Goal: Task Accomplishment & Management: Manage account settings

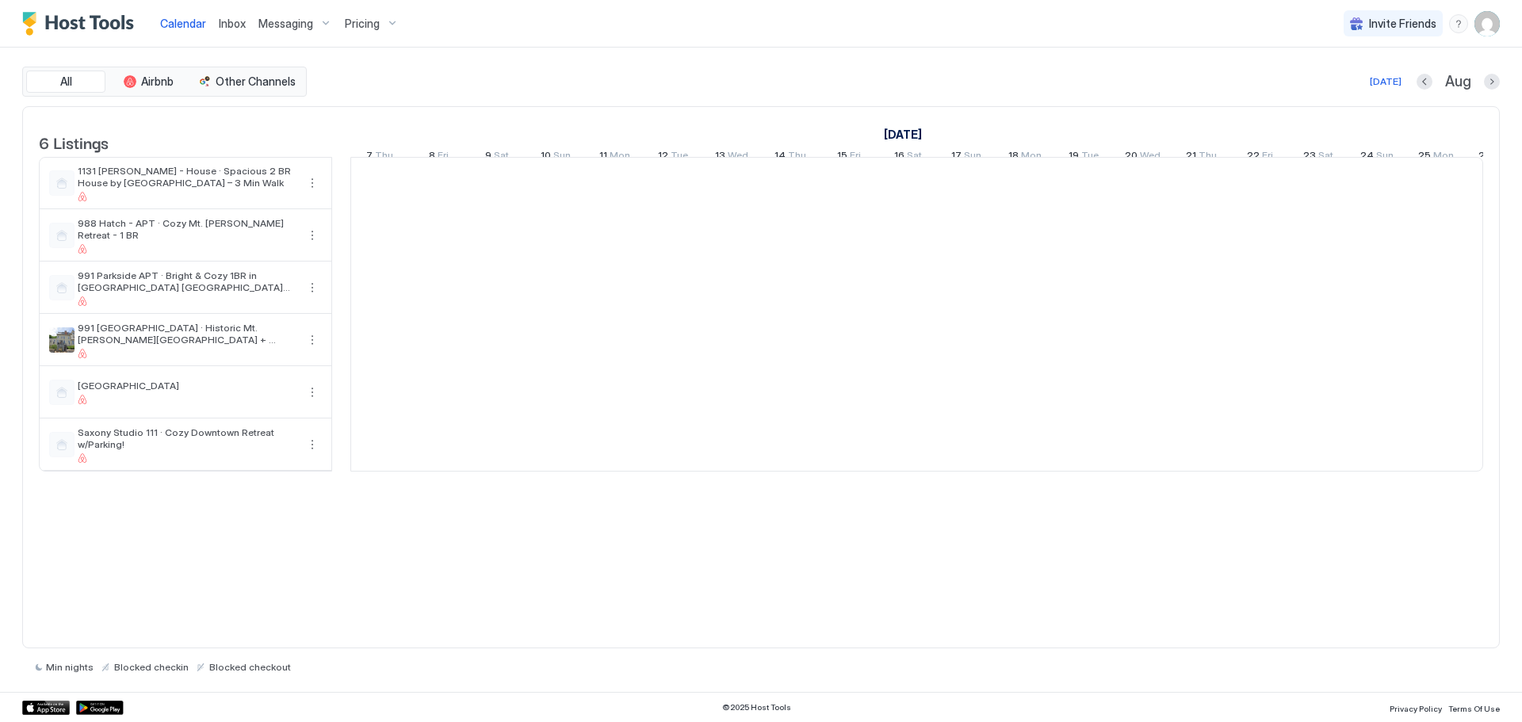
scroll to position [0, 881]
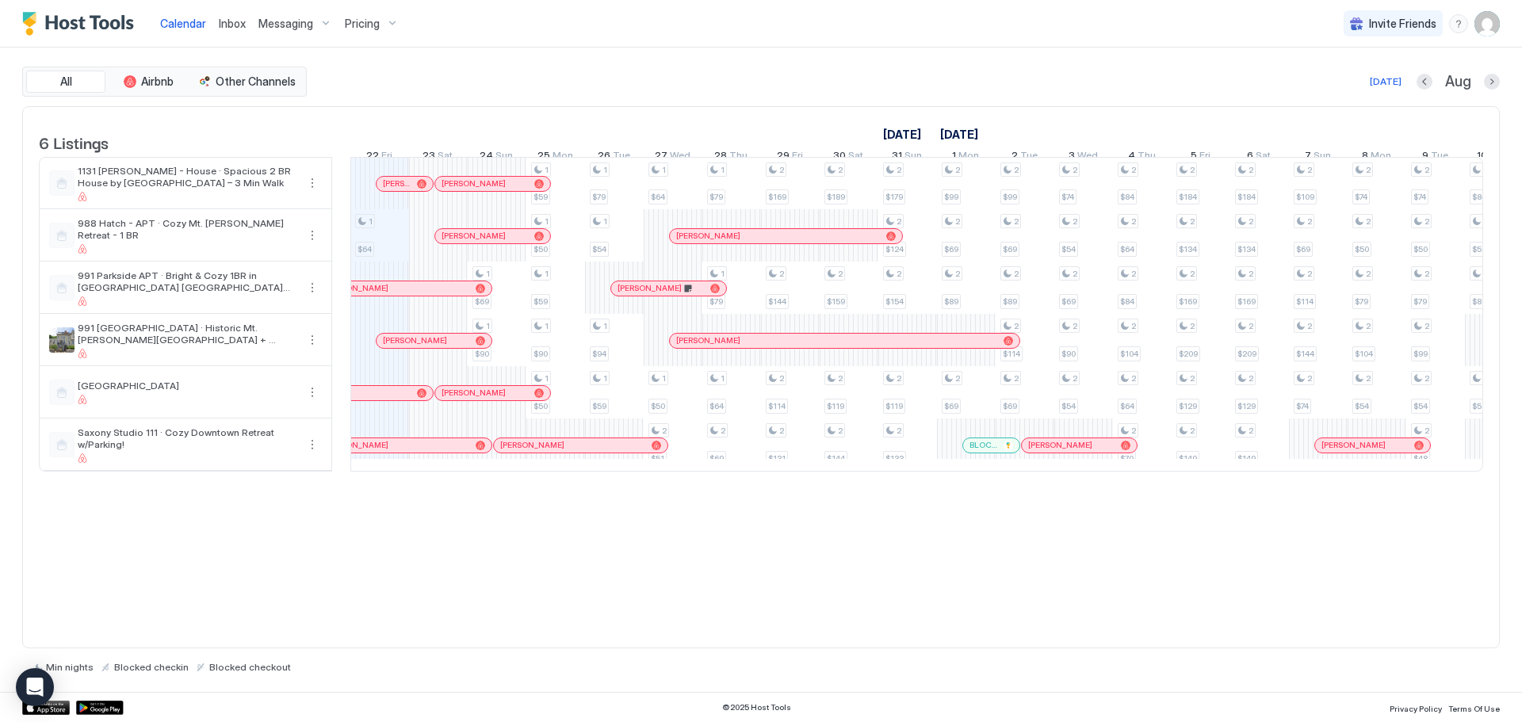
click at [1493, 22] on img "User profile" at bounding box center [1487, 23] width 25 height 25
click at [367, 27] on div at bounding box center [761, 361] width 1522 height 722
click at [372, 28] on span "Pricing" at bounding box center [362, 24] width 35 height 14
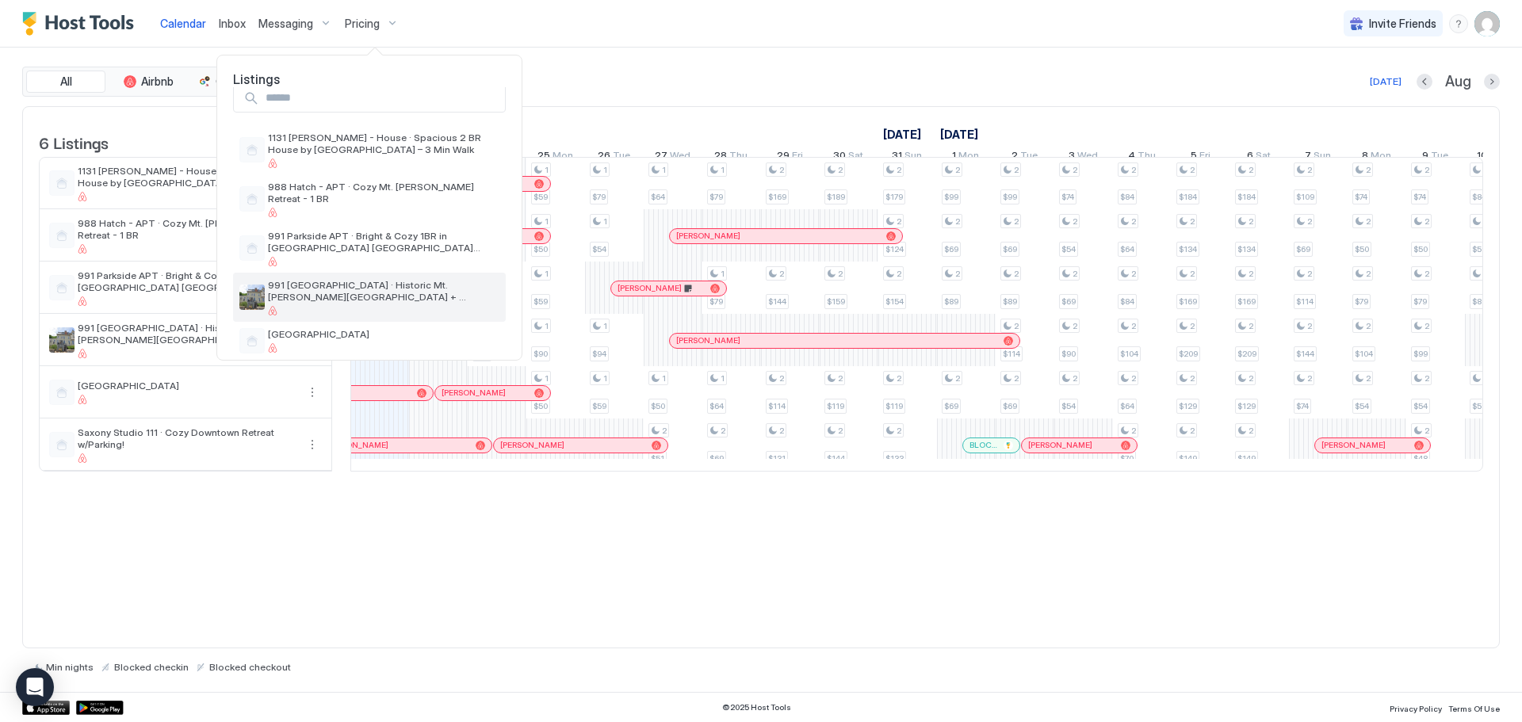
scroll to position [0, 0]
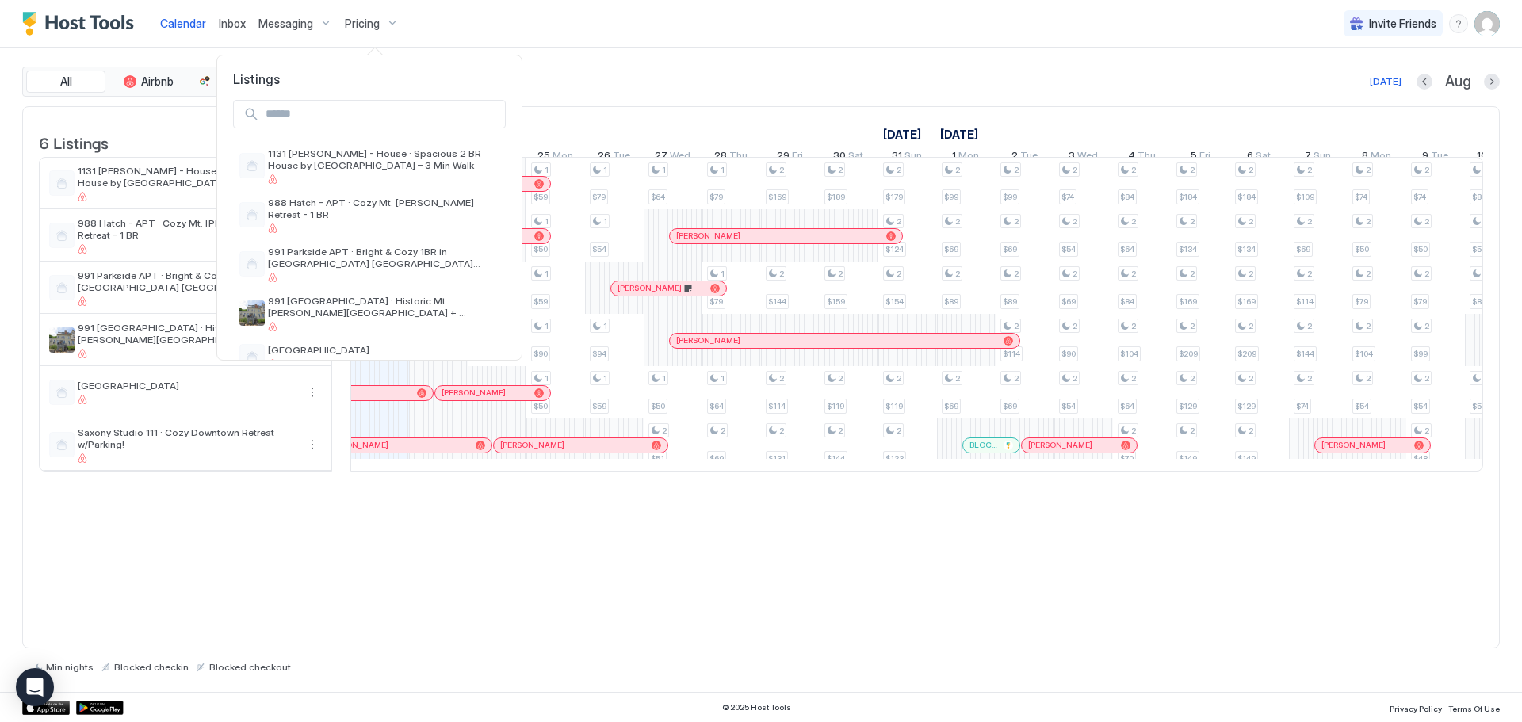
click at [1482, 32] on div at bounding box center [761, 361] width 1522 height 722
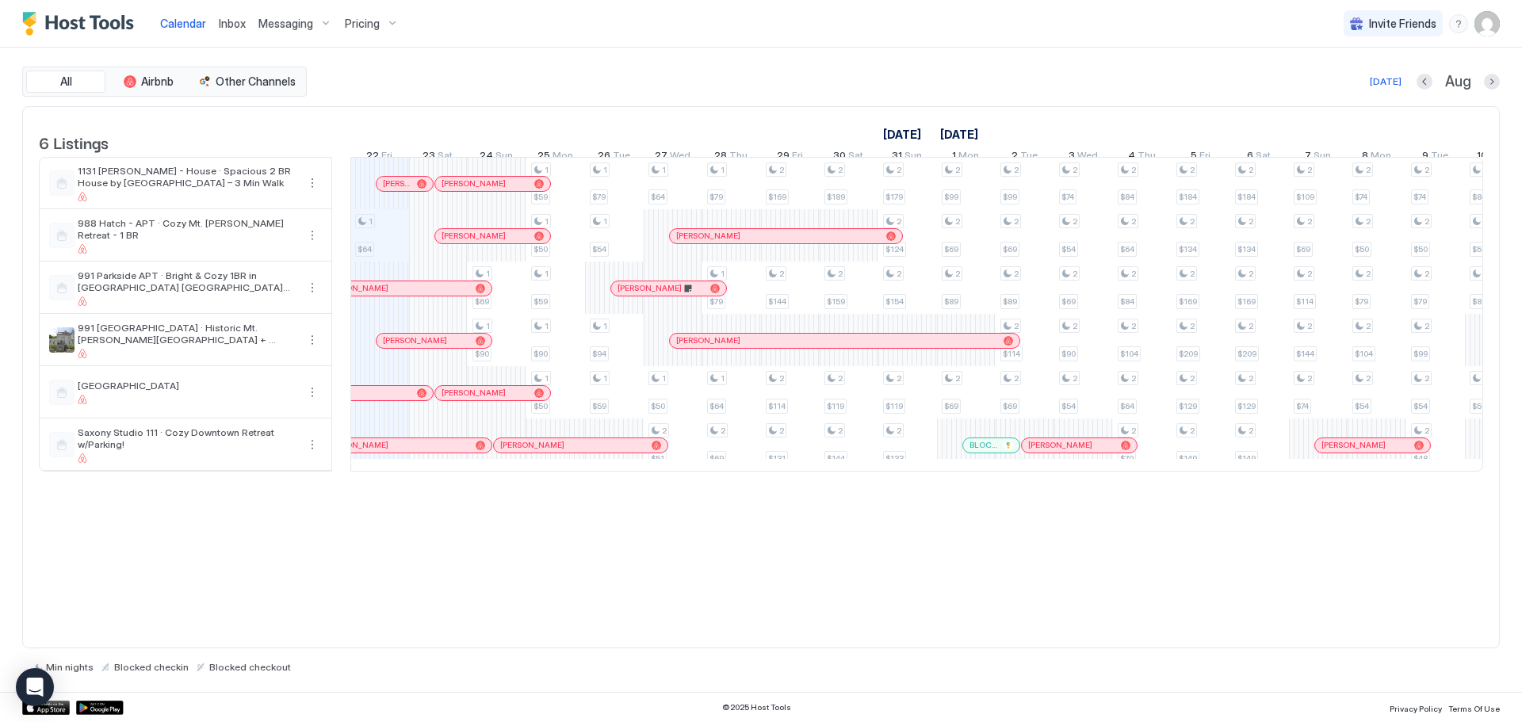
click at [1497, 22] on img "User profile" at bounding box center [1487, 23] width 25 height 25
click at [1369, 90] on div "Settings" at bounding box center [1398, 89] width 201 height 28
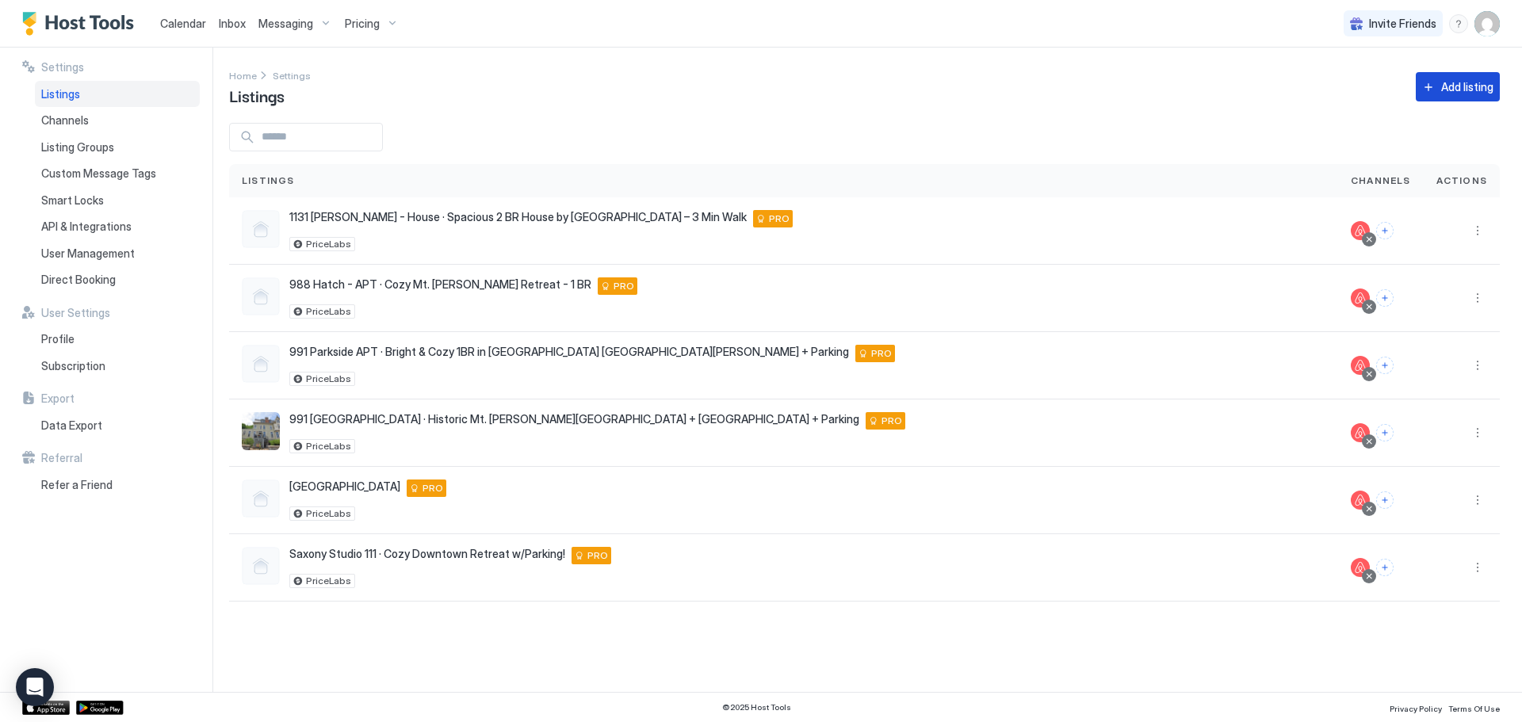
click at [1465, 89] on div "Add listing" at bounding box center [1467, 86] width 52 height 17
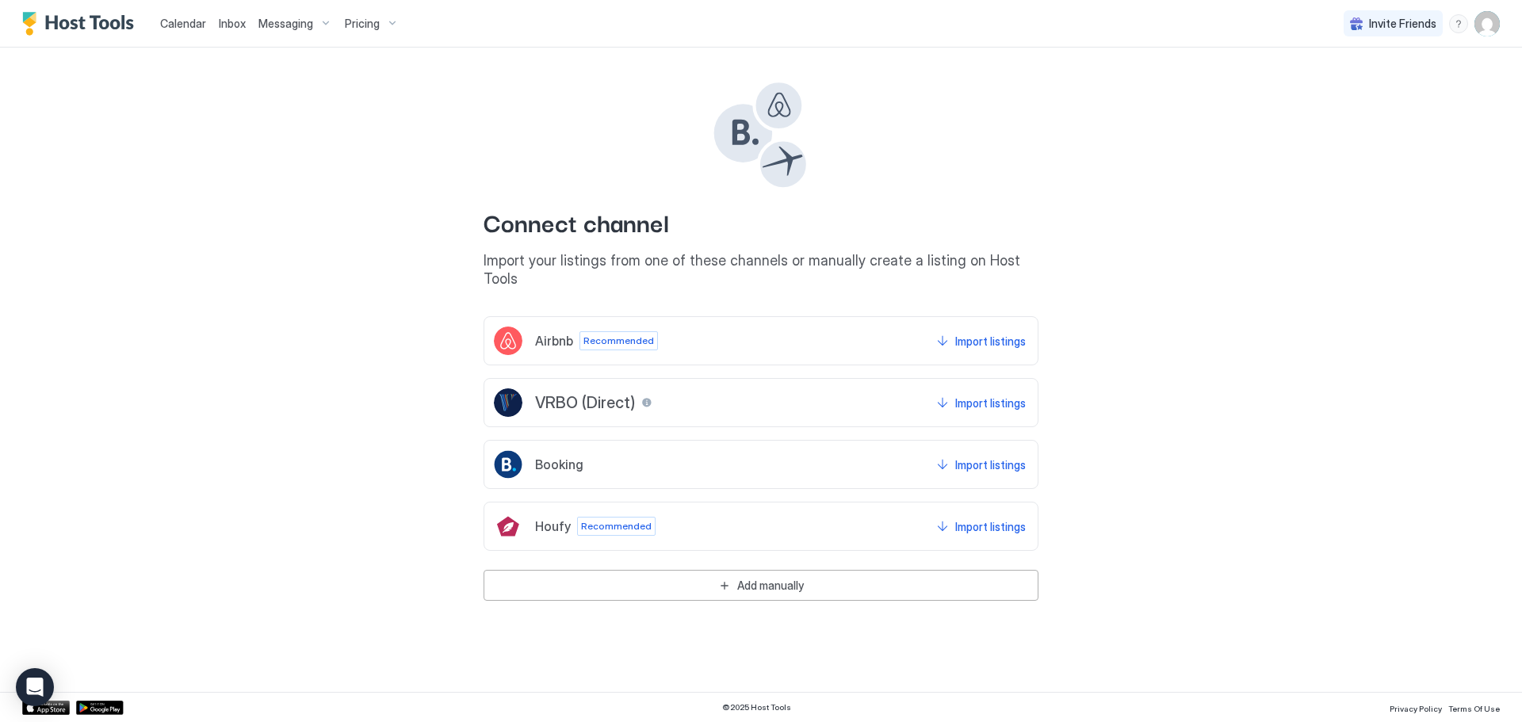
click at [689, 329] on div "Airbnb Recommended Import listings" at bounding box center [761, 340] width 555 height 49
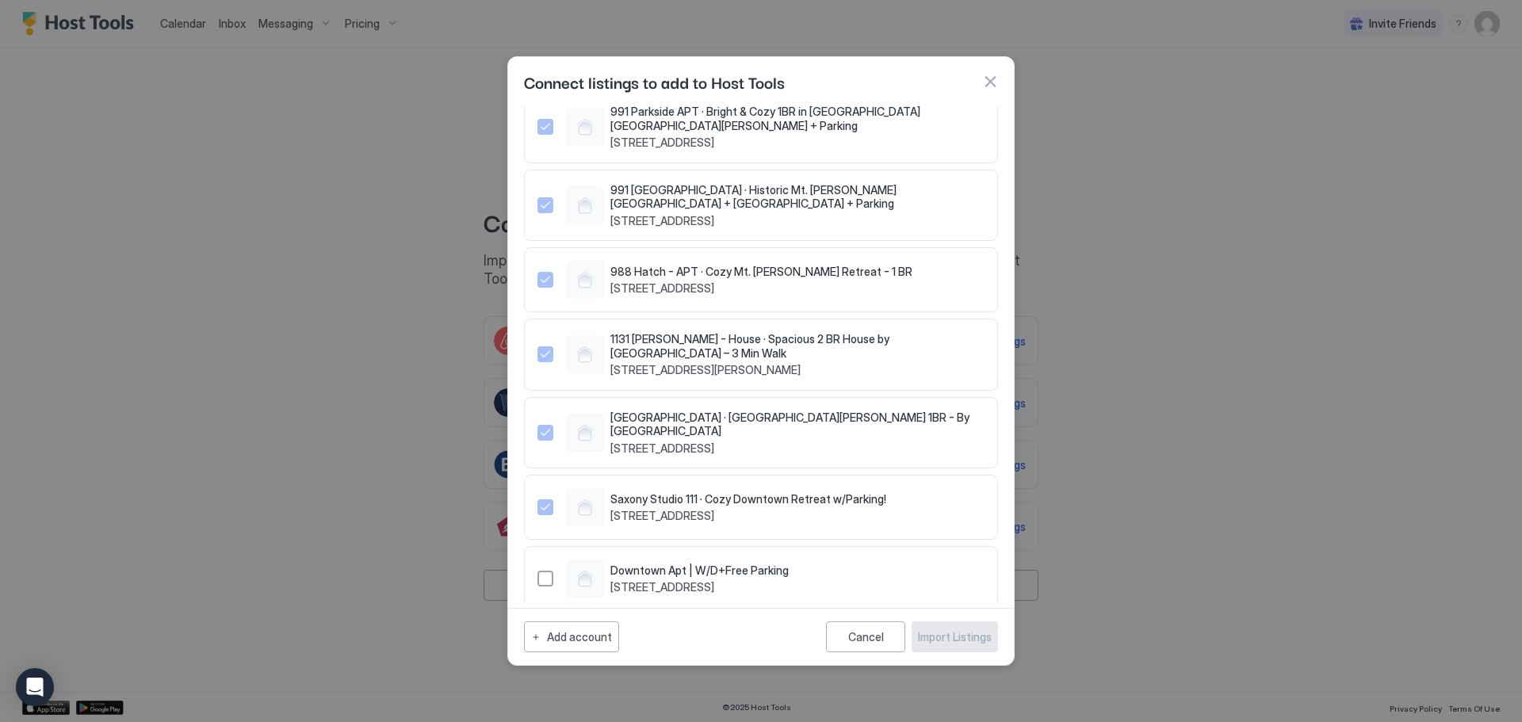
scroll to position [46, 0]
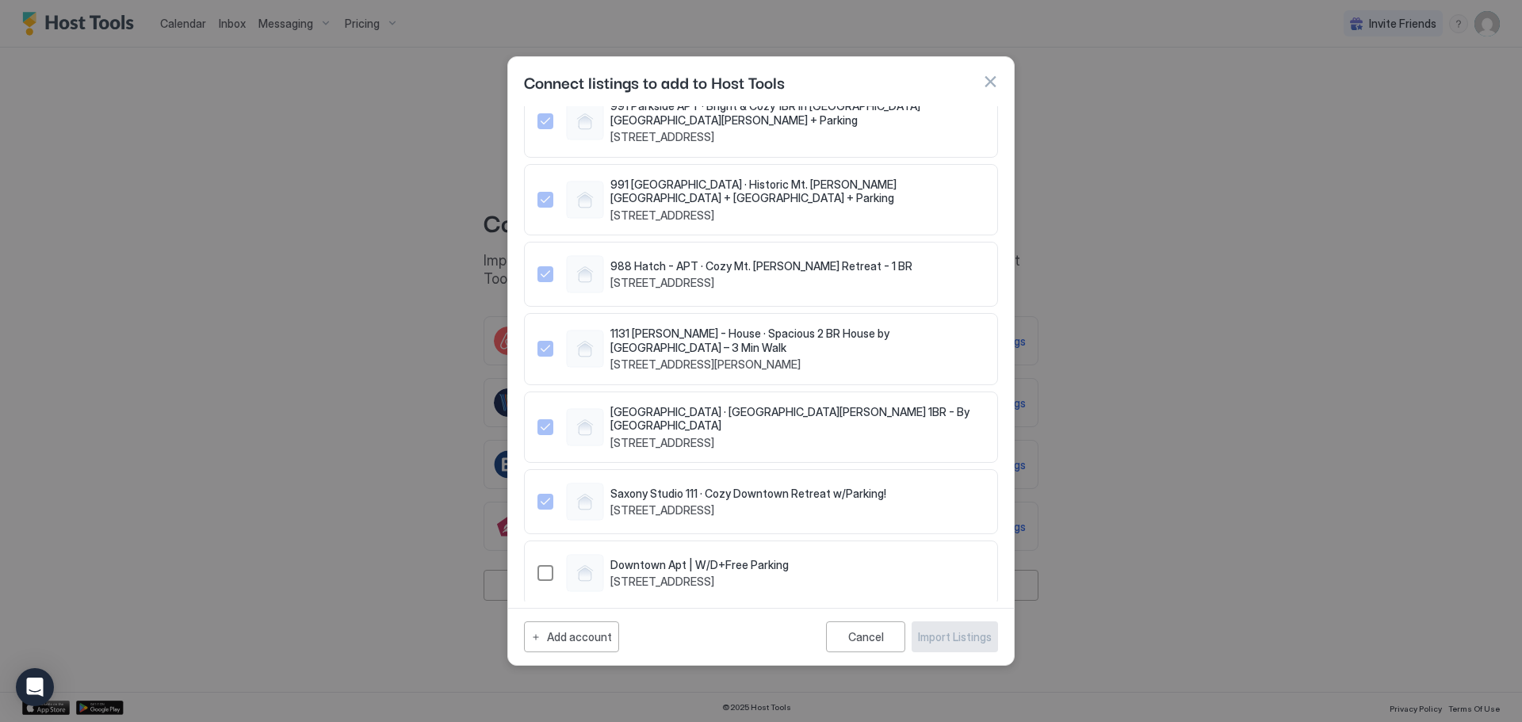
click at [549, 565] on div "1493515654922222055" at bounding box center [546, 573] width 16 height 16
click at [968, 647] on button "Import Listings" at bounding box center [955, 637] width 86 height 31
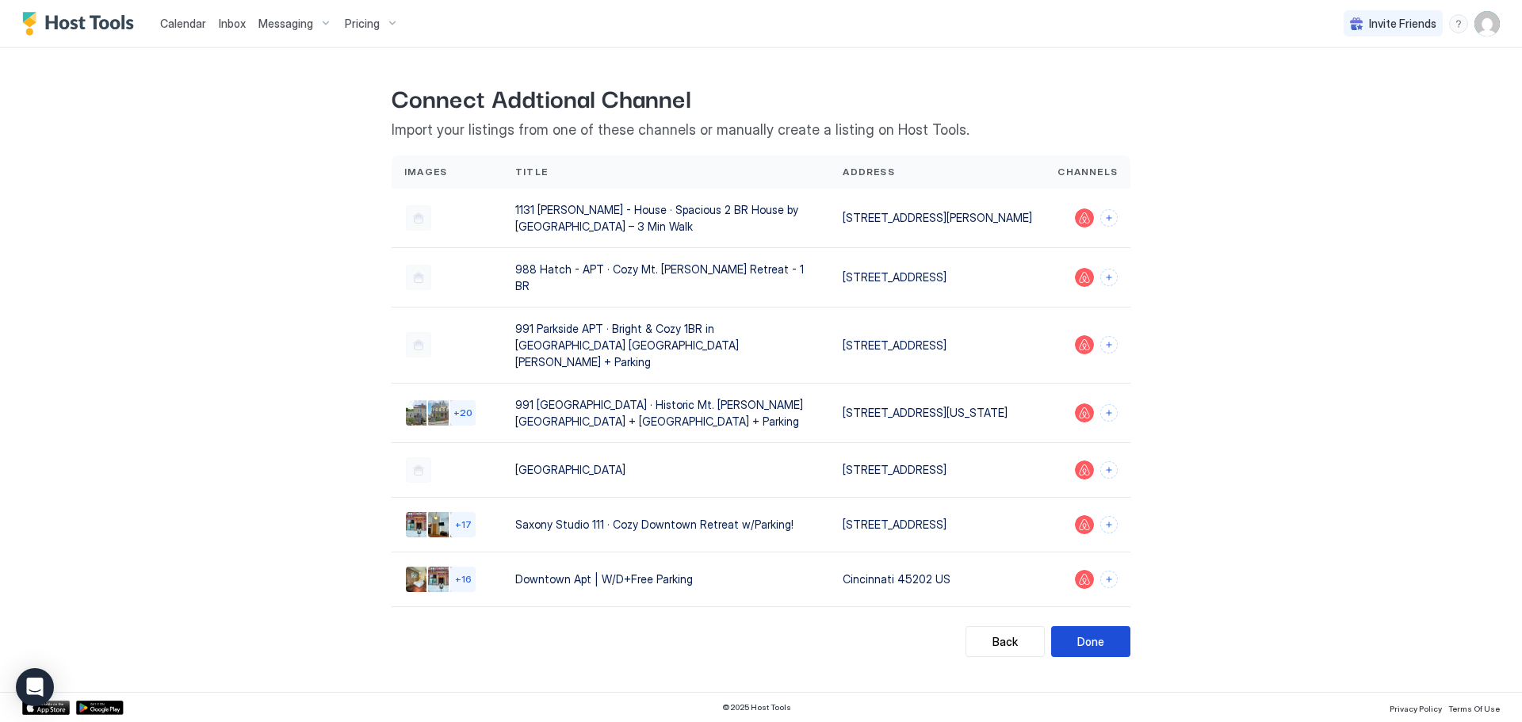
click at [1104, 626] on button "Done" at bounding box center [1090, 641] width 79 height 31
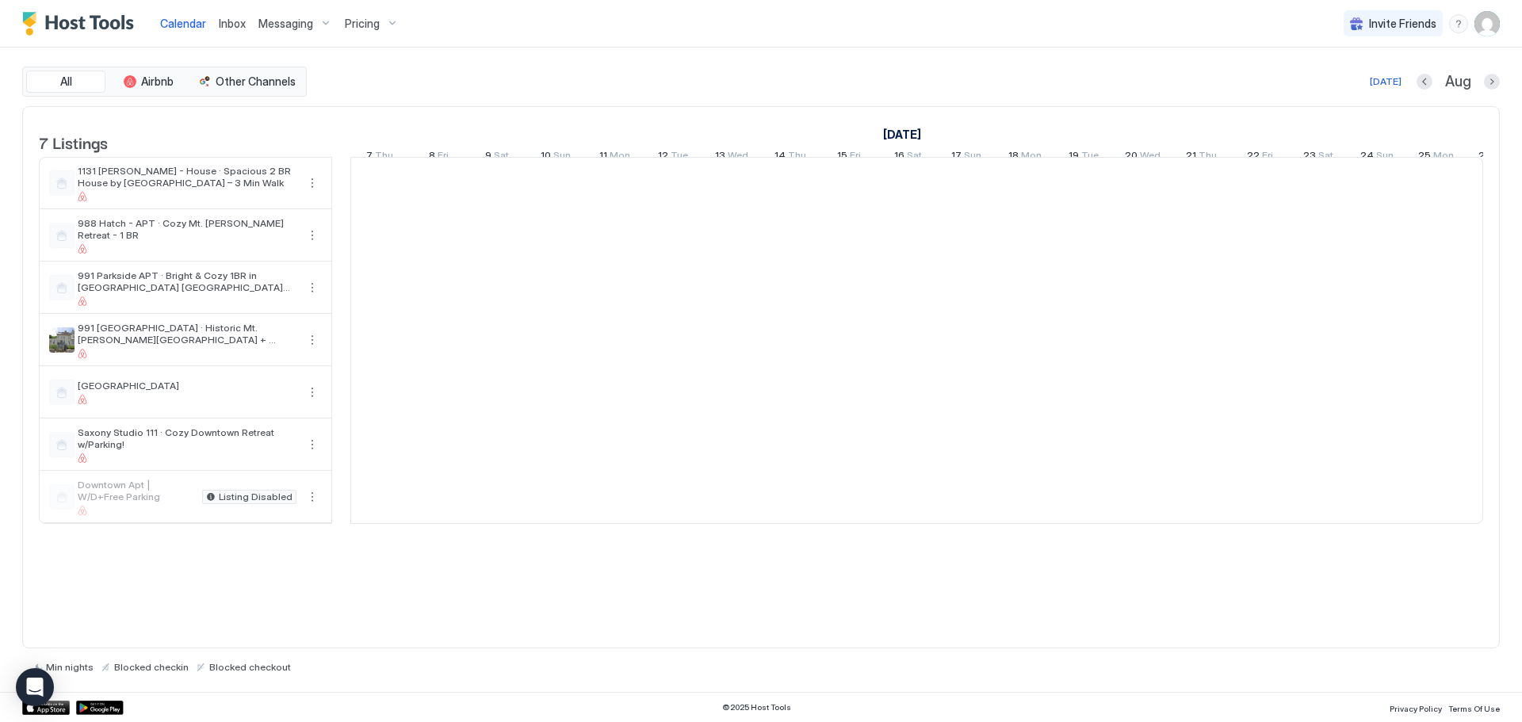
scroll to position [0, 881]
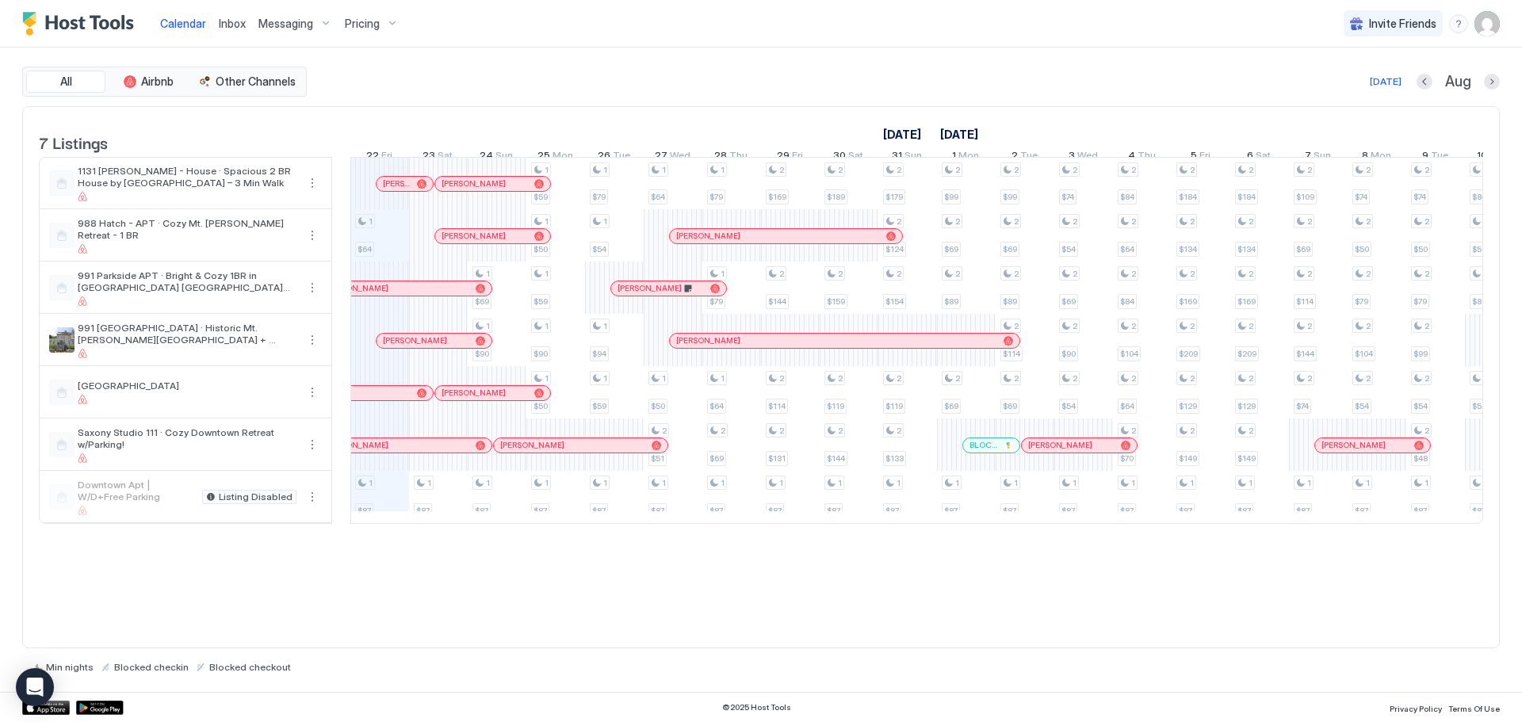
click at [1491, 24] on img "User profile" at bounding box center [1487, 23] width 25 height 25
click at [1349, 99] on div "Settings" at bounding box center [1398, 89] width 201 height 28
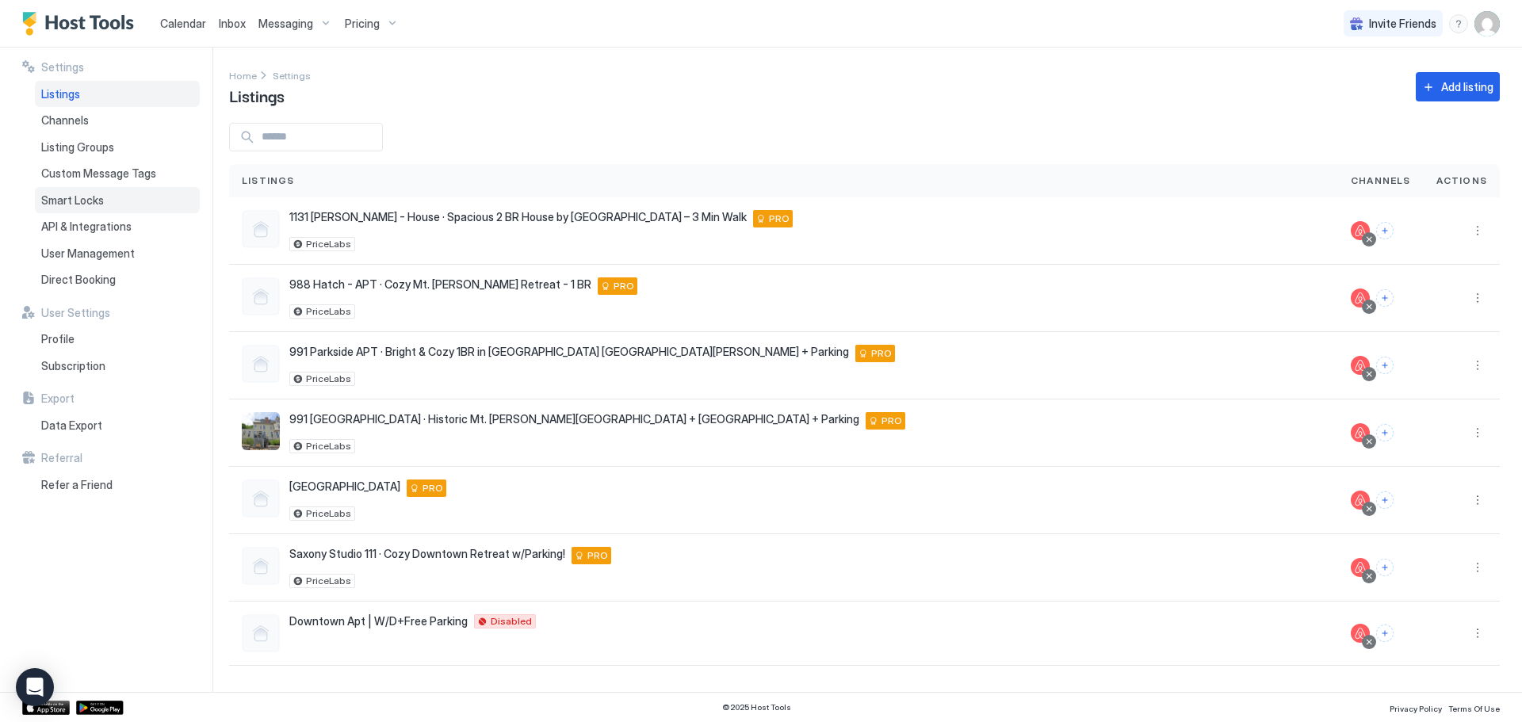
click at [95, 194] on span "Smart Locks" at bounding box center [72, 200] width 63 height 14
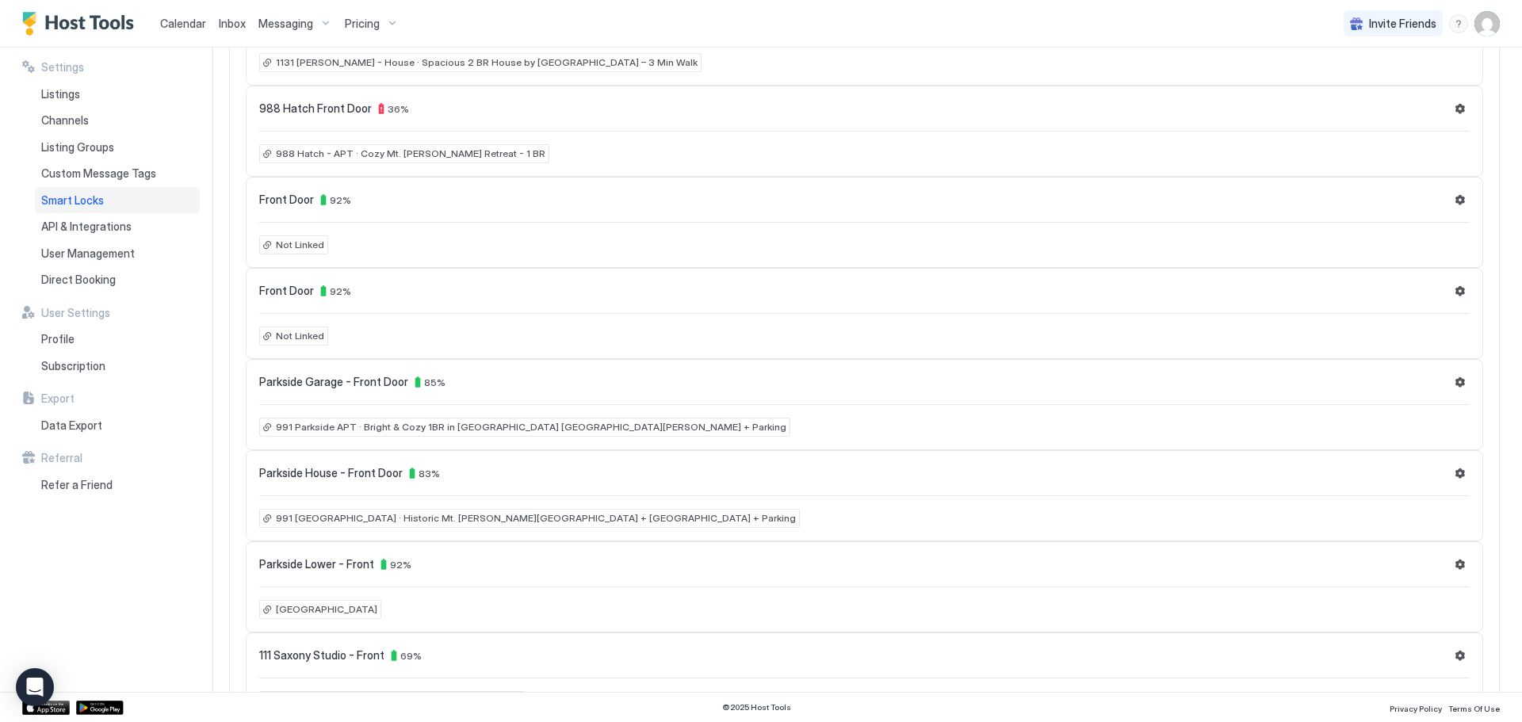
scroll to position [257, 0]
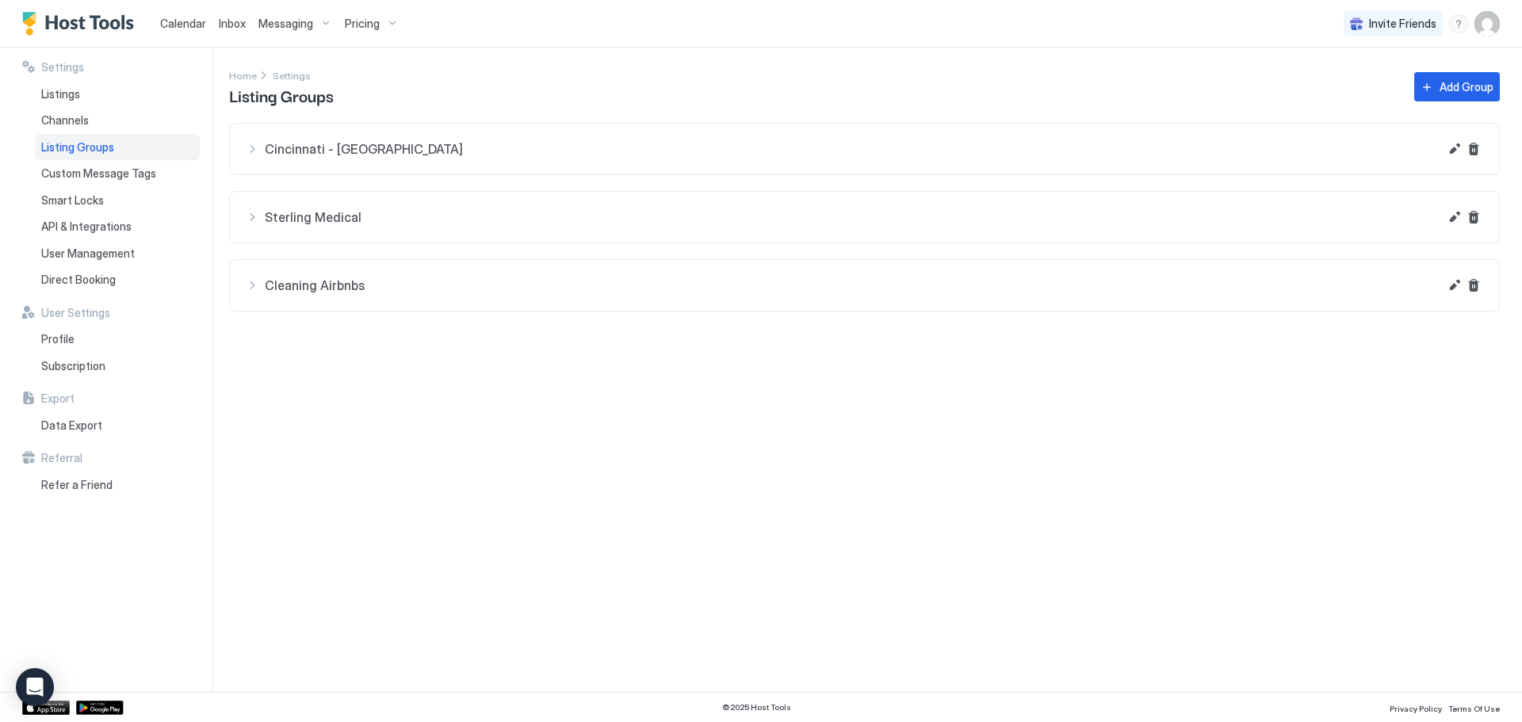
click at [472, 157] on span "Cleaning Airbnbs" at bounding box center [852, 149] width 1174 height 16
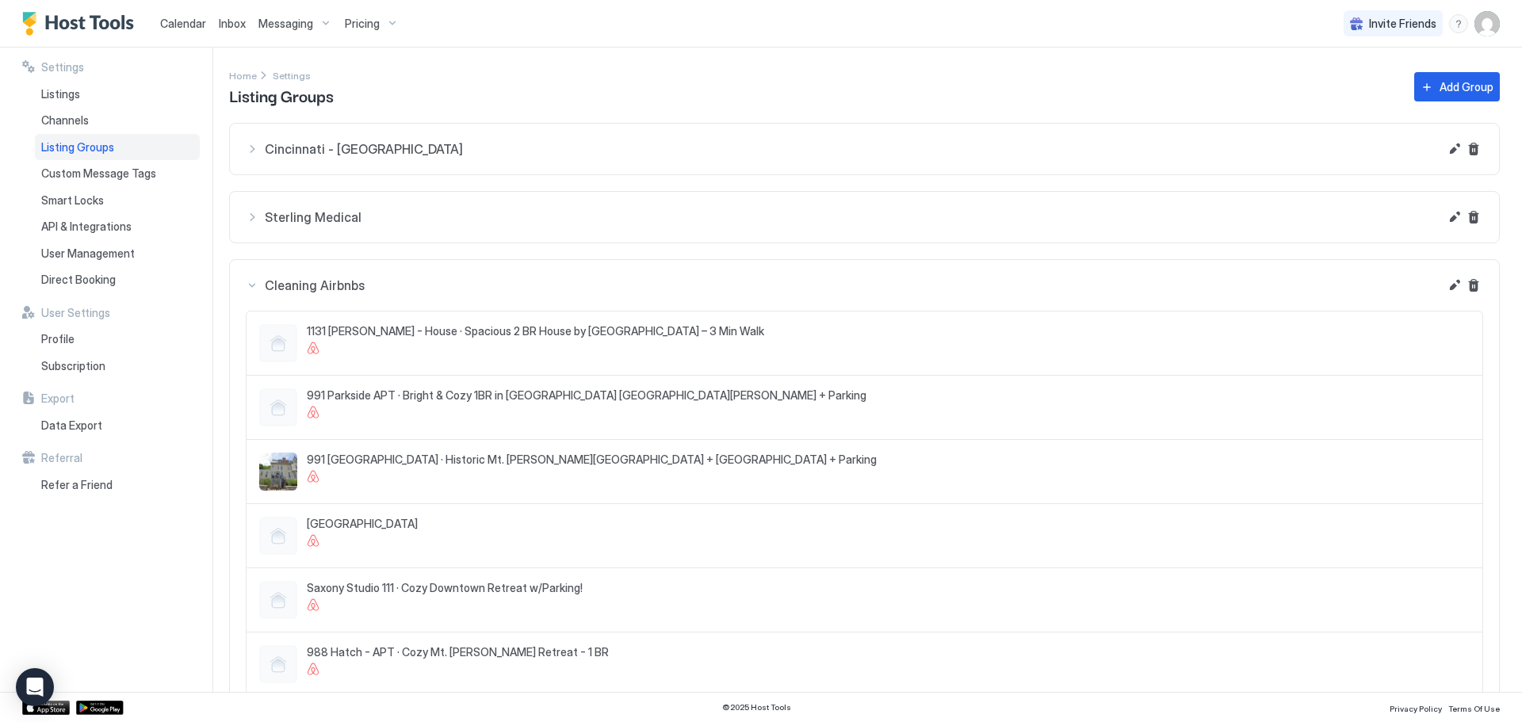
scroll to position [40, 0]
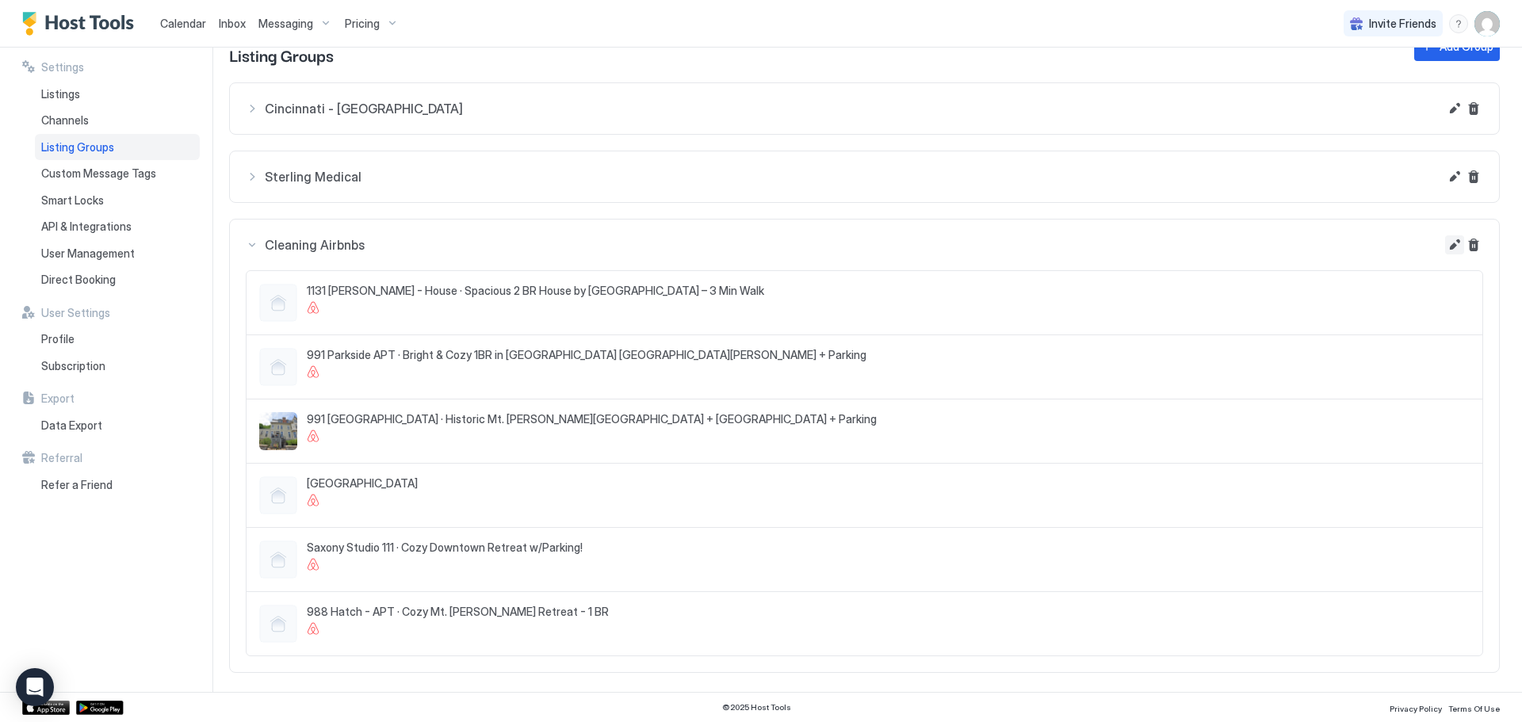
click at [1445, 118] on button "Edit" at bounding box center [1454, 108] width 19 height 19
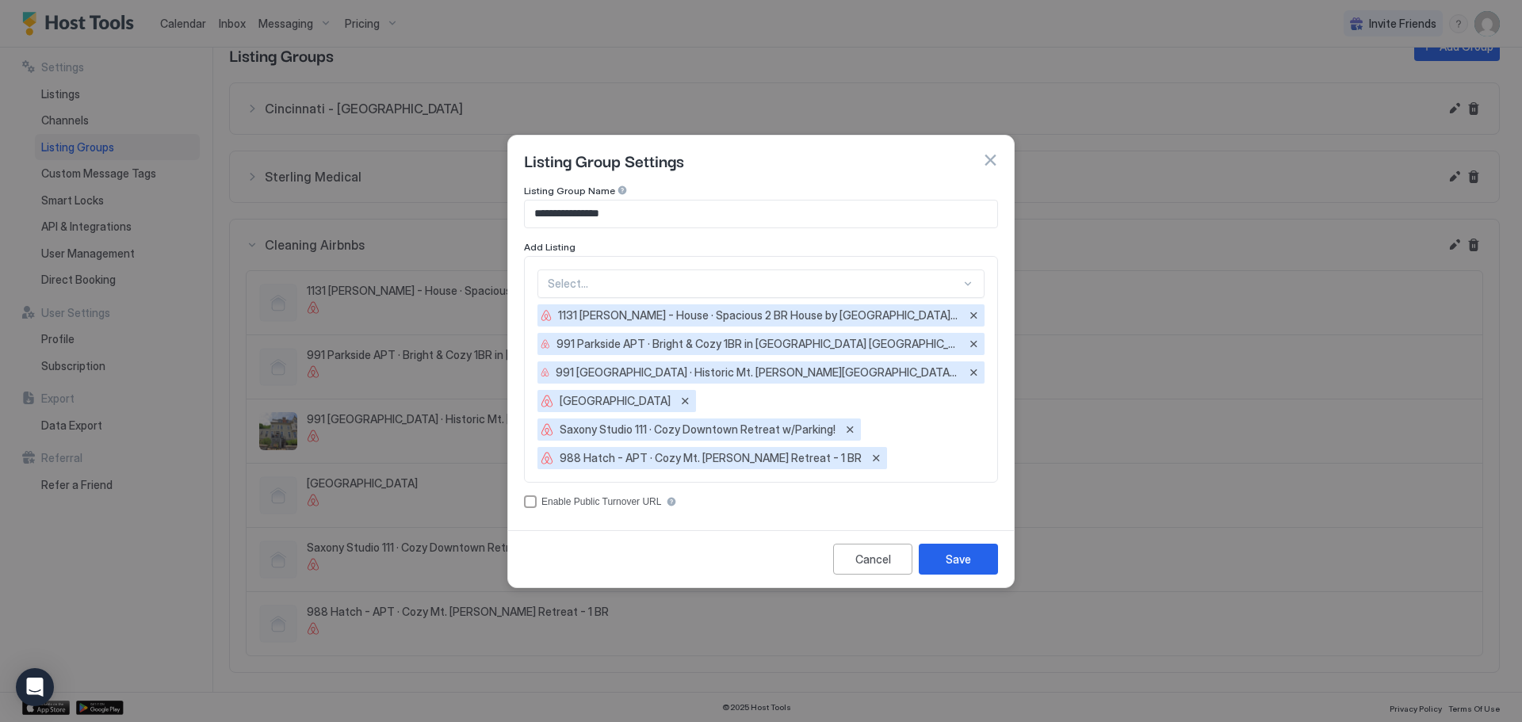
click at [681, 281] on div at bounding box center [754, 284] width 413 height 14
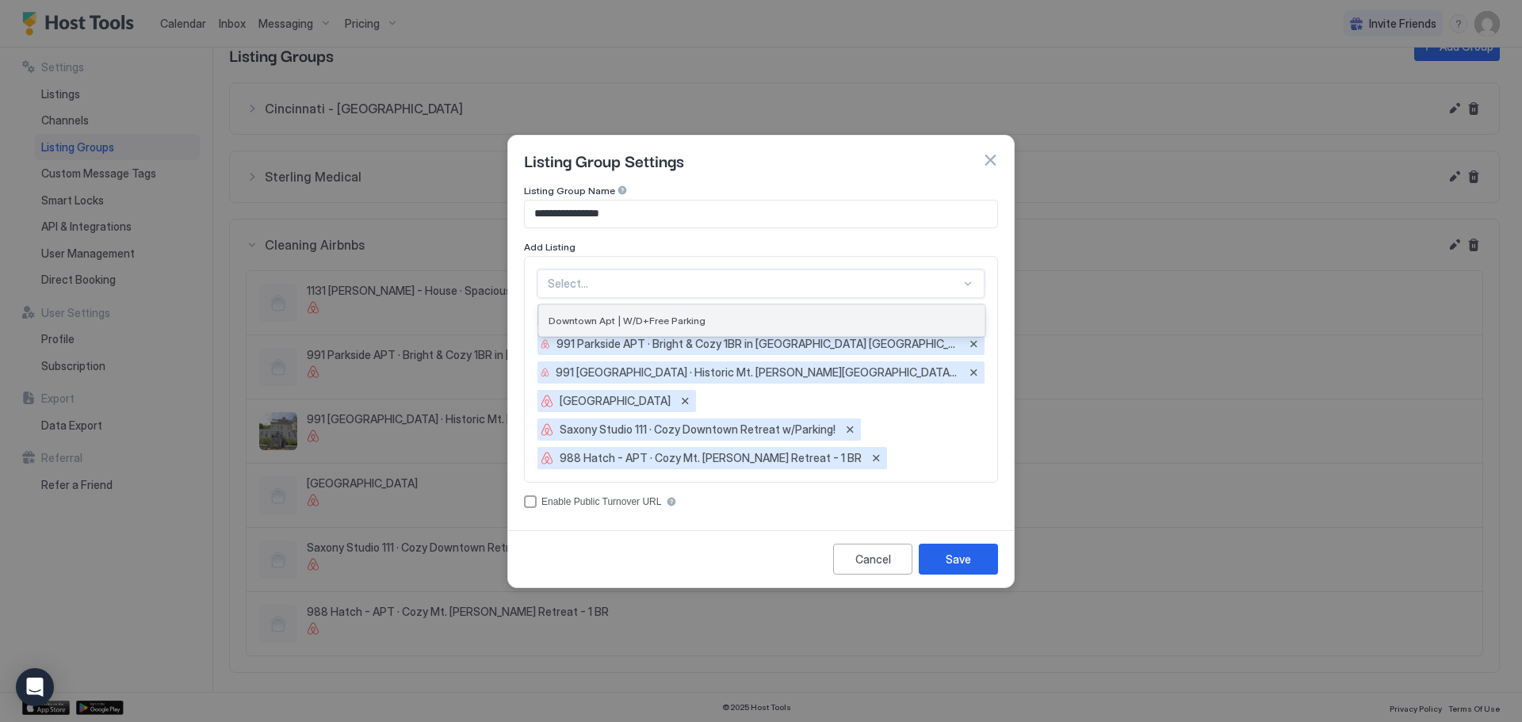
click at [649, 322] on span "Downtown Apt | W/D+Free Parking" at bounding box center [627, 321] width 157 height 12
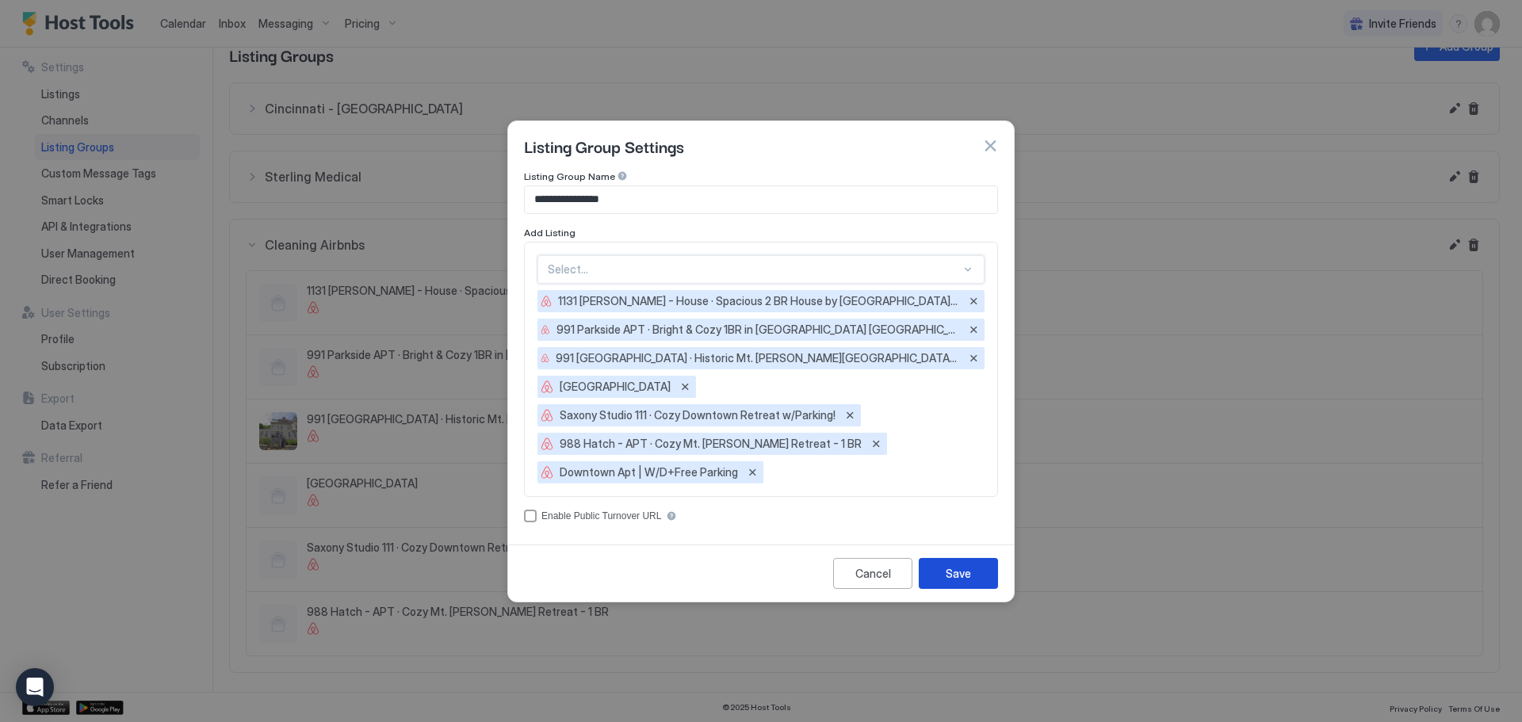
click at [978, 578] on button "Save" at bounding box center [958, 573] width 79 height 31
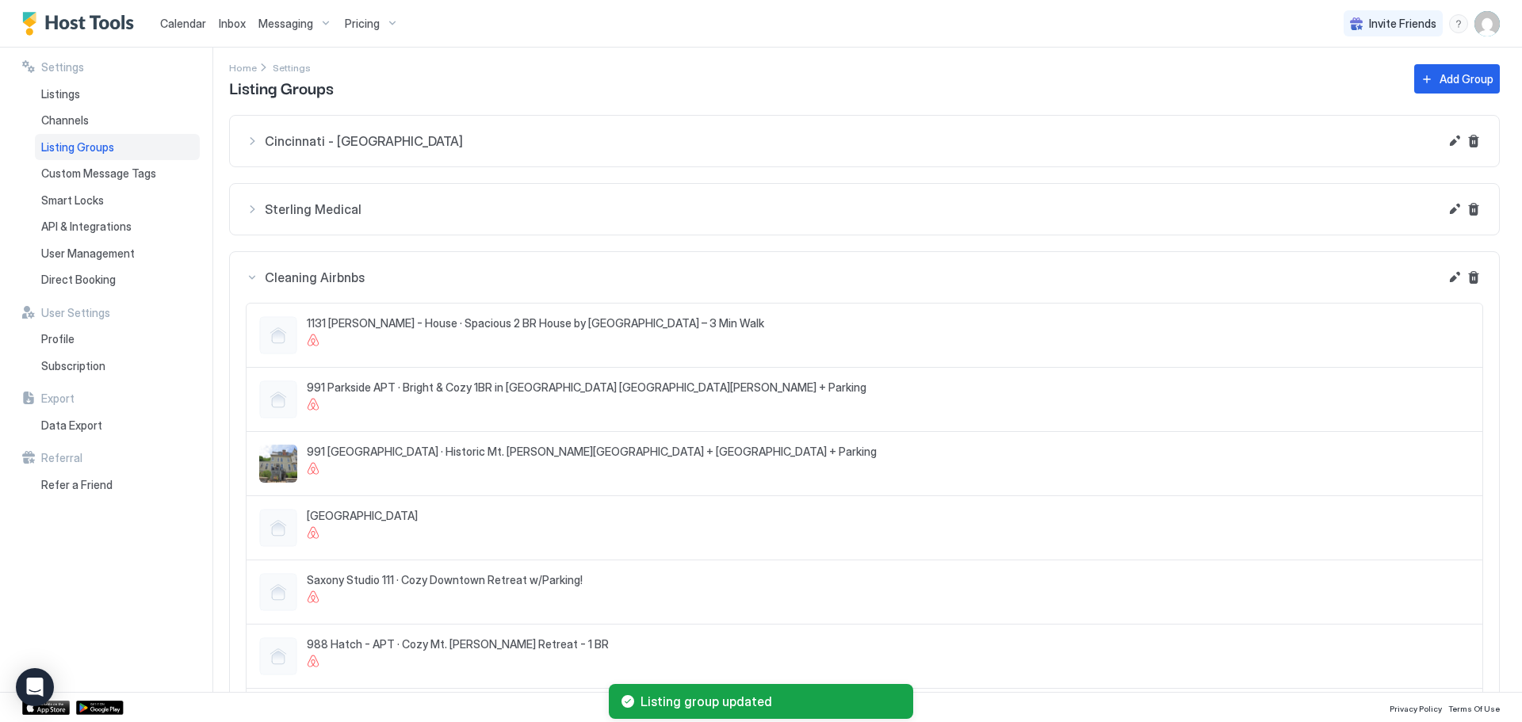
scroll to position [0, 0]
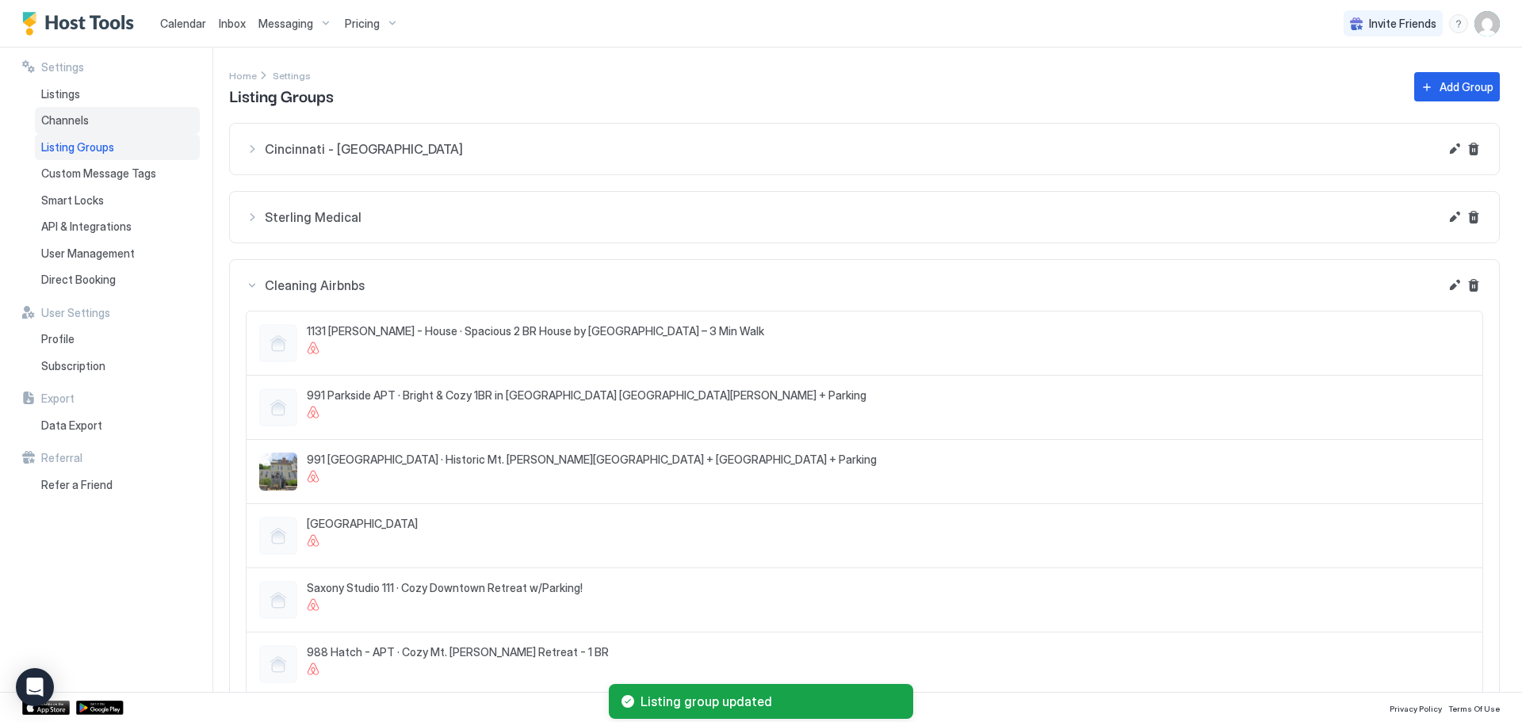
click at [77, 127] on span "Channels" at bounding box center [65, 120] width 48 height 14
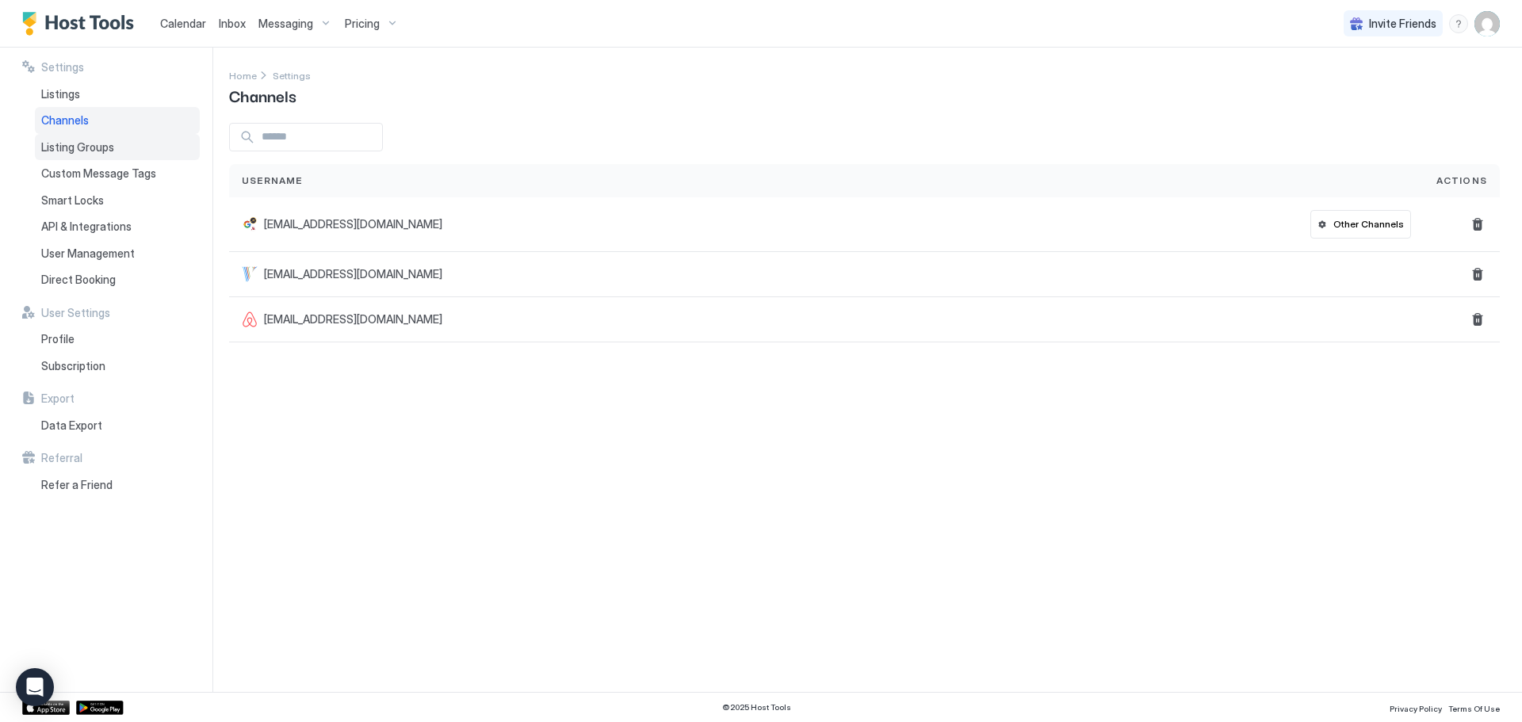
click at [66, 151] on span "Listing Groups" at bounding box center [77, 147] width 73 height 14
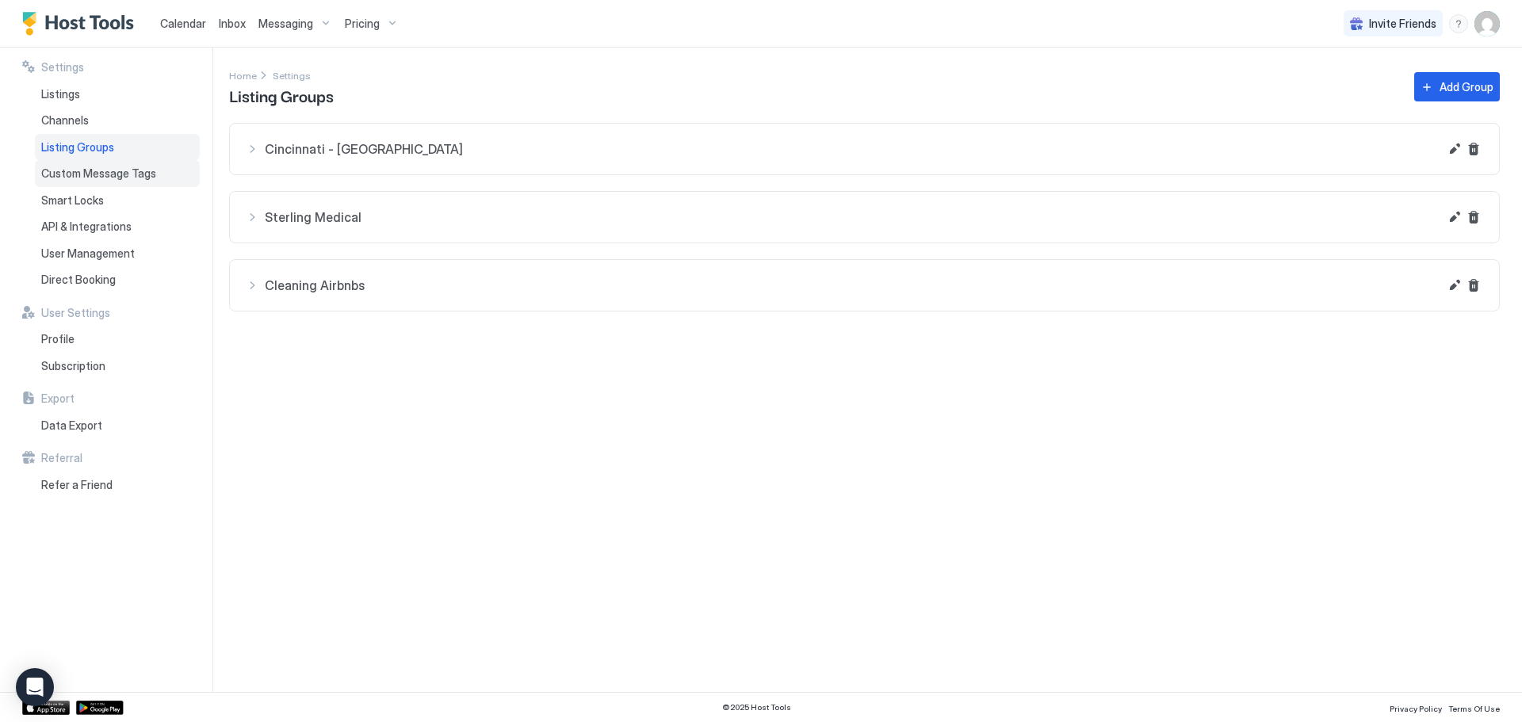
click at [82, 168] on span "Custom Message Tags" at bounding box center [98, 174] width 115 height 14
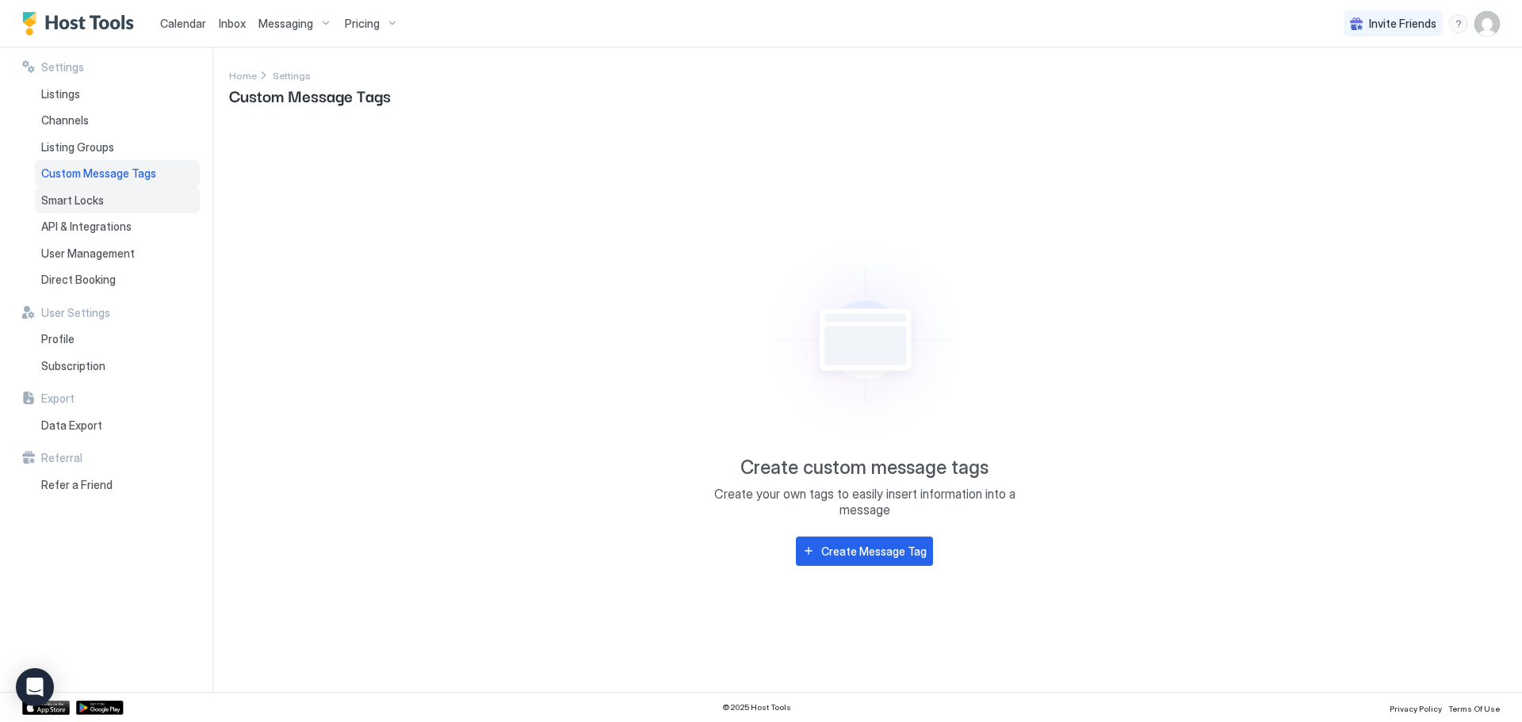
click at [72, 204] on span "Smart Locks" at bounding box center [72, 200] width 63 height 14
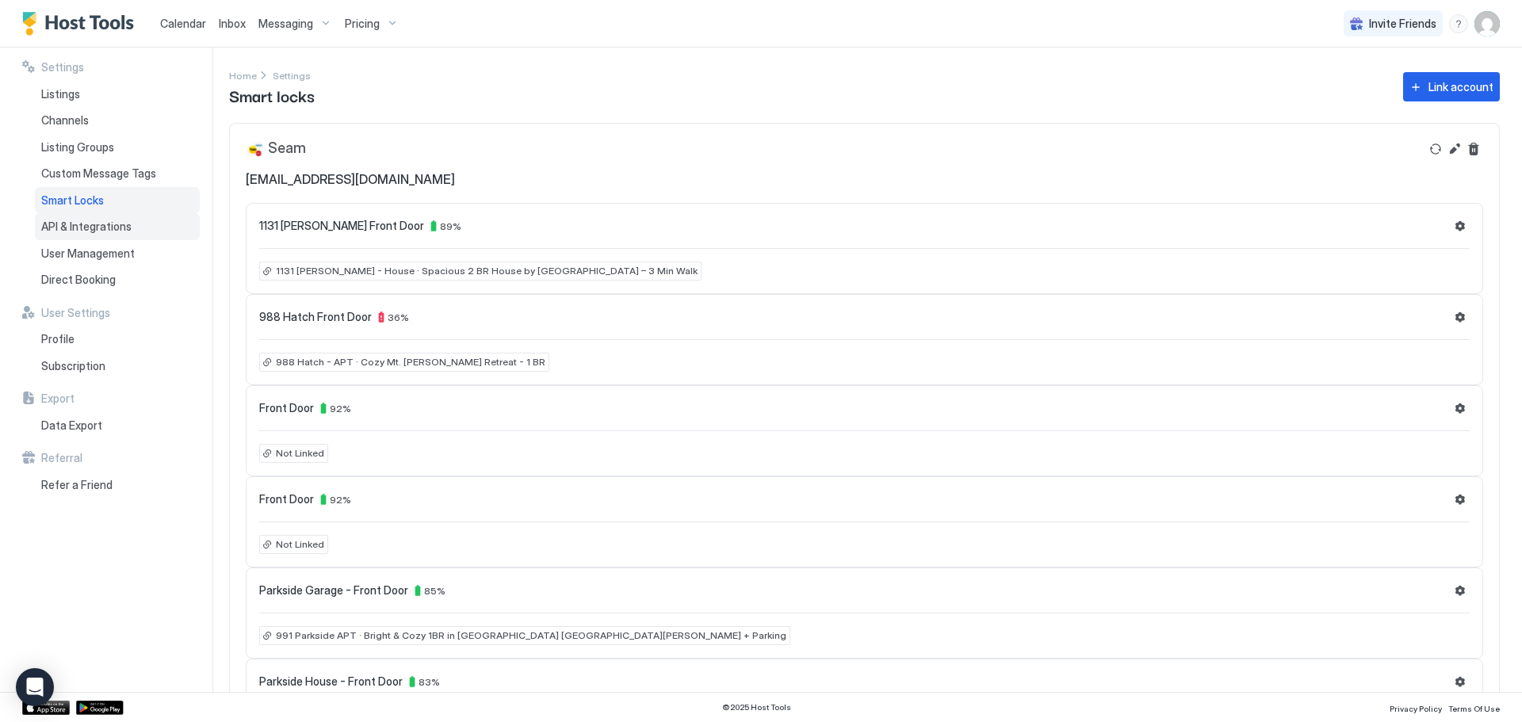
click at [94, 232] on span "API & Integrations" at bounding box center [86, 227] width 90 height 14
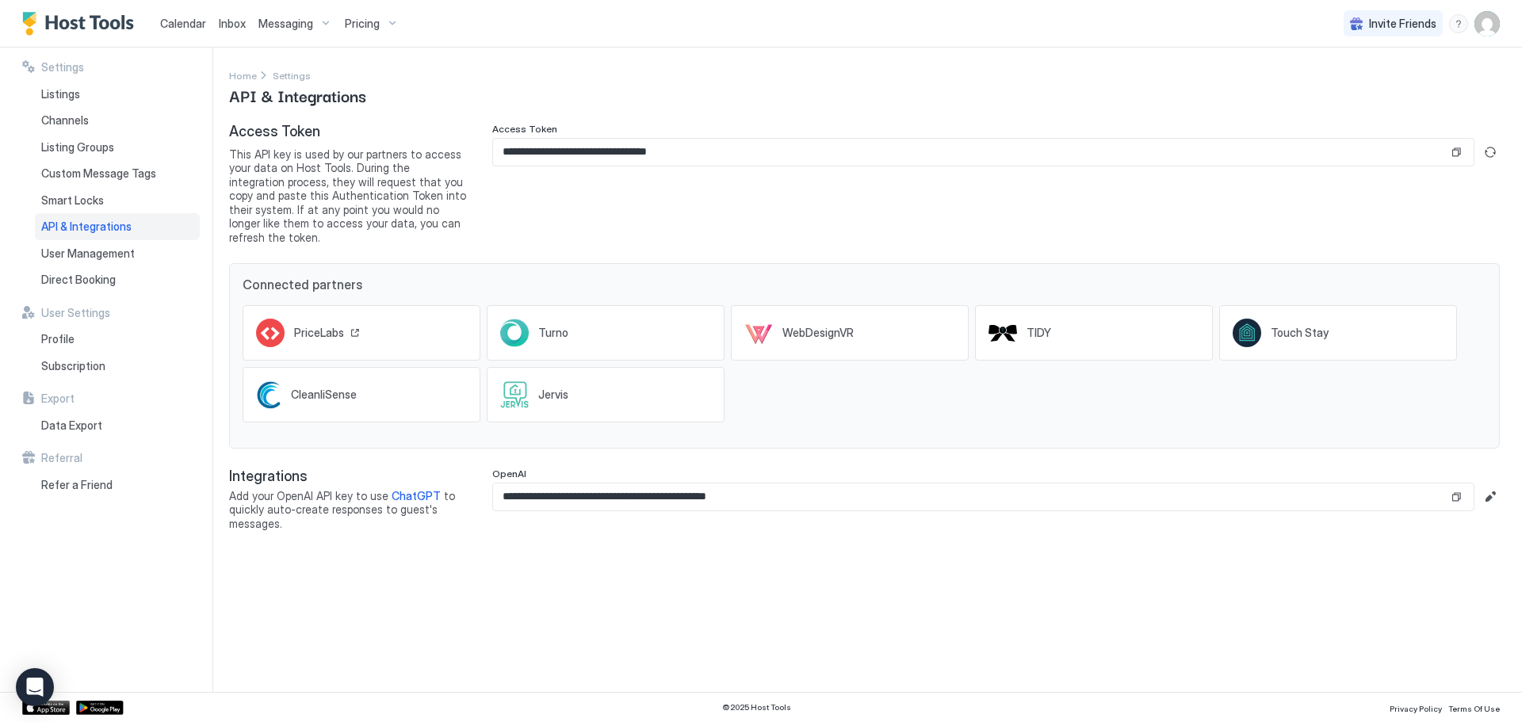
click at [275, 327] on icon at bounding box center [270, 333] width 19 height 13
click at [1459, 159] on button "Copy" at bounding box center [1457, 152] width 16 height 16
click at [312, 22] on div "Messaging" at bounding box center [295, 23] width 86 height 27
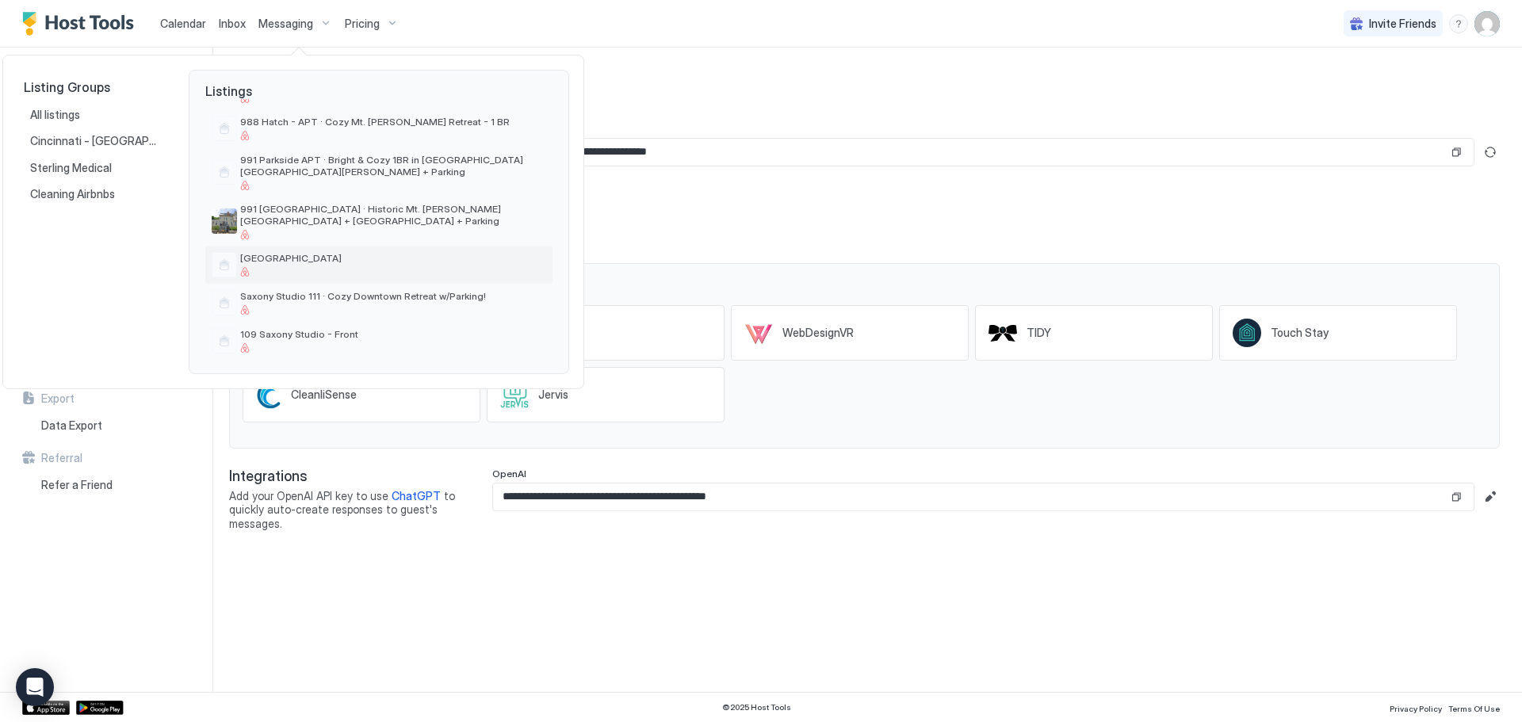
scroll to position [95, 0]
click at [774, 99] on div at bounding box center [761, 361] width 1522 height 722
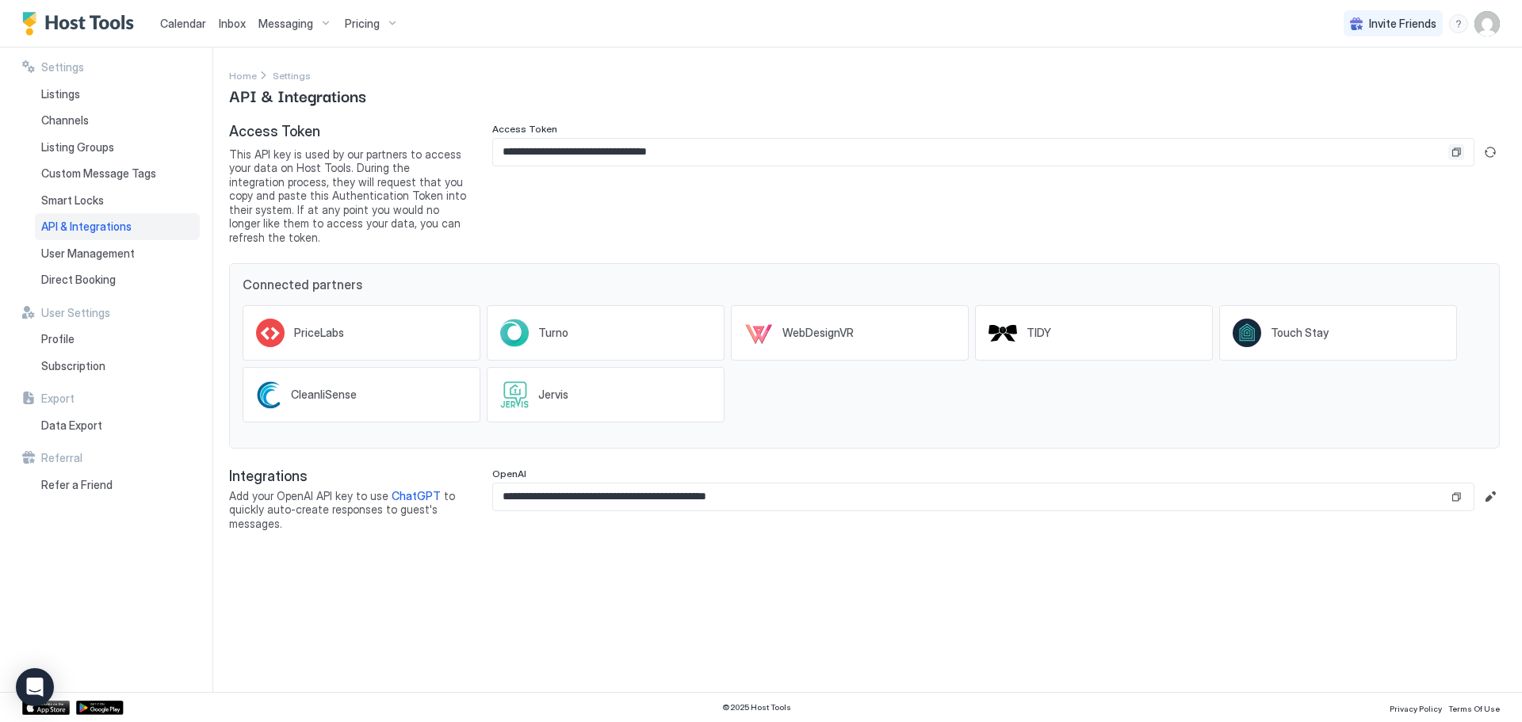
click at [1460, 153] on button "Copy" at bounding box center [1457, 152] width 16 height 16
click at [279, 20] on span "Messaging" at bounding box center [285, 24] width 55 height 14
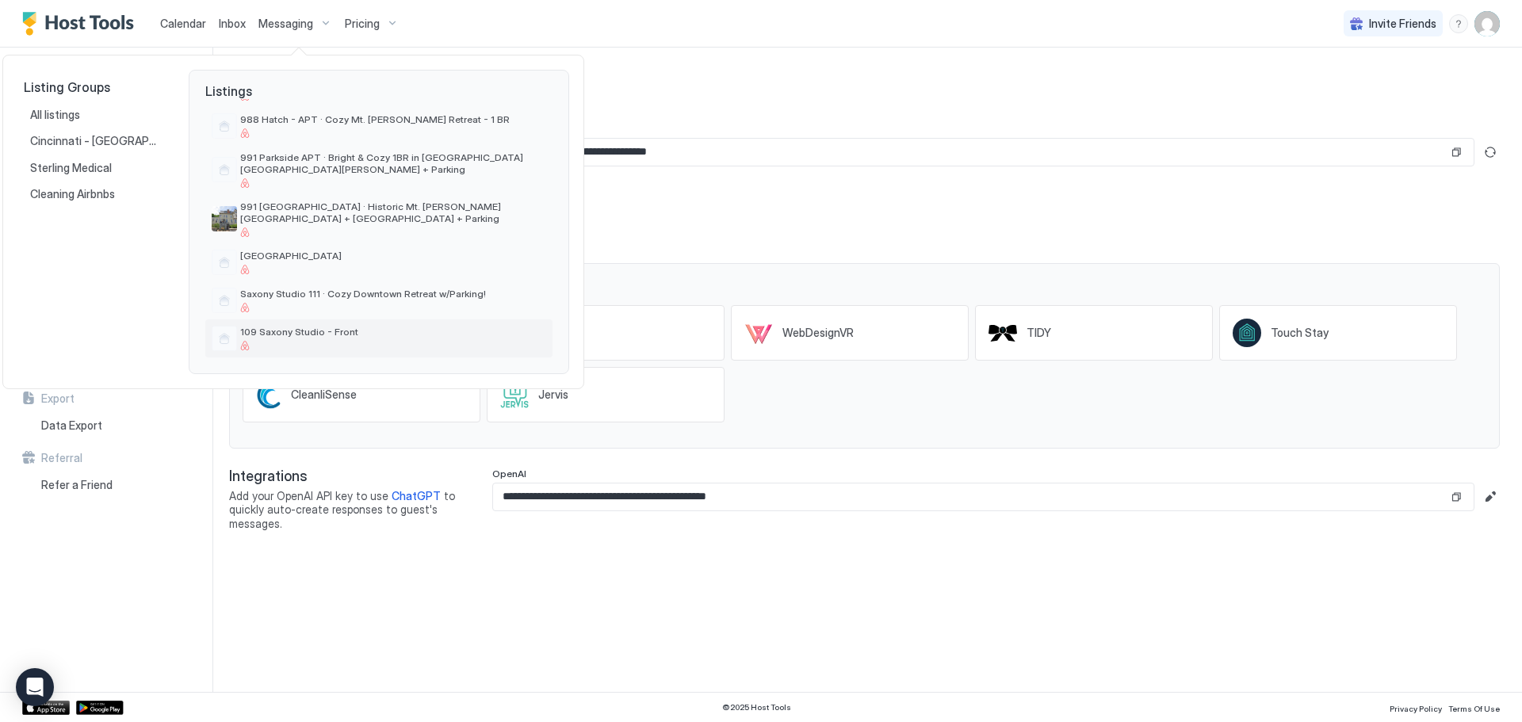
click at [350, 347] on div at bounding box center [393, 346] width 306 height 10
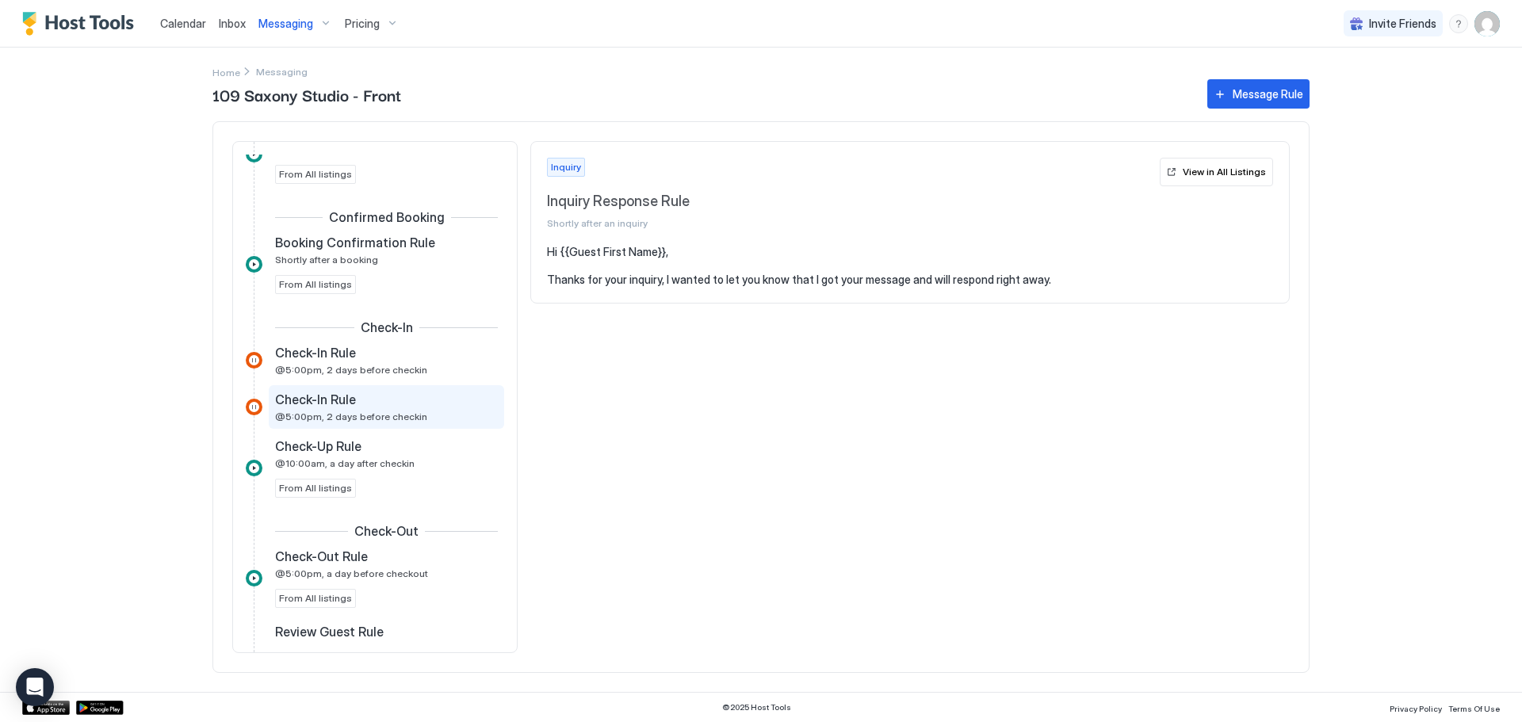
scroll to position [317, 0]
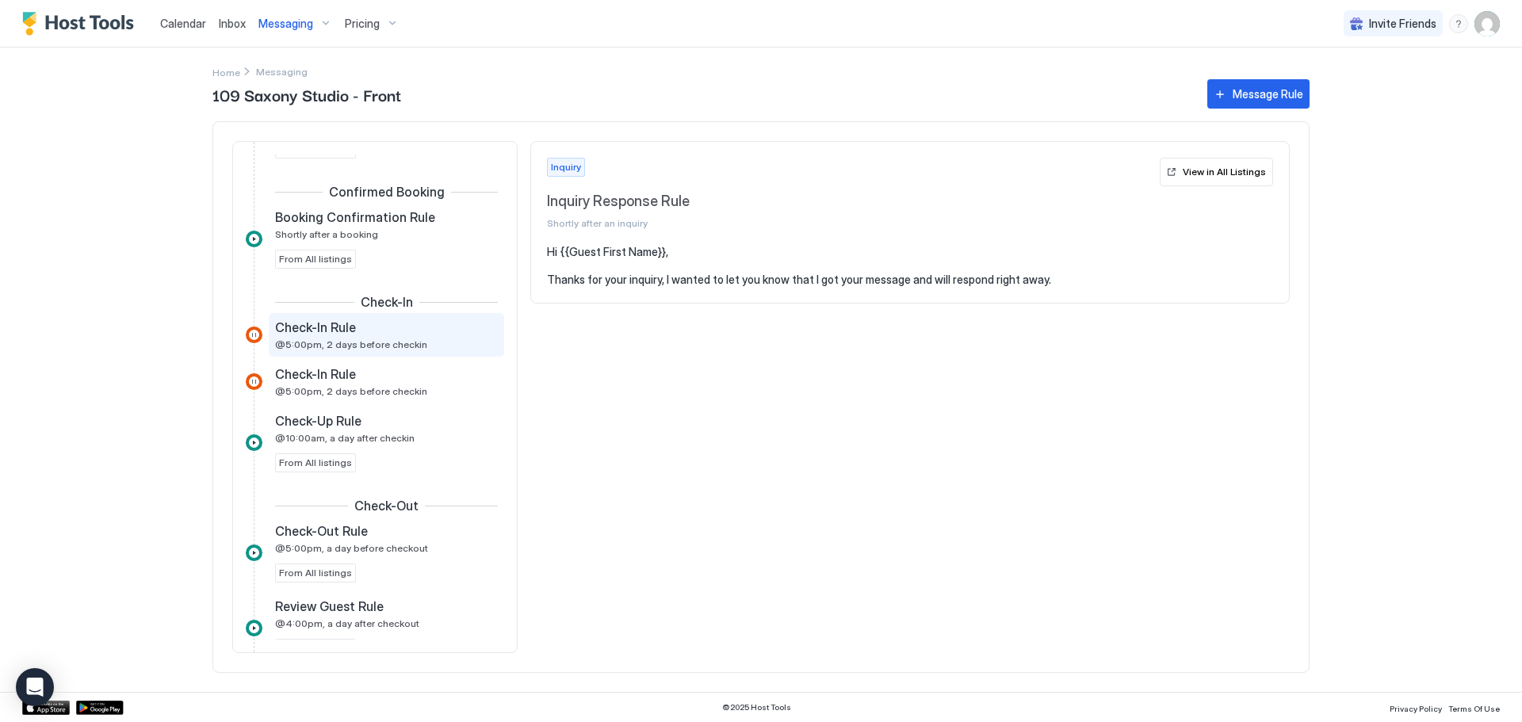
click at [390, 343] on span "@5:00pm, 2 days before checkin" at bounding box center [351, 345] width 152 height 12
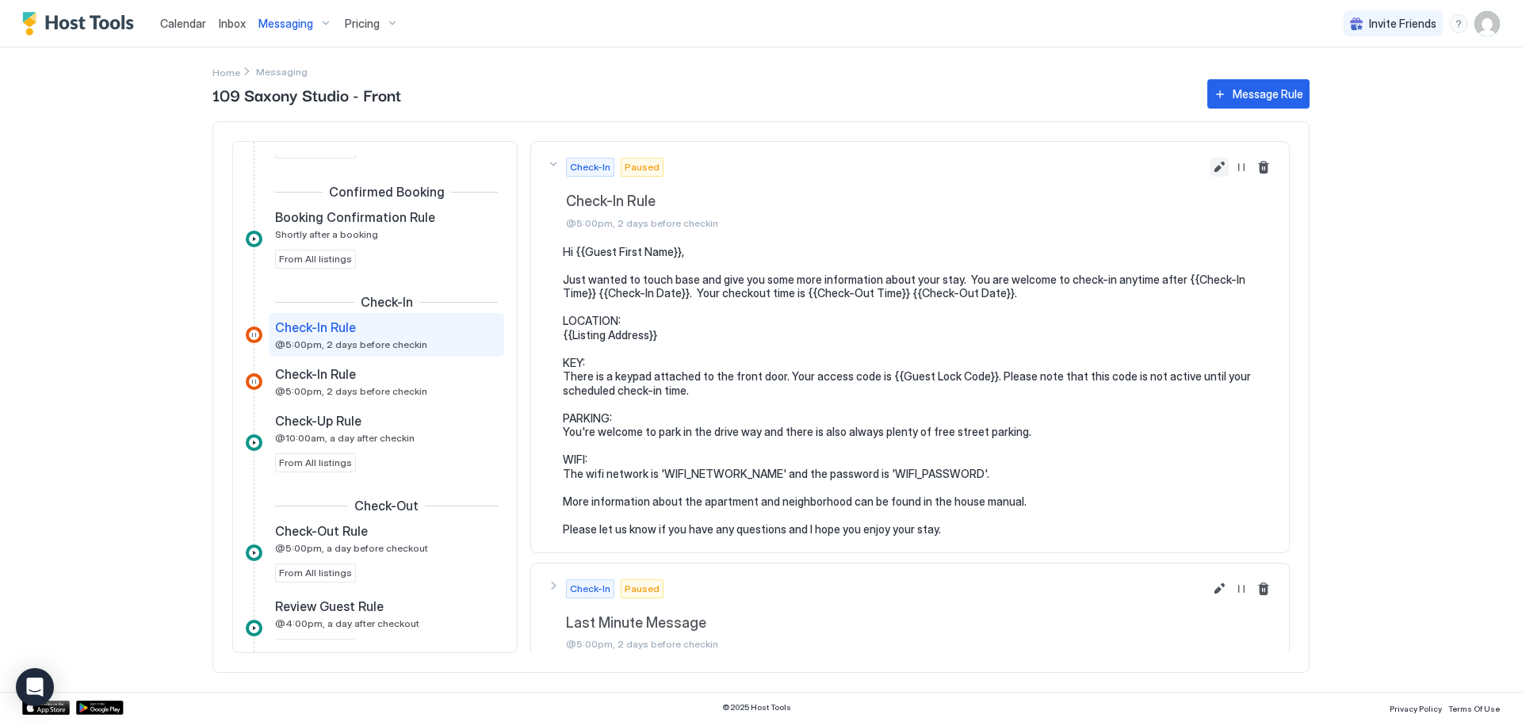
click at [1210, 163] on button "Edit message rule" at bounding box center [1219, 167] width 19 height 19
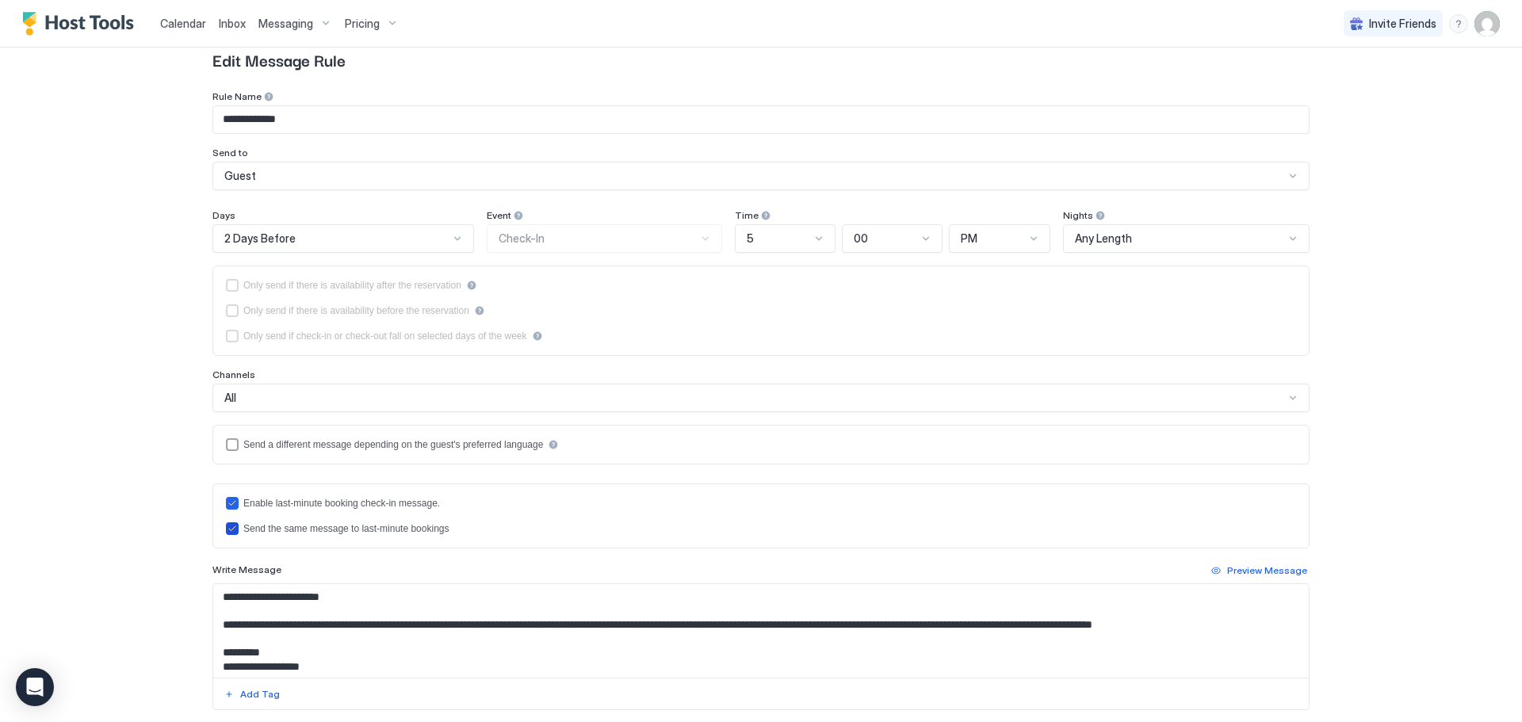
scroll to position [238, 0]
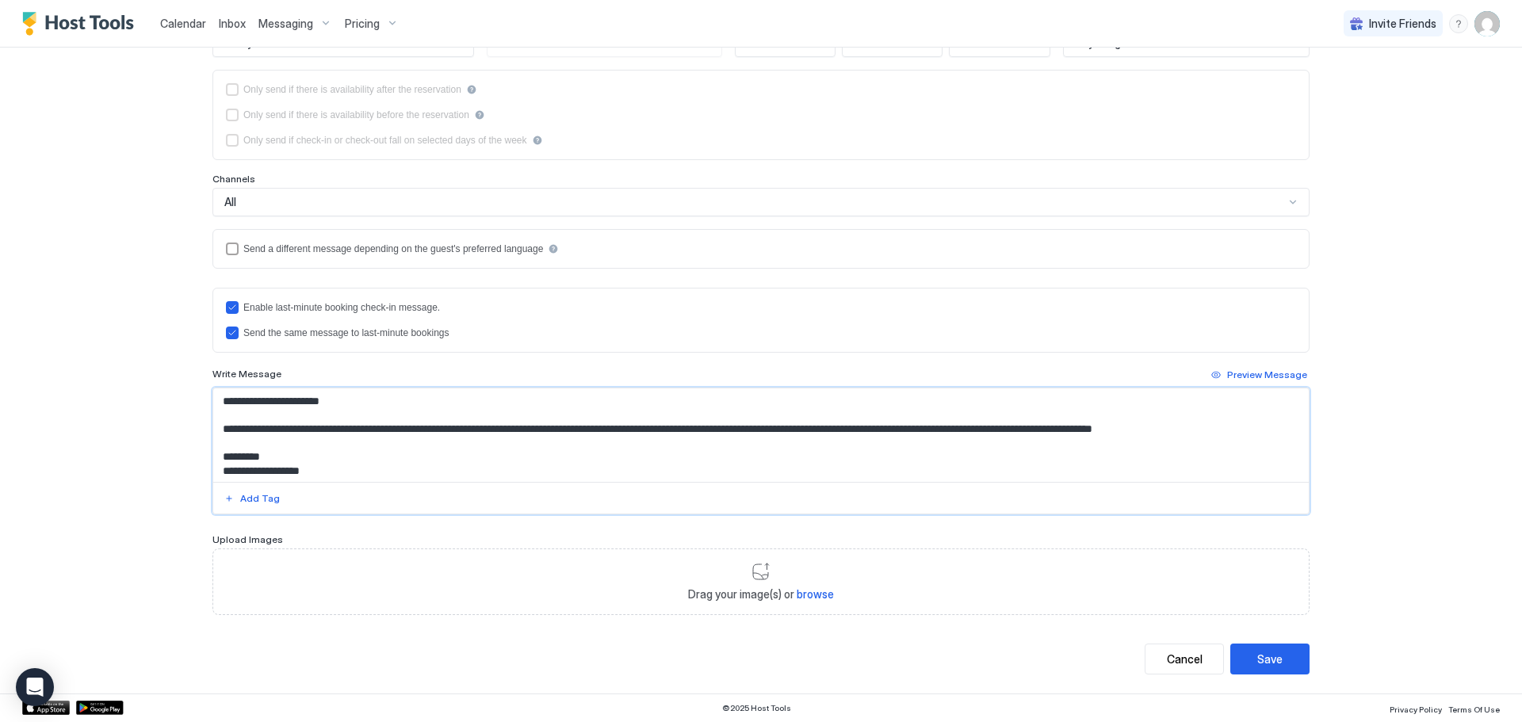
click at [579, 403] on textarea "**********" at bounding box center [761, 436] width 1096 height 94
paste textarea "**********"
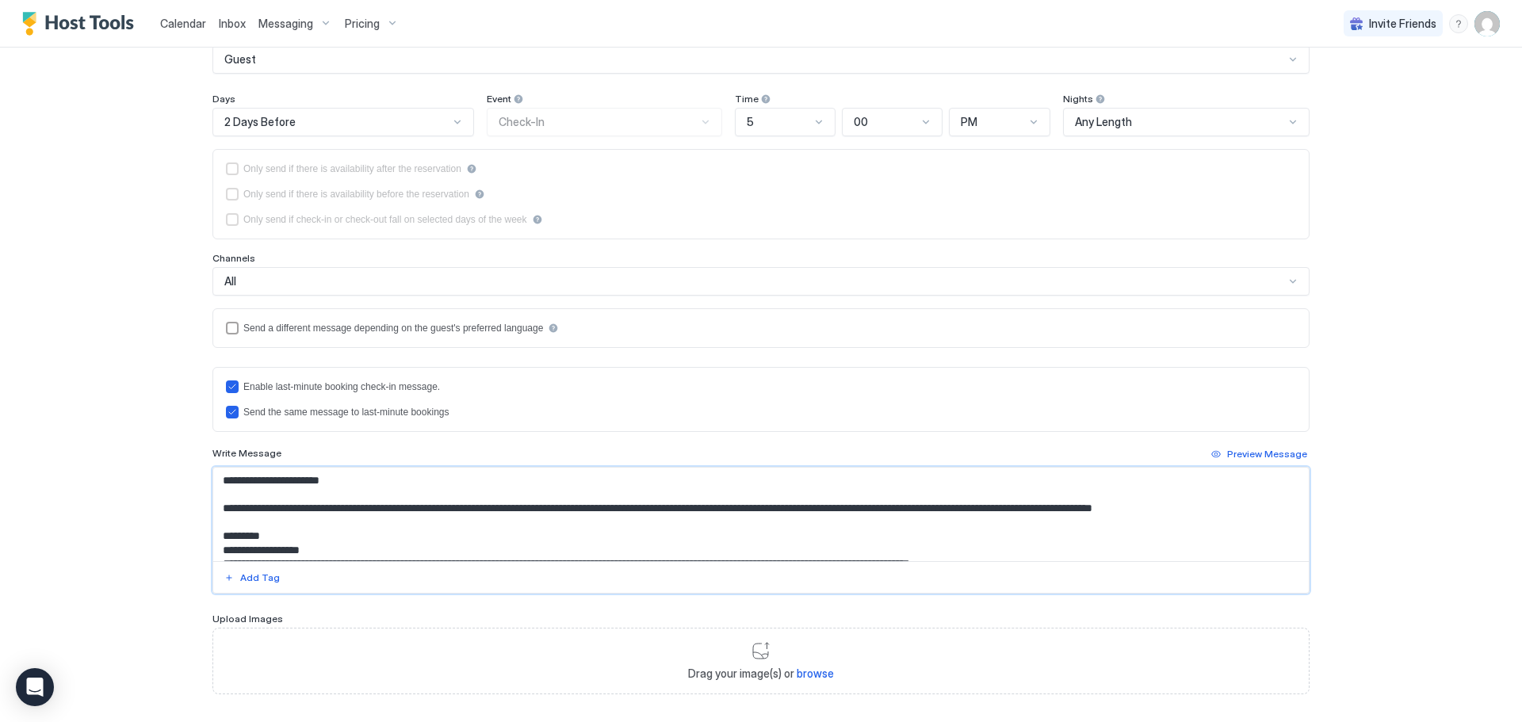
scroll to position [79, 0]
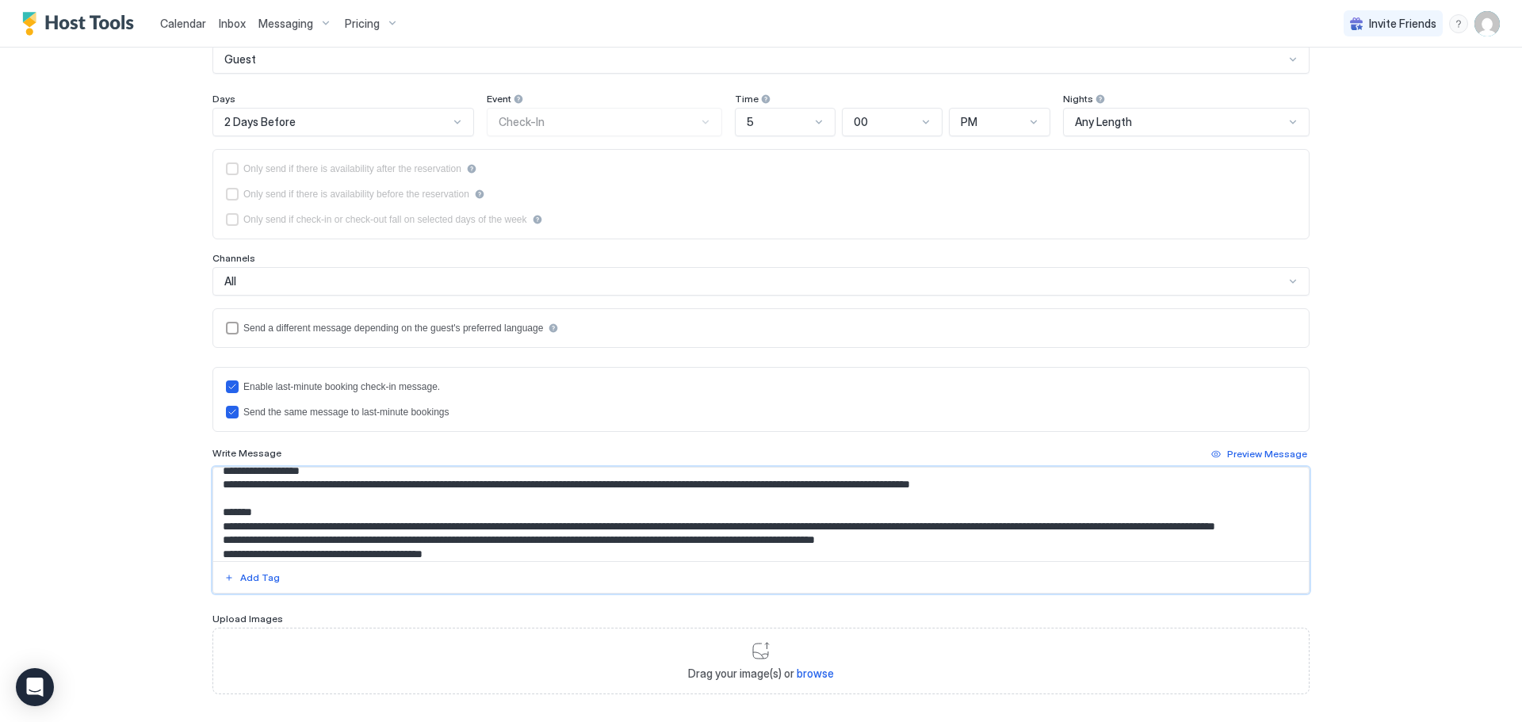
click at [484, 495] on textarea "Input Field" at bounding box center [761, 515] width 1096 height 94
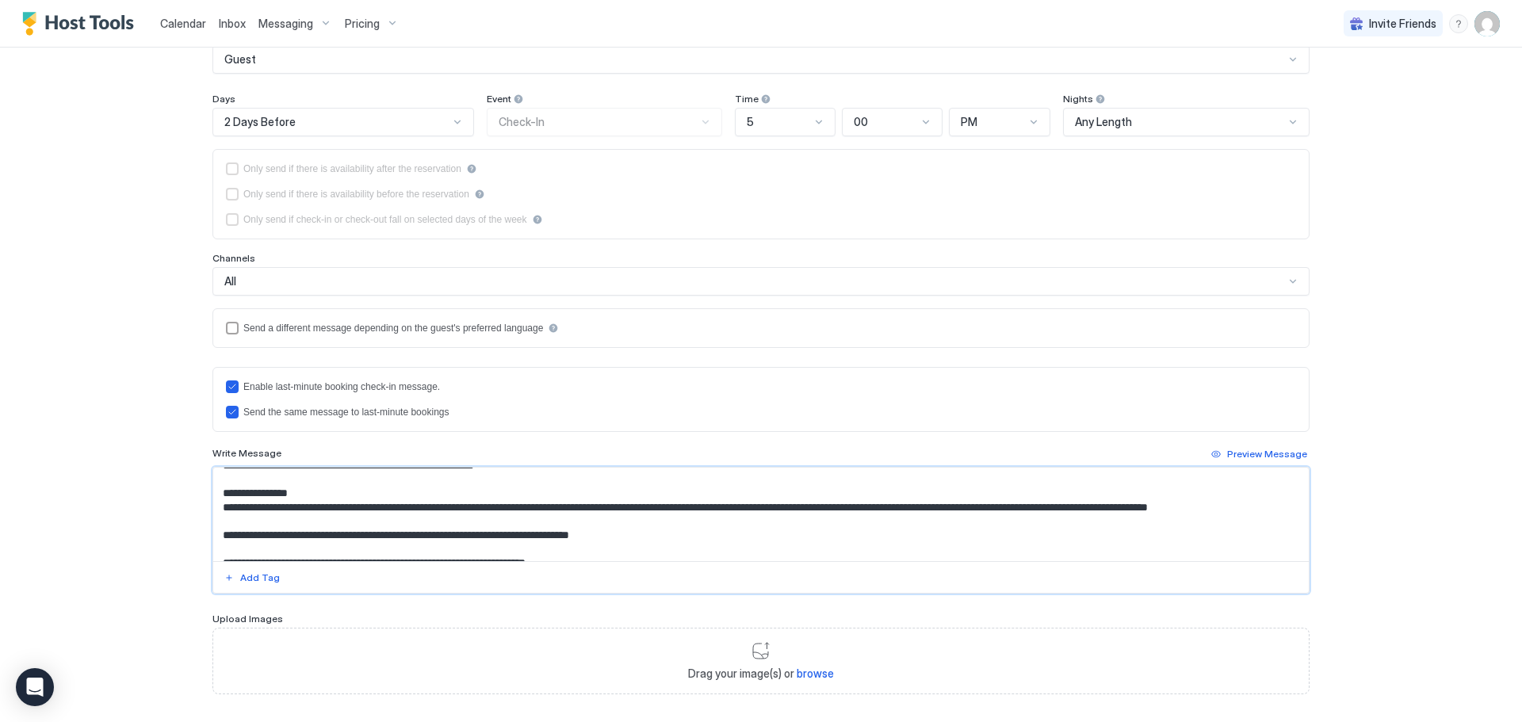
scroll to position [317, 0]
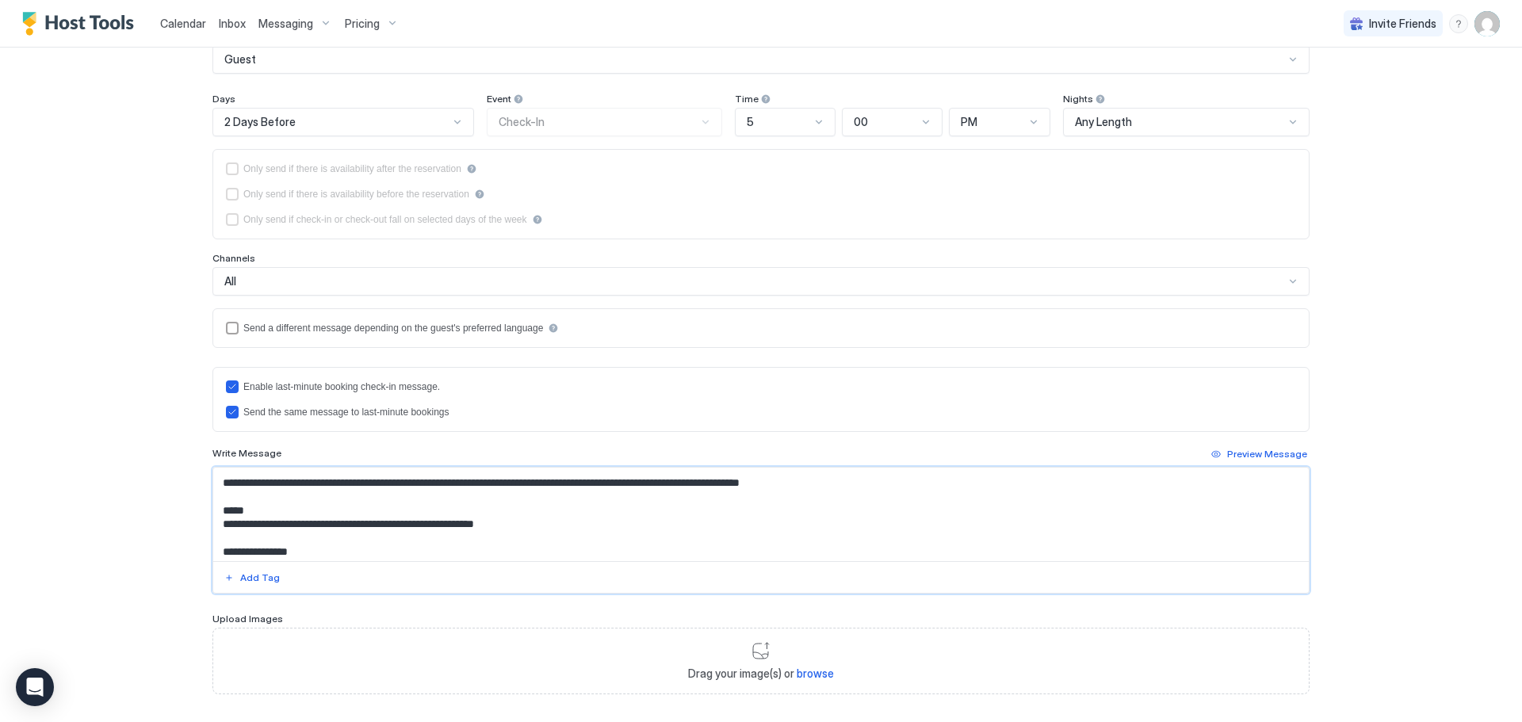
click at [365, 551] on textarea "Input Field" at bounding box center [761, 515] width 1096 height 94
click at [367, 553] on textarea "Input Field" at bounding box center [761, 515] width 1096 height 94
click at [695, 531] on textarea "Input Field" at bounding box center [761, 515] width 1096 height 94
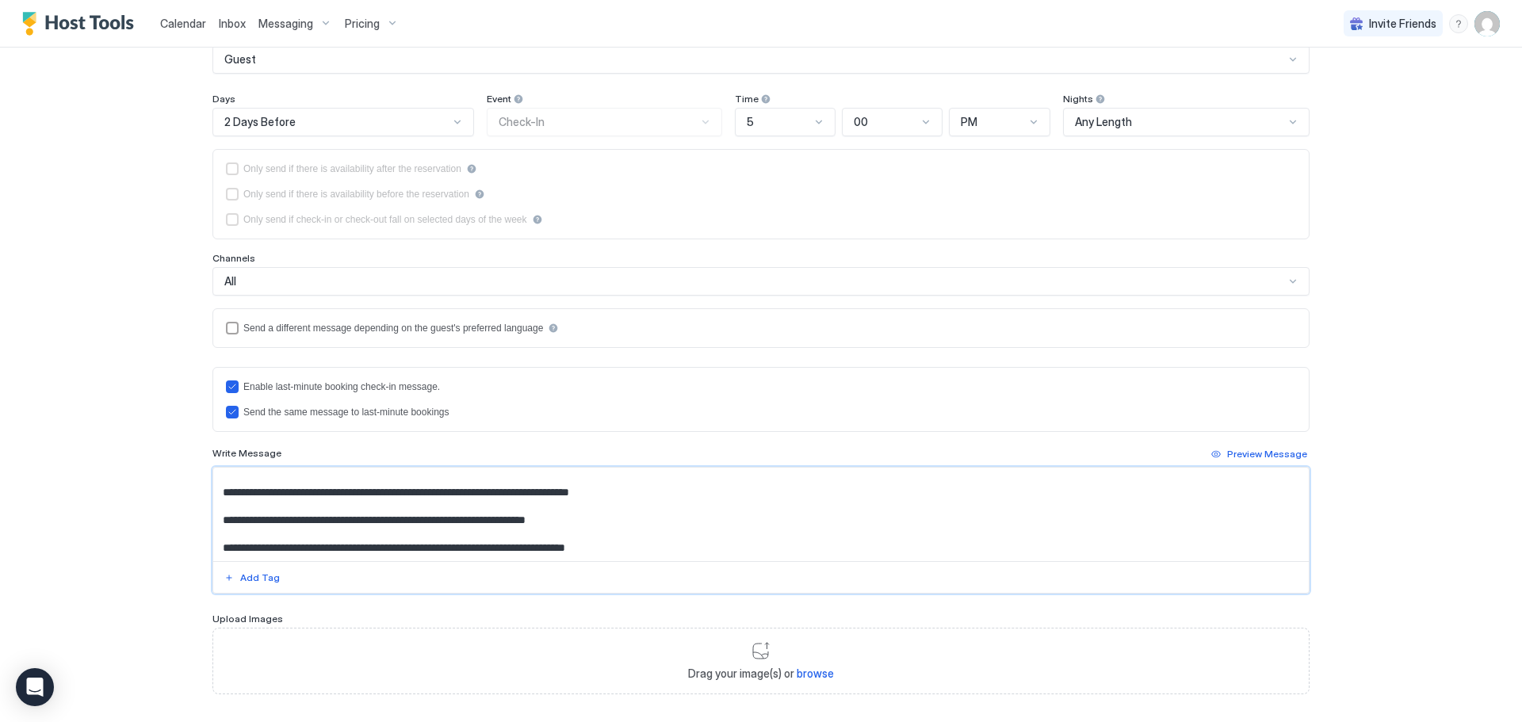
scroll to position [238, 0]
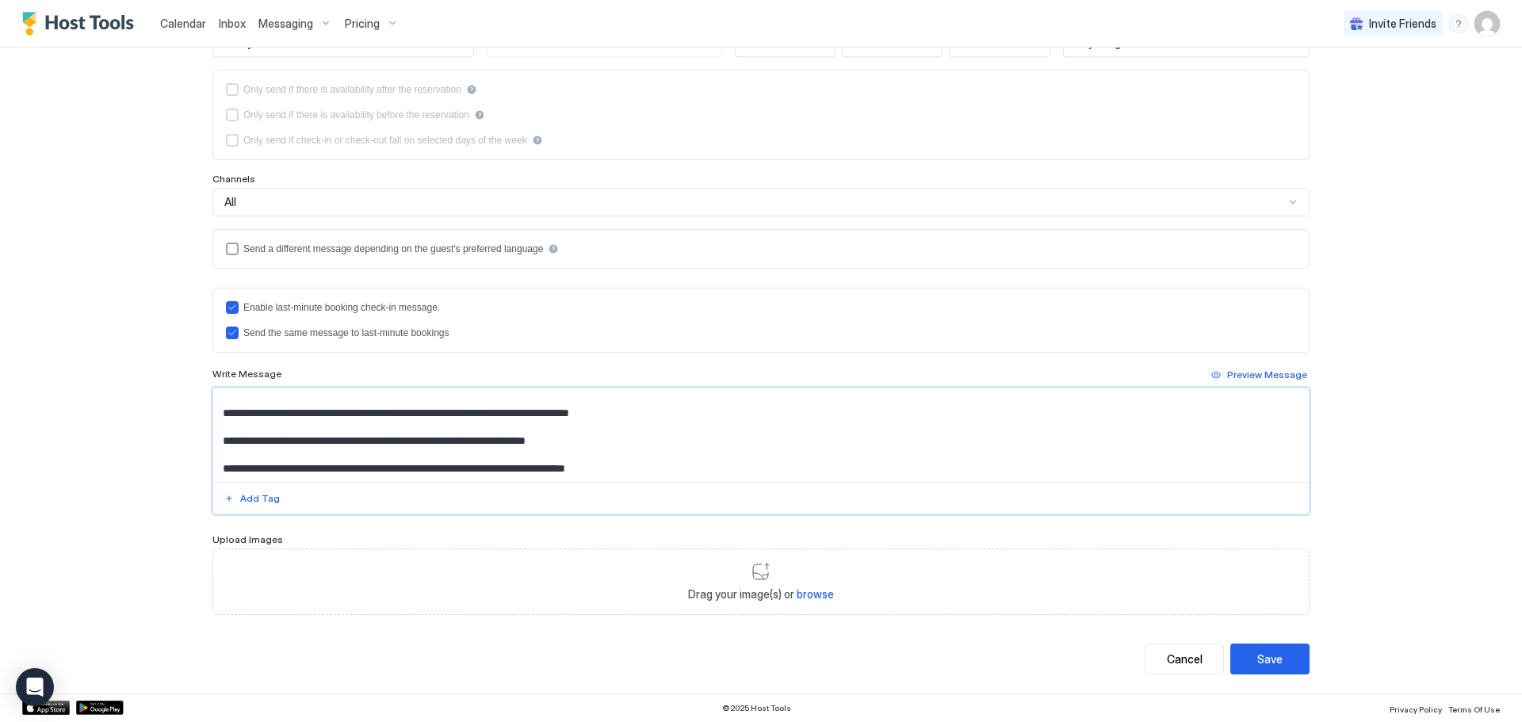
type textarea "**********"
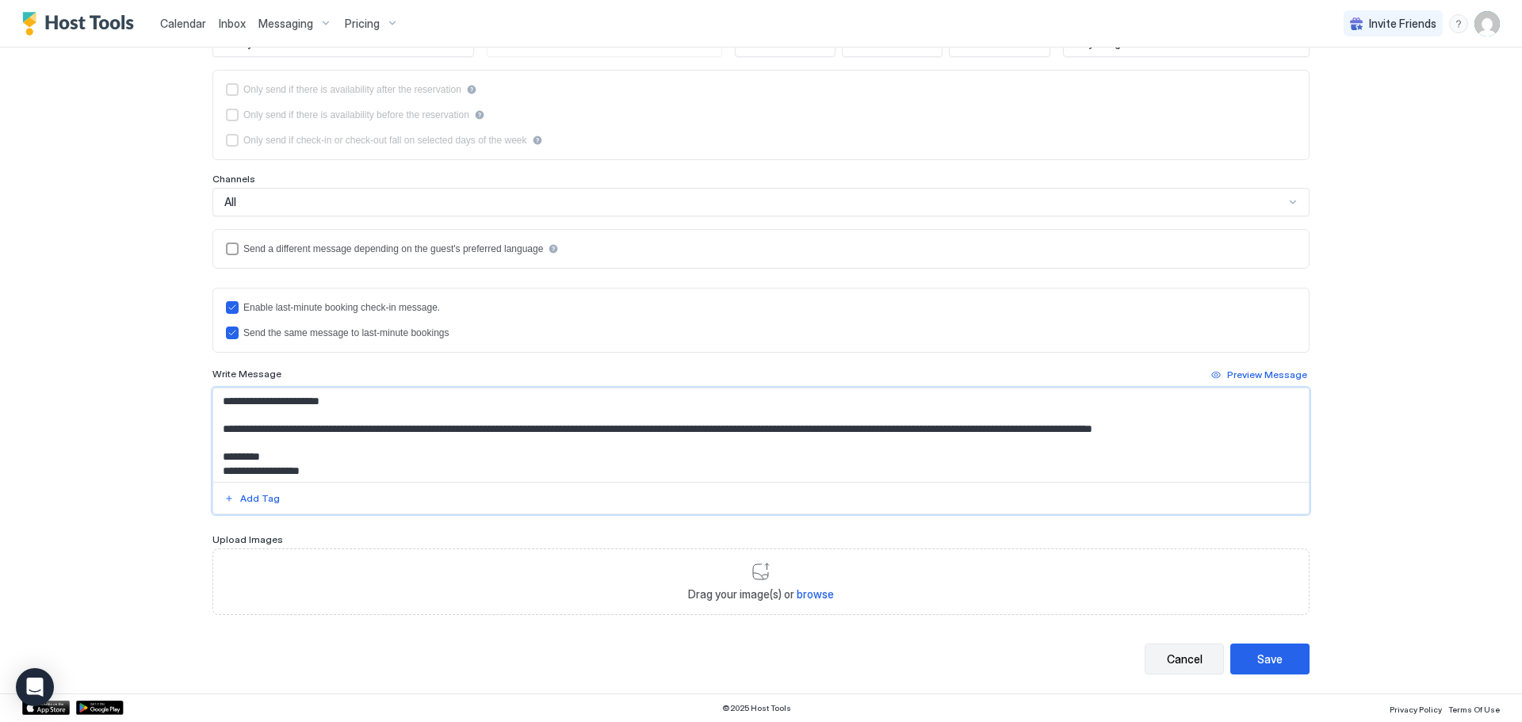
click at [1170, 661] on div "Cancel" at bounding box center [1185, 659] width 36 height 17
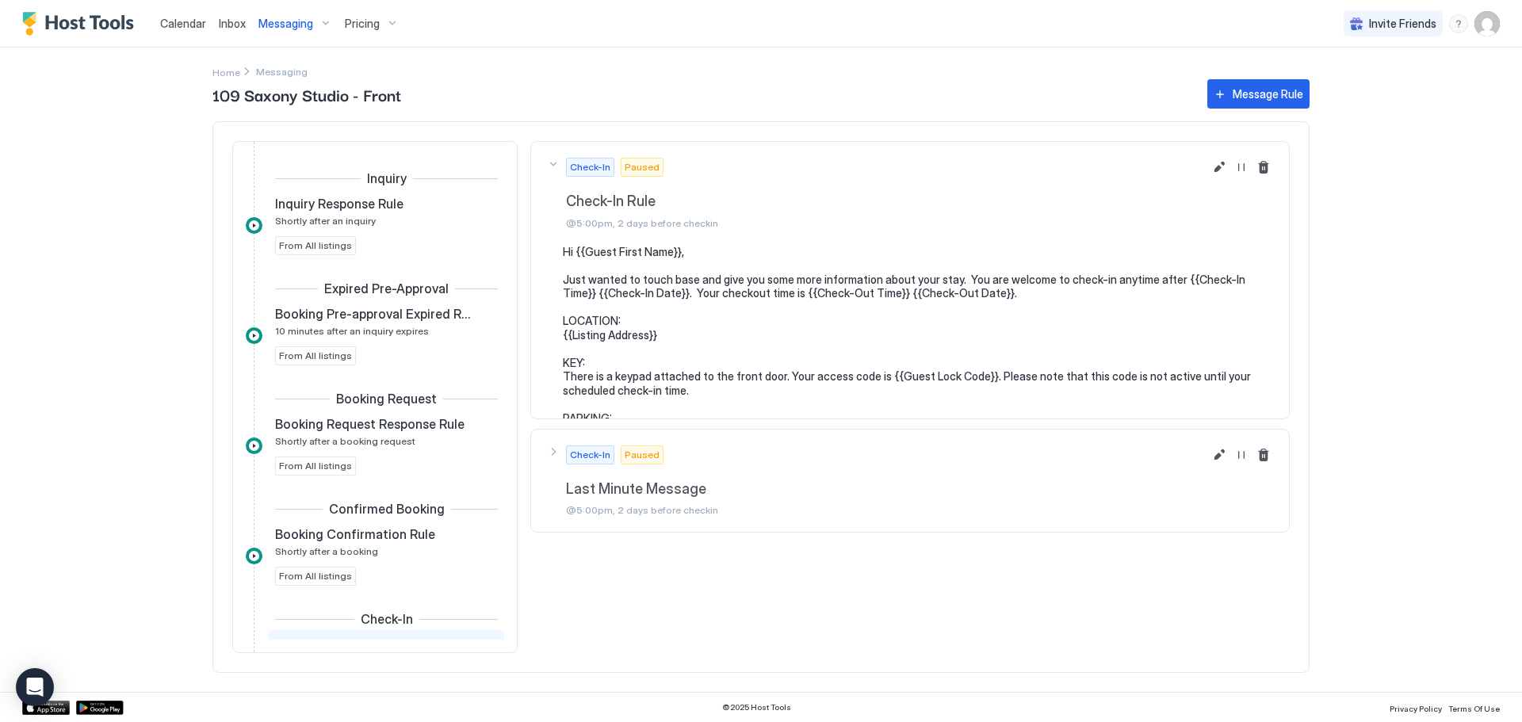
scroll to position [255, 0]
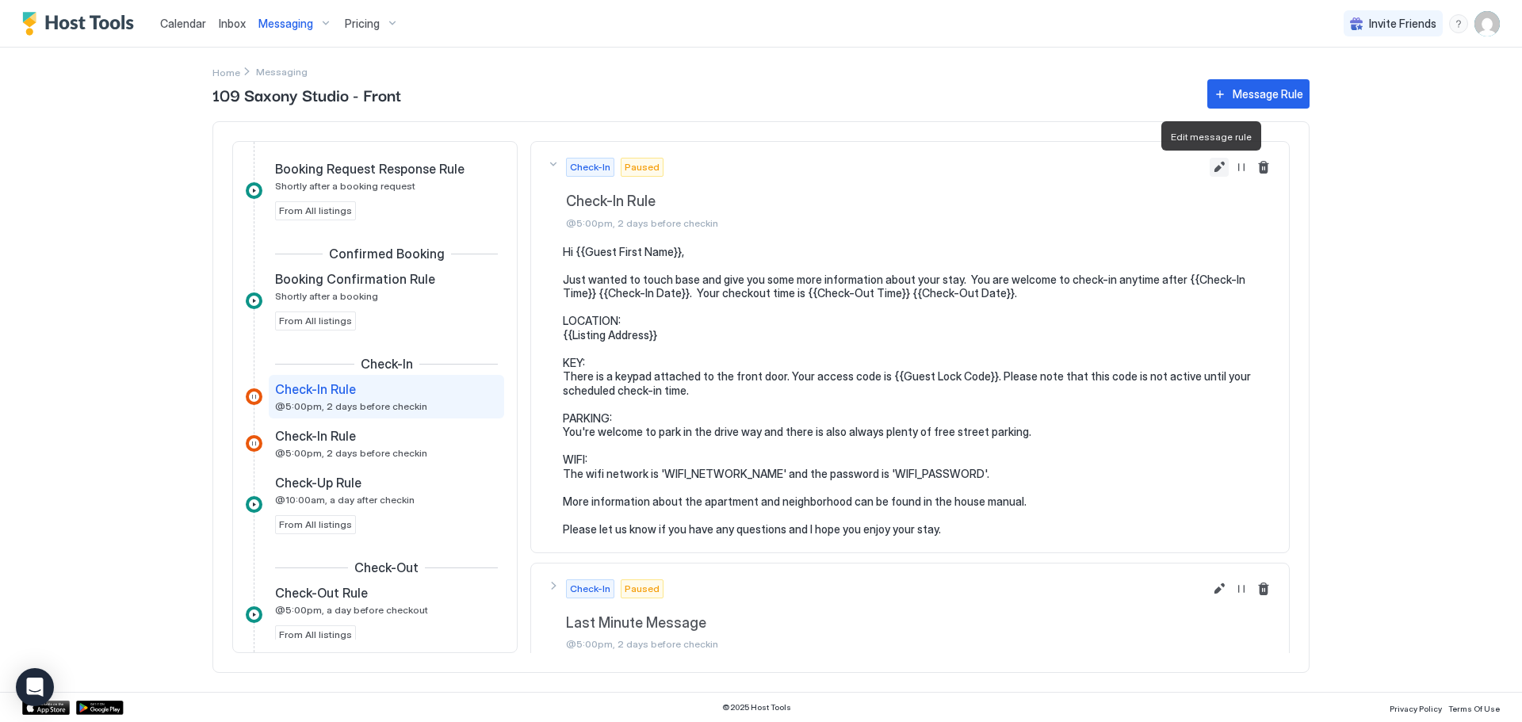
click at [1210, 167] on button "Edit message rule" at bounding box center [1219, 167] width 19 height 19
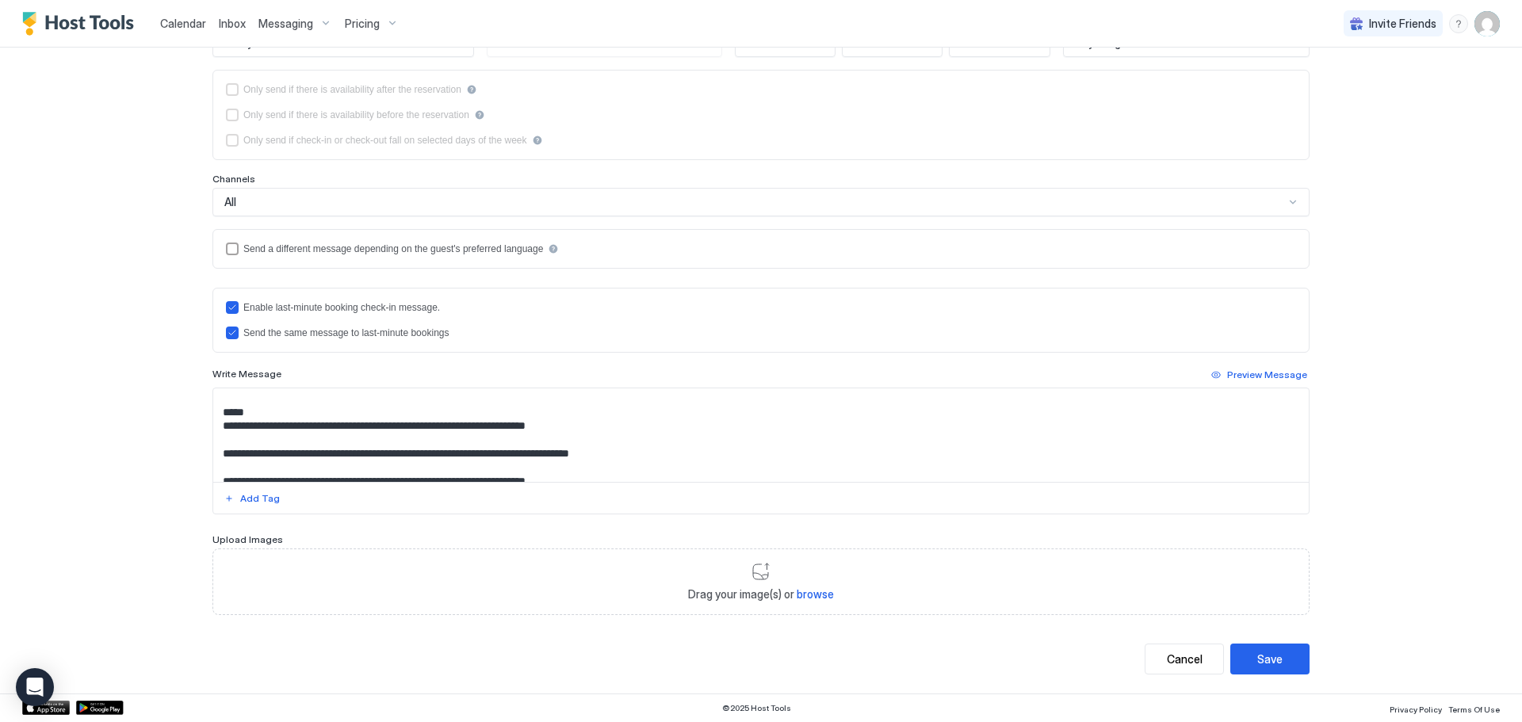
scroll to position [197, 0]
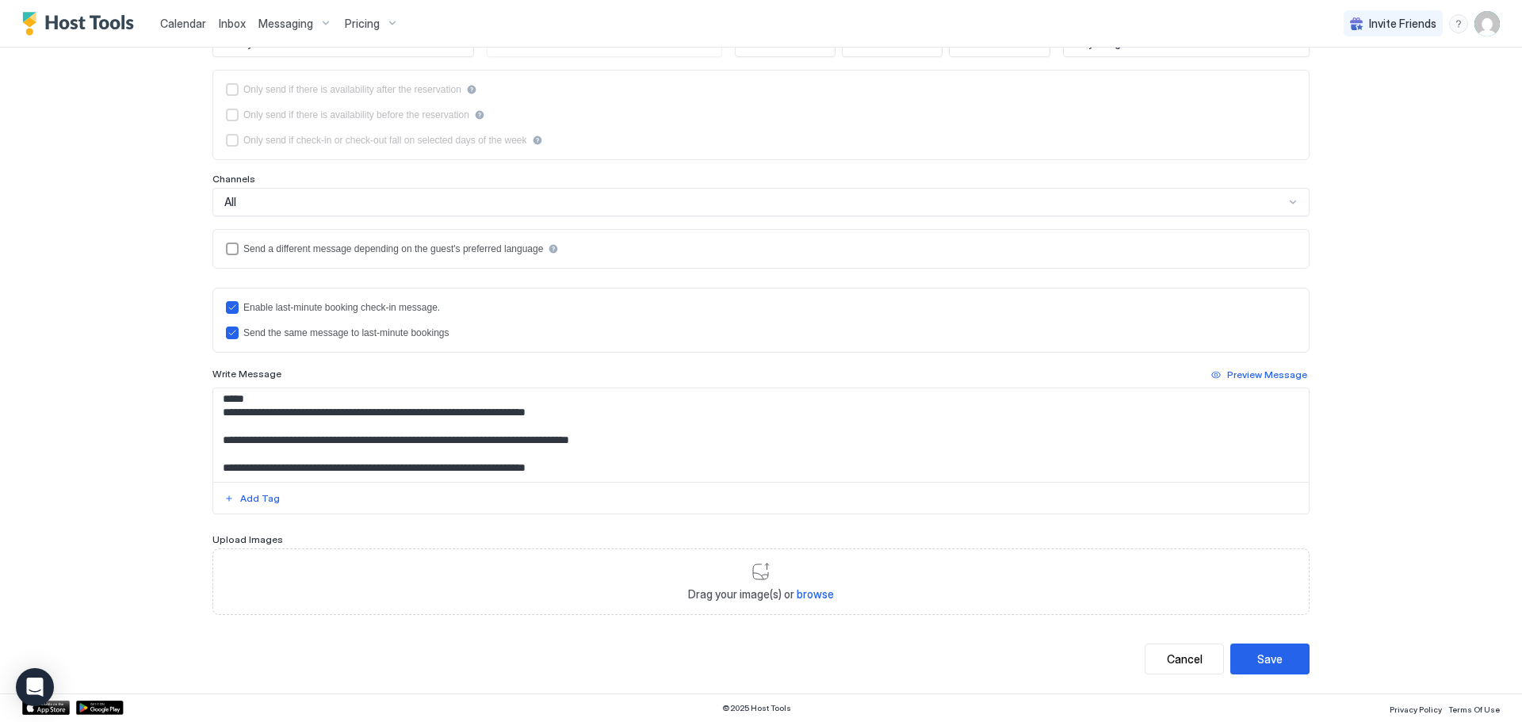
click at [640, 440] on textarea "**********" at bounding box center [761, 436] width 1096 height 94
paste textarea "**********"
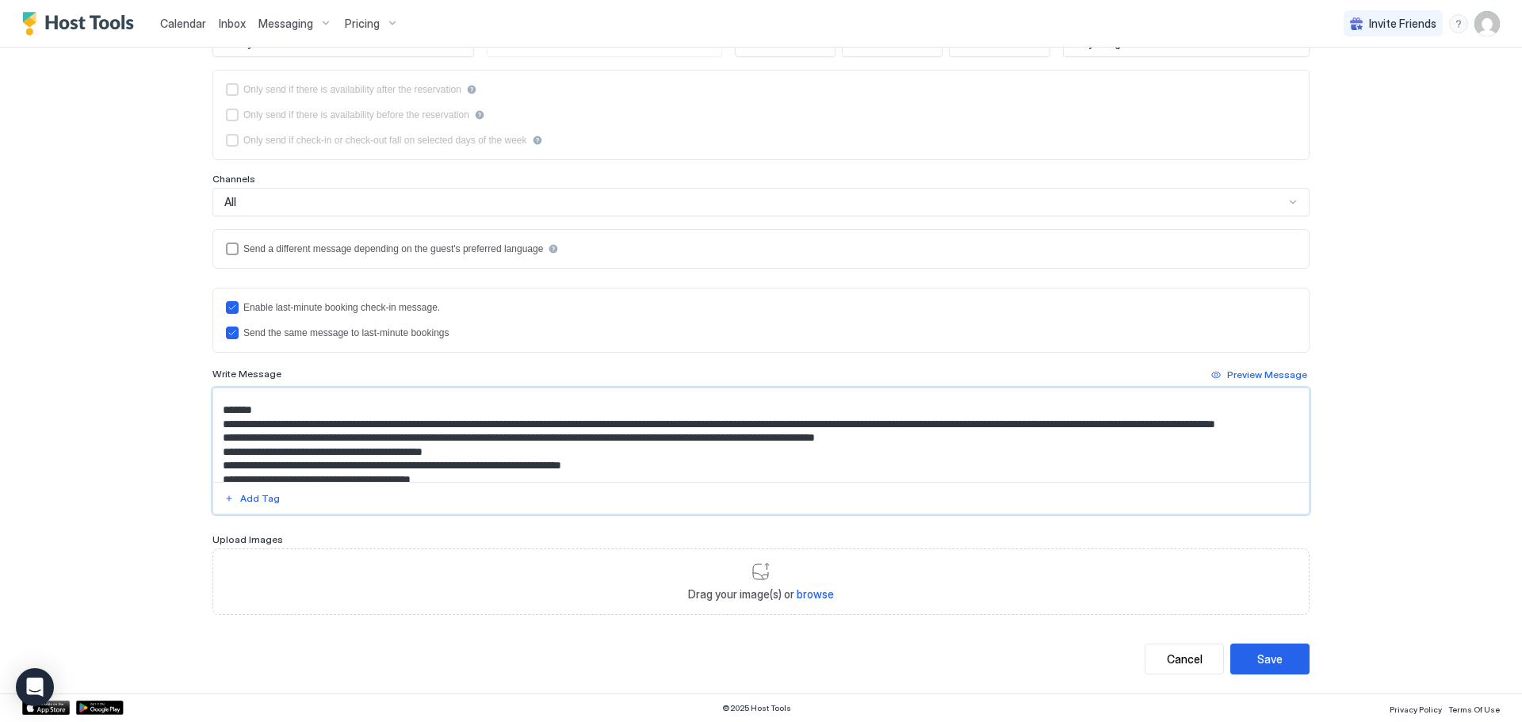
scroll to position [0, 0]
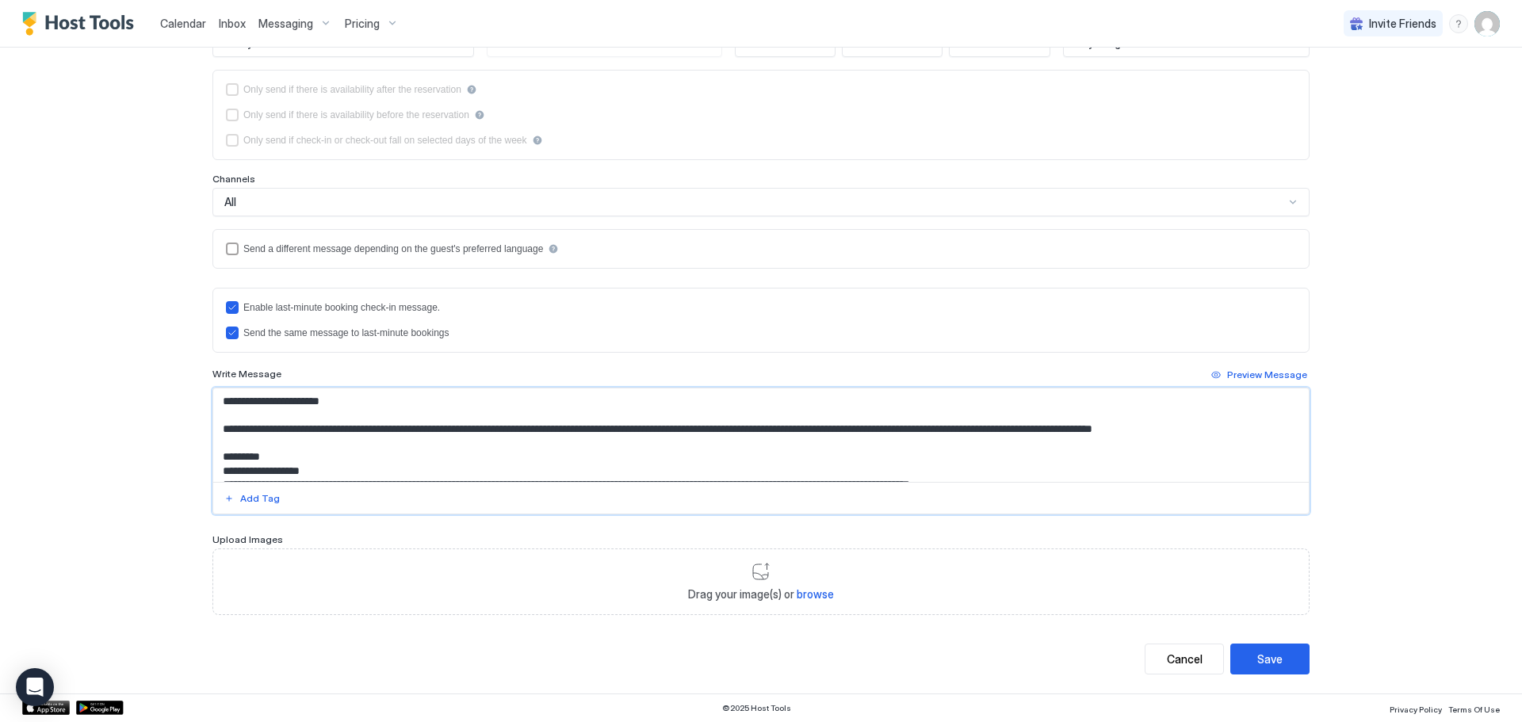
click at [645, 457] on textarea "Input Field" at bounding box center [761, 436] width 1096 height 94
type textarea "**********"
click at [757, 586] on div "Drag your image(s) or browse" at bounding box center [760, 582] width 1097 height 67
type input "**********"
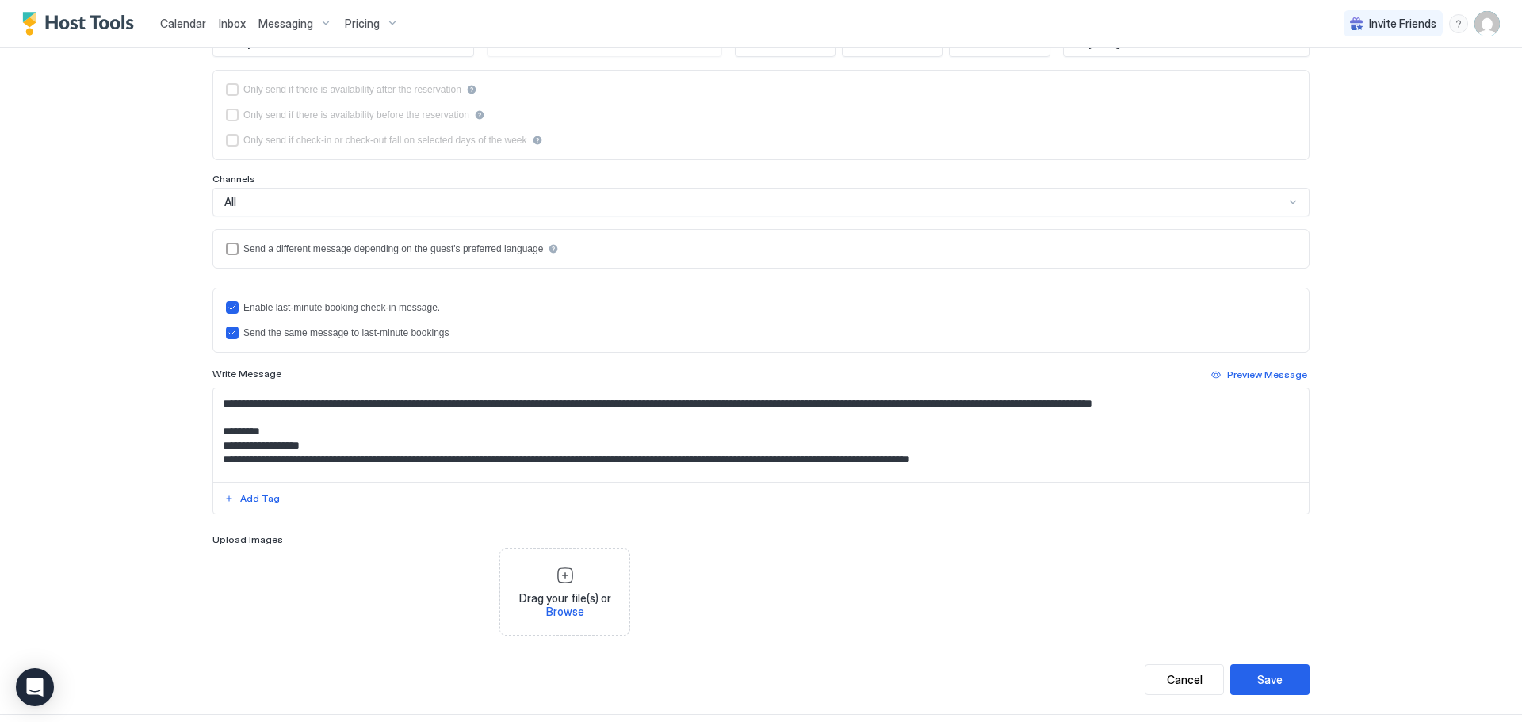
scroll to position [32, 0]
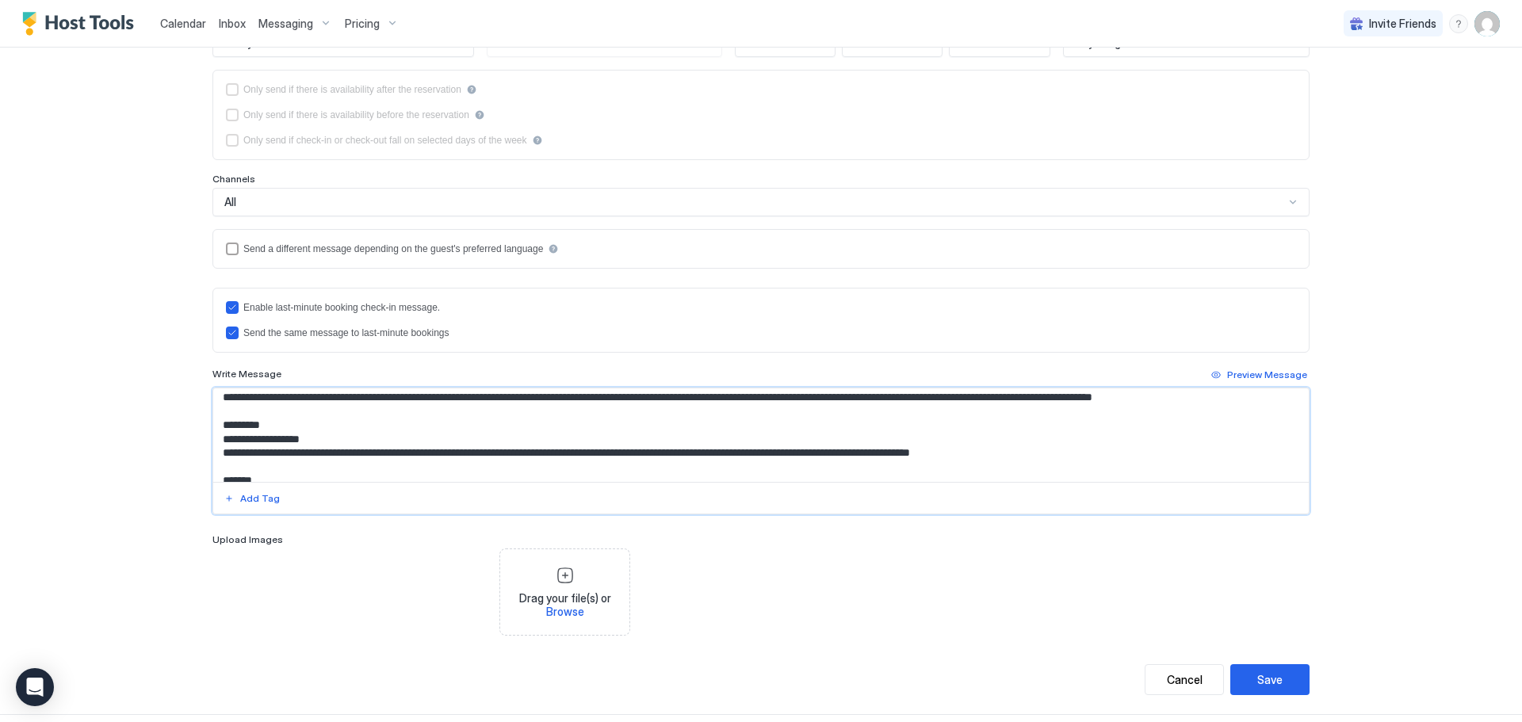
click at [1187, 441] on textarea "Input Field" at bounding box center [761, 436] width 1096 height 94
click at [511, 440] on textarea "Input Field" at bounding box center [761, 436] width 1096 height 94
paste textarea "***"
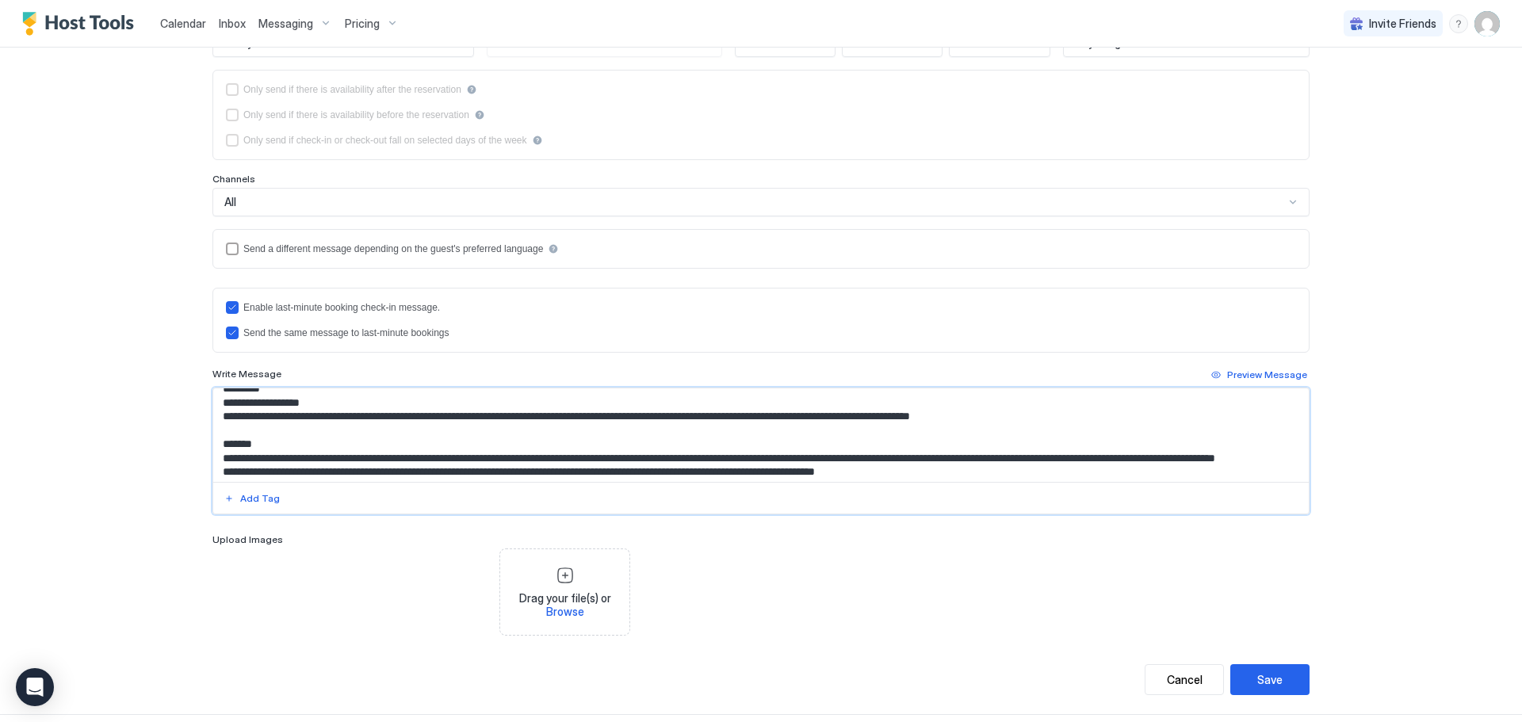
scroll to position [0, 0]
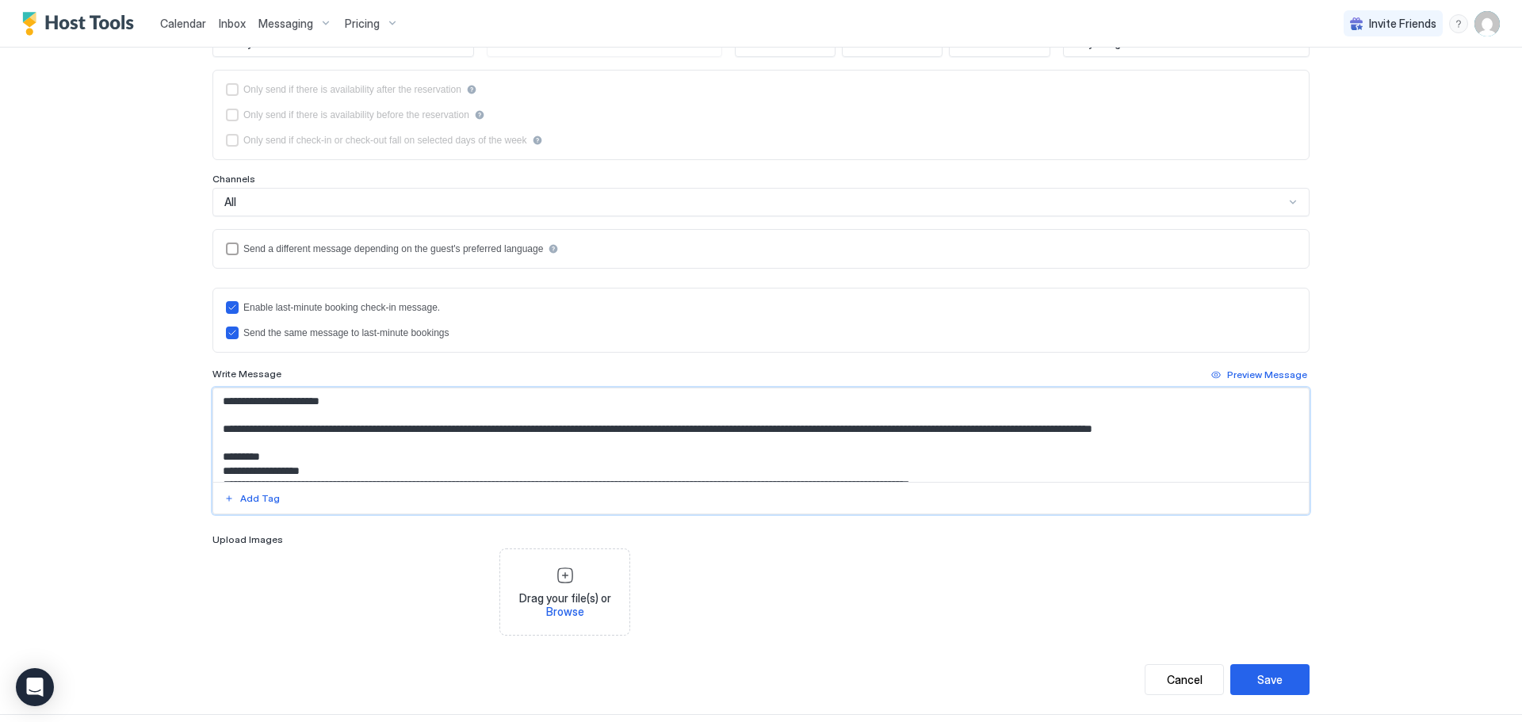
type textarea "**********"
click at [740, 354] on div "Enable last-minute booking check-in message. Send the same message to last-minu…" at bounding box center [760, 401] width 1097 height 227
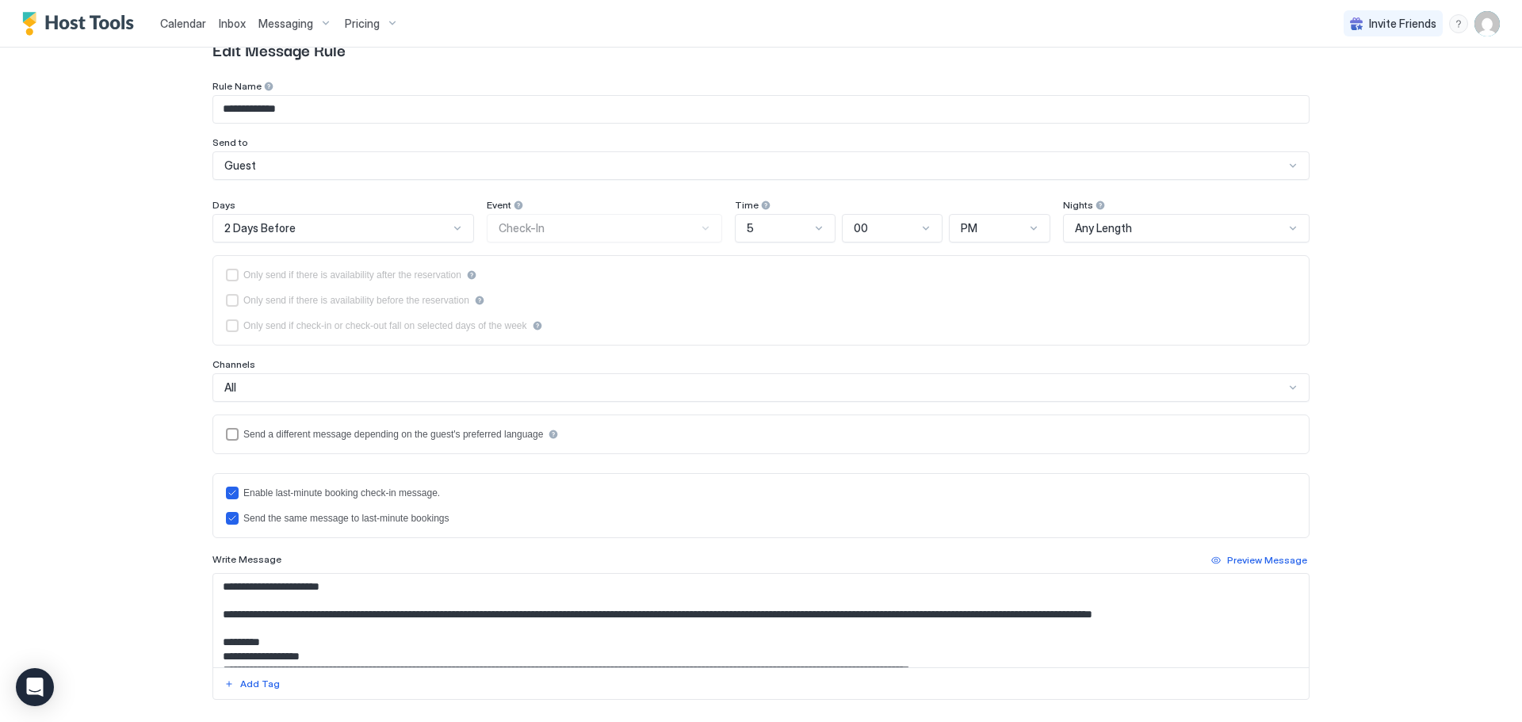
scroll to position [258, 0]
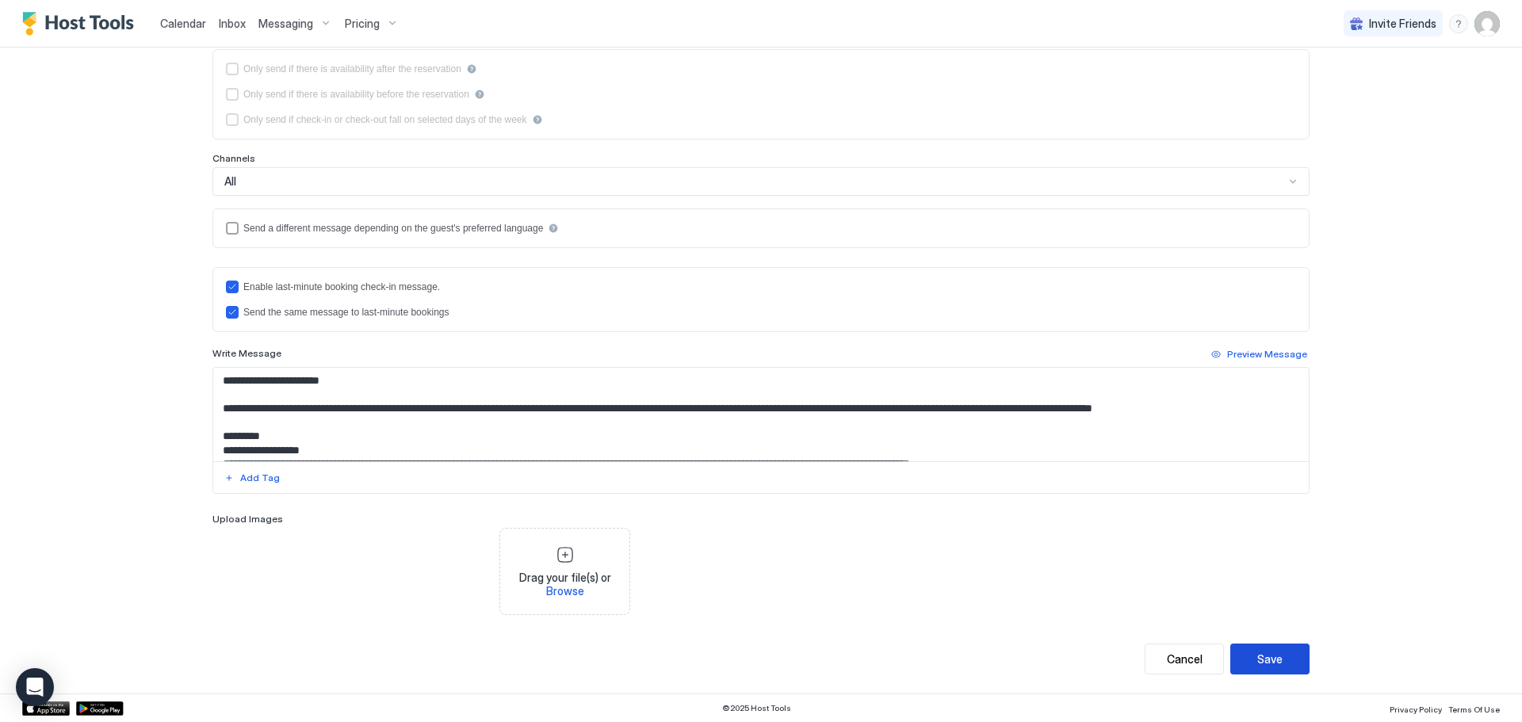
click at [1278, 649] on button "Save" at bounding box center [1270, 659] width 79 height 31
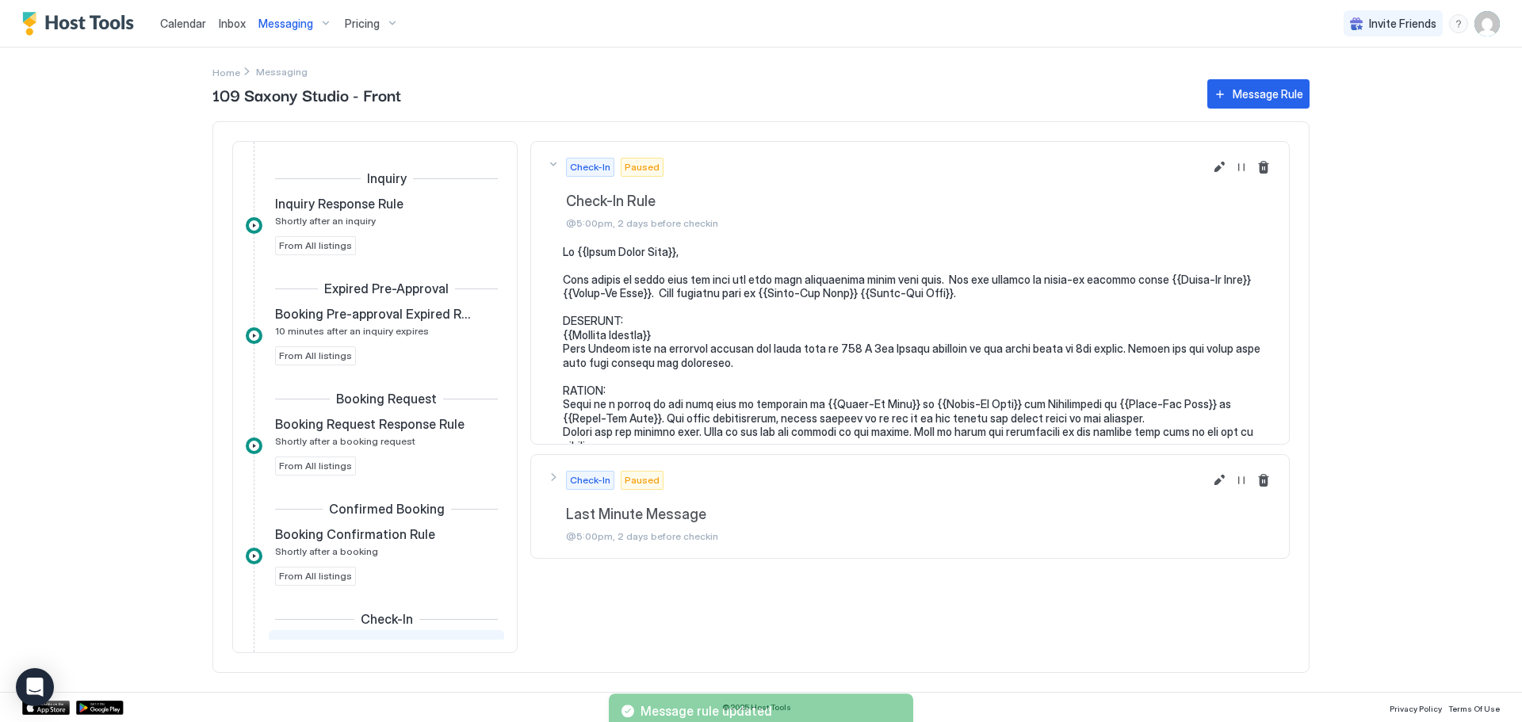
scroll to position [255, 0]
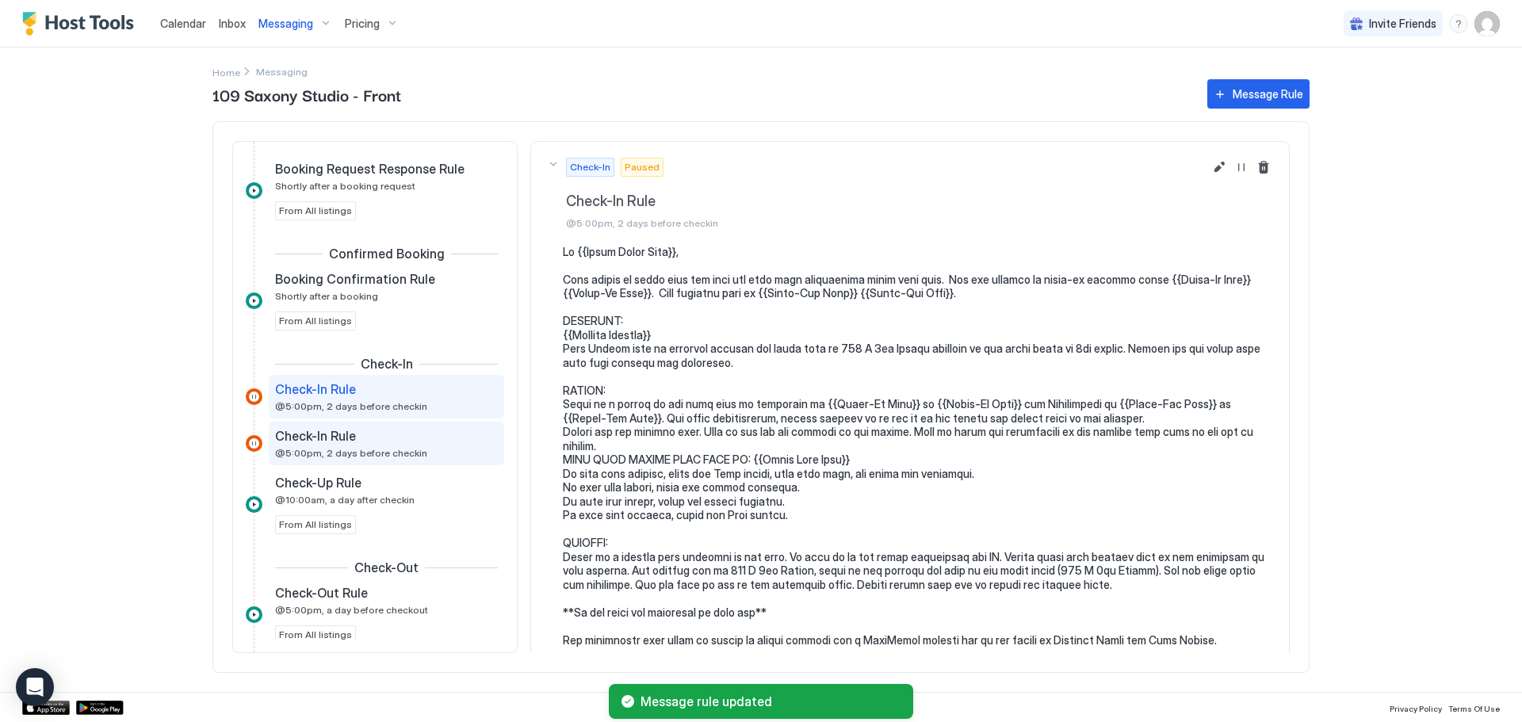
click at [388, 439] on div "Check-In Rule" at bounding box center [375, 436] width 201 height 16
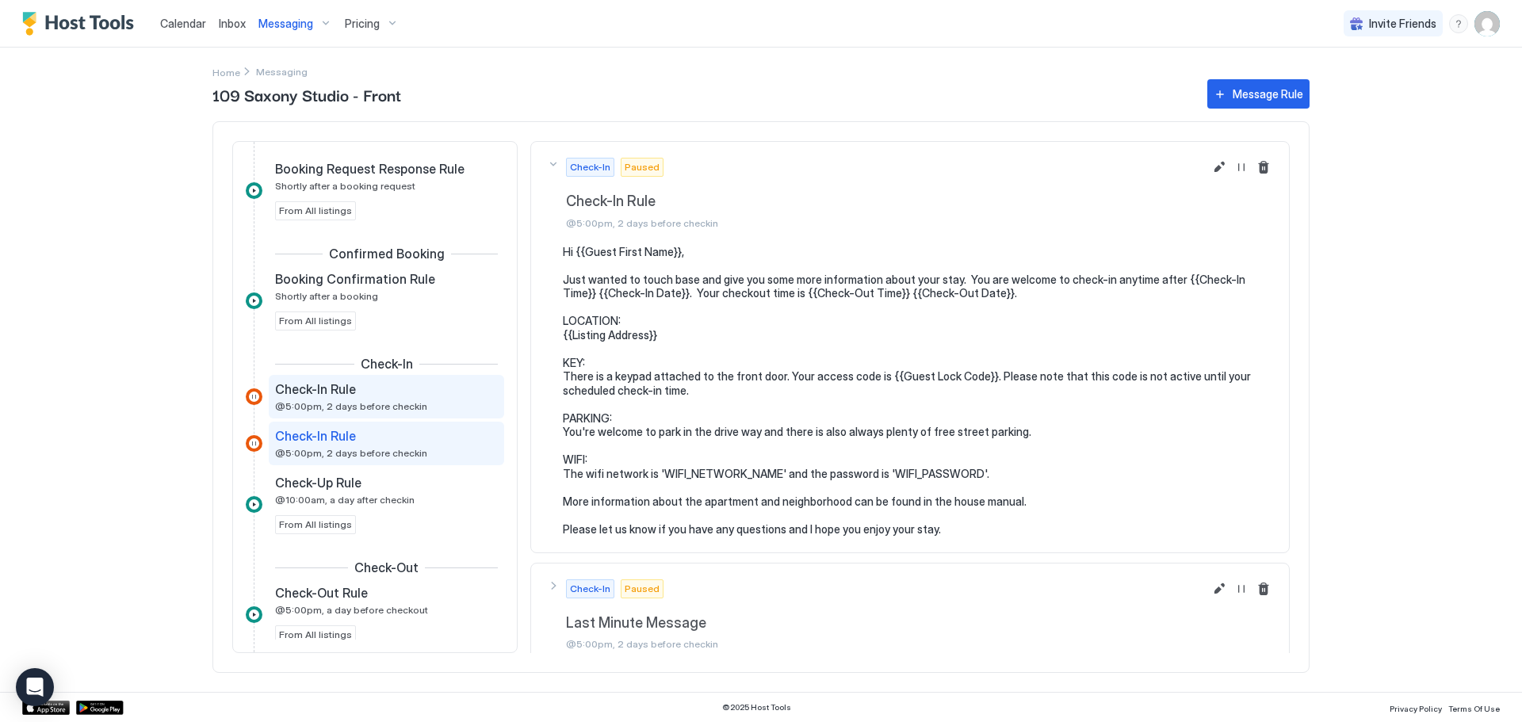
click at [359, 414] on div "Check-In Rule @5:00pm, 2 days before checkin" at bounding box center [386, 397] width 235 height 44
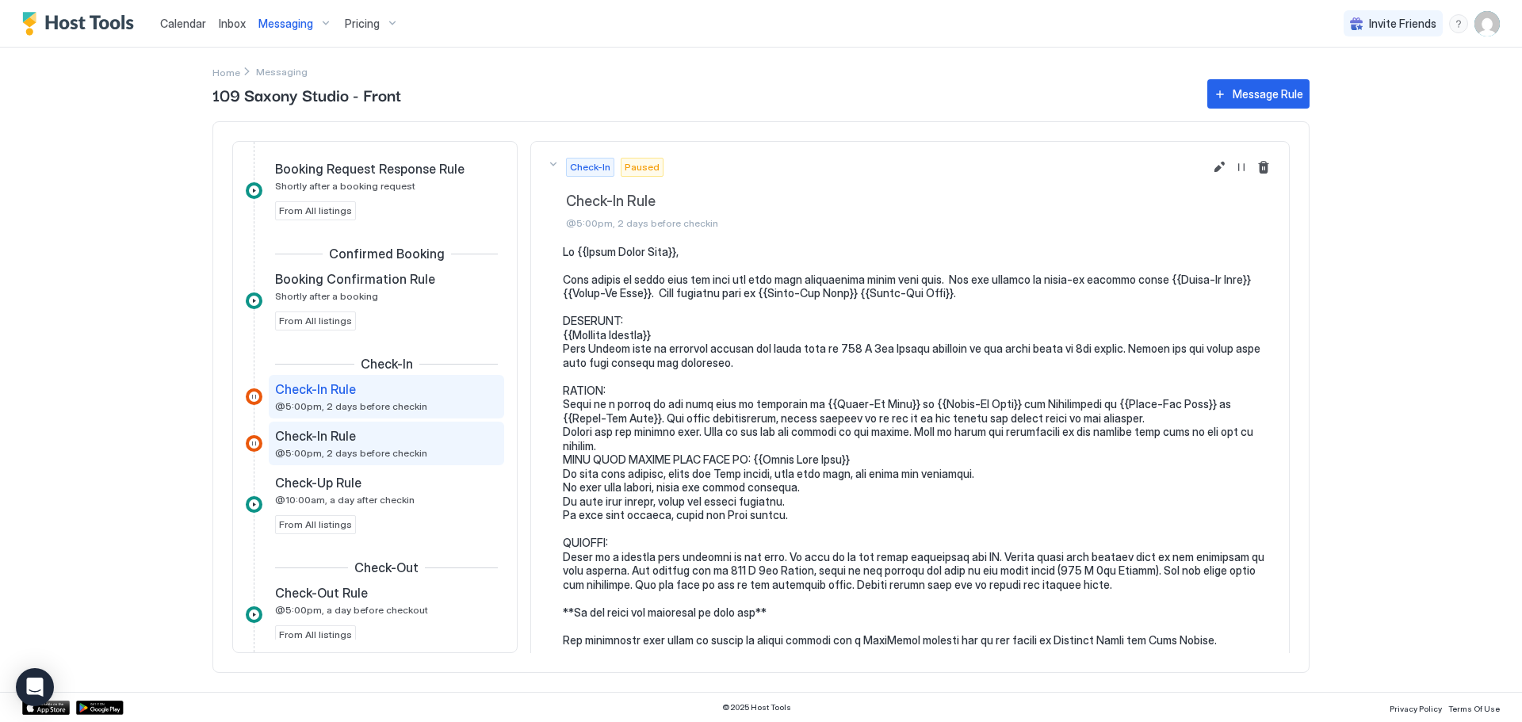
click at [344, 445] on div "Check-In Rule @5:00pm, 2 days before checkin" at bounding box center [375, 443] width 201 height 31
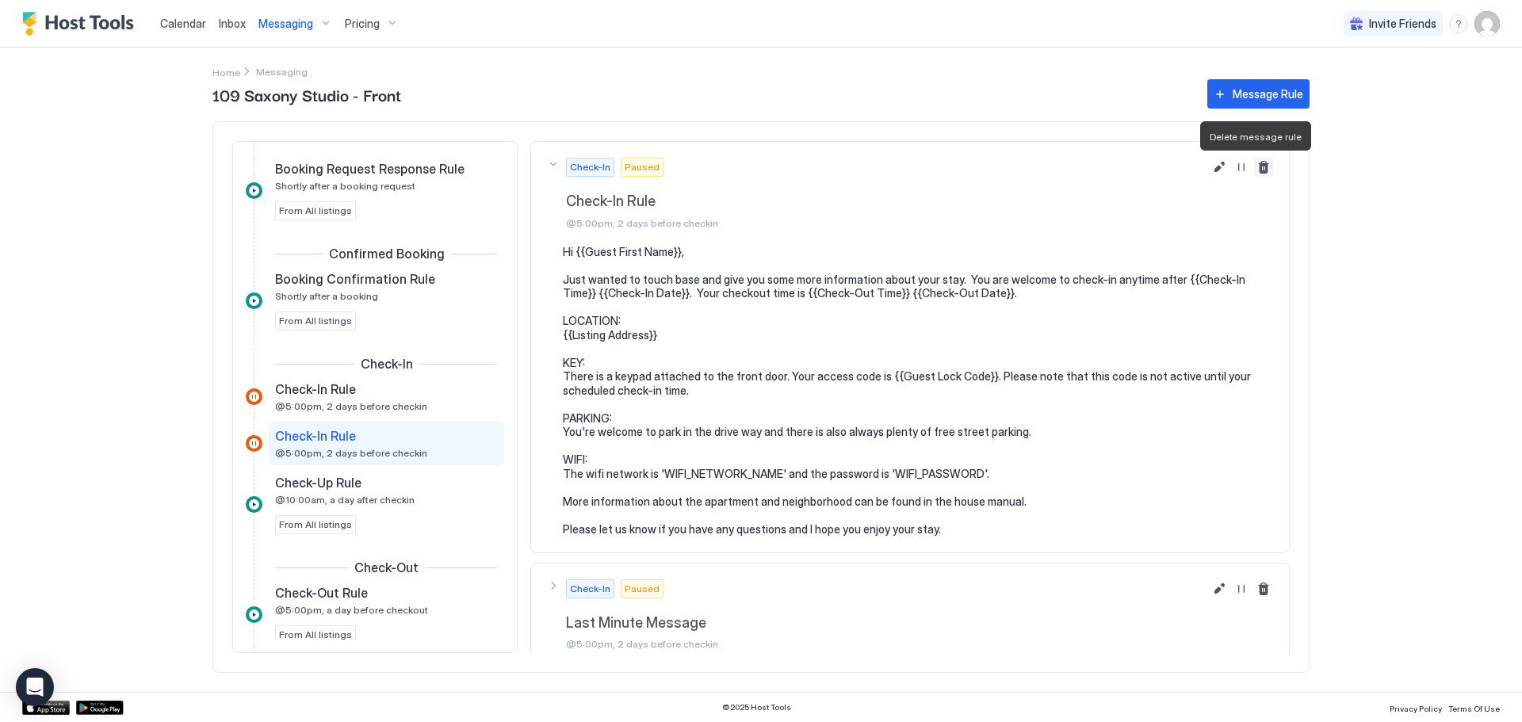
click at [1258, 167] on button "Delete message rule" at bounding box center [1263, 167] width 19 height 19
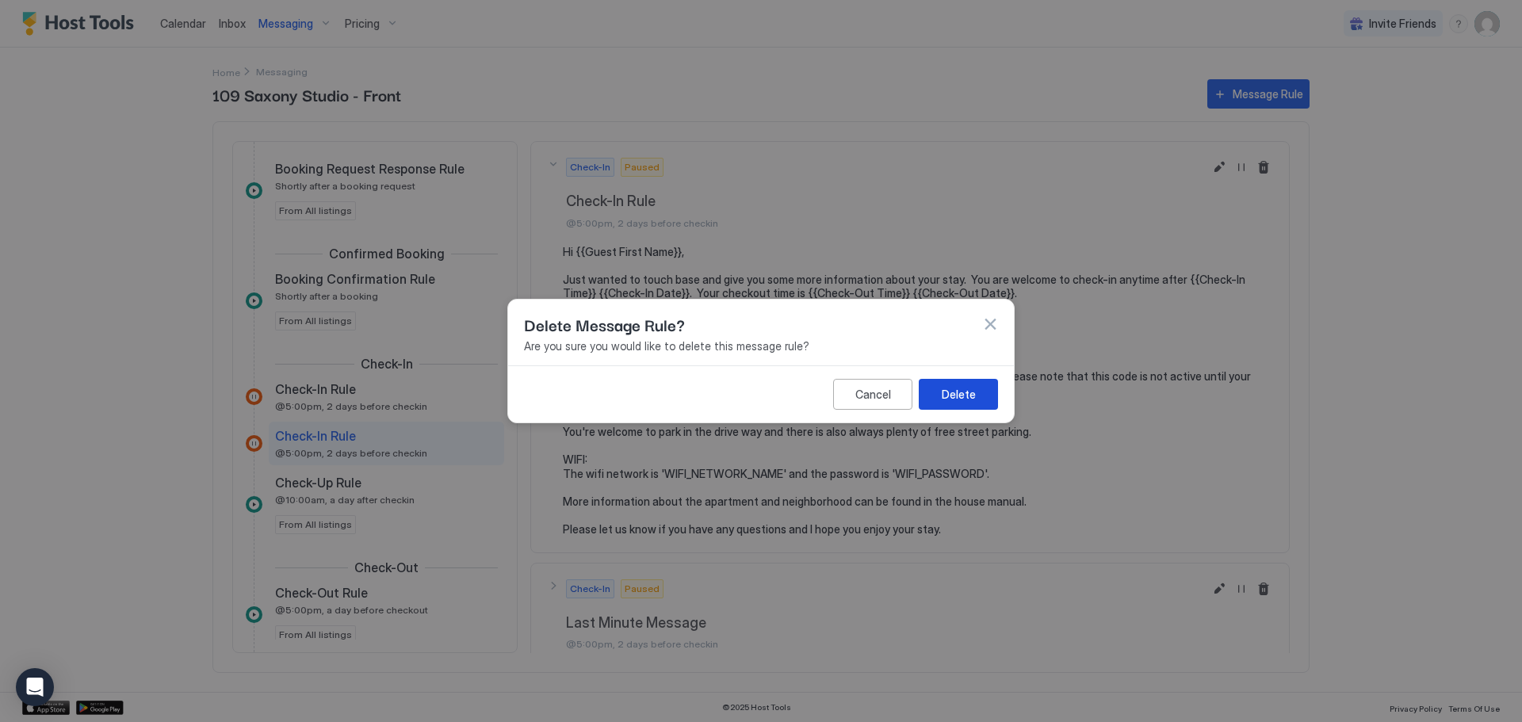
click at [956, 404] on button "Delete" at bounding box center [958, 394] width 79 height 31
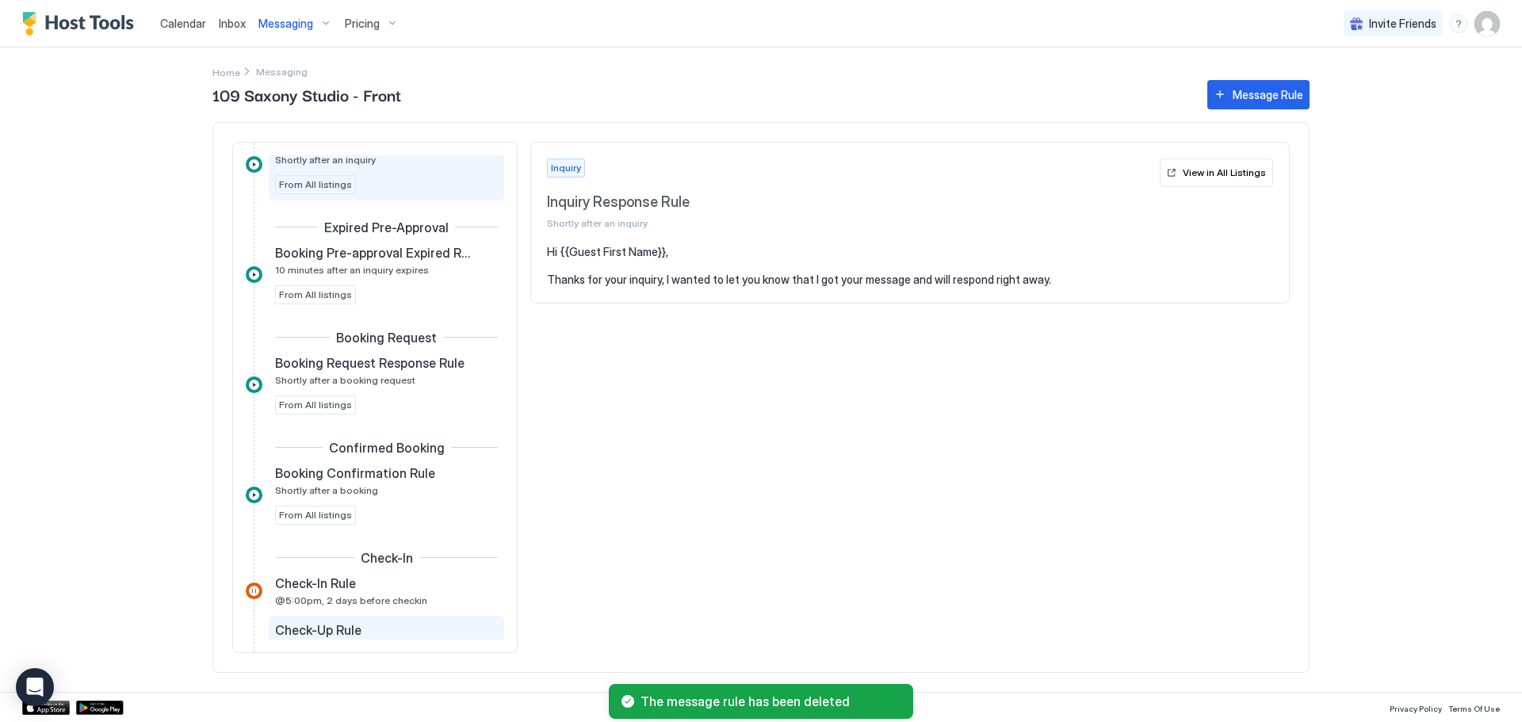
scroll to position [317, 0]
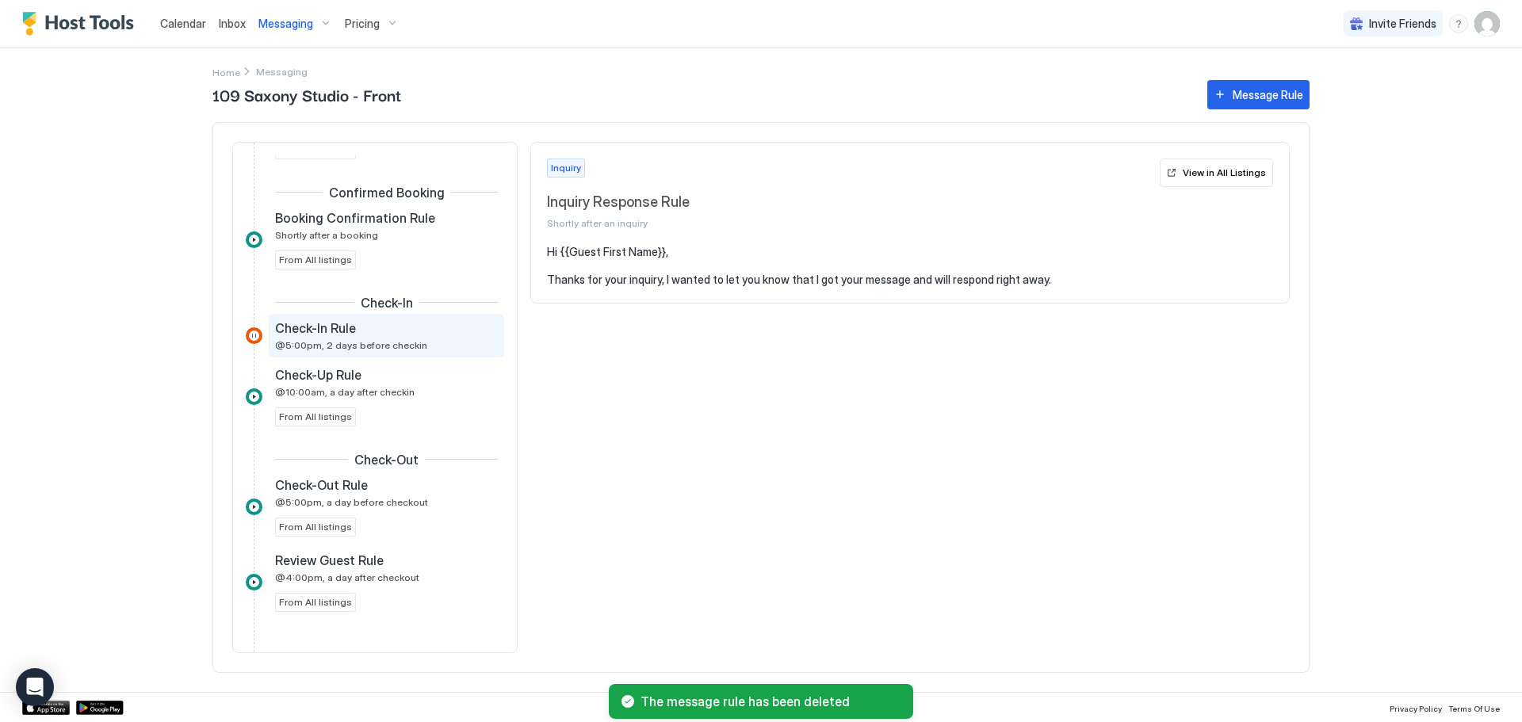
click at [357, 339] on span "@5:00pm, 2 days before checkin" at bounding box center [351, 345] width 152 height 12
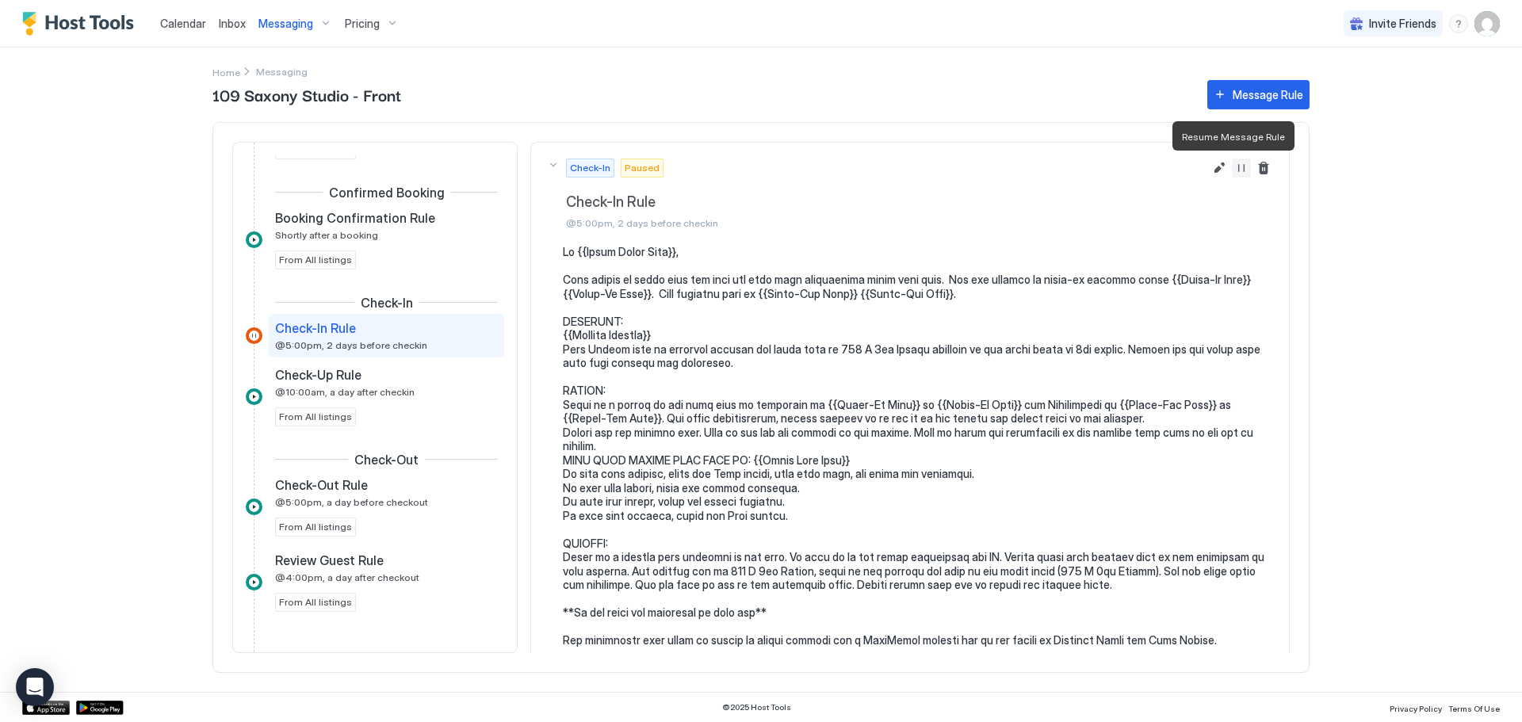
click at [1234, 171] on button "Resume Message Rule" at bounding box center [1241, 168] width 19 height 19
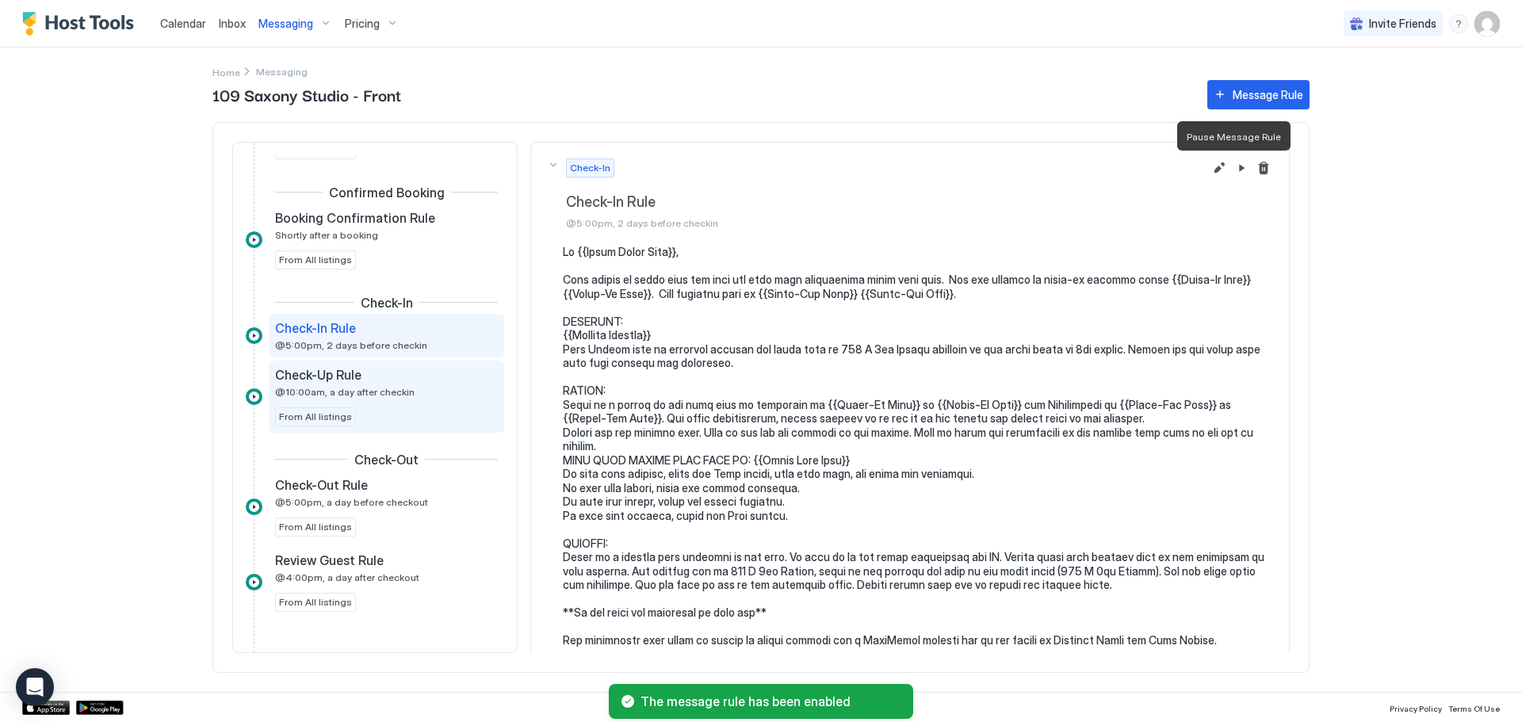
click at [384, 384] on div "Check-Up Rule @10:00am, a day after checkin" at bounding box center [375, 382] width 201 height 31
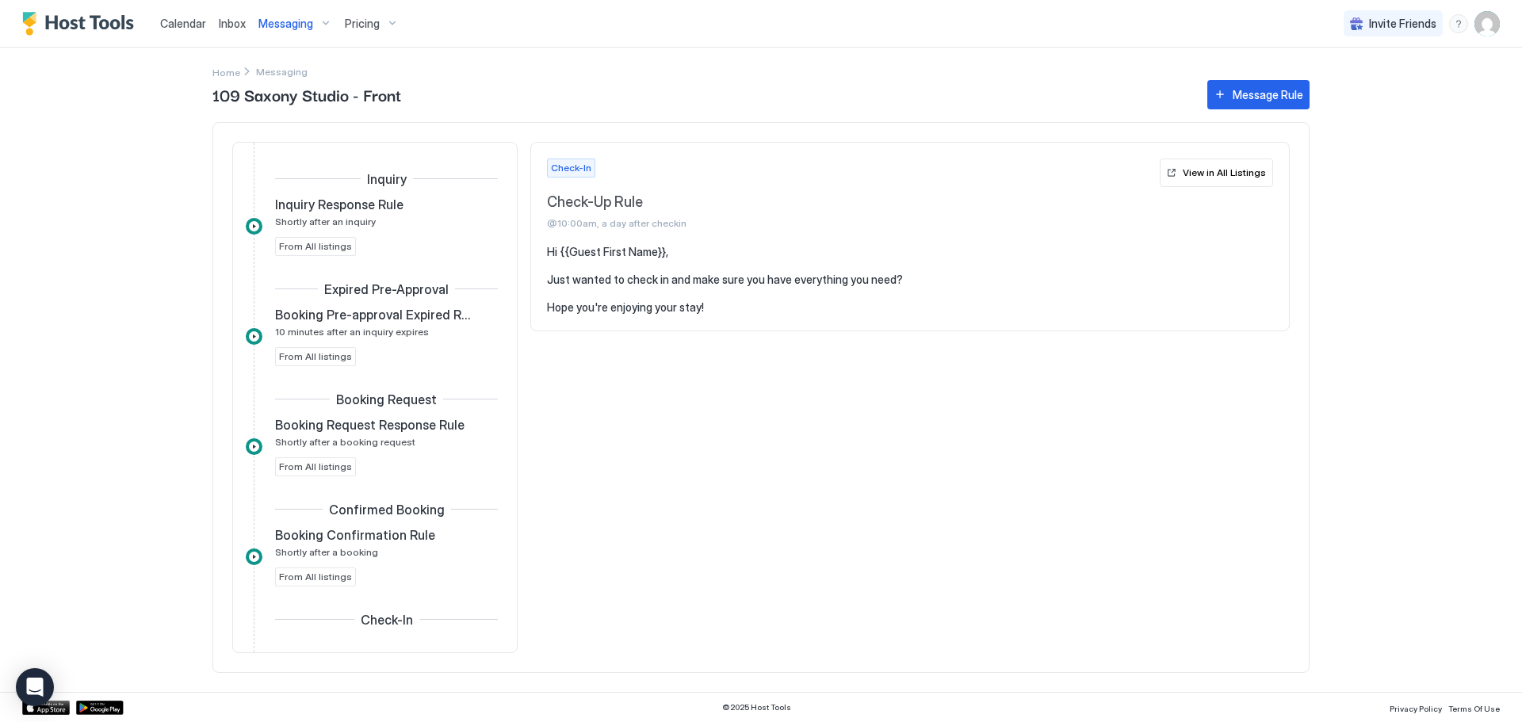
click at [306, 29] on span "Messaging" at bounding box center [285, 24] width 55 height 14
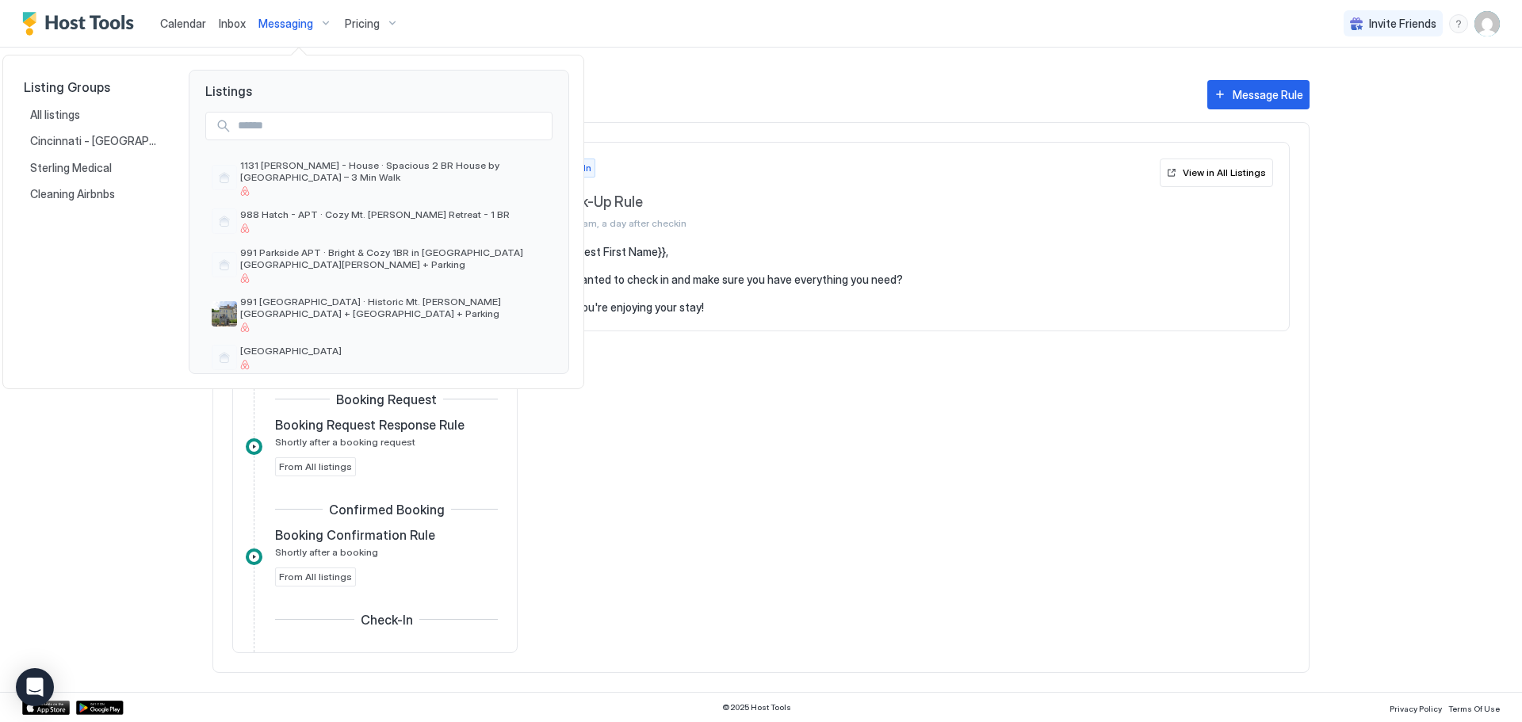
click at [522, 33] on div at bounding box center [761, 361] width 1522 height 722
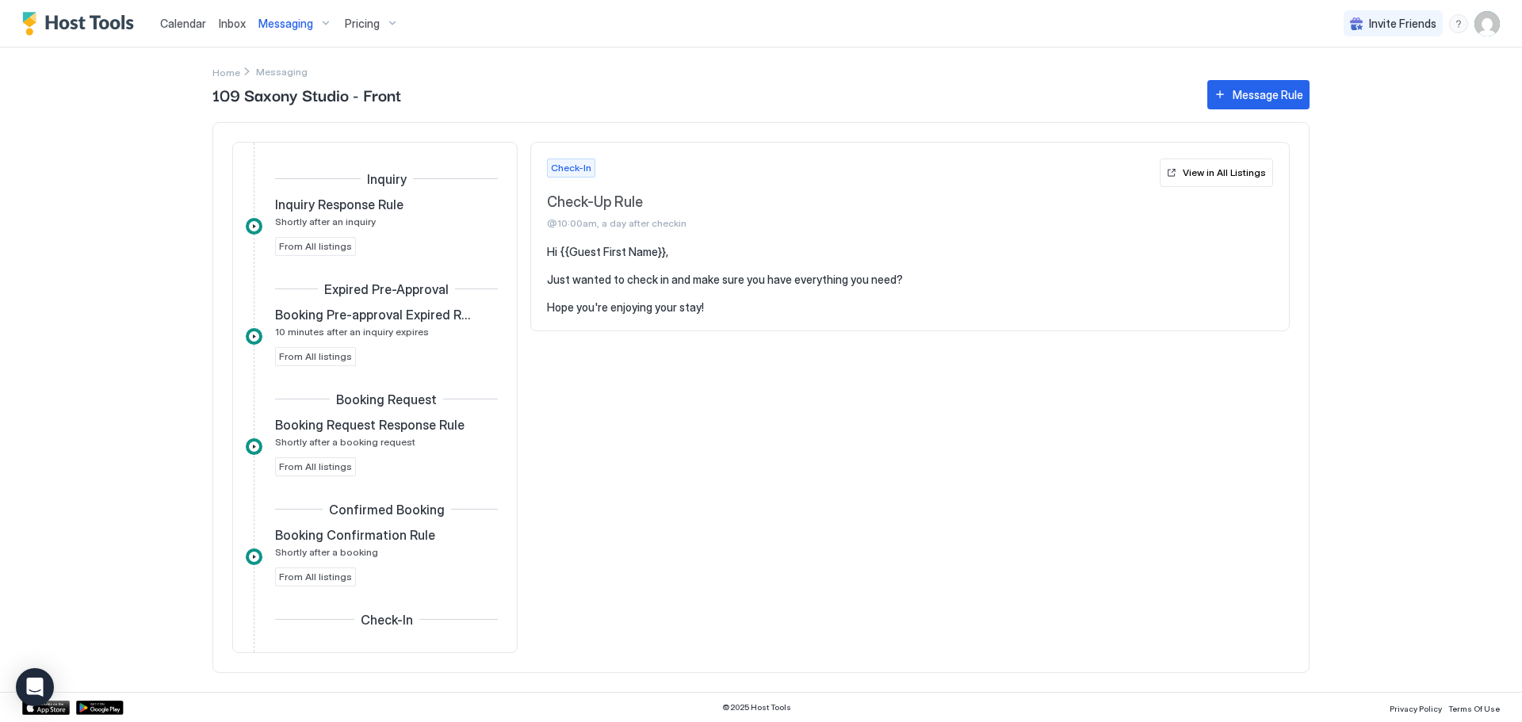
click at [182, 26] on span "Calendar" at bounding box center [183, 23] width 46 height 13
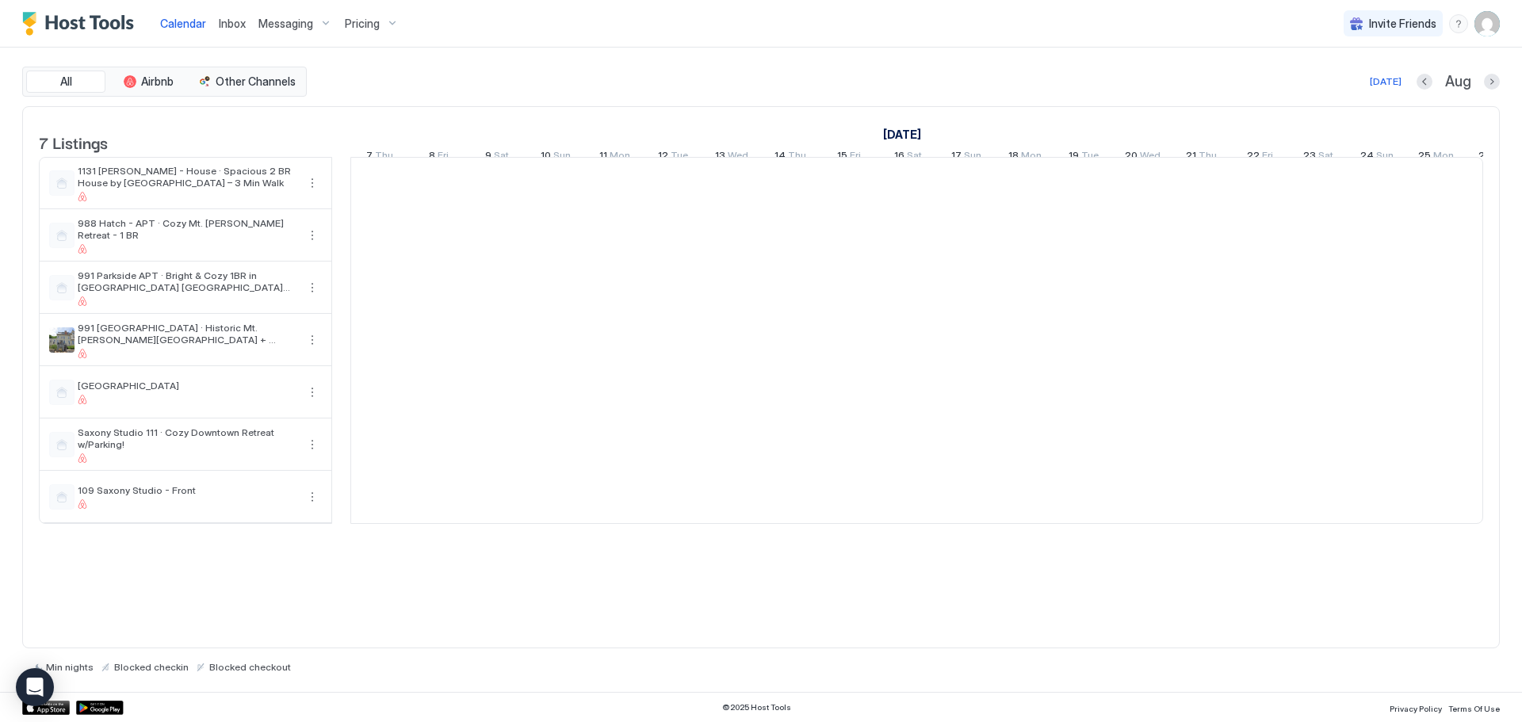
scroll to position [0, 881]
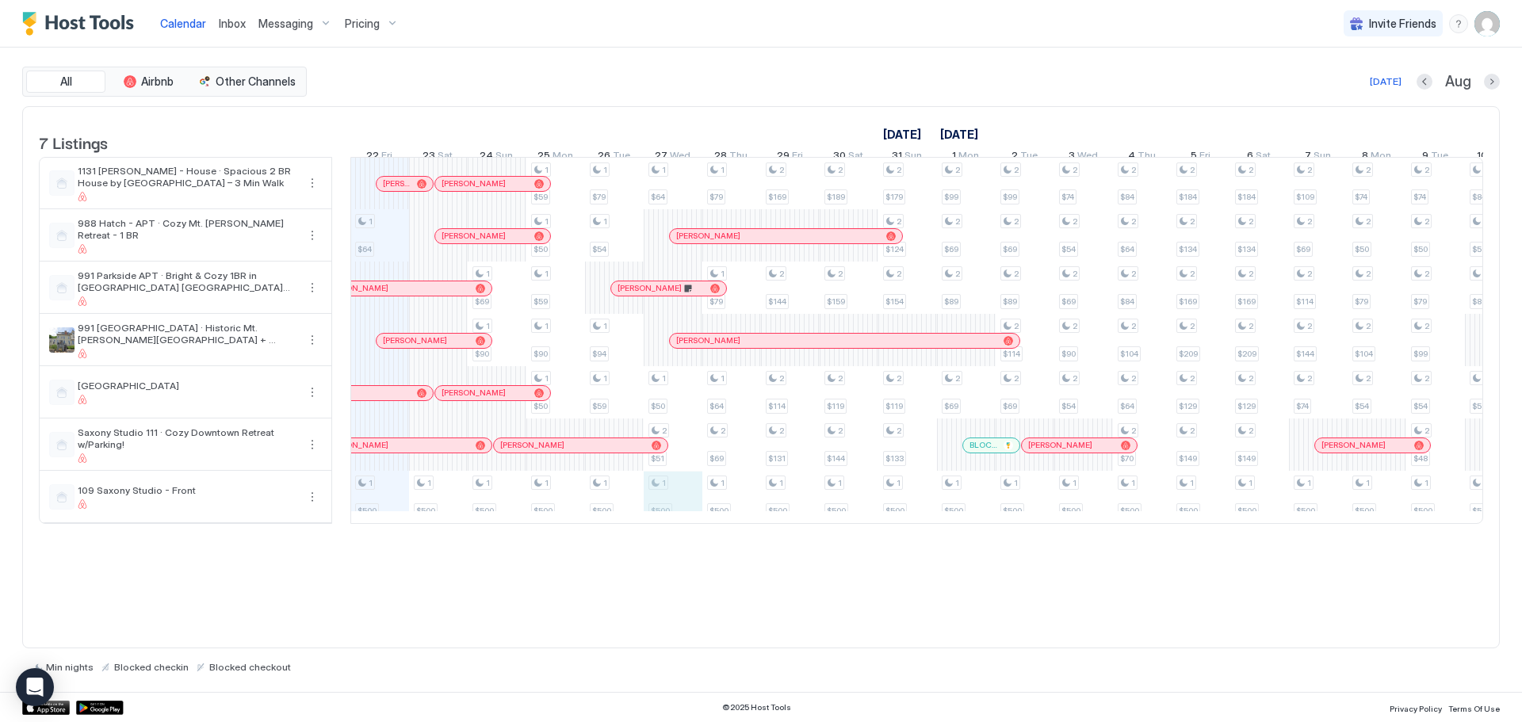
click at [679, 514] on div "1 $64 1 $500 1 $500 1 $69 1 $90 1 $500 1 $59 1 $50 1 $59 1 $90 1 $50 1 $500 1 $…" at bounding box center [1201, 341] width 3462 height 366
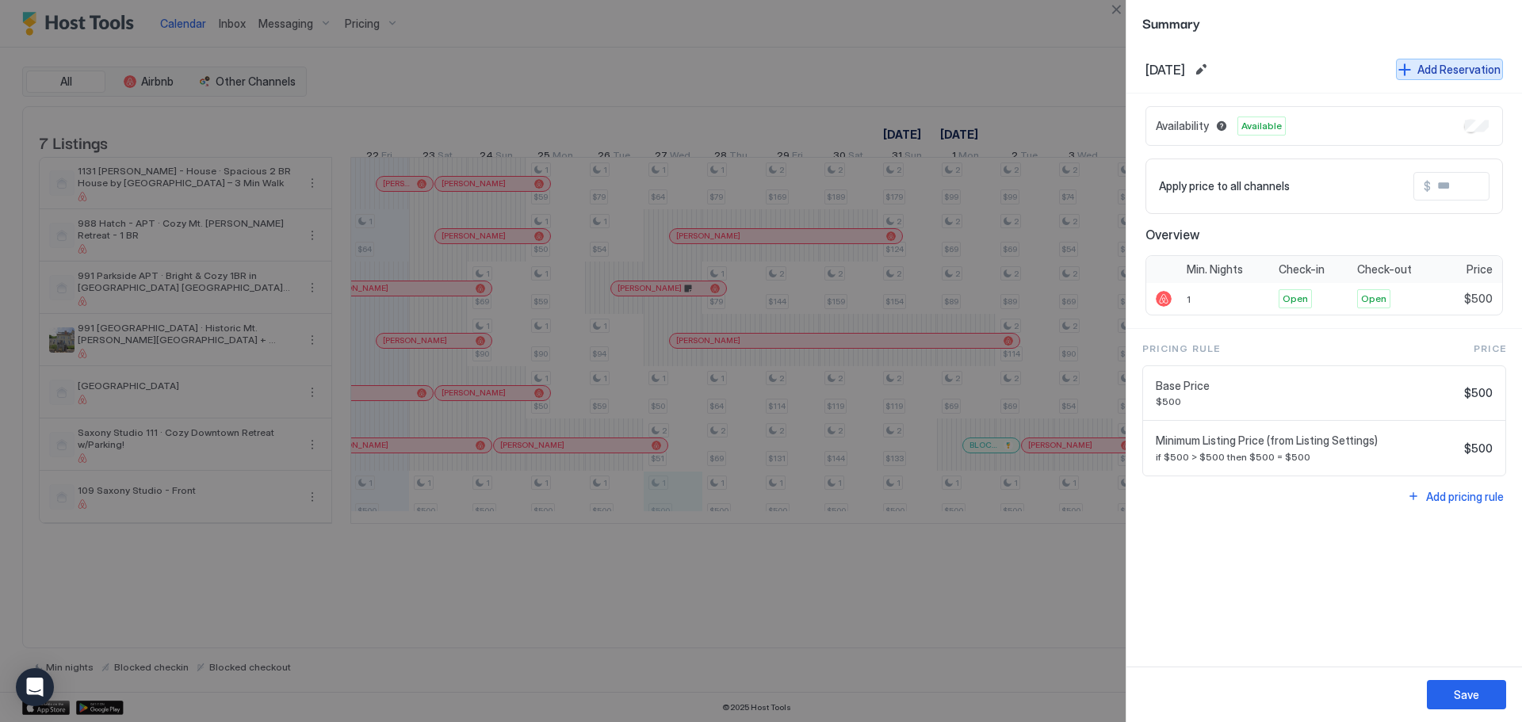
click at [1483, 62] on div "Add Reservation" at bounding box center [1459, 69] width 83 height 17
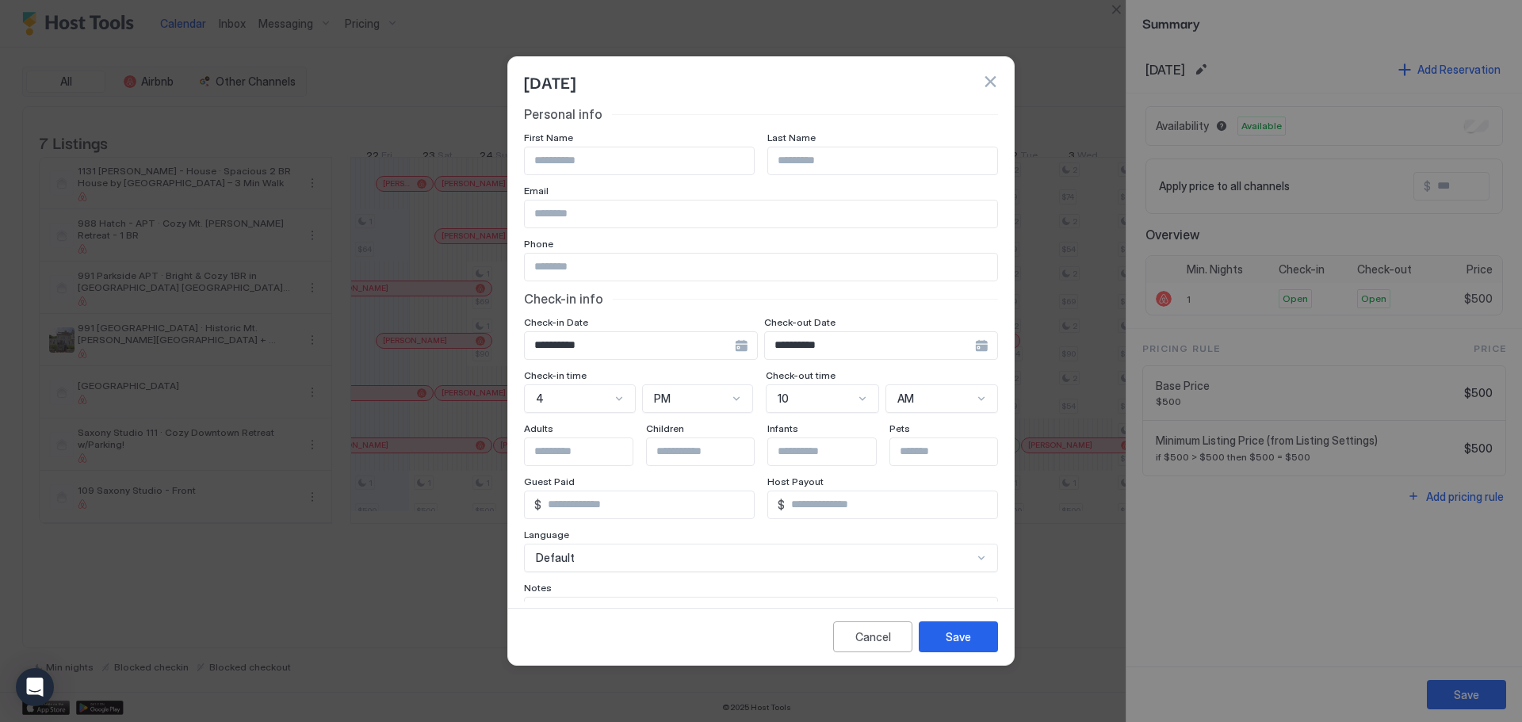
click at [735, 347] on input "**********" at bounding box center [630, 345] width 210 height 27
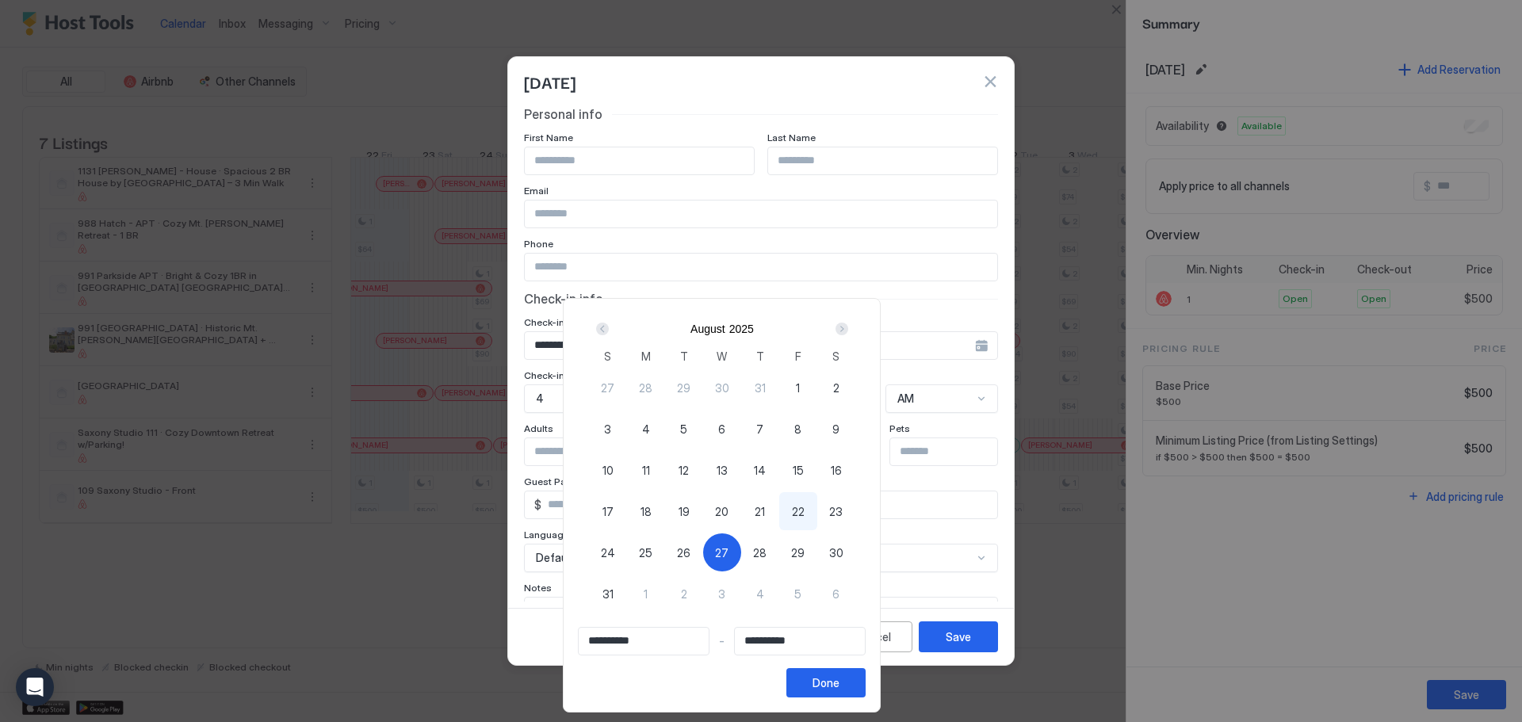
click at [665, 598] on div "1" at bounding box center [646, 594] width 38 height 38
type input "**********"
click at [741, 552] on div "27" at bounding box center [722, 553] width 38 height 38
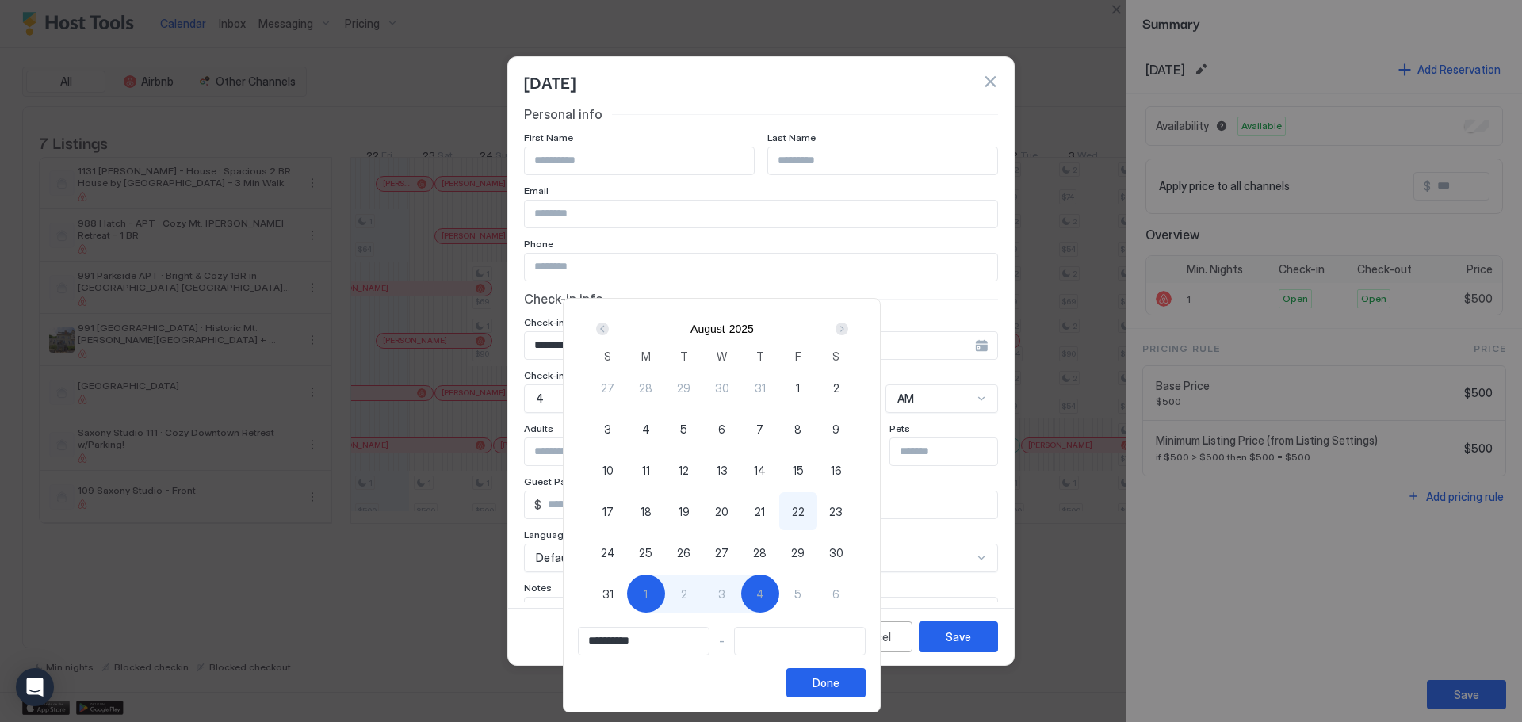
type input "**********"
click at [665, 594] on div "1" at bounding box center [646, 594] width 38 height 38
type input "**********"
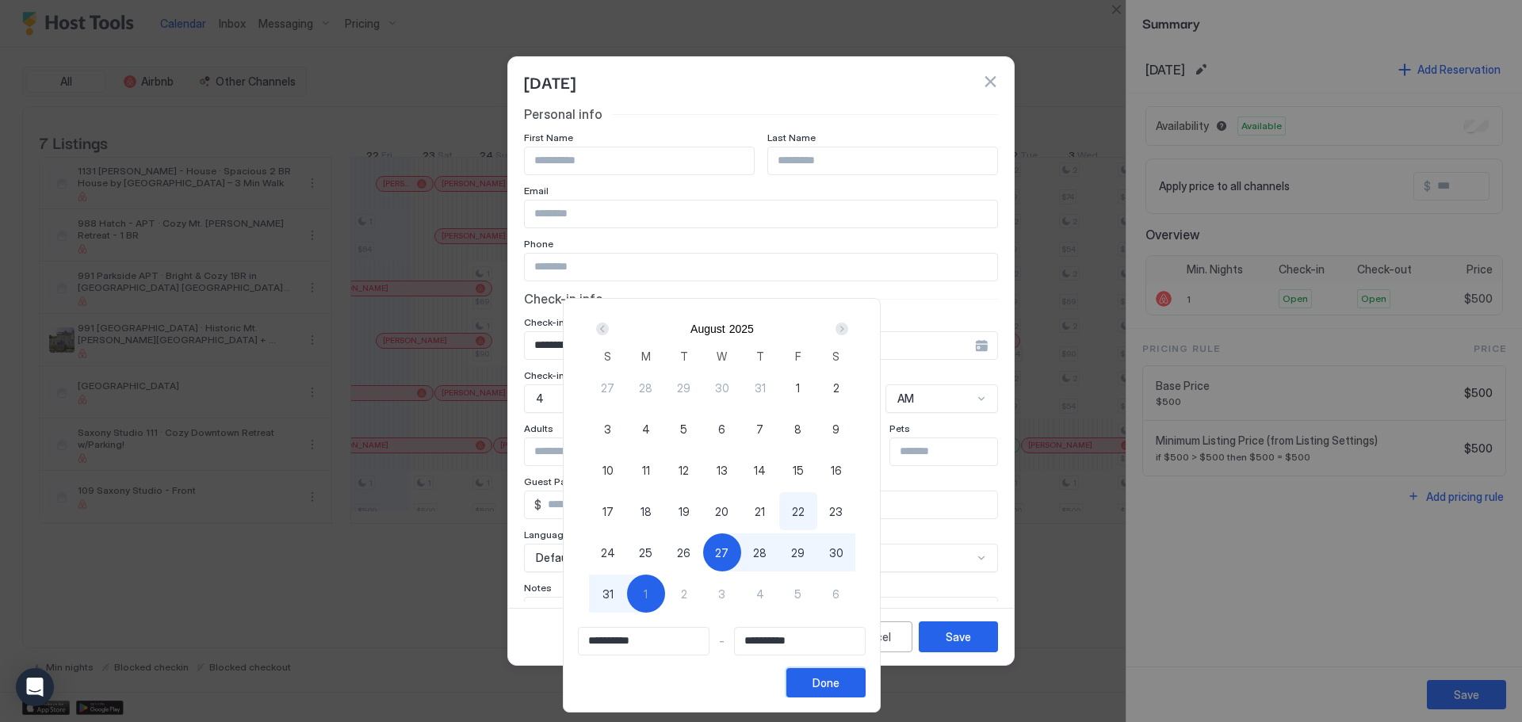
click at [866, 690] on button "Done" at bounding box center [826, 682] width 79 height 29
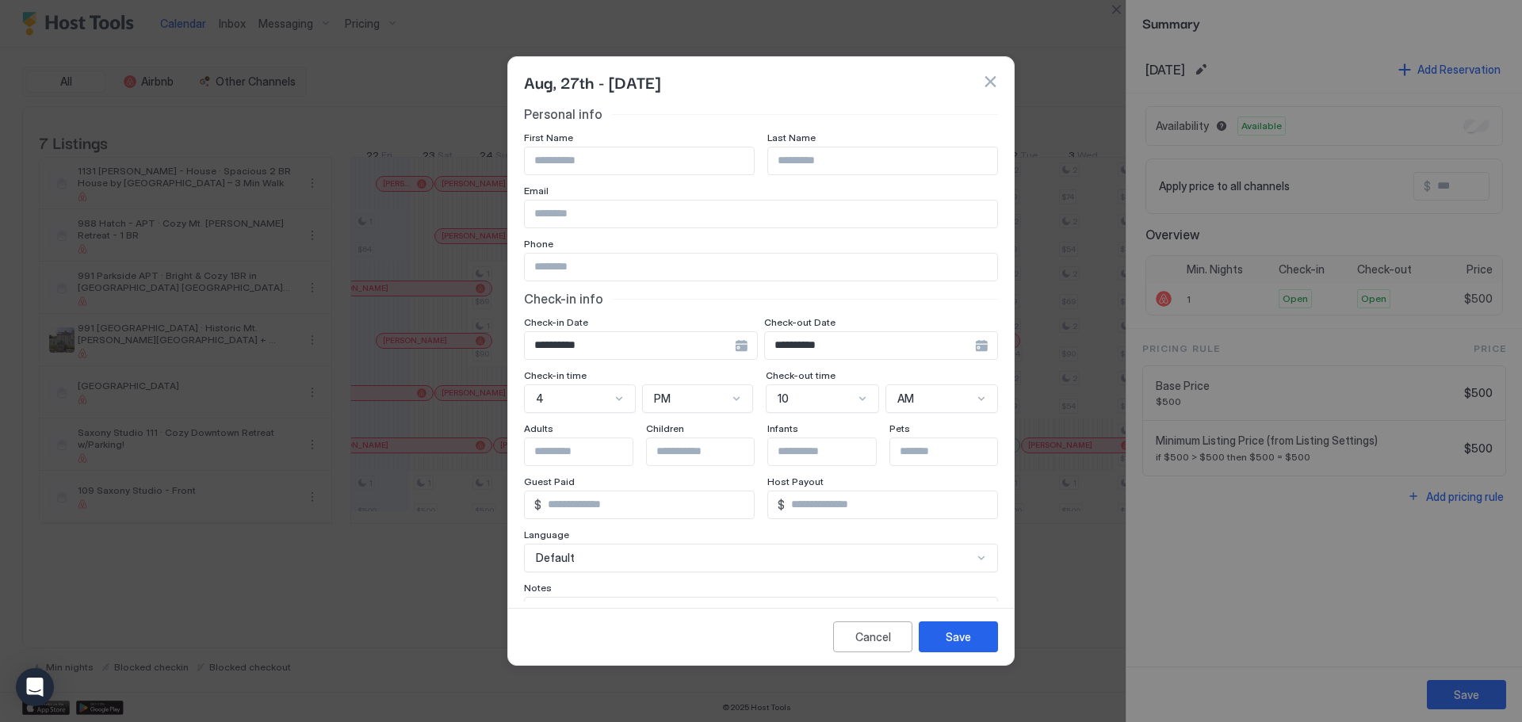
click at [630, 156] on input "Input Field" at bounding box center [639, 160] width 229 height 27
type input "*******"
type input "**********"
click at [978, 627] on button "Save" at bounding box center [958, 637] width 79 height 31
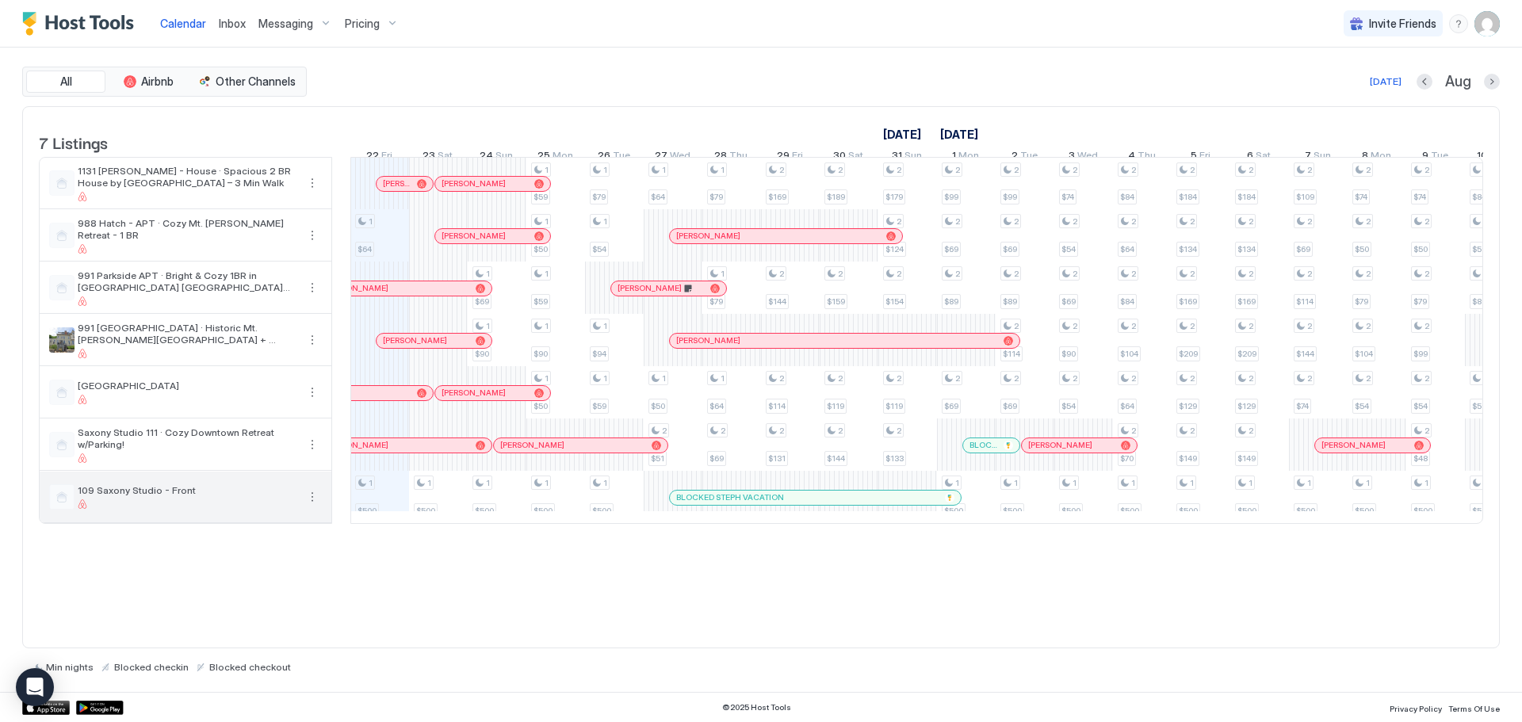
click at [314, 507] on button "More options" at bounding box center [312, 497] width 19 height 19
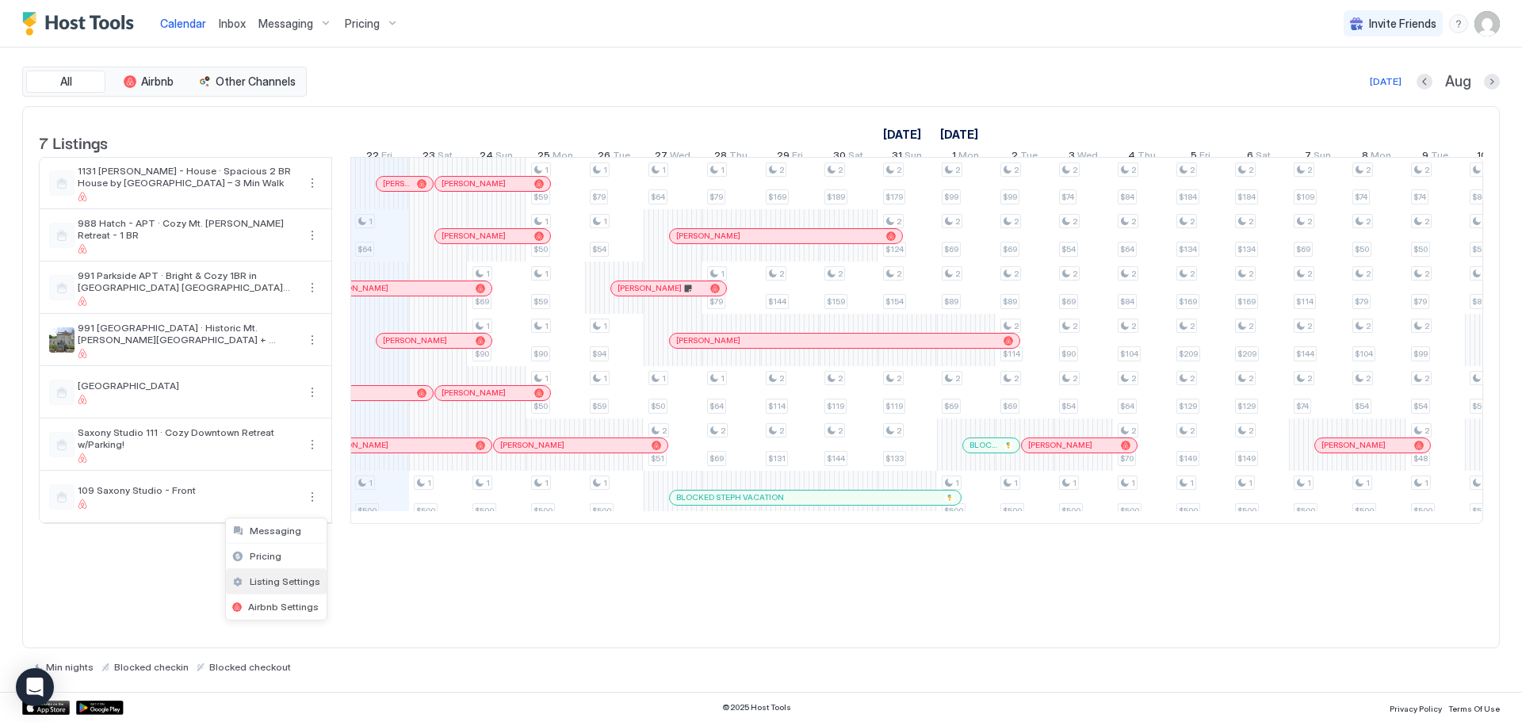
click at [286, 577] on span "Listing Settings" at bounding box center [285, 582] width 71 height 12
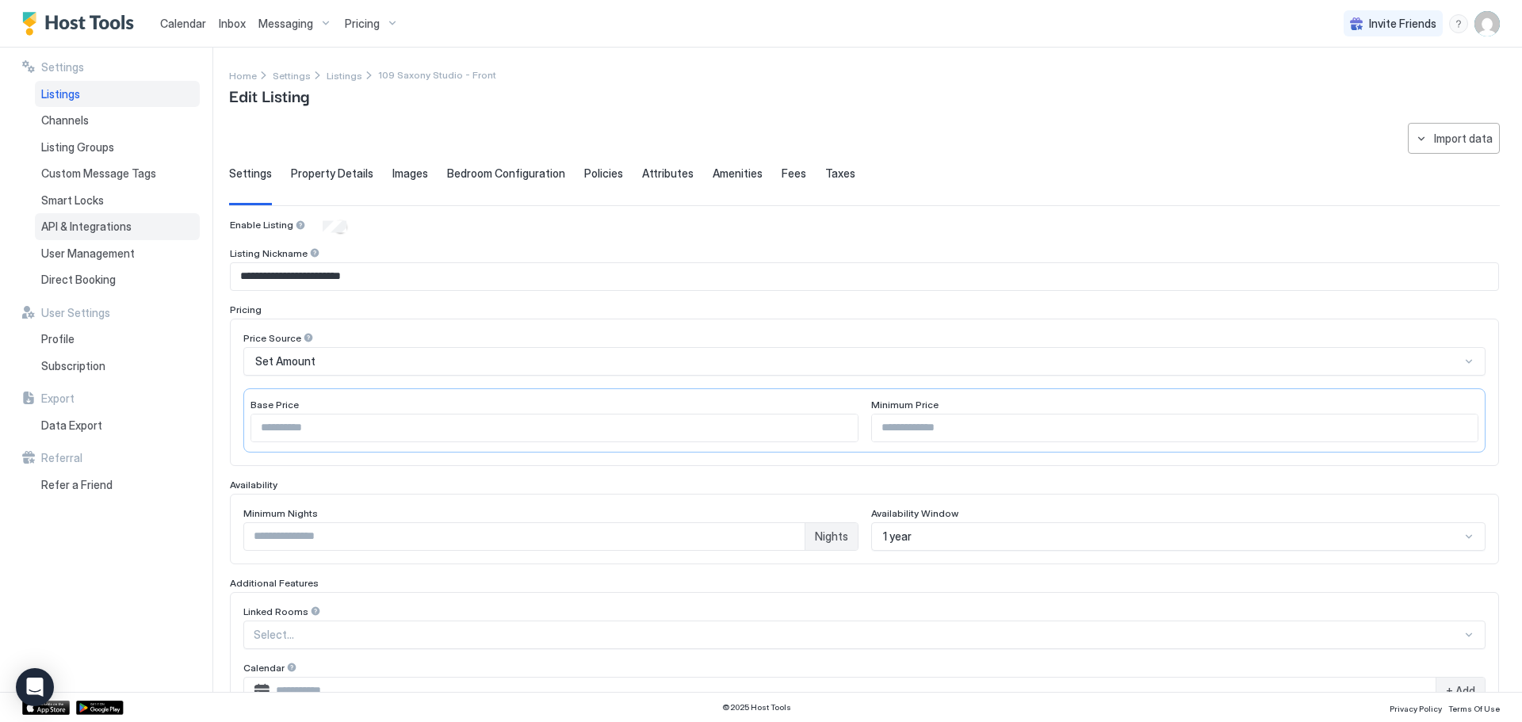
scroll to position [271, 0]
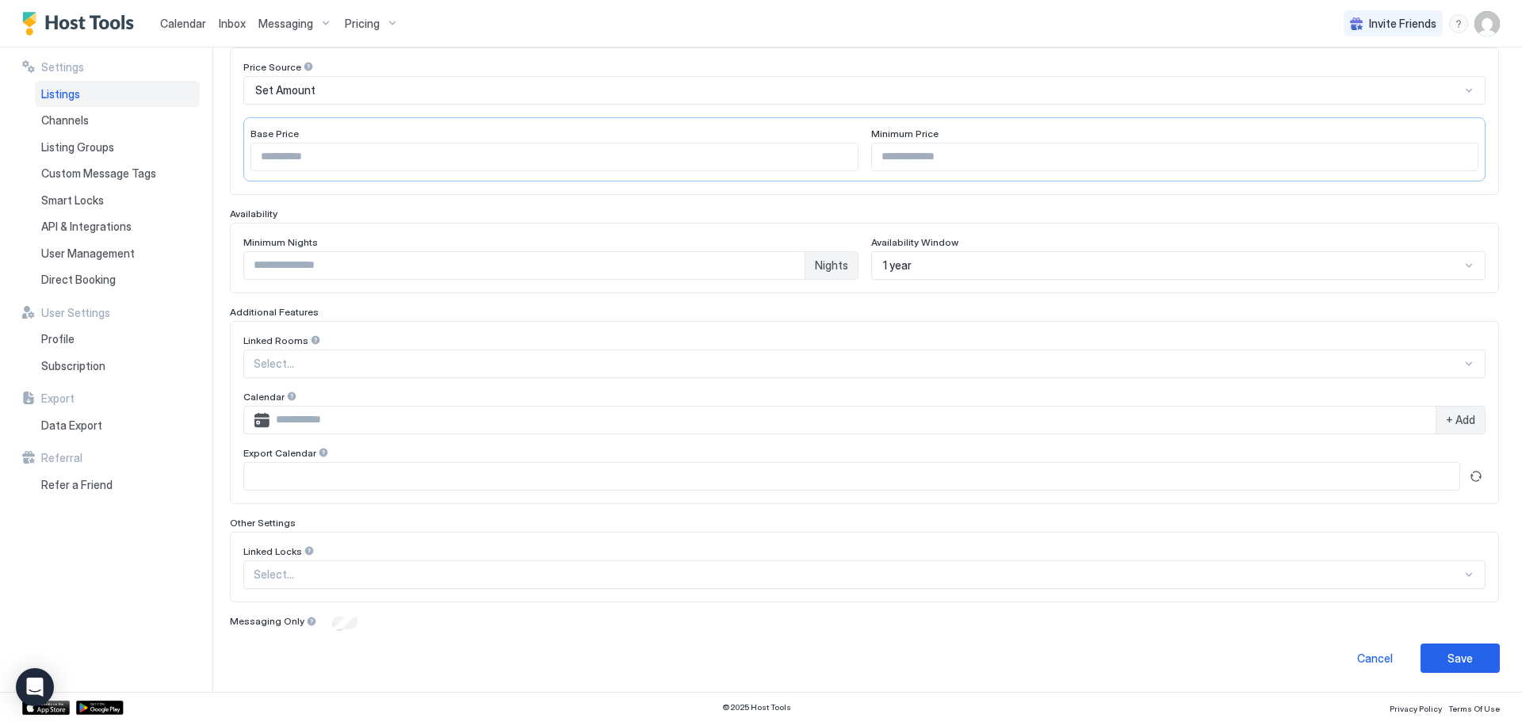
click at [328, 378] on div "Select..." at bounding box center [864, 364] width 1242 height 29
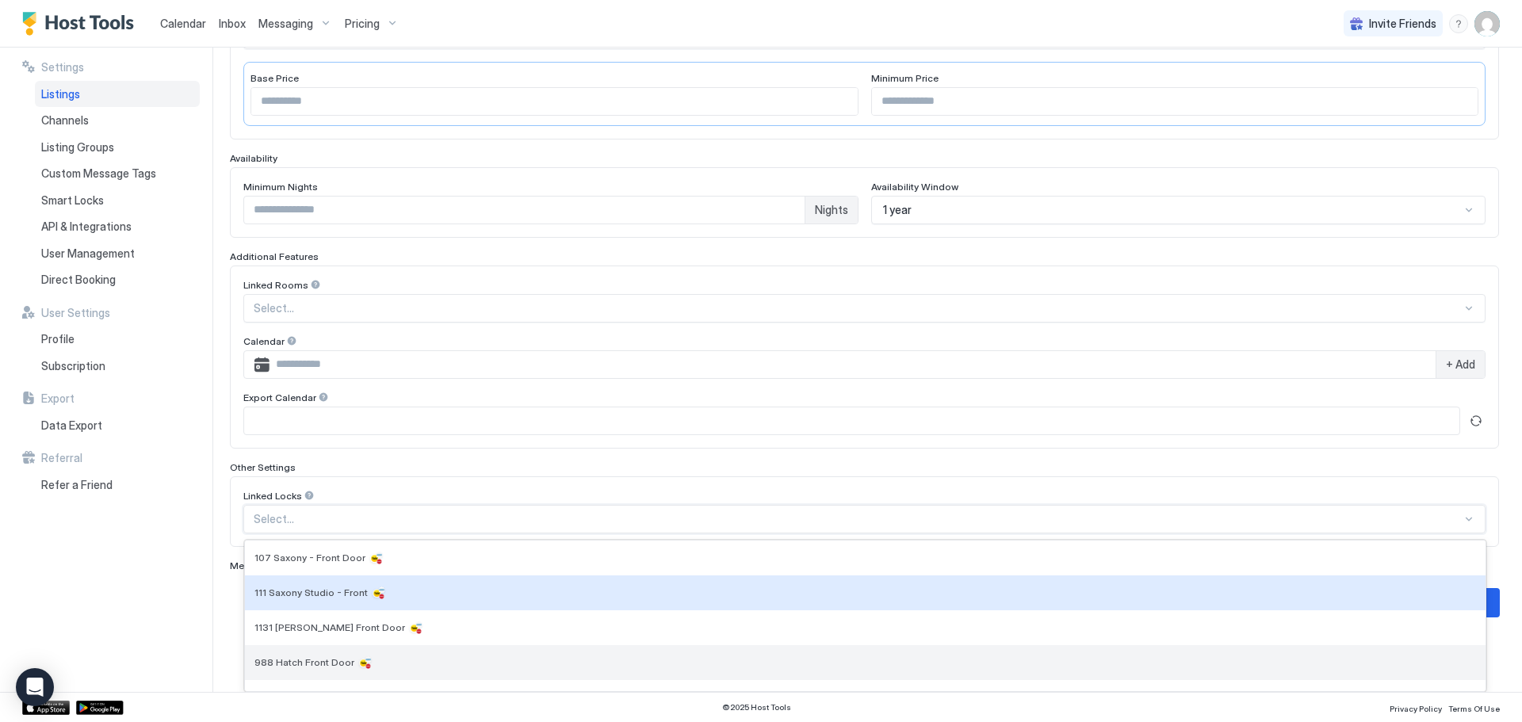
scroll to position [128, 0]
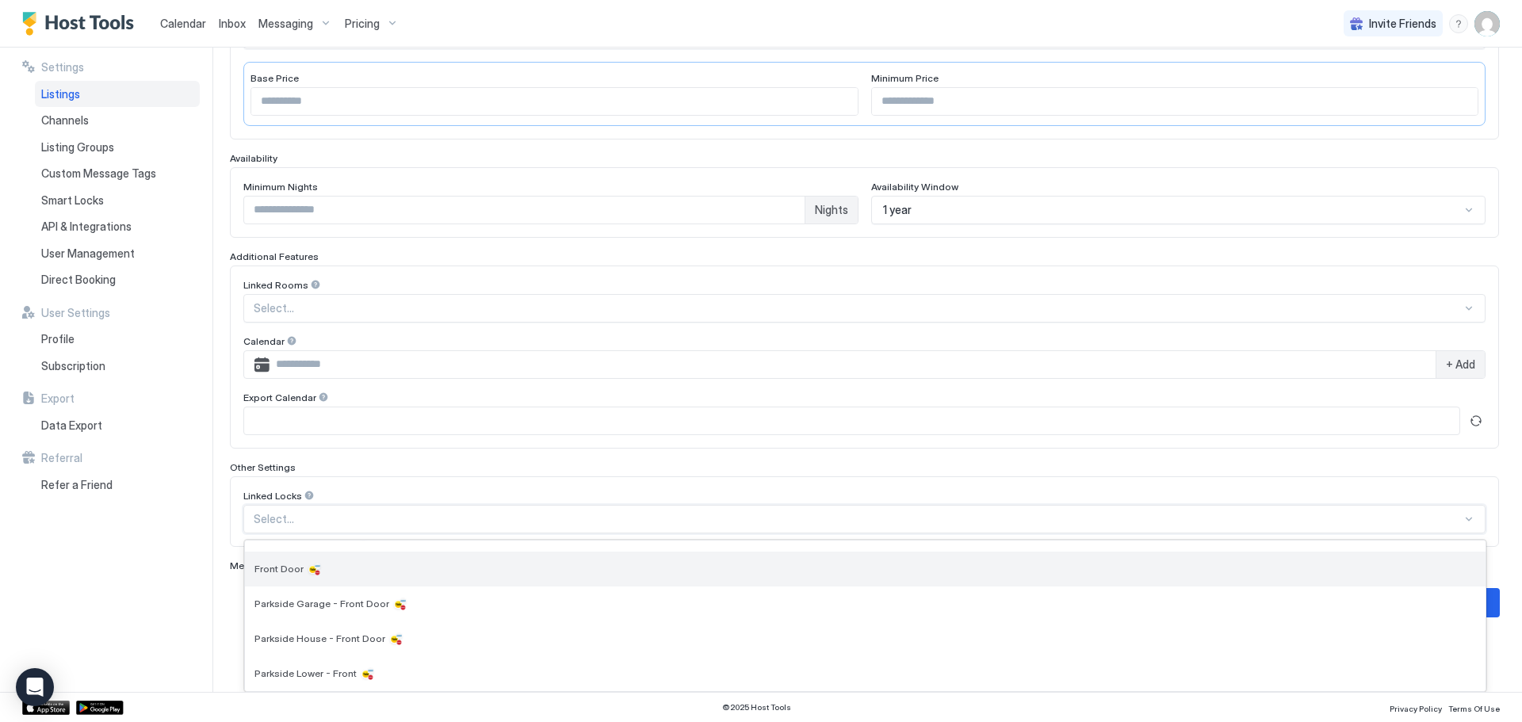
click at [317, 565] on div at bounding box center [315, 569] width 16 height 16
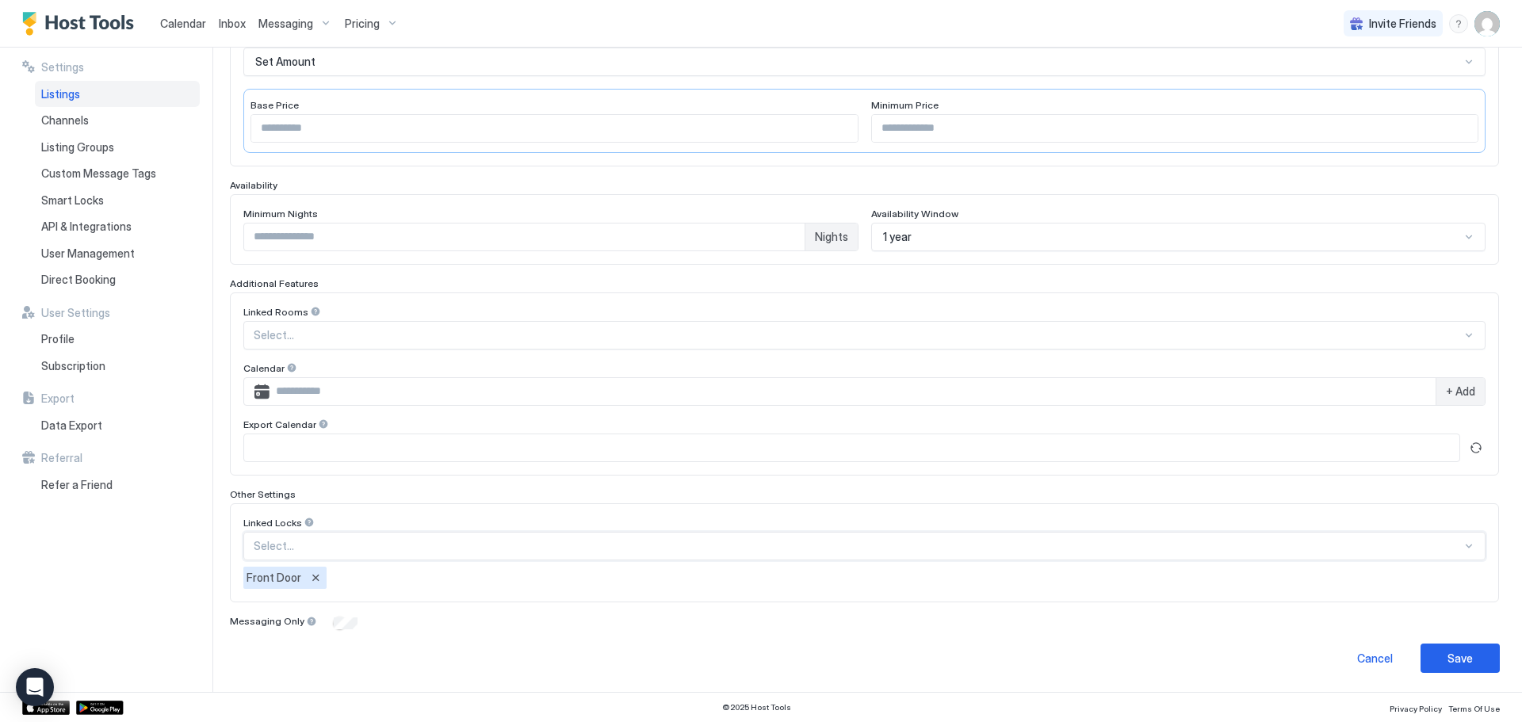
scroll to position [300, 0]
click at [1095, 350] on div "option Front Door, selected. Select..." at bounding box center [864, 335] width 1242 height 29
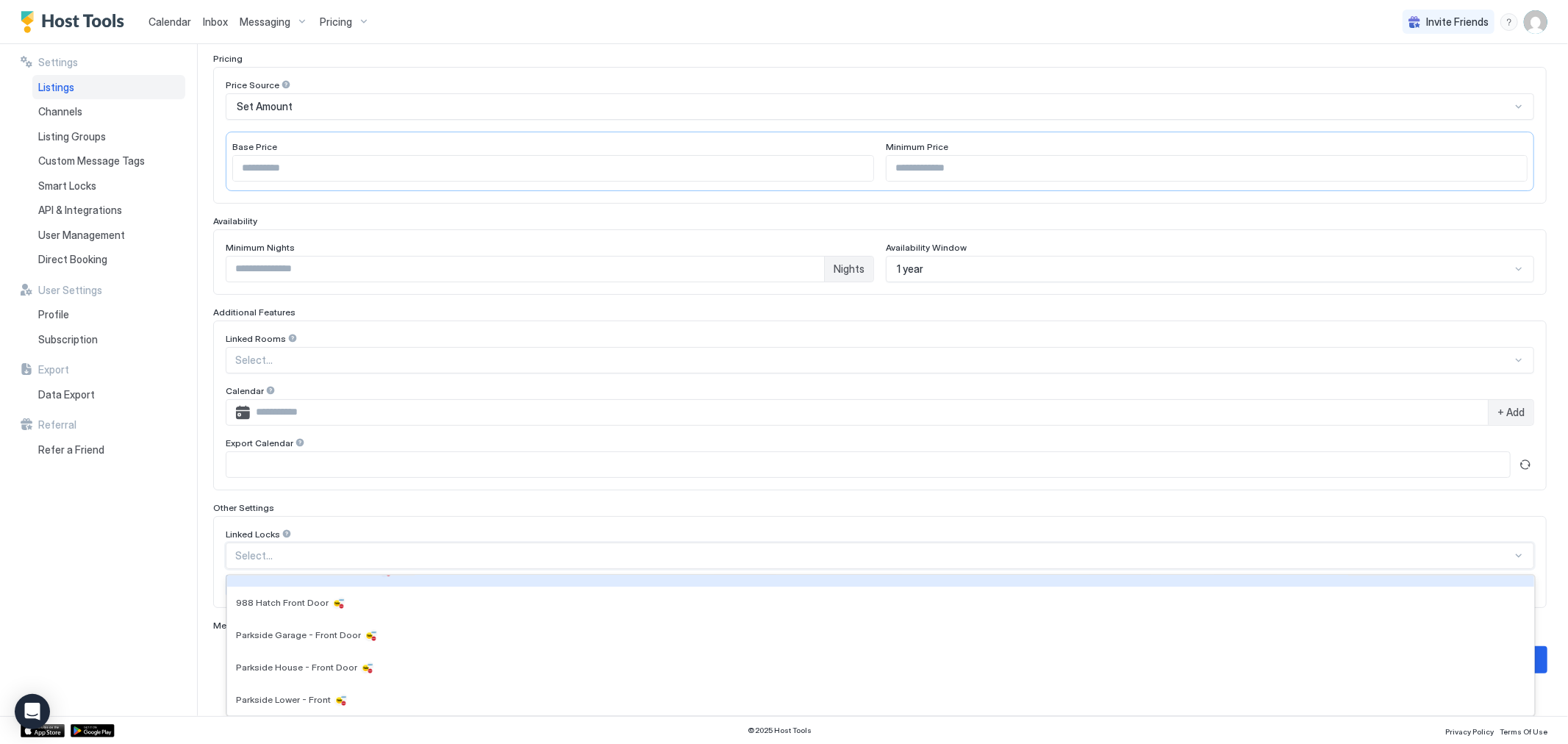
scroll to position [203, 0]
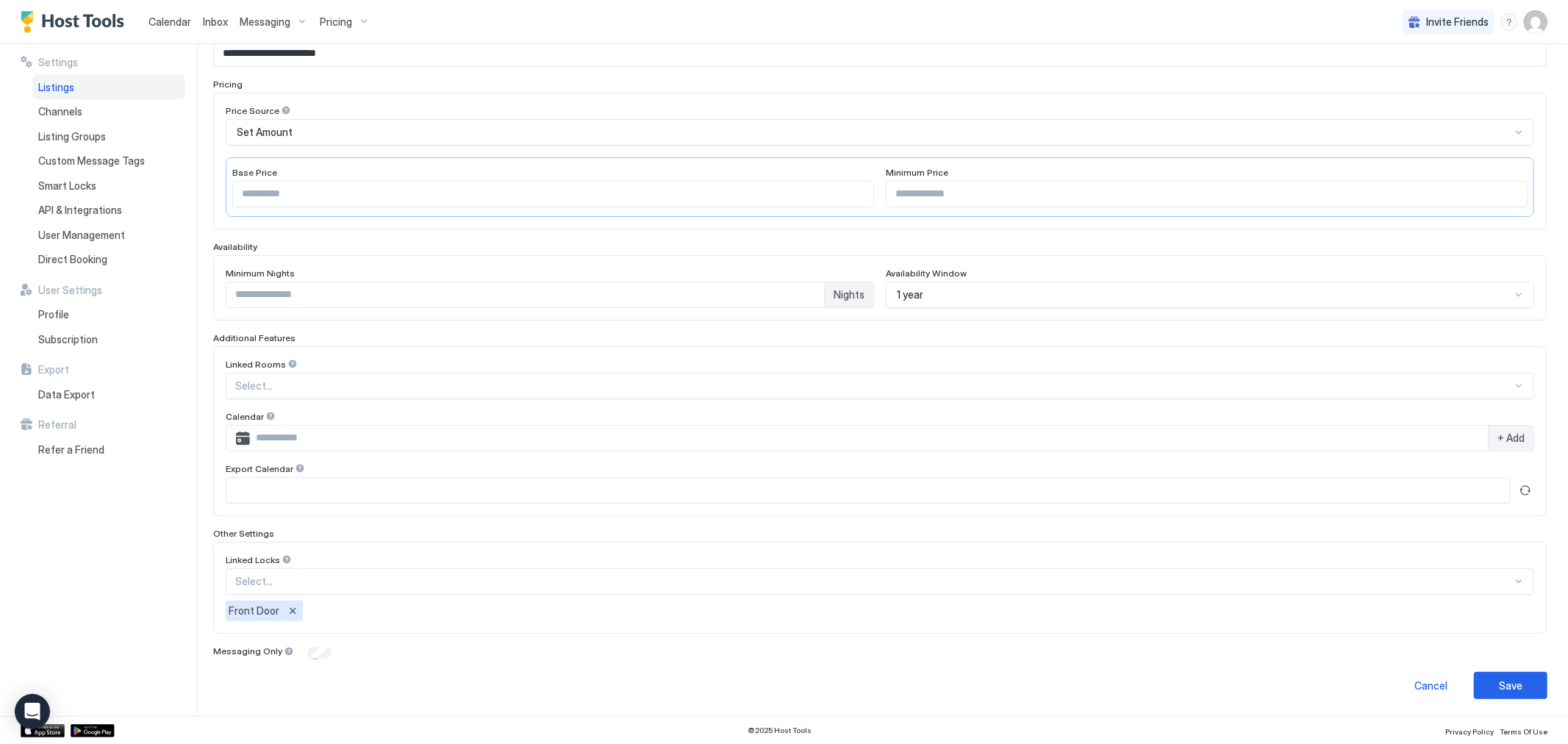
click at [33, 563] on div "Settings Listings Channels Listing Groups Custom Message Tags Smart Locks API &…" at bounding box center [108, 380] width 176 height 673
click at [1411, 670] on button "Save" at bounding box center [1511, 686] width 73 height 27
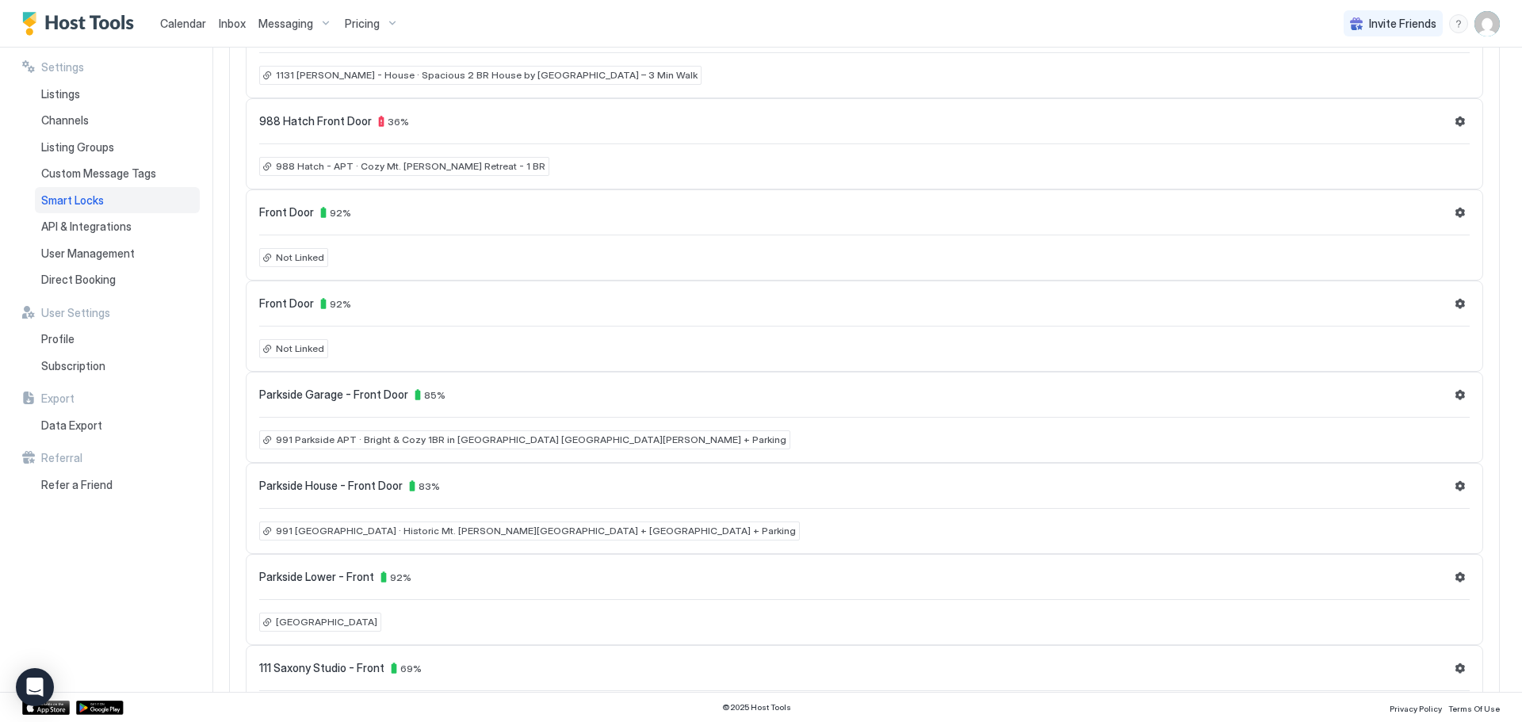
scroll to position [238, 0]
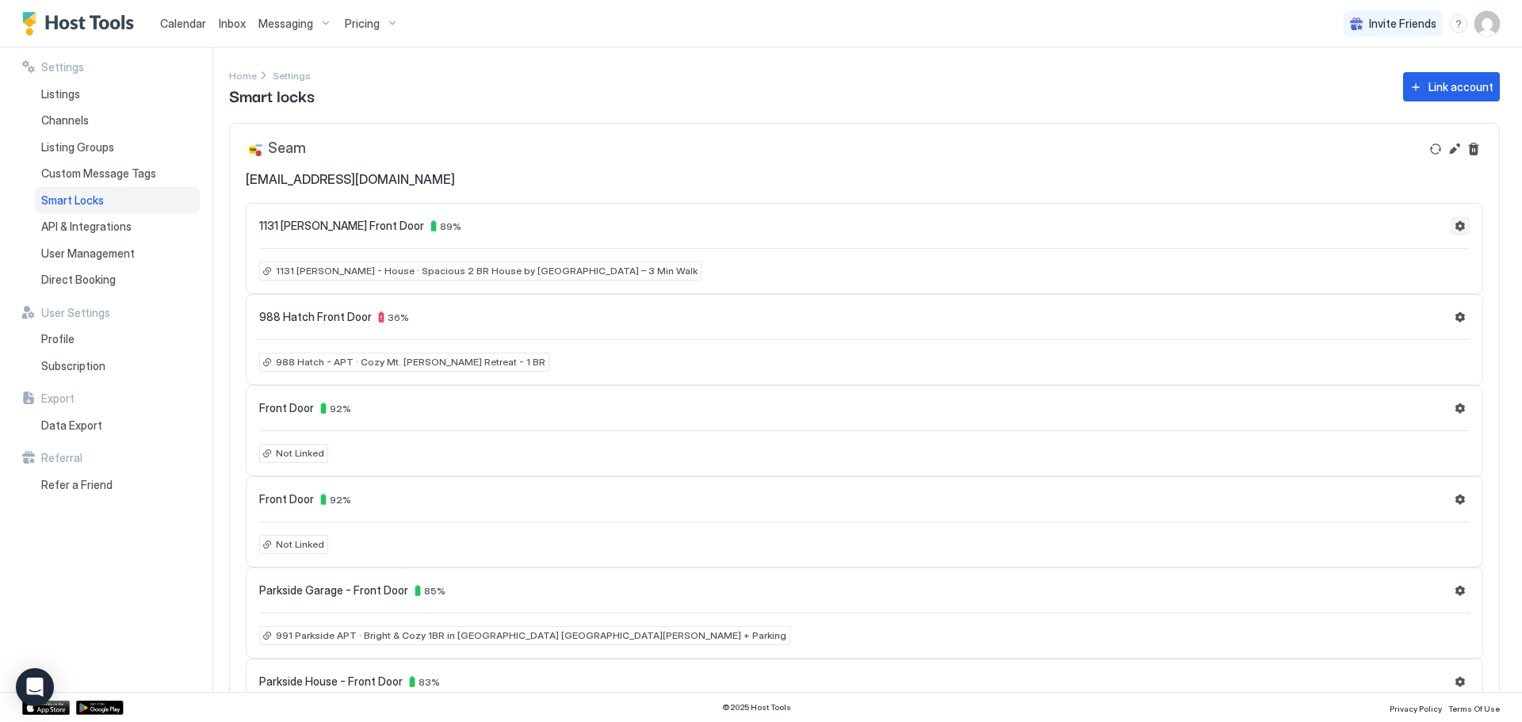
click at [1451, 222] on button "Settings" at bounding box center [1460, 225] width 19 height 19
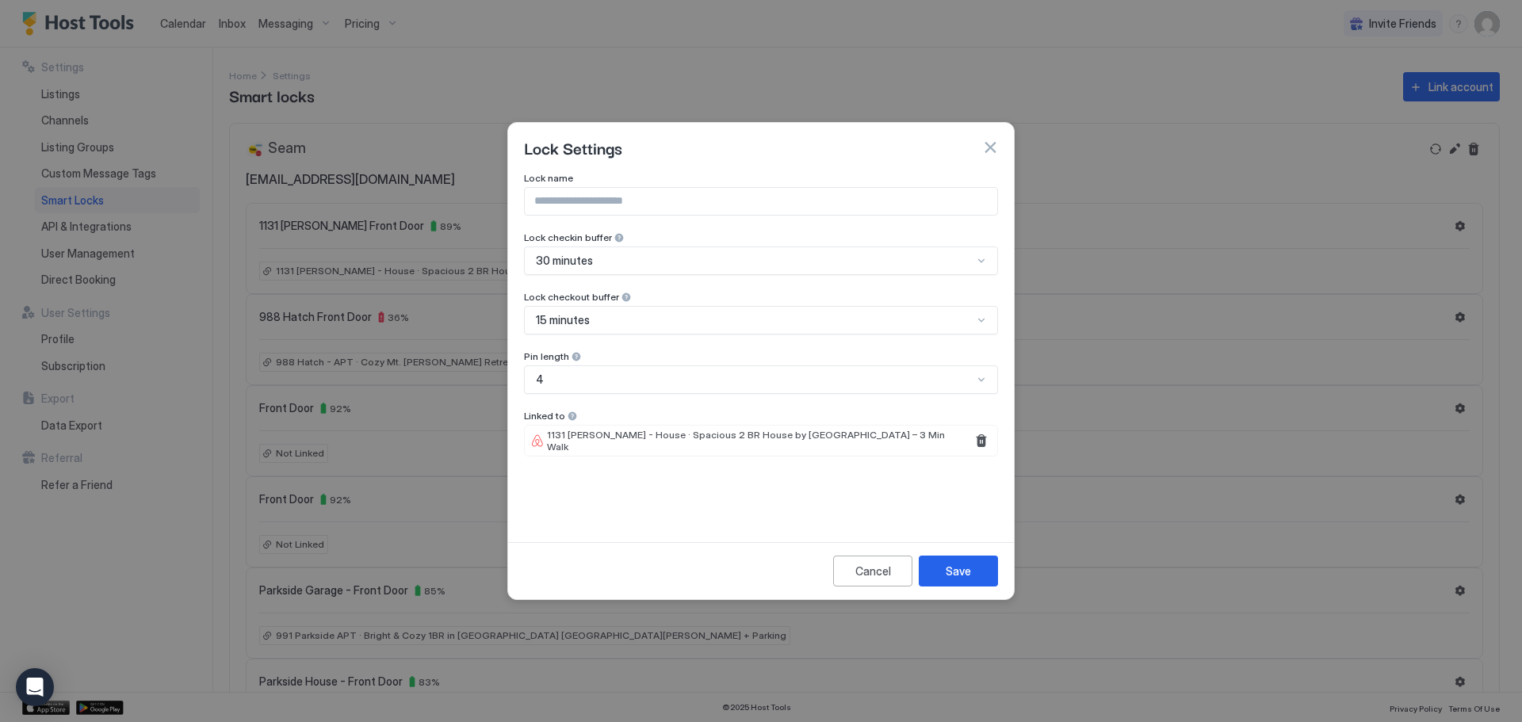
click at [1196, 204] on div at bounding box center [761, 361] width 1522 height 722
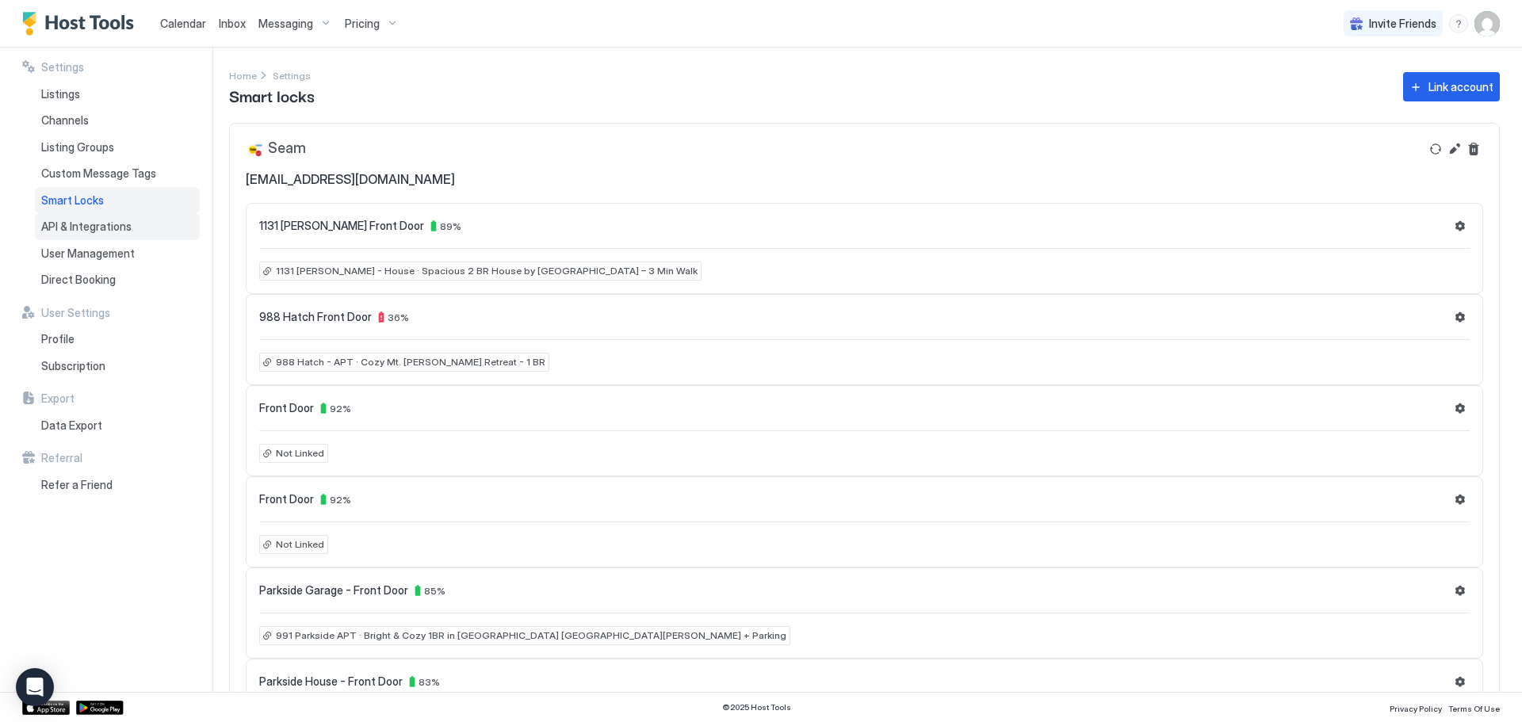
click at [78, 218] on div "API & Integrations" at bounding box center [117, 226] width 165 height 27
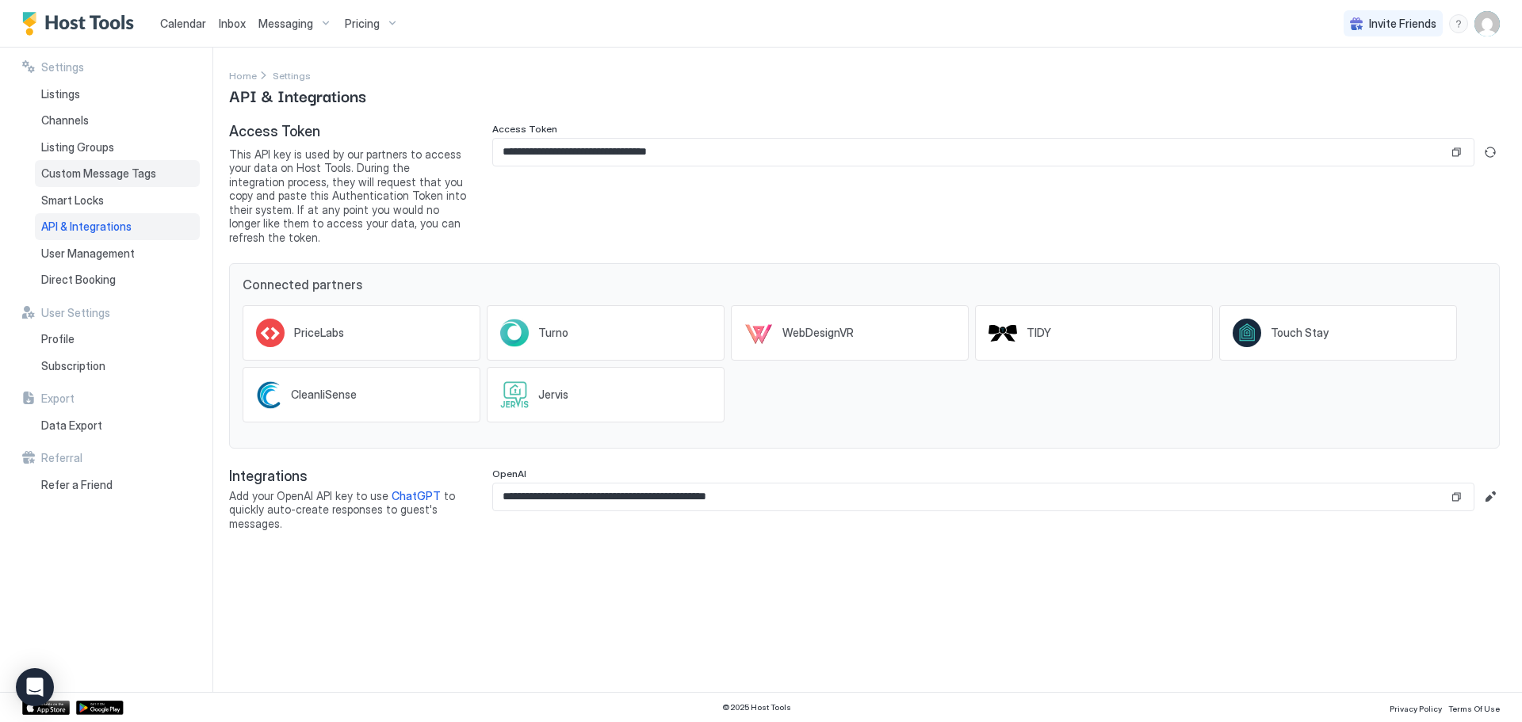
click at [110, 180] on span "Custom Message Tags" at bounding box center [98, 174] width 115 height 14
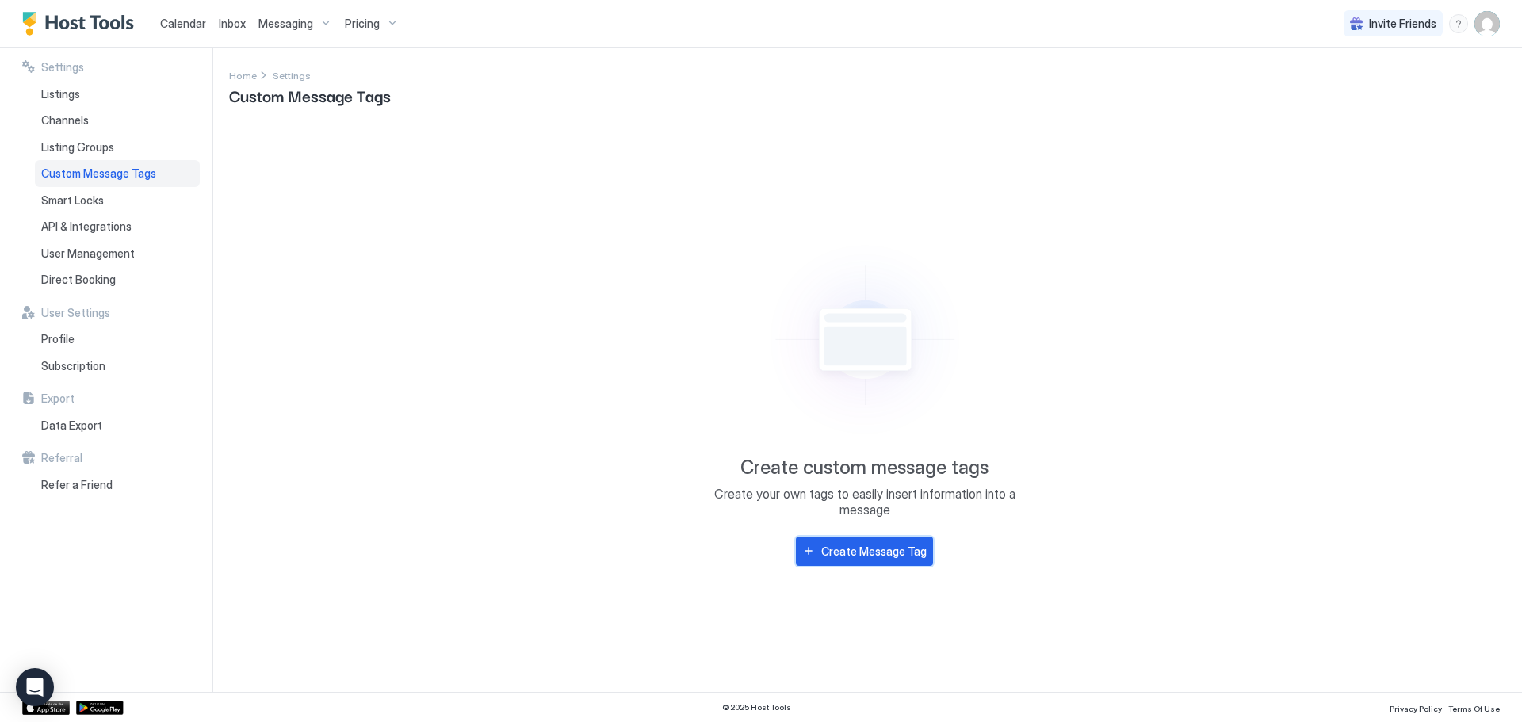
click at [864, 553] on div "Create Message Tag" at bounding box center [873, 551] width 105 height 17
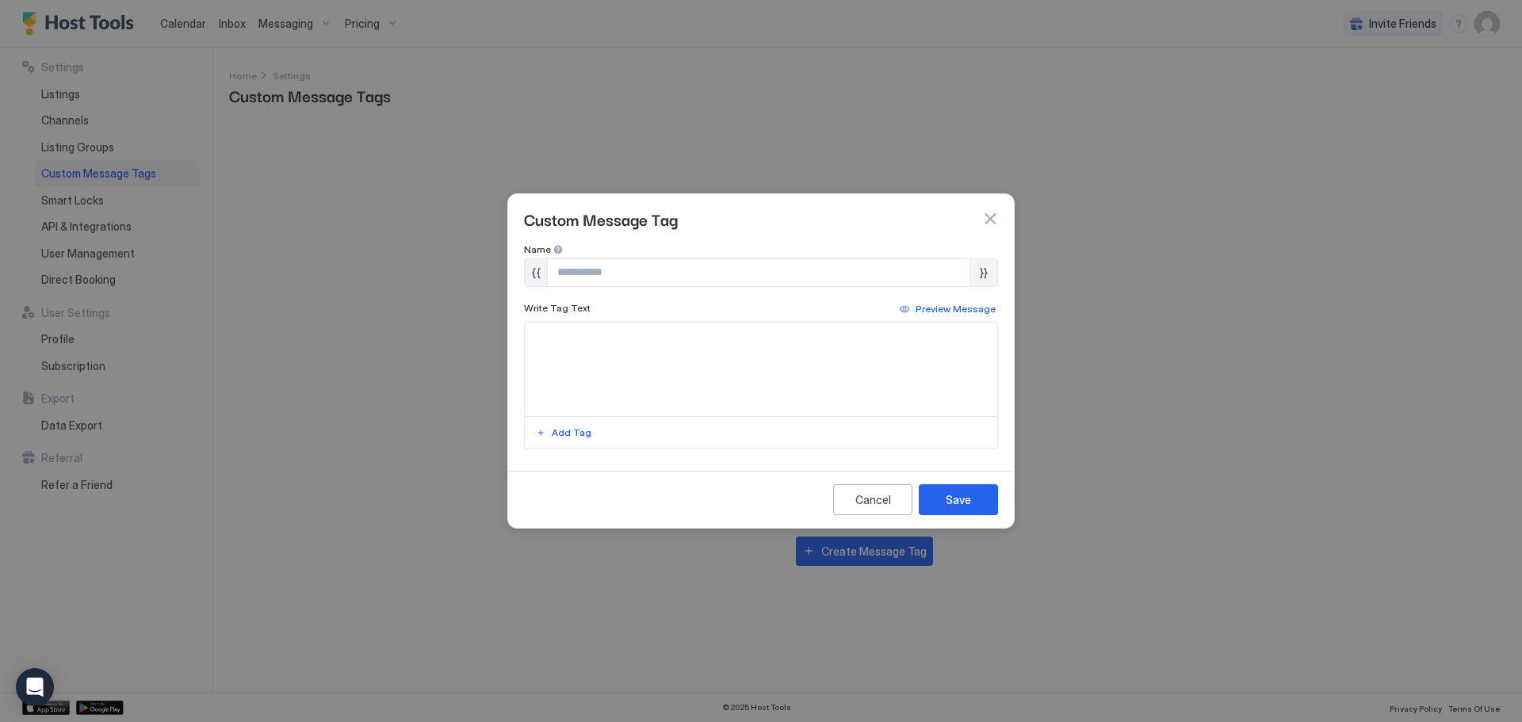
click at [649, 267] on input "Input Field" at bounding box center [759, 272] width 422 height 27
click at [994, 217] on button "button" at bounding box center [990, 219] width 16 height 16
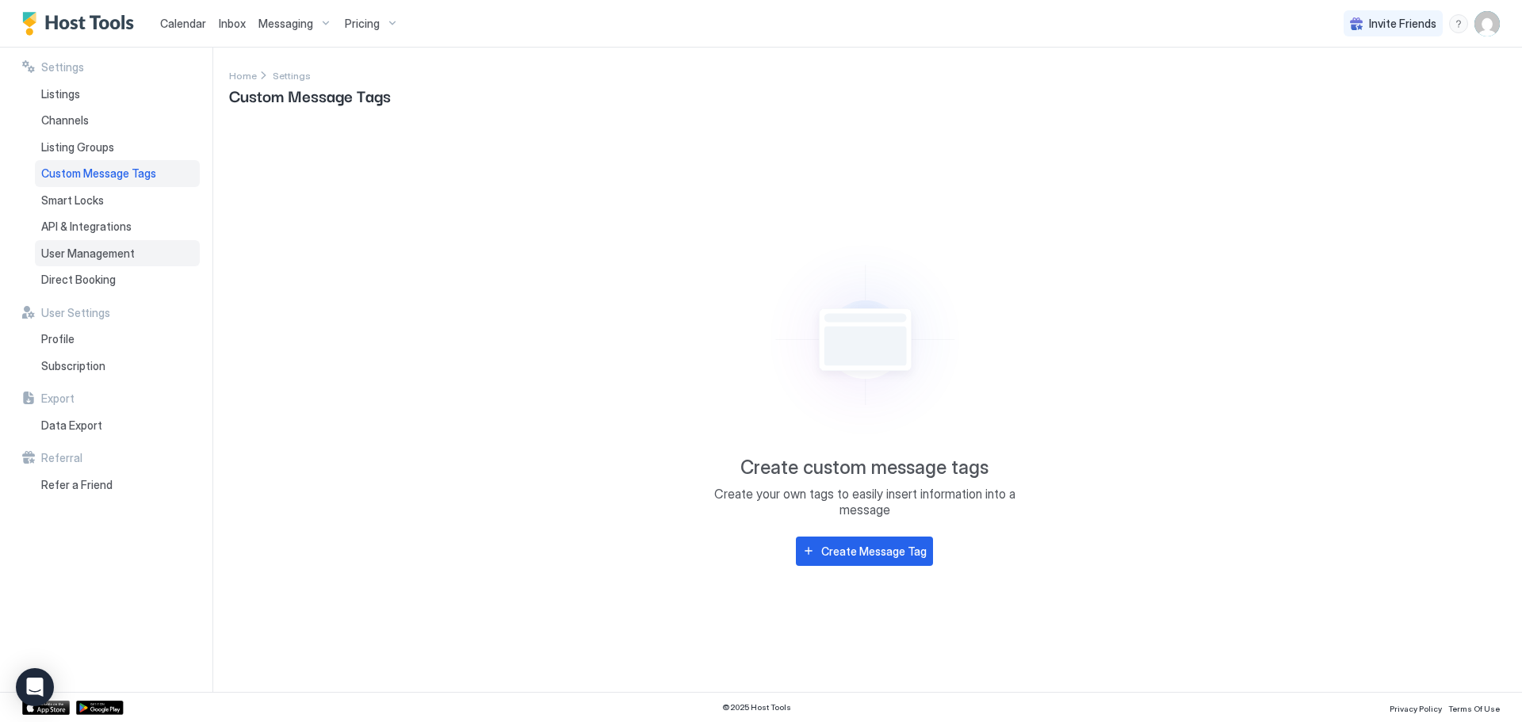
click at [121, 256] on span "User Management" at bounding box center [88, 254] width 94 height 14
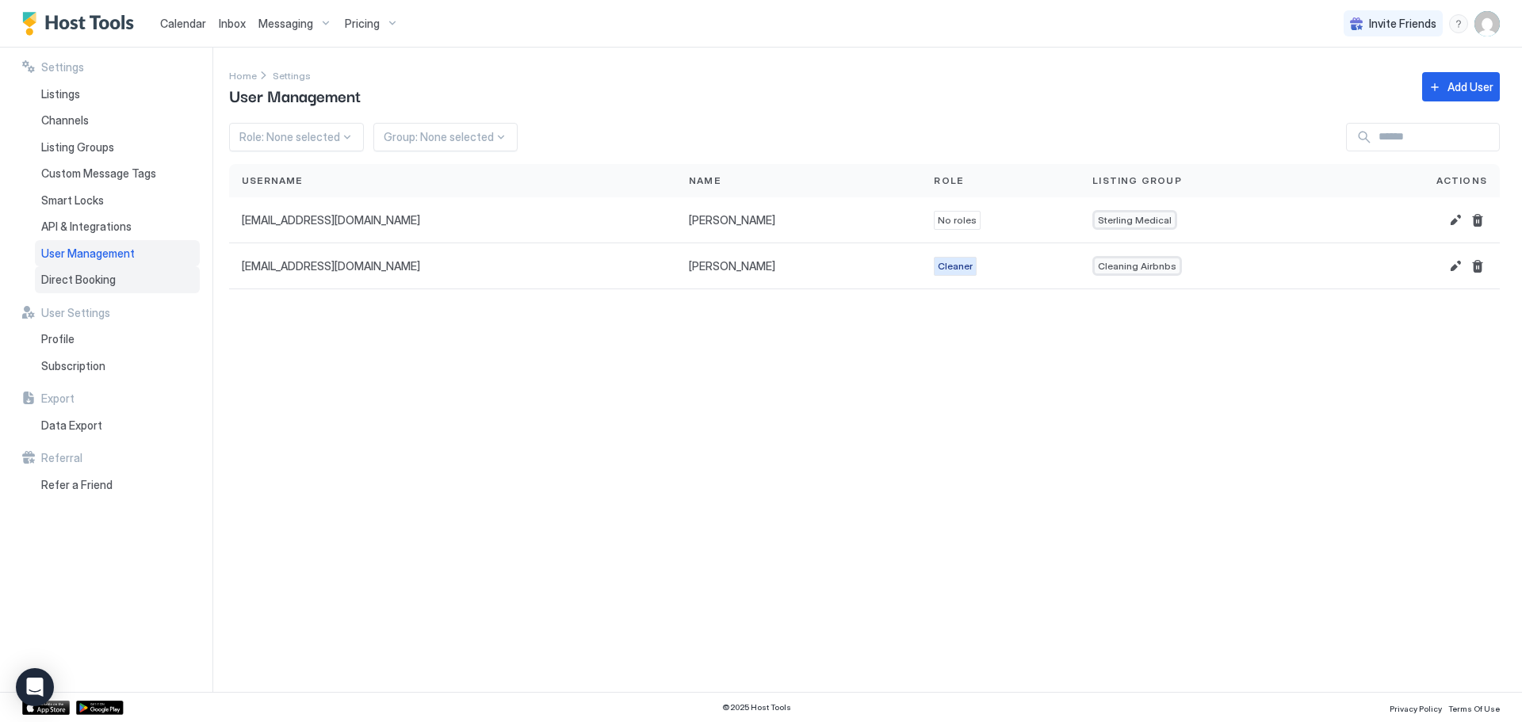
click at [81, 274] on span "Direct Booking" at bounding box center [78, 280] width 75 height 14
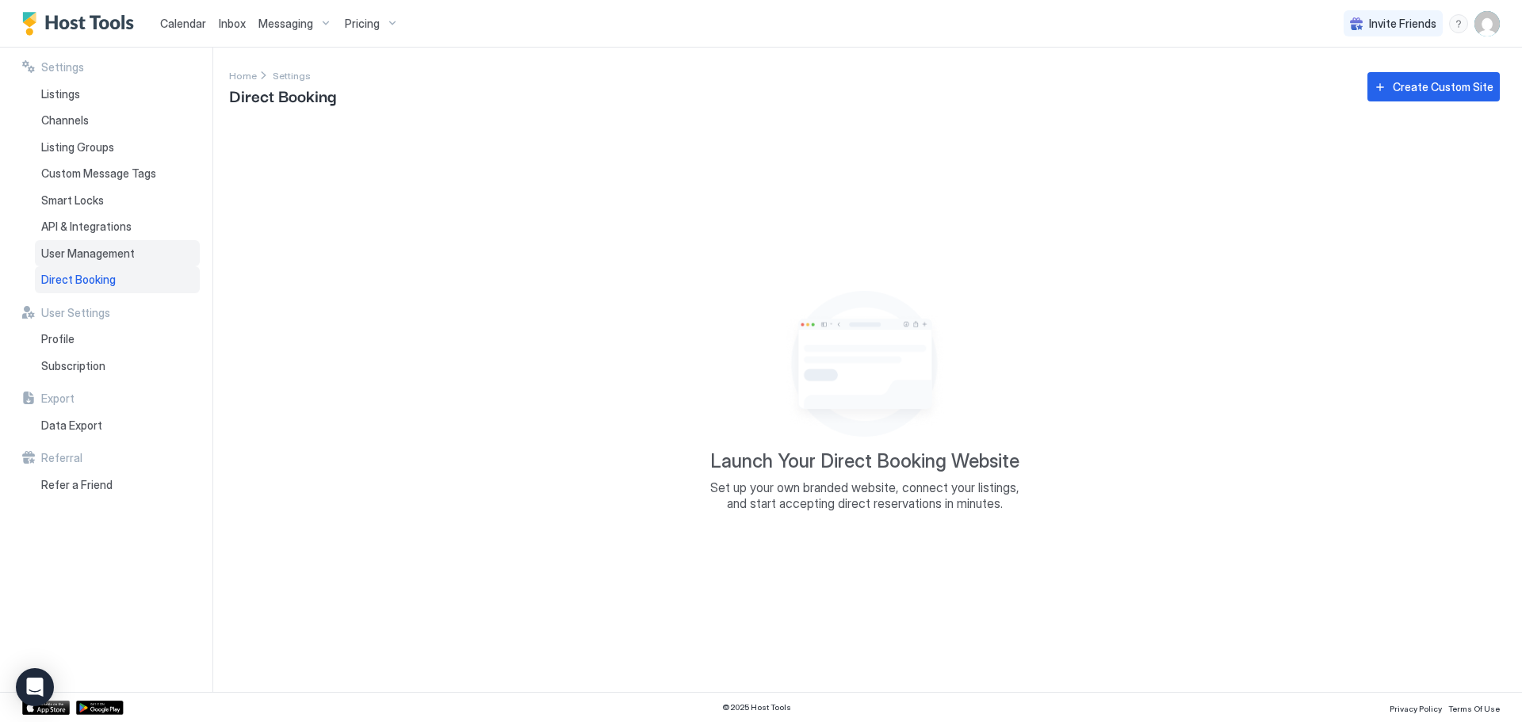
click at [98, 255] on span "User Management" at bounding box center [88, 254] width 94 height 14
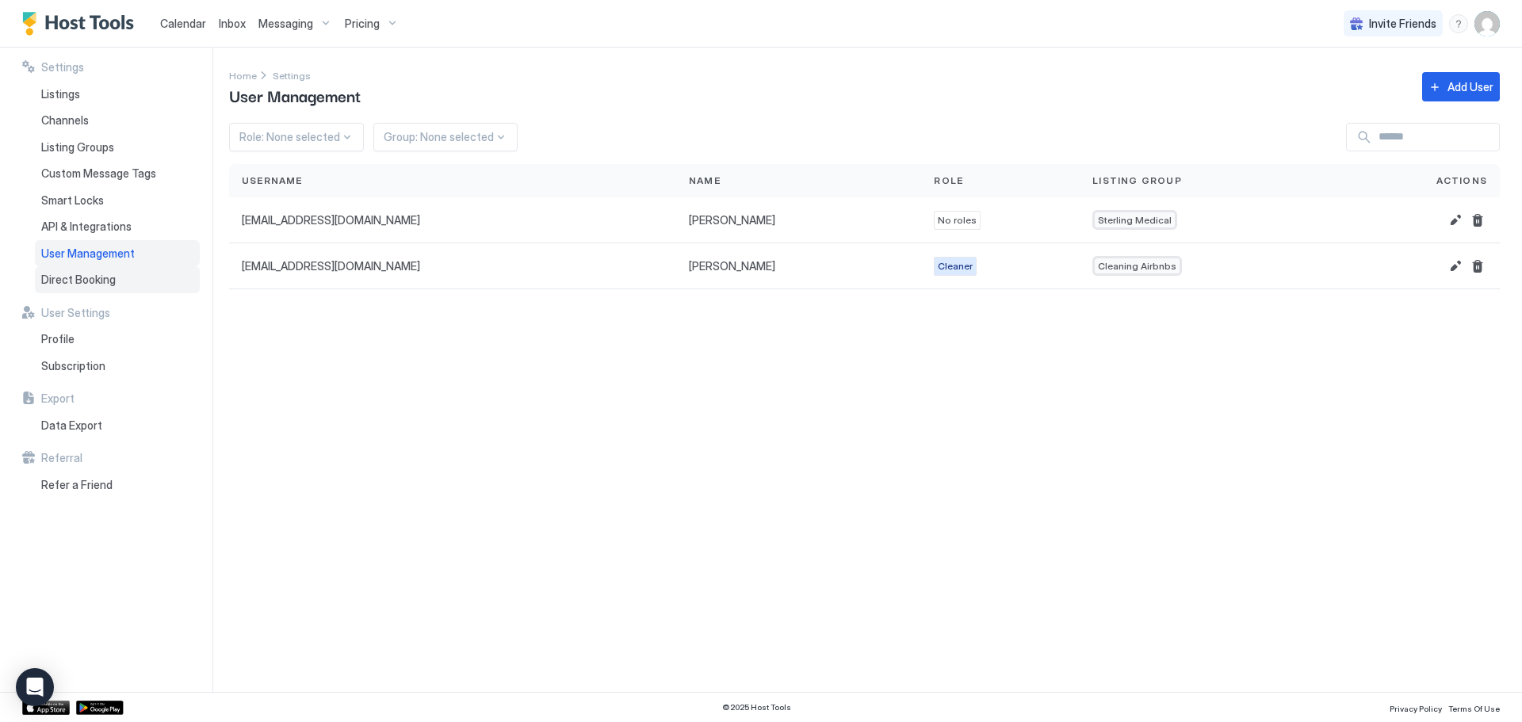
click at [84, 280] on span "Direct Booking" at bounding box center [78, 280] width 75 height 14
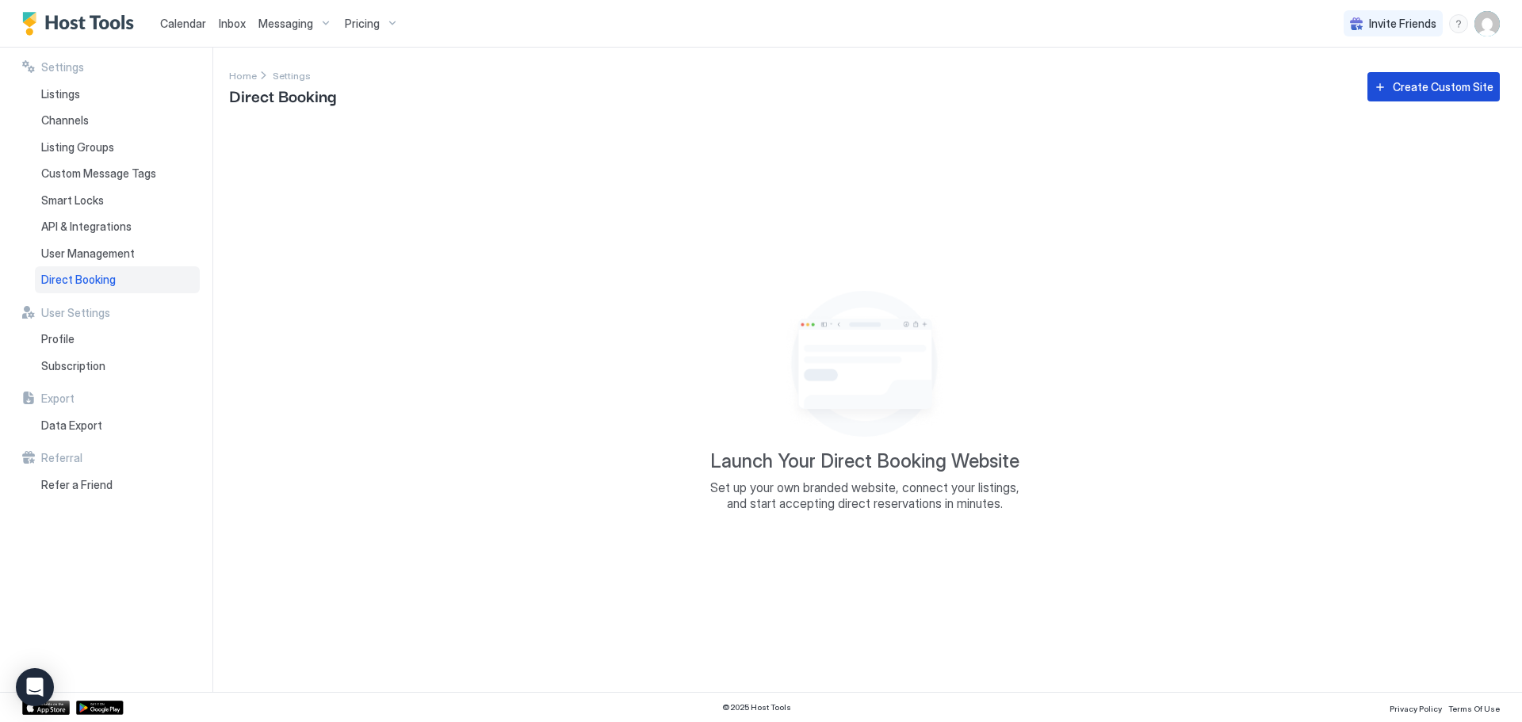
click at [1406, 83] on div "Create Custom Site" at bounding box center [1443, 86] width 101 height 17
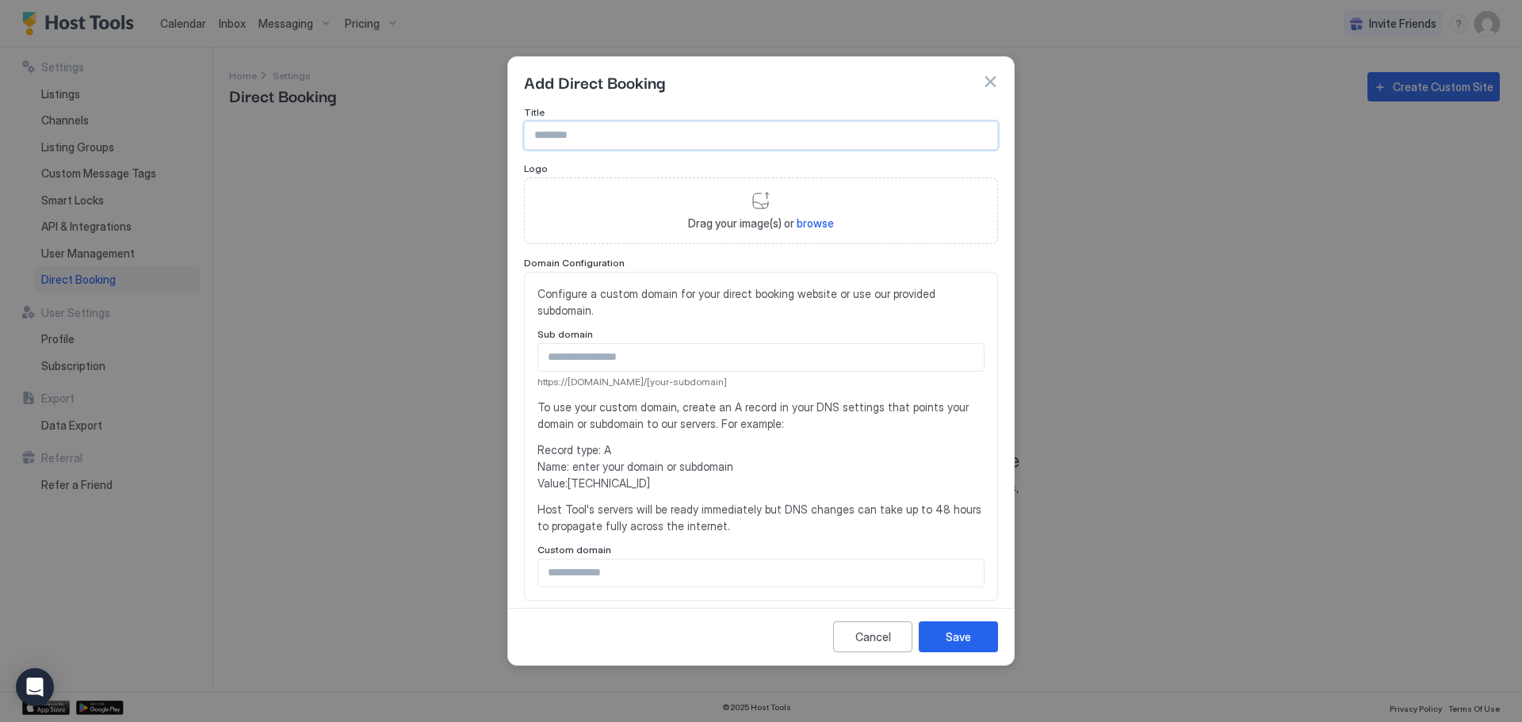
drag, startPoint x: 632, startPoint y: 126, endPoint x: 671, endPoint y: 130, distance: 39.1
click at [633, 126] on input "Input Field" at bounding box center [761, 135] width 473 height 27
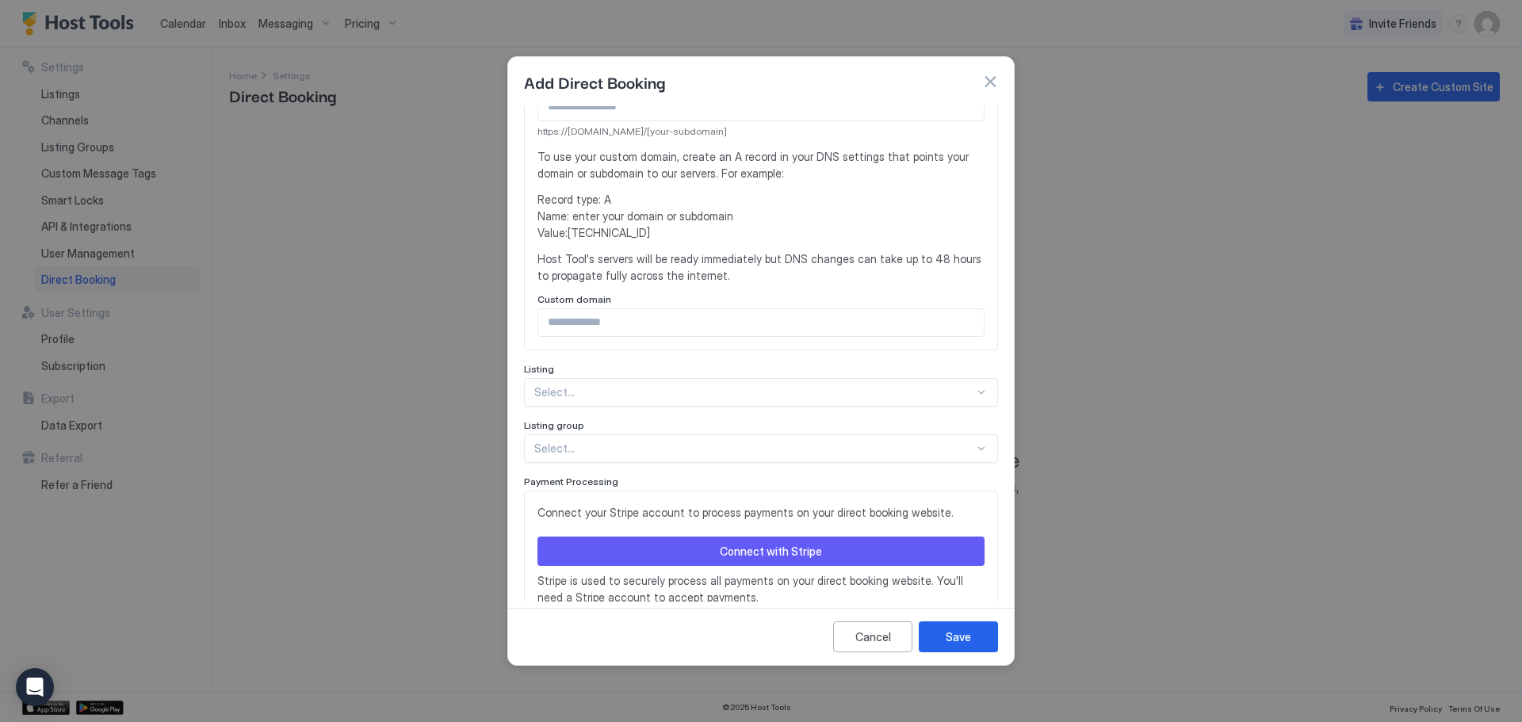
scroll to position [312, 0]
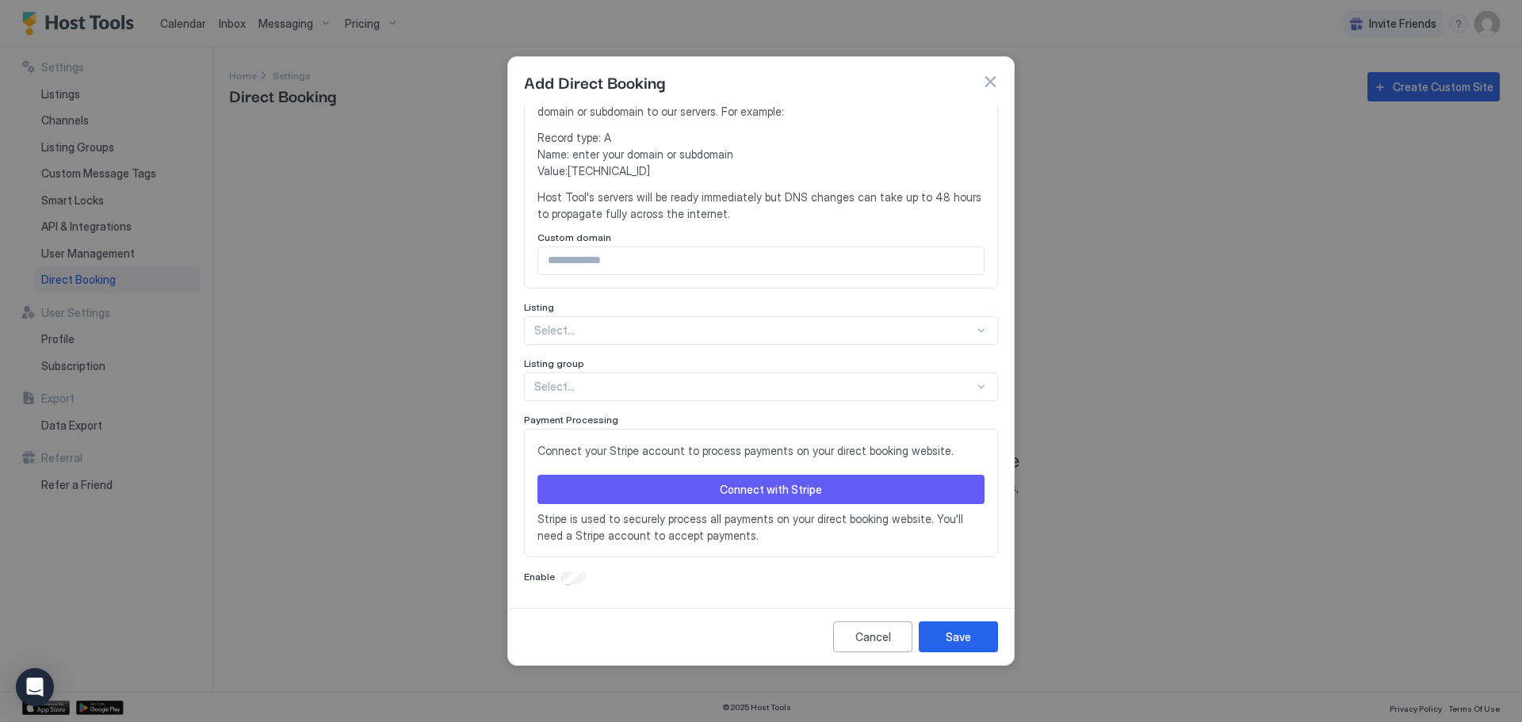
click at [789, 327] on div at bounding box center [754, 330] width 440 height 14
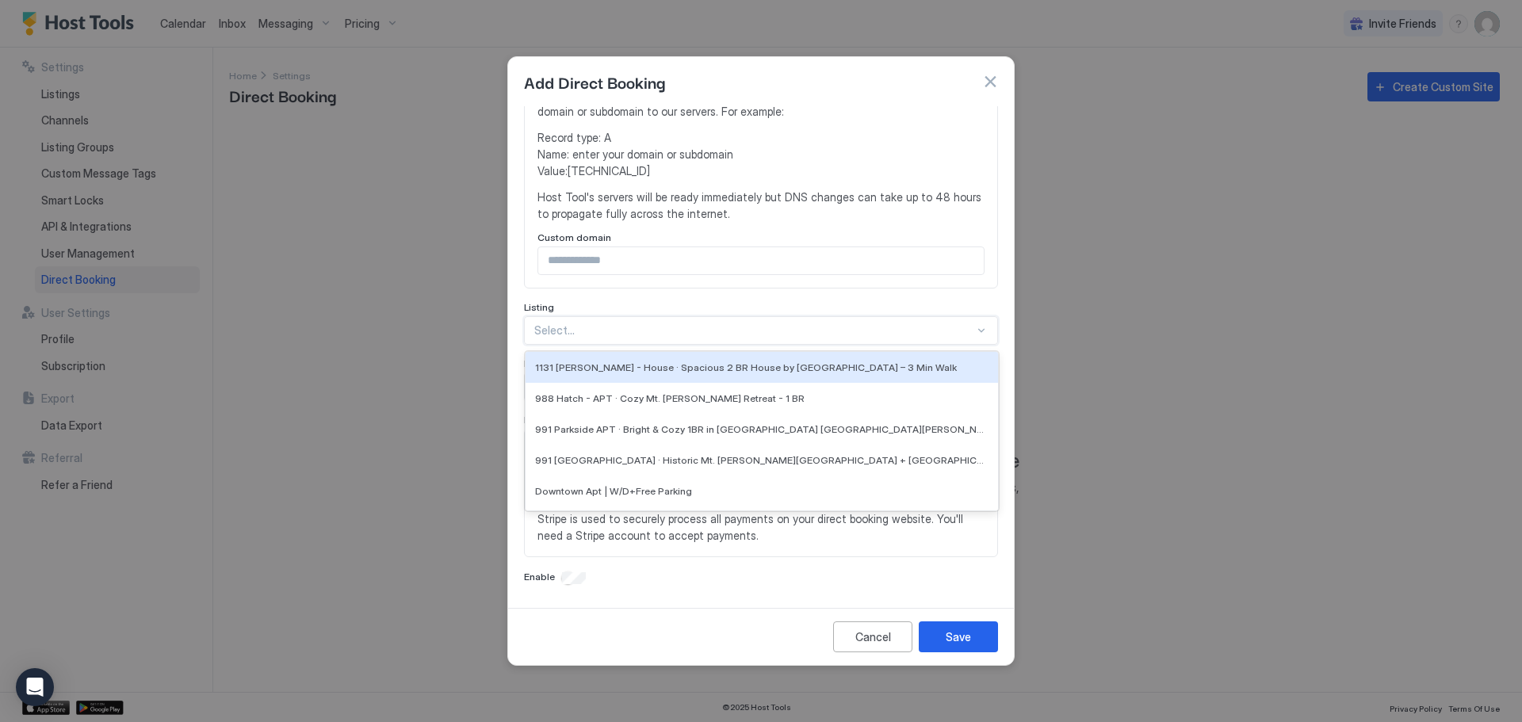
click at [787, 293] on div "Title Logo Drag your image(s) or browse Domain Configuration Configure a custom…" at bounding box center [761, 190] width 474 height 792
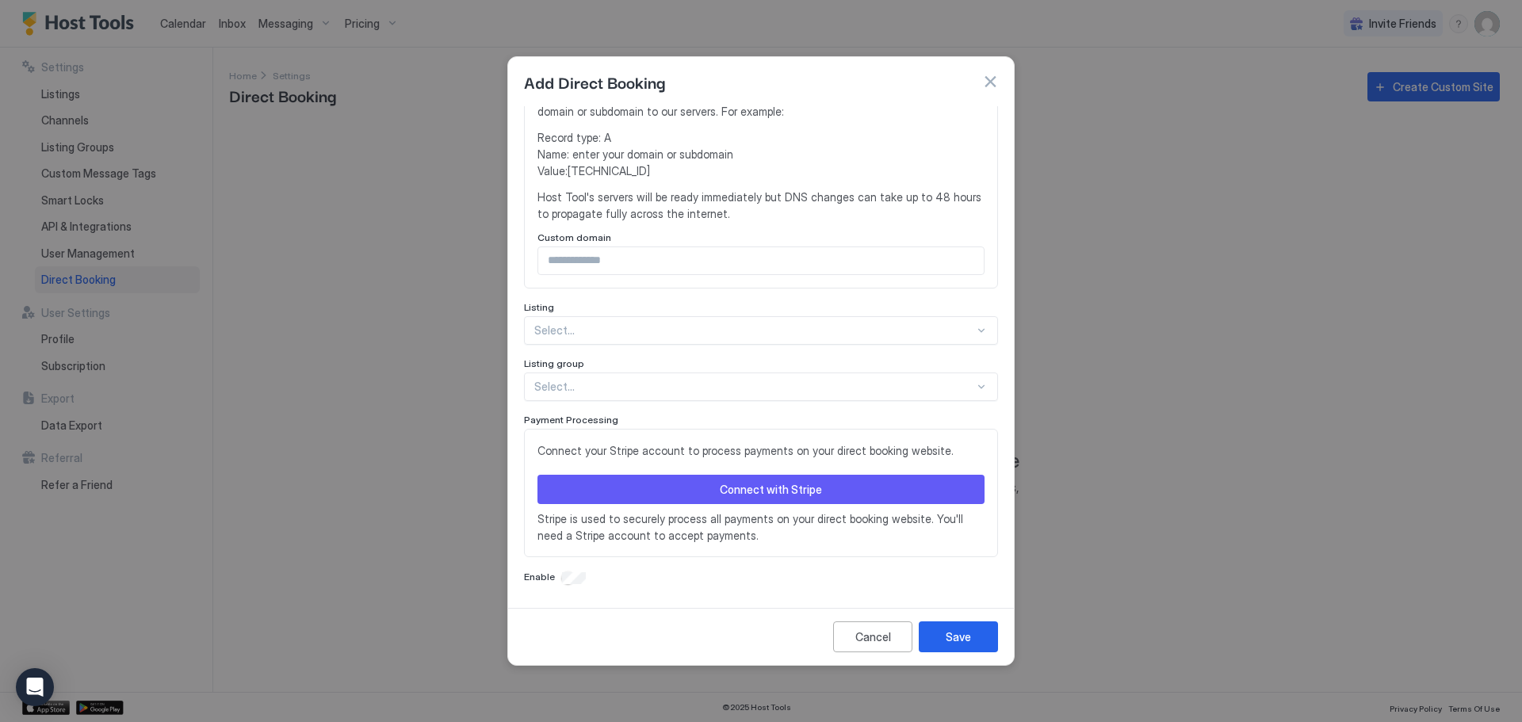
click at [700, 385] on div at bounding box center [754, 387] width 440 height 14
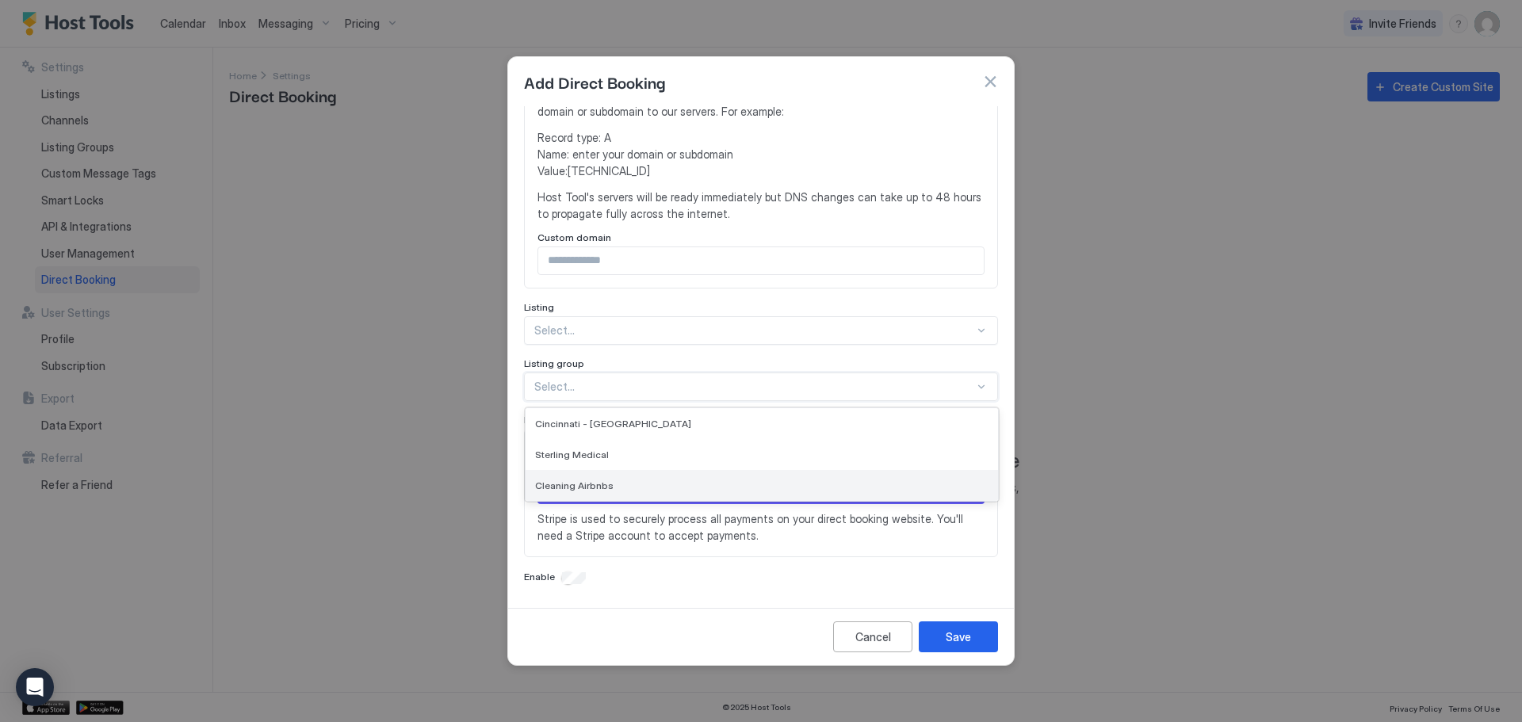
click at [649, 488] on div "Cleaning Airbnbs" at bounding box center [762, 486] width 454 height 12
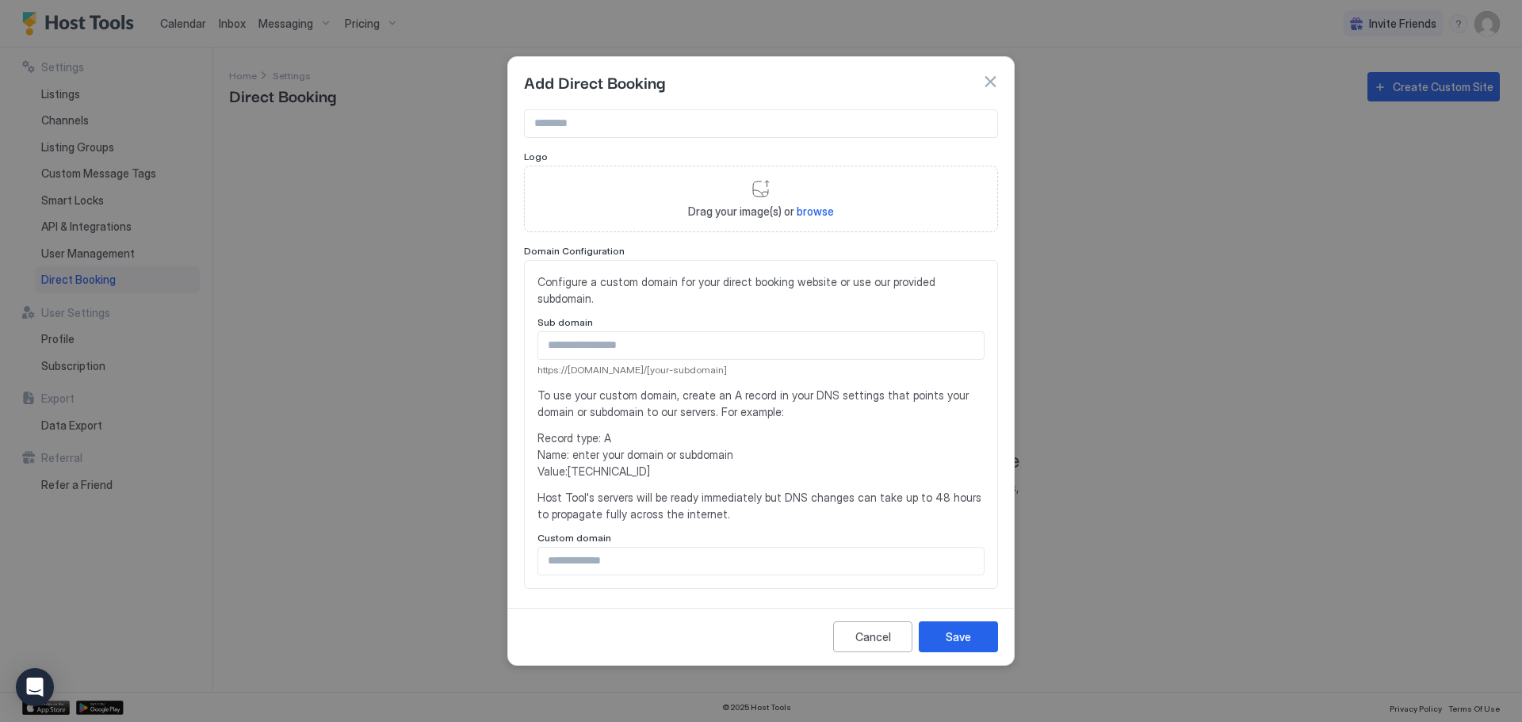
scroll to position [0, 0]
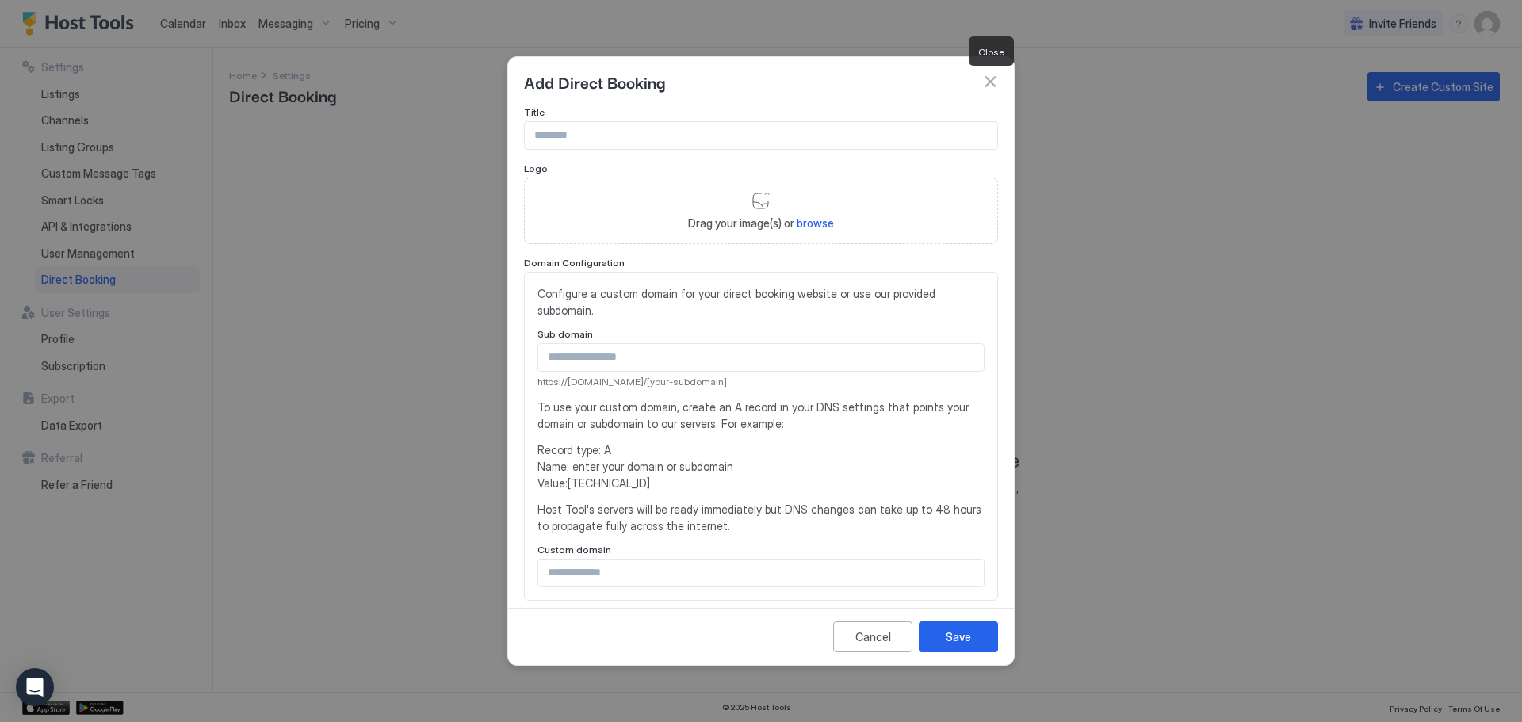
click at [990, 83] on button "button" at bounding box center [990, 82] width 16 height 16
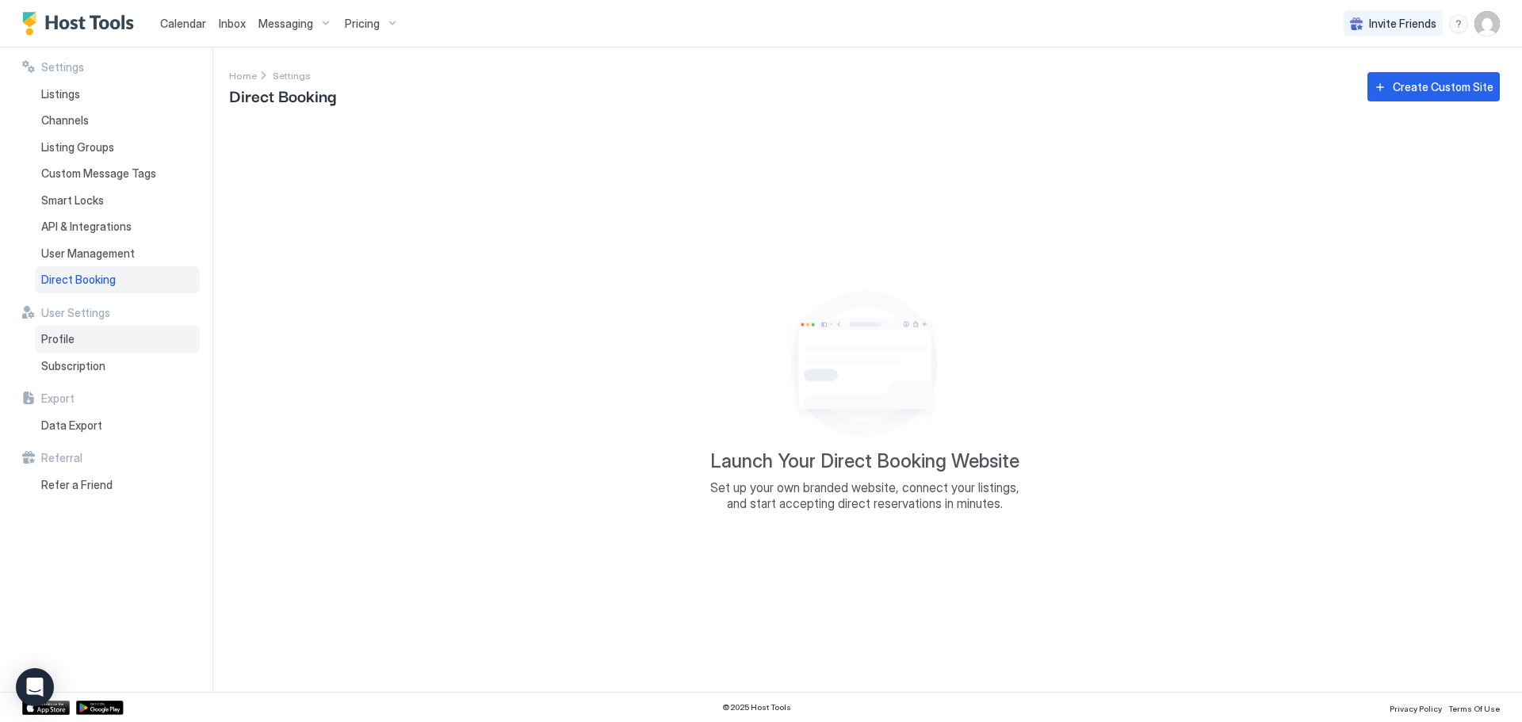
click at [69, 343] on span "Profile" at bounding box center [57, 339] width 33 height 14
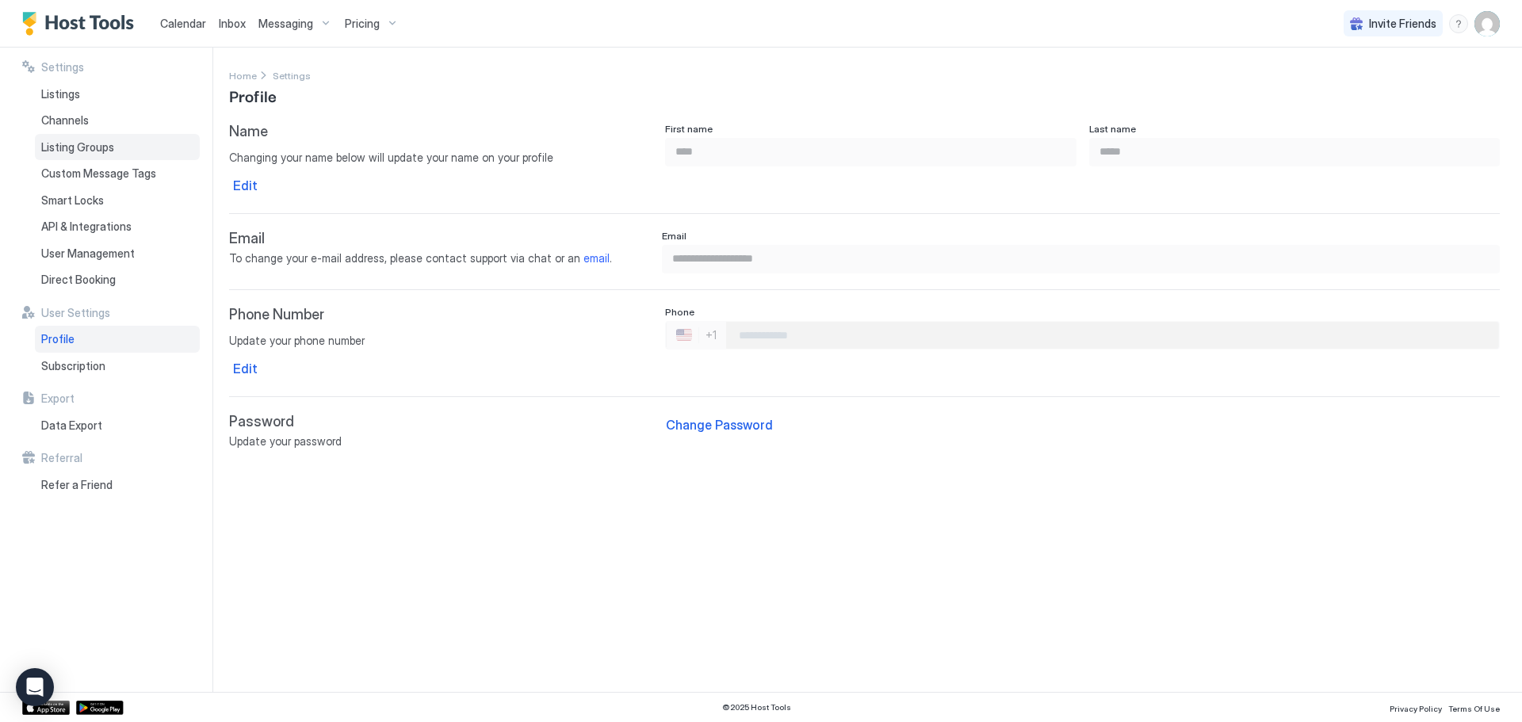
click at [59, 140] on span "Listing Groups" at bounding box center [77, 147] width 73 height 14
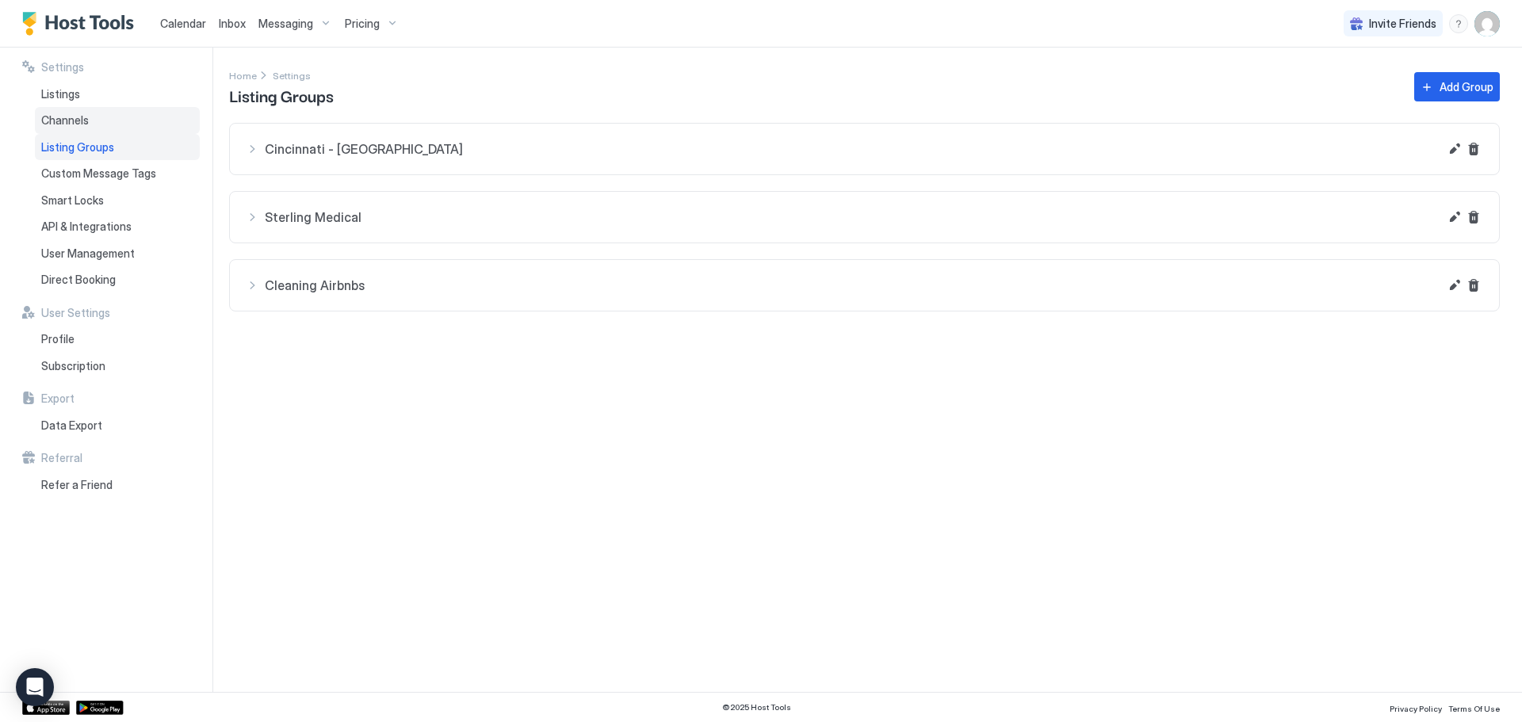
click at [62, 119] on span "Channels" at bounding box center [65, 120] width 48 height 14
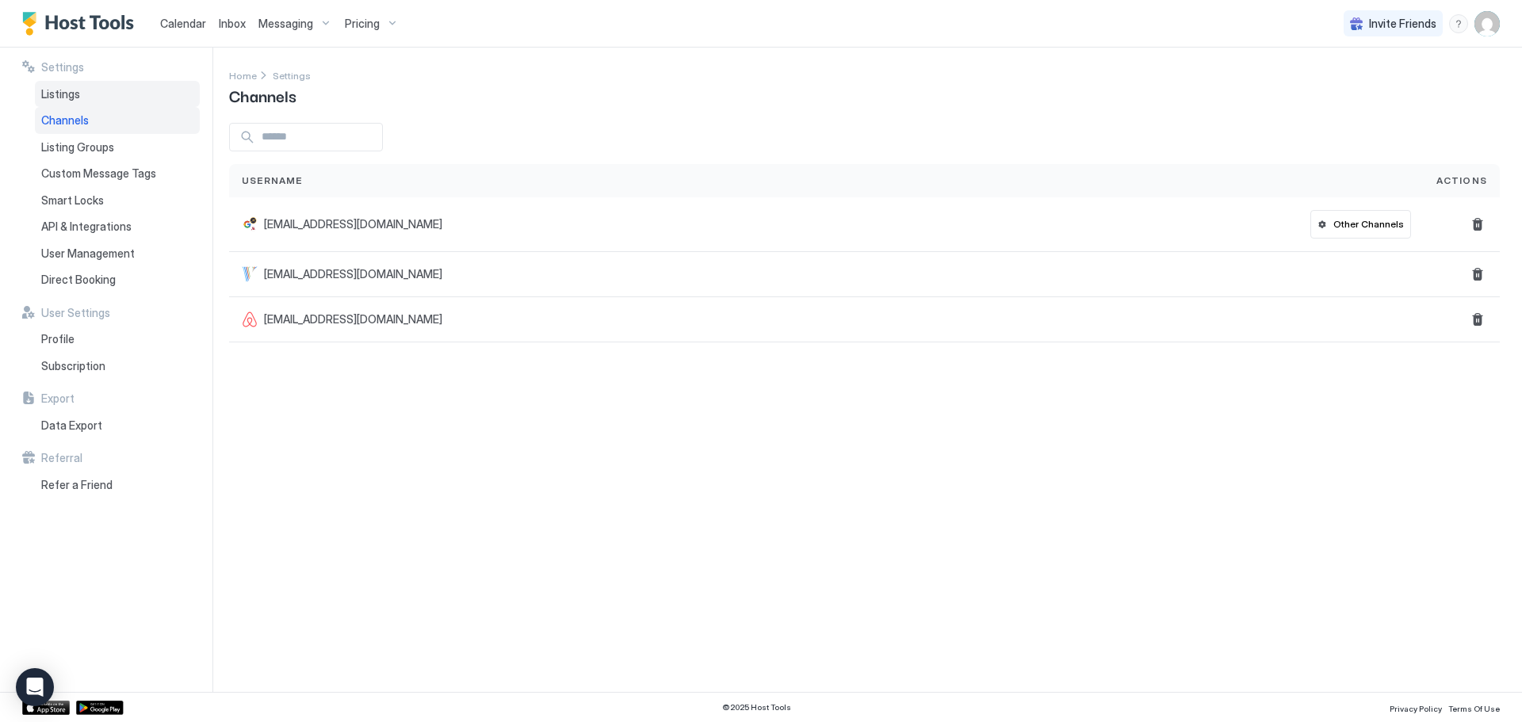
click at [76, 88] on span "Listings" at bounding box center [60, 94] width 39 height 14
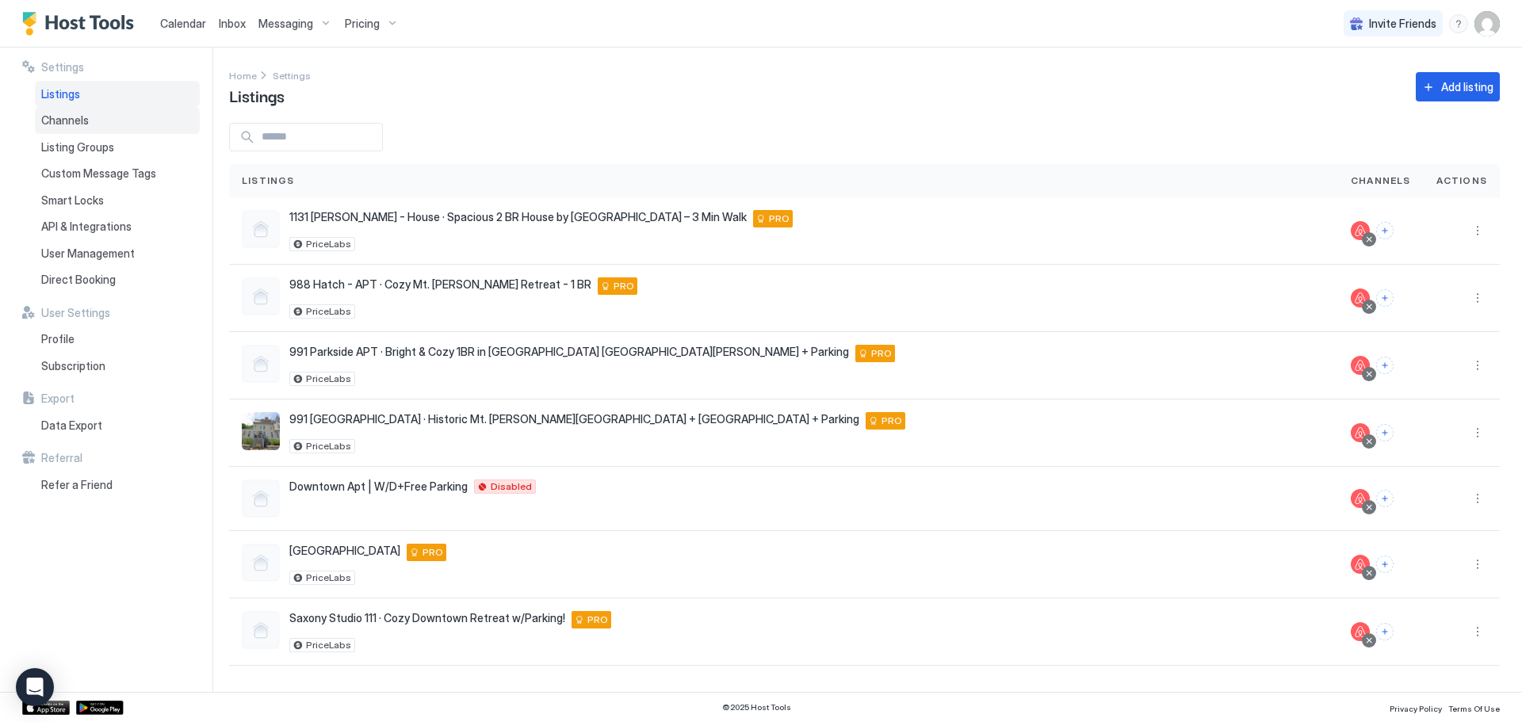
click at [68, 112] on div "Channels" at bounding box center [117, 120] width 165 height 27
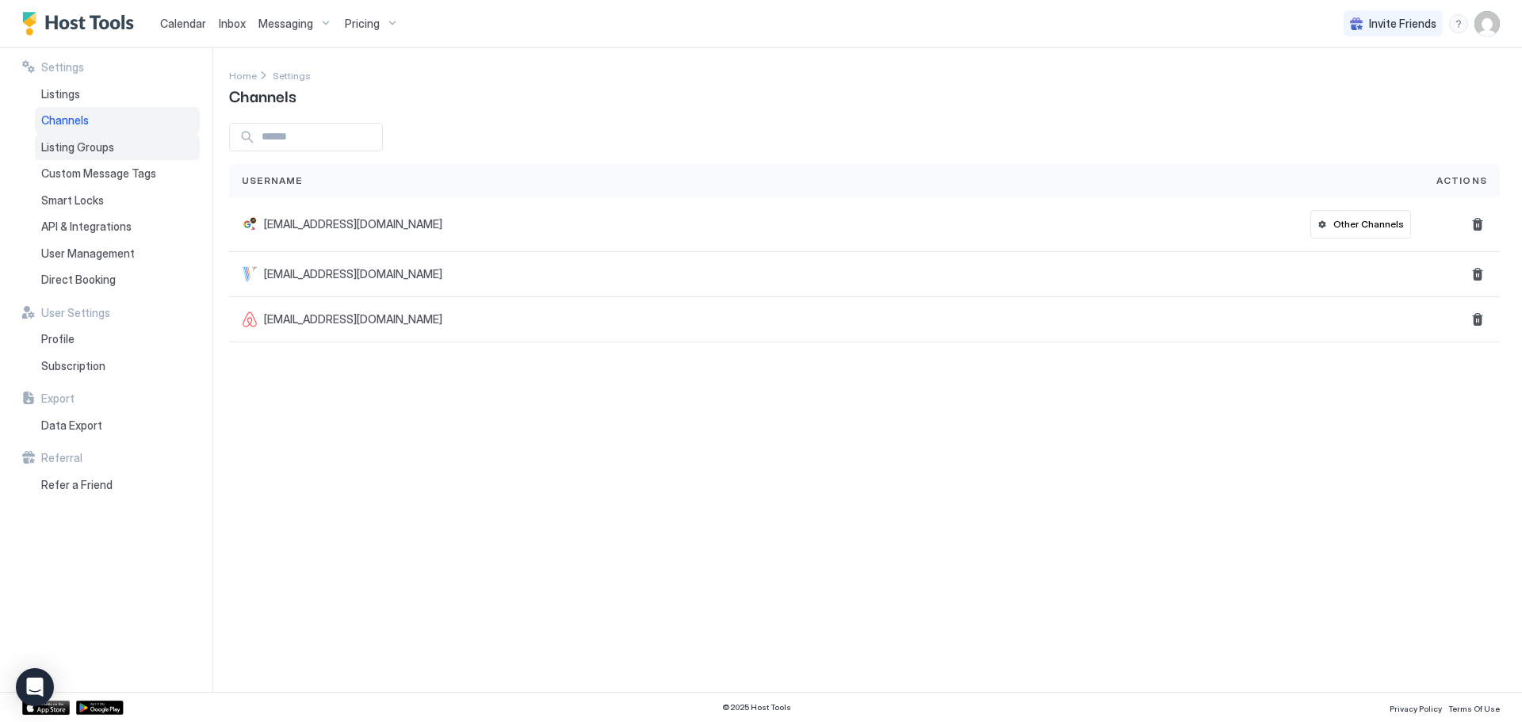
click at [80, 158] on div "Listing Groups" at bounding box center [117, 147] width 165 height 27
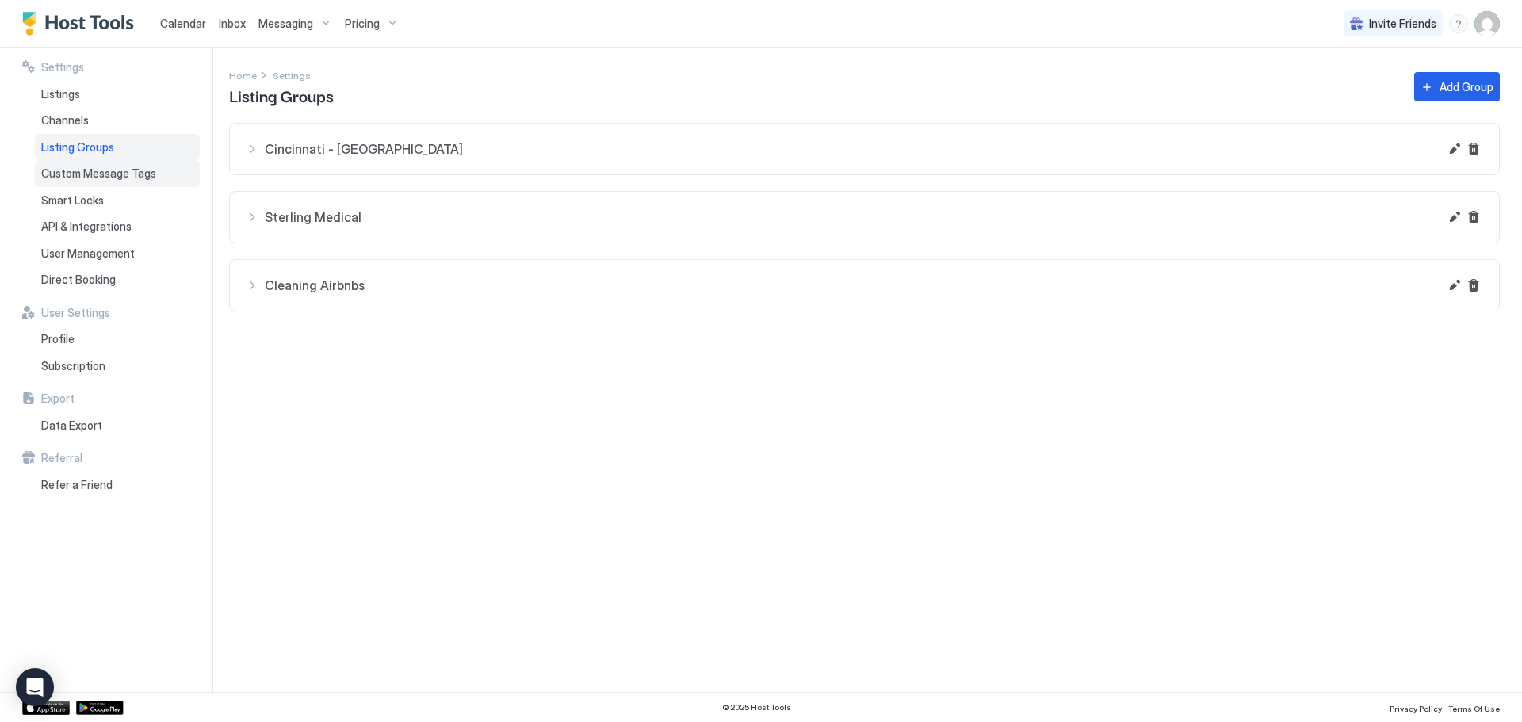
click at [85, 178] on span "Custom Message Tags" at bounding box center [98, 174] width 115 height 14
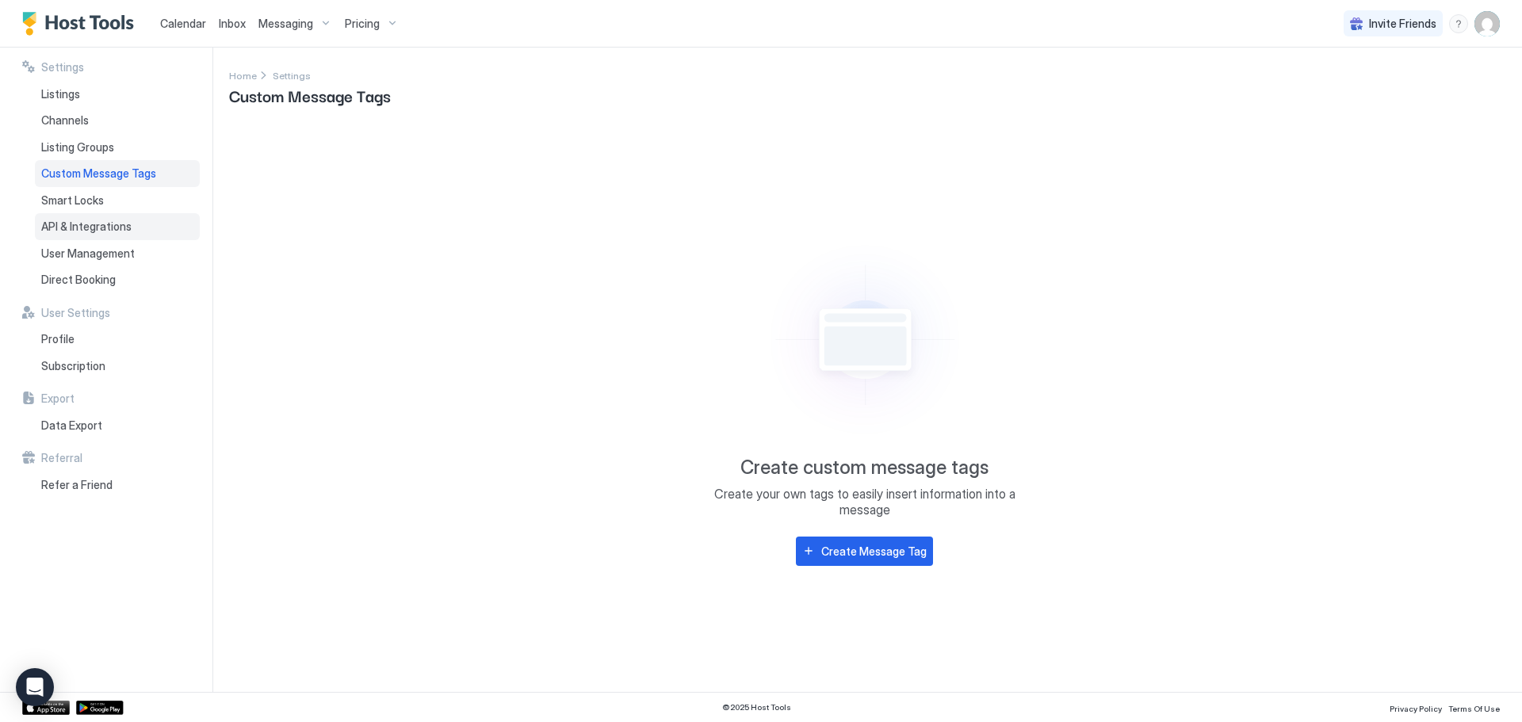
click at [70, 215] on div "API & Integrations" at bounding box center [117, 226] width 165 height 27
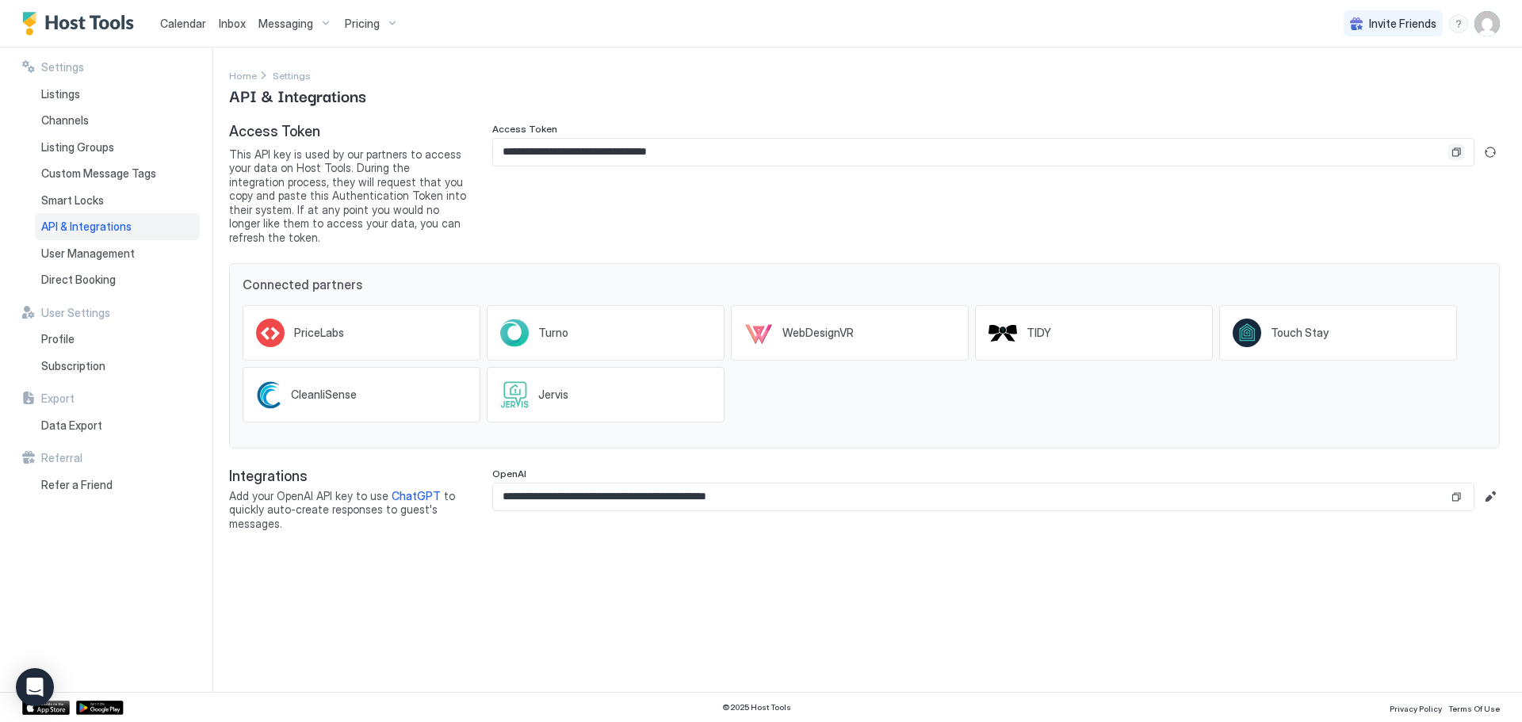
click at [1459, 154] on button "Copy" at bounding box center [1457, 152] width 16 height 16
click at [104, 104] on div "Listings" at bounding box center [117, 94] width 165 height 27
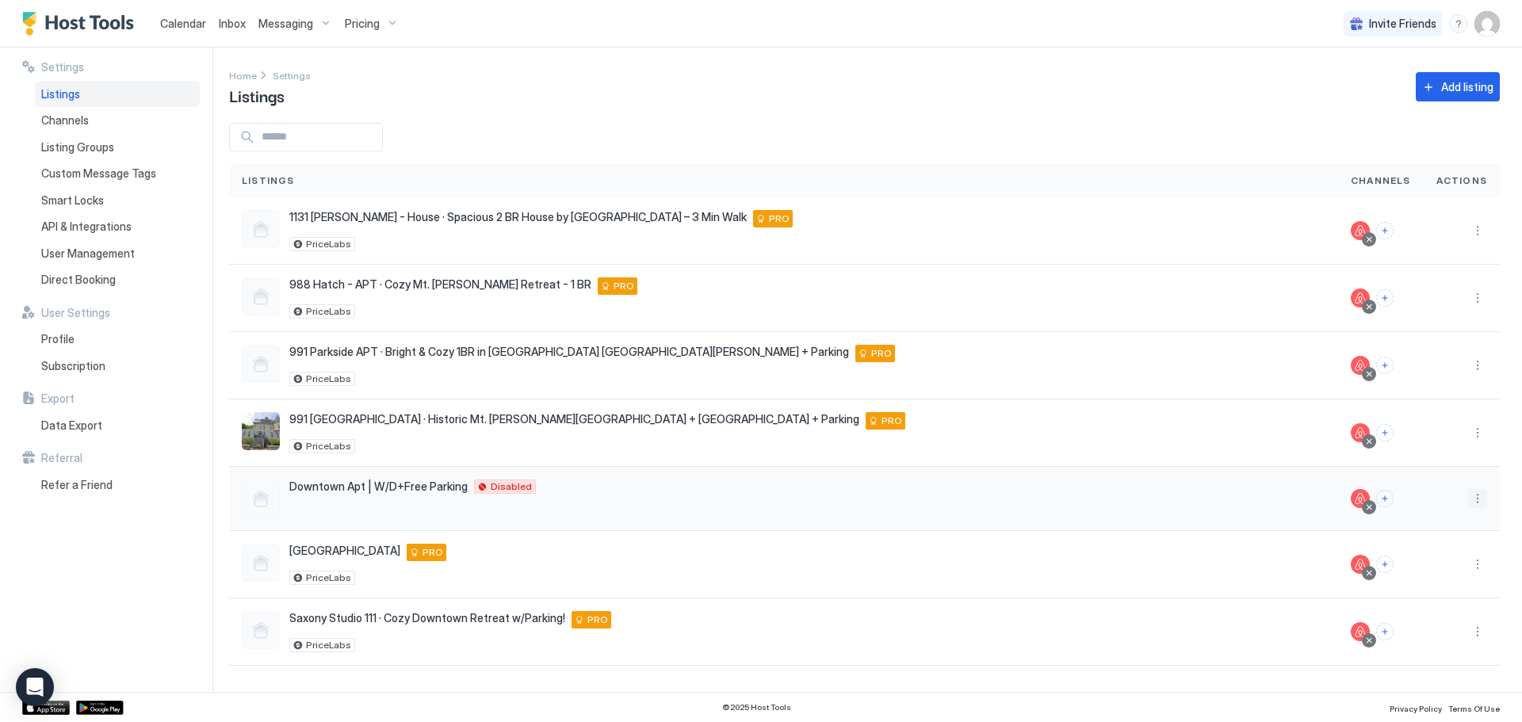
click at [1477, 495] on button "More options" at bounding box center [1477, 498] width 19 height 19
click at [1441, 622] on span "Airbnb Settings" at bounding box center [1440, 623] width 71 height 12
click at [1475, 504] on button "More options" at bounding box center [1477, 498] width 19 height 19
click at [1449, 598] on span "Connect Channel" at bounding box center [1446, 597] width 78 height 12
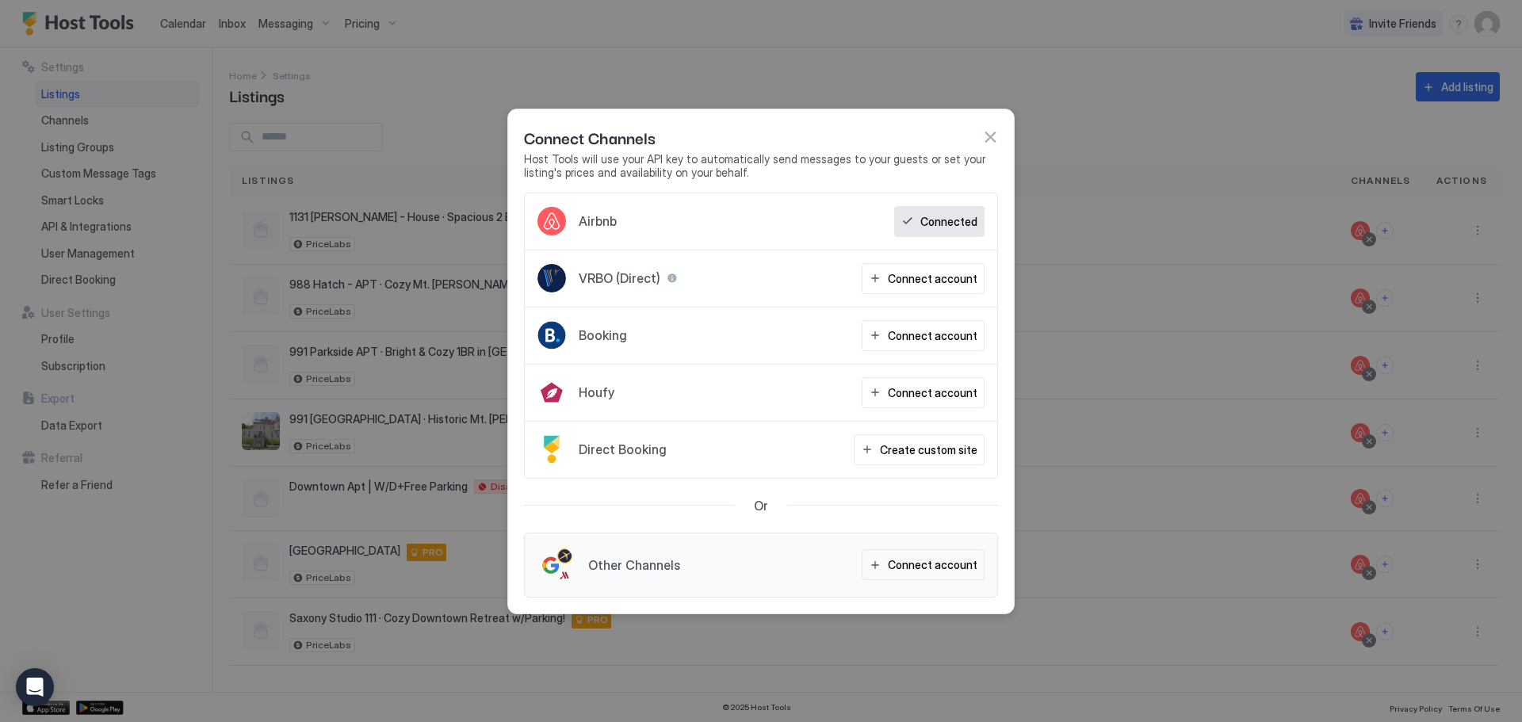
click at [987, 136] on button "button" at bounding box center [990, 137] width 16 height 16
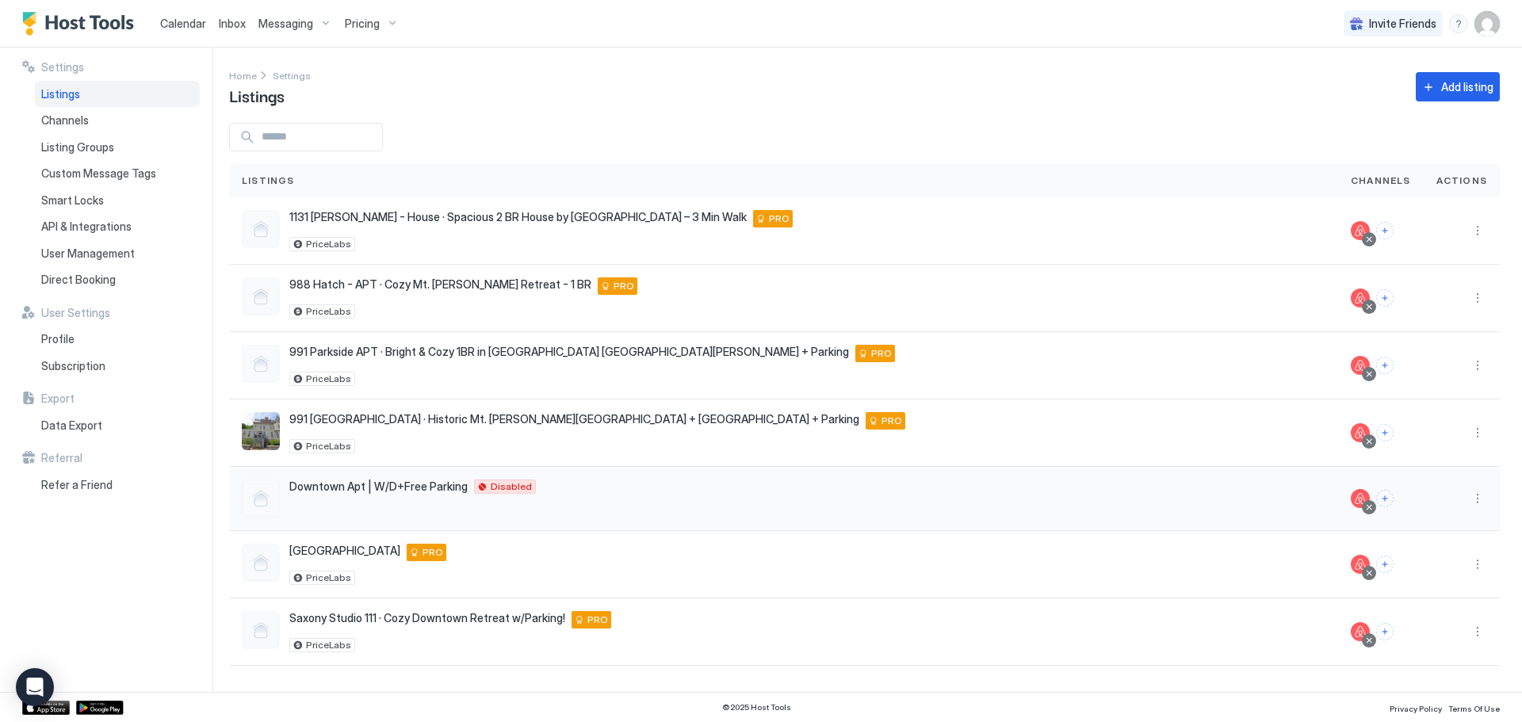
click at [1486, 498] on button "More options" at bounding box center [1477, 498] width 19 height 19
click at [1438, 647] on div "Delete" at bounding box center [1437, 648] width 109 height 25
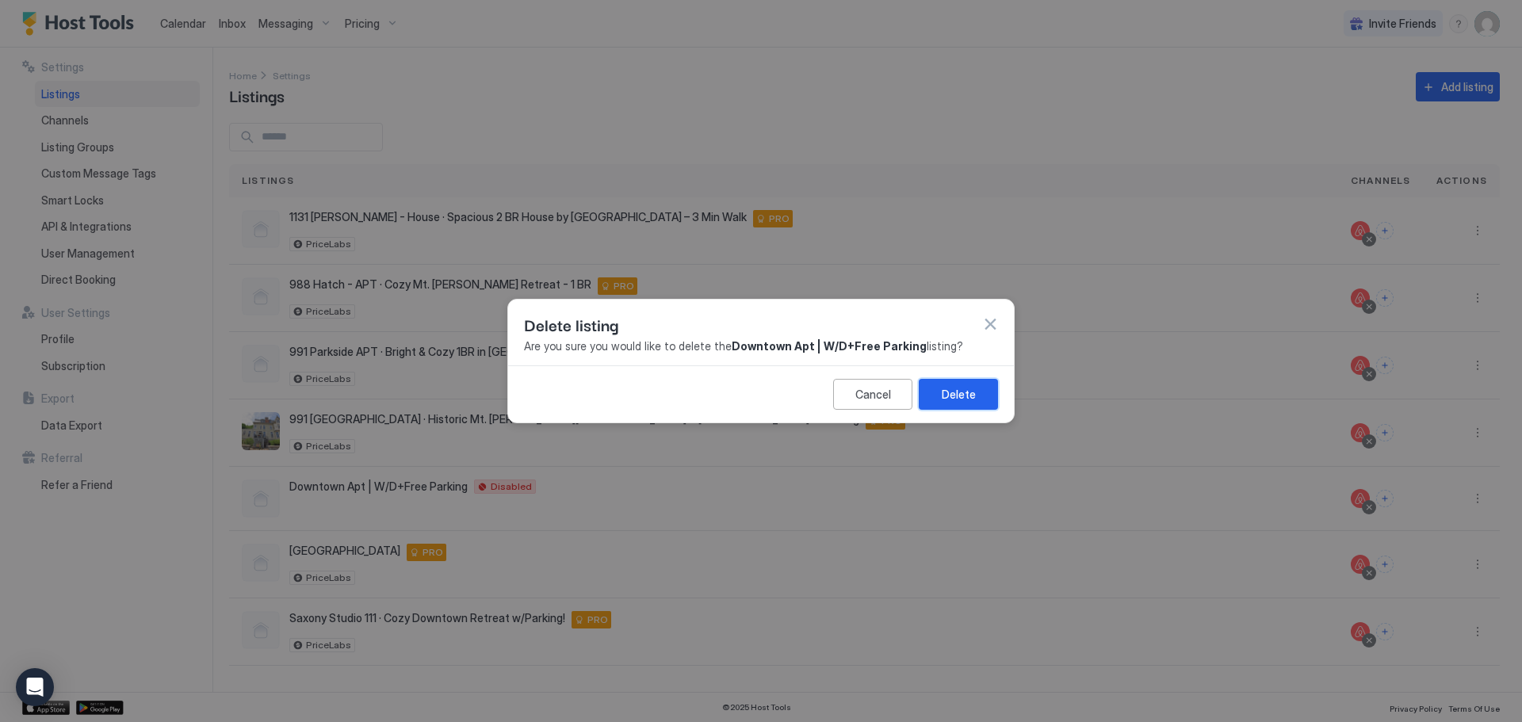
click at [978, 401] on button "Delete" at bounding box center [958, 394] width 79 height 31
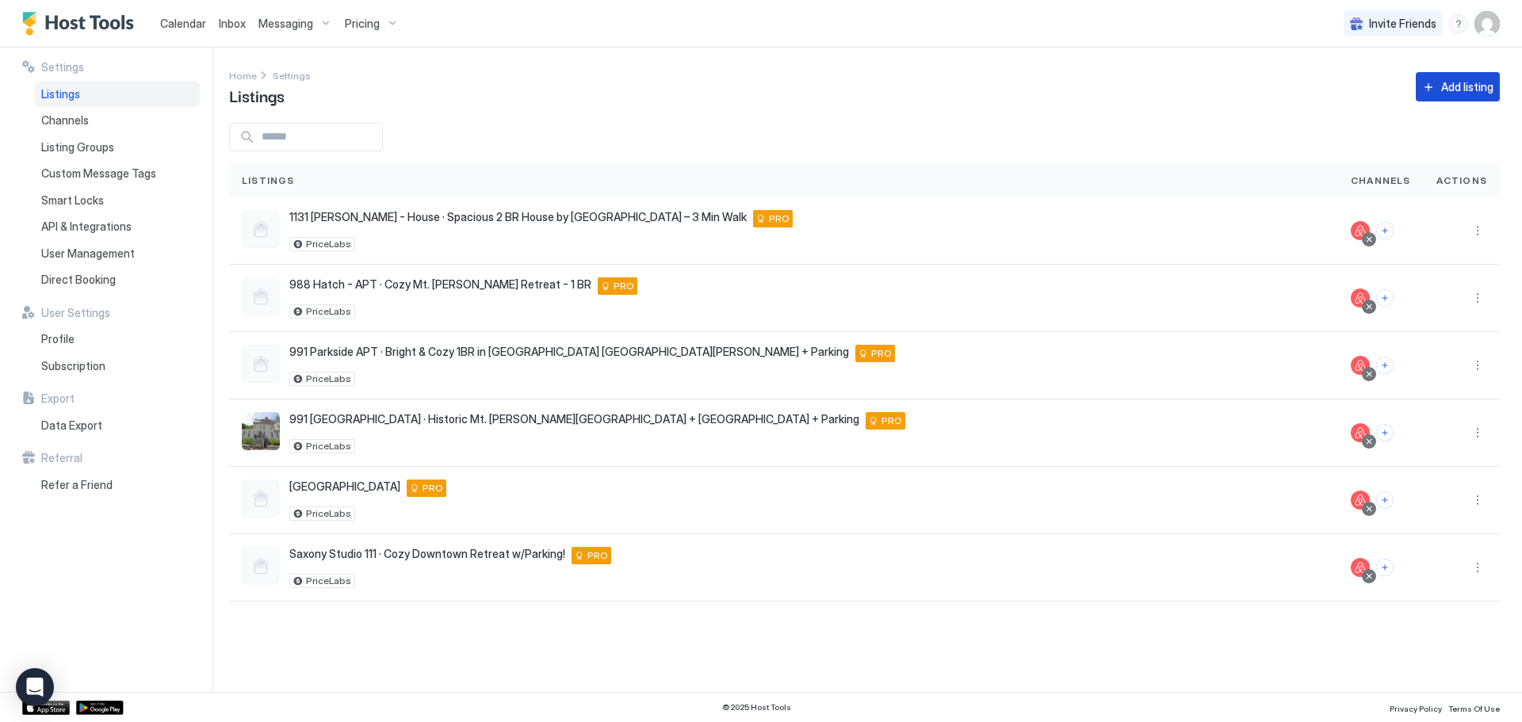
click at [1469, 89] on div "Add listing" at bounding box center [1467, 86] width 52 height 17
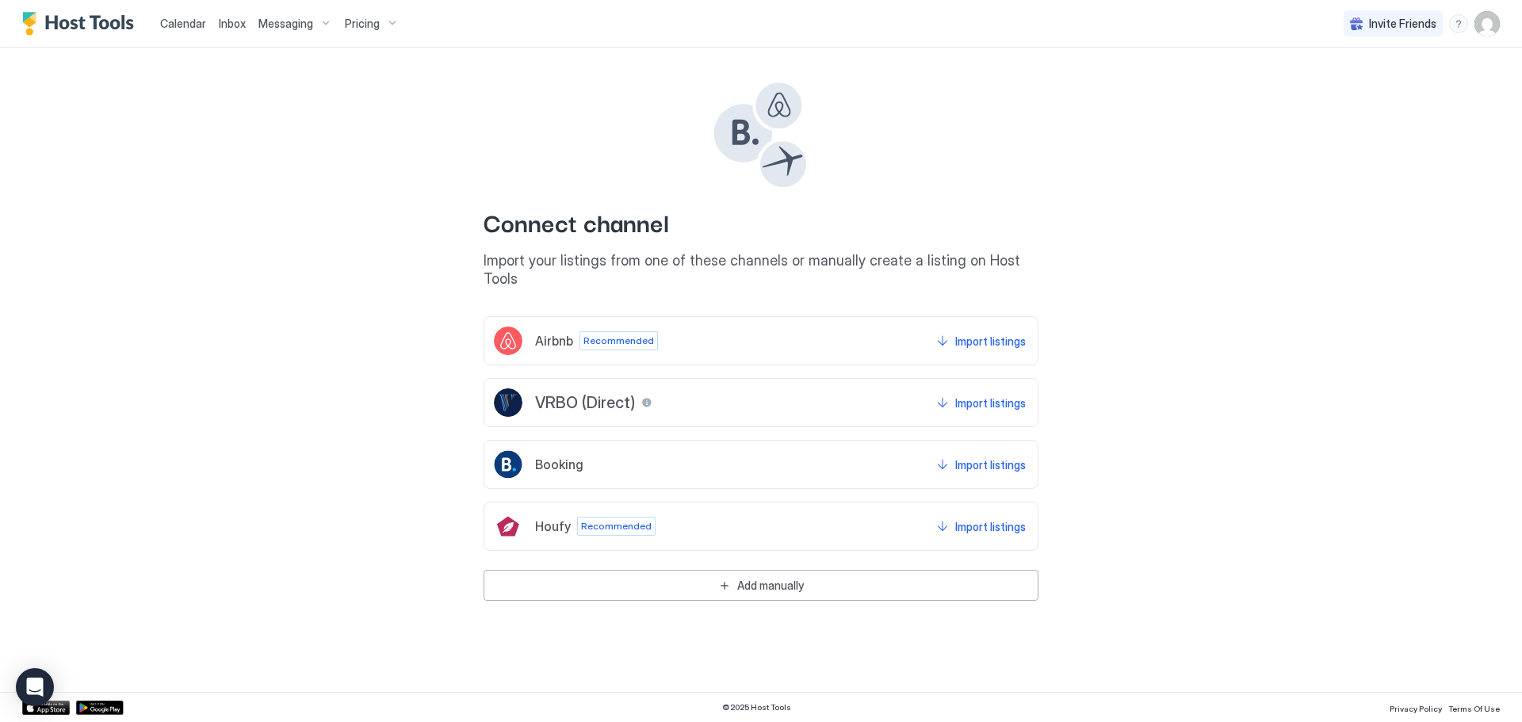
click at [794, 319] on div "Airbnb Recommended Import listings" at bounding box center [761, 340] width 555 height 49
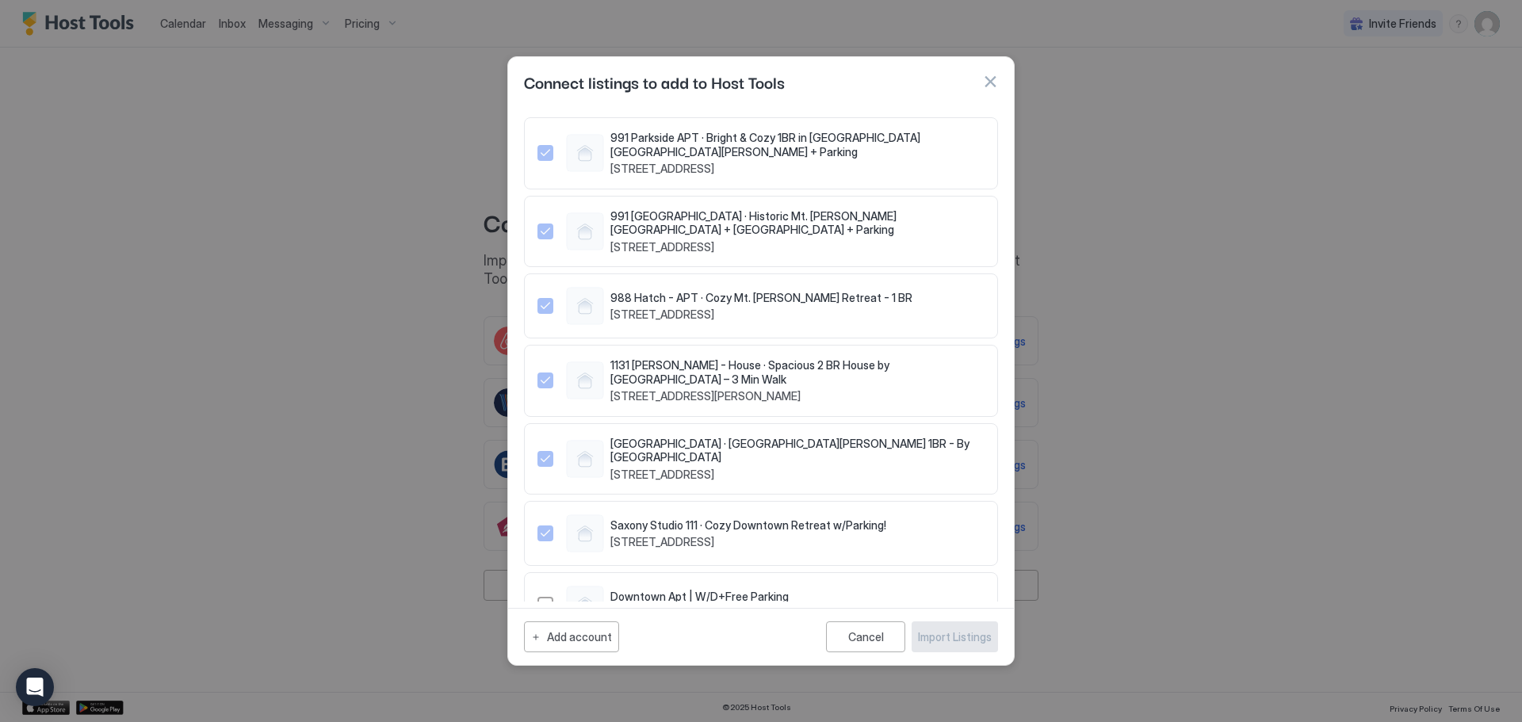
scroll to position [46, 0]
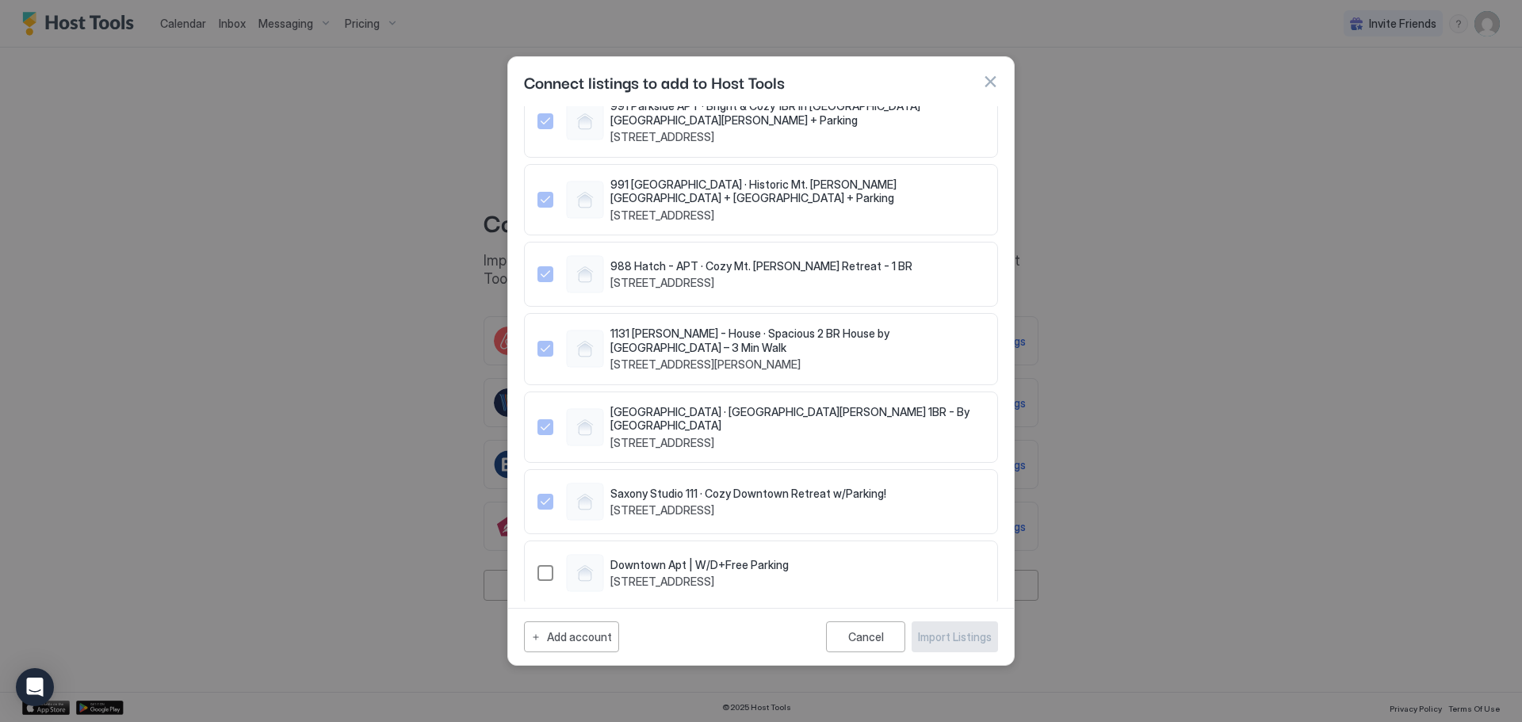
click at [645, 575] on span "109 West 9th Street, Cincinnati, OH 45202 US" at bounding box center [700, 582] width 178 height 14
click at [964, 634] on div "Import Listings" at bounding box center [955, 637] width 74 height 17
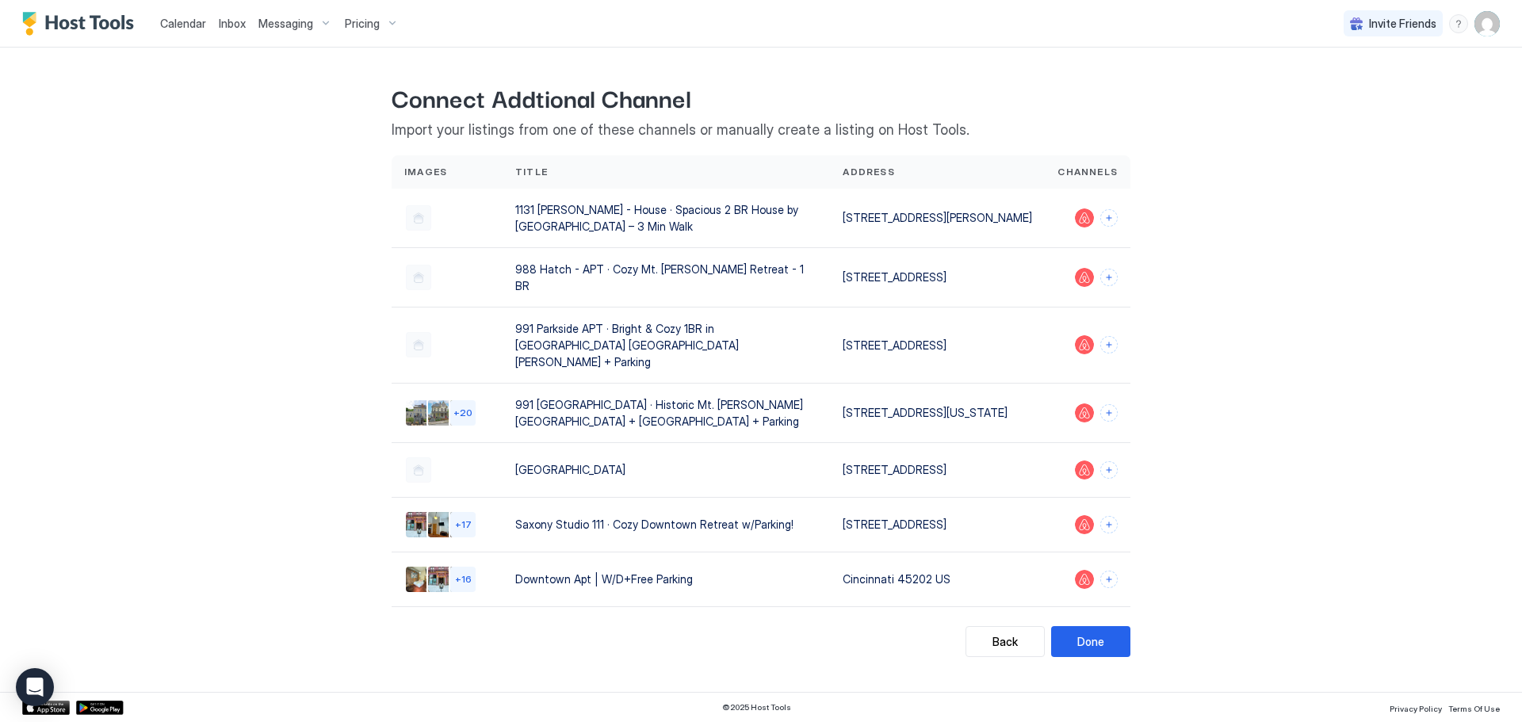
click at [1111, 633] on button "Done" at bounding box center [1090, 641] width 79 height 31
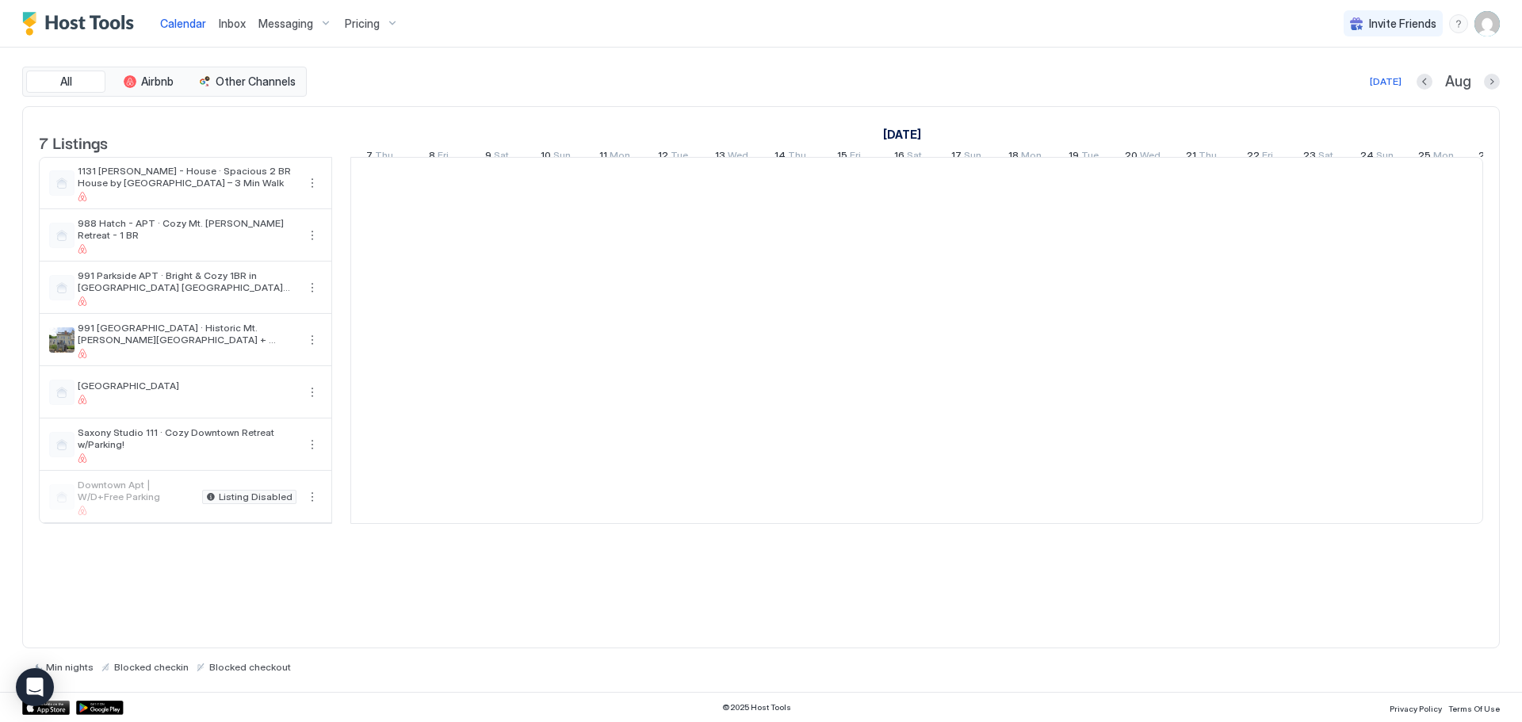
scroll to position [0, 881]
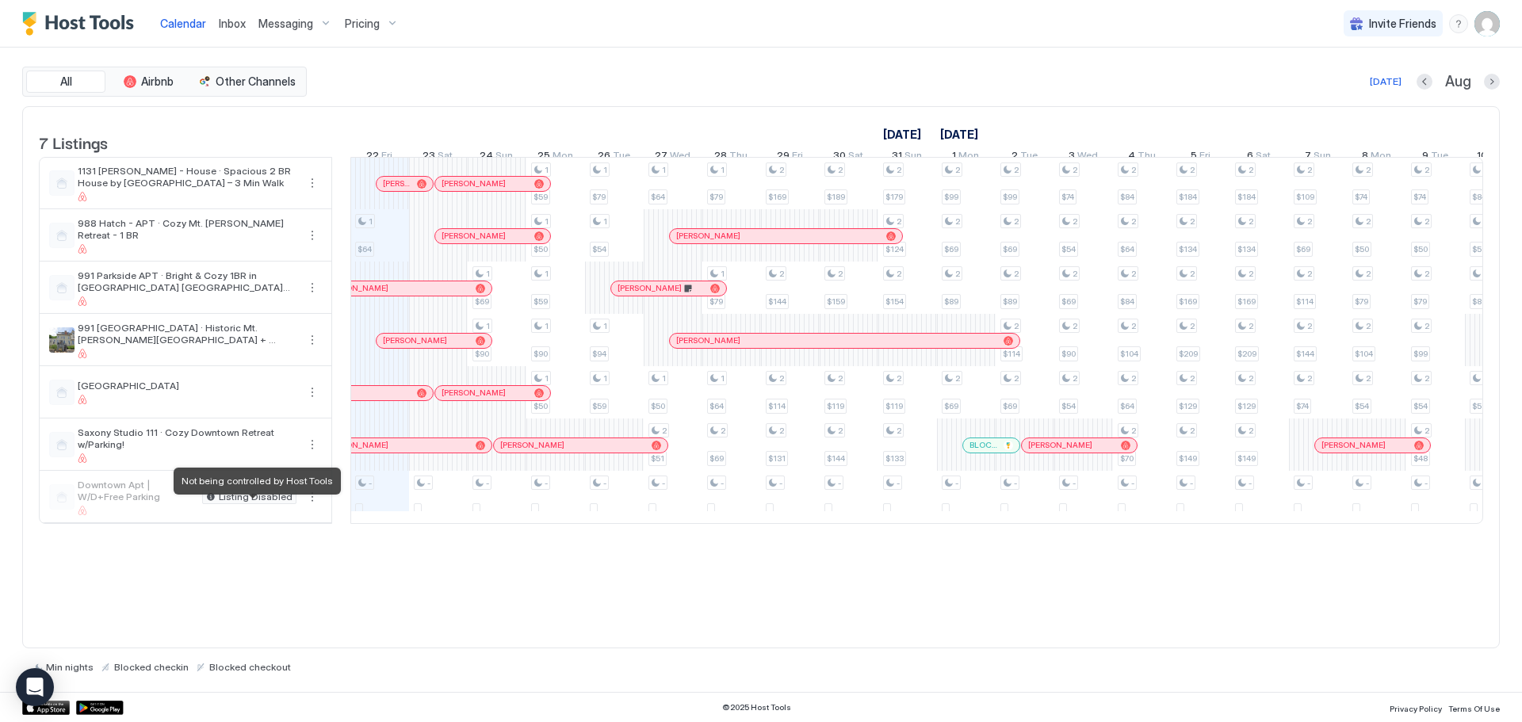
click at [261, 497] on span "Listing Disabled" at bounding box center [256, 497] width 74 height 0
click at [314, 507] on button "More options" at bounding box center [312, 497] width 19 height 19
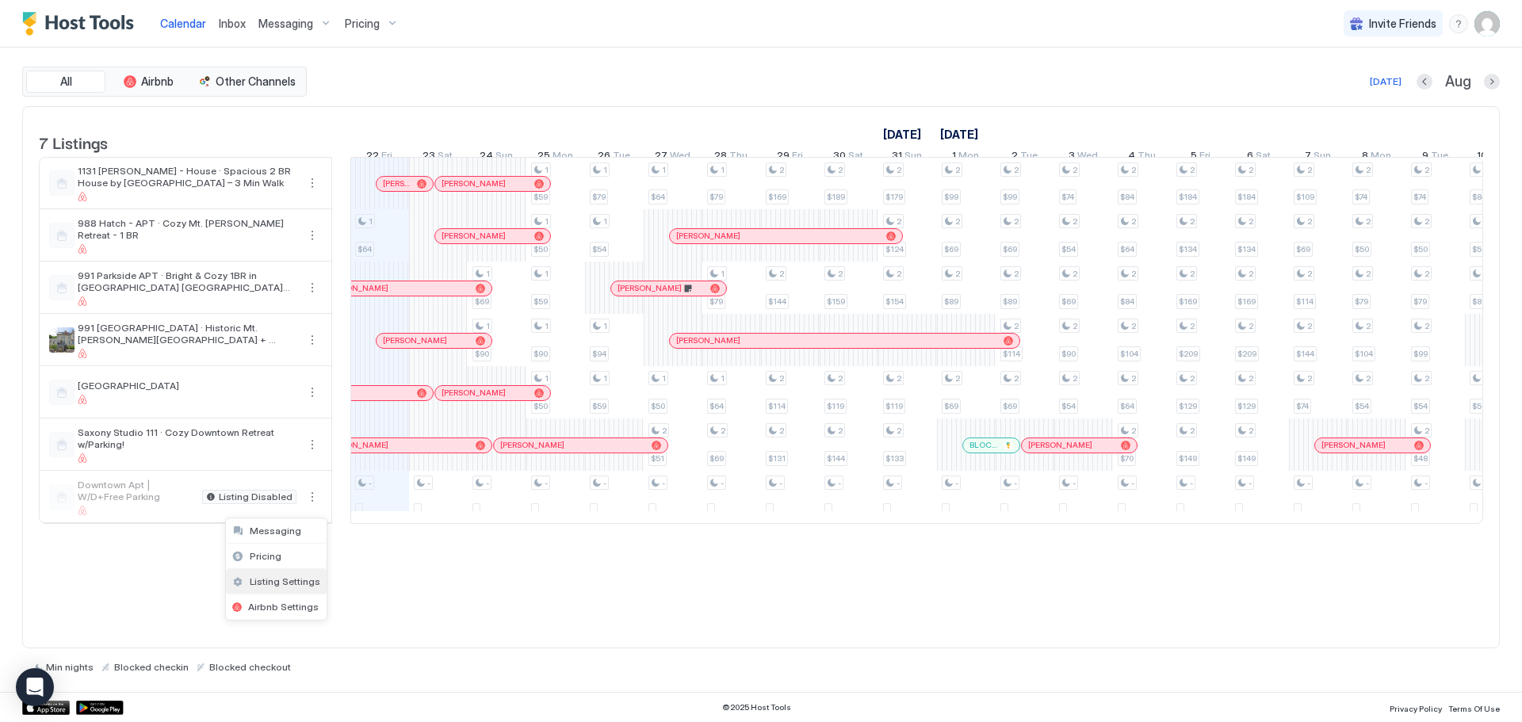
click at [288, 588] on div "Listing Settings" at bounding box center [276, 581] width 101 height 25
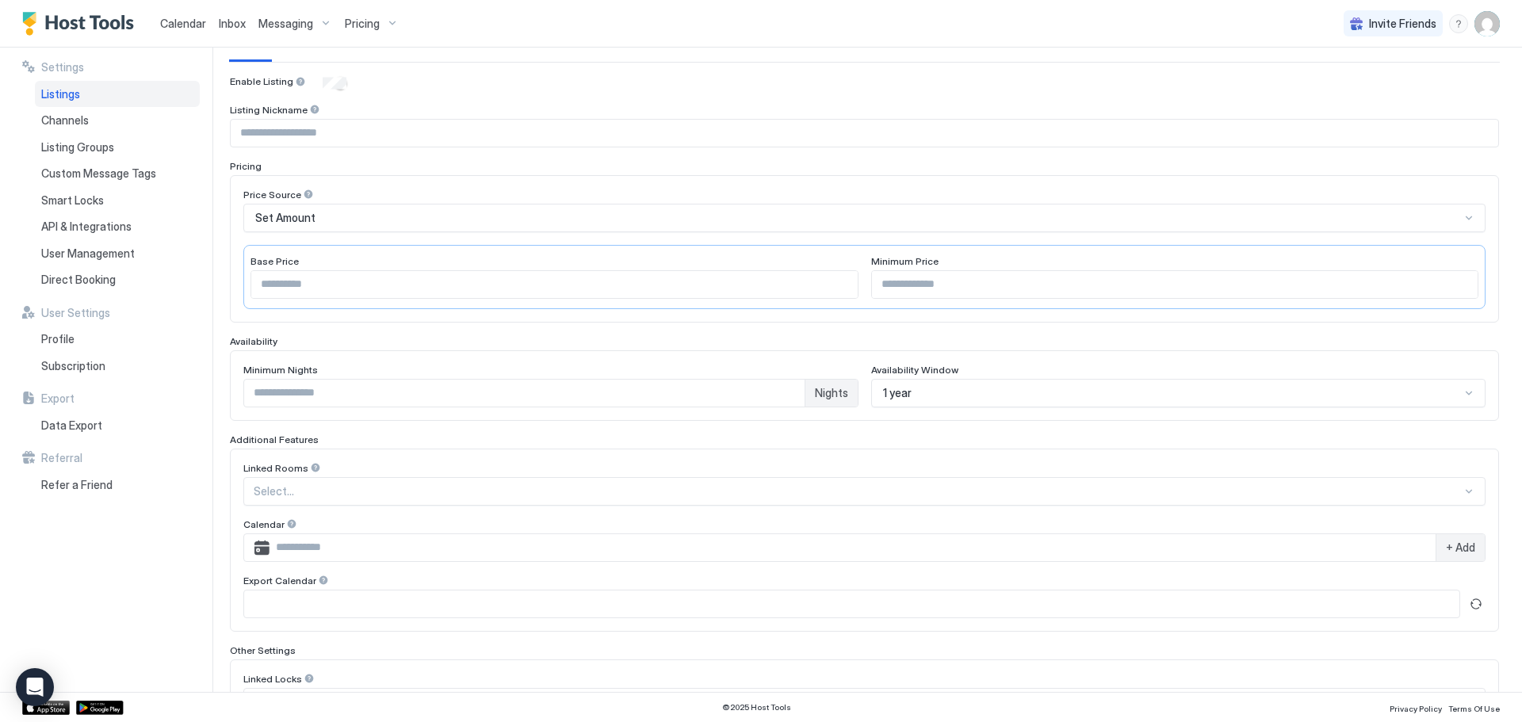
scroll to position [238, 0]
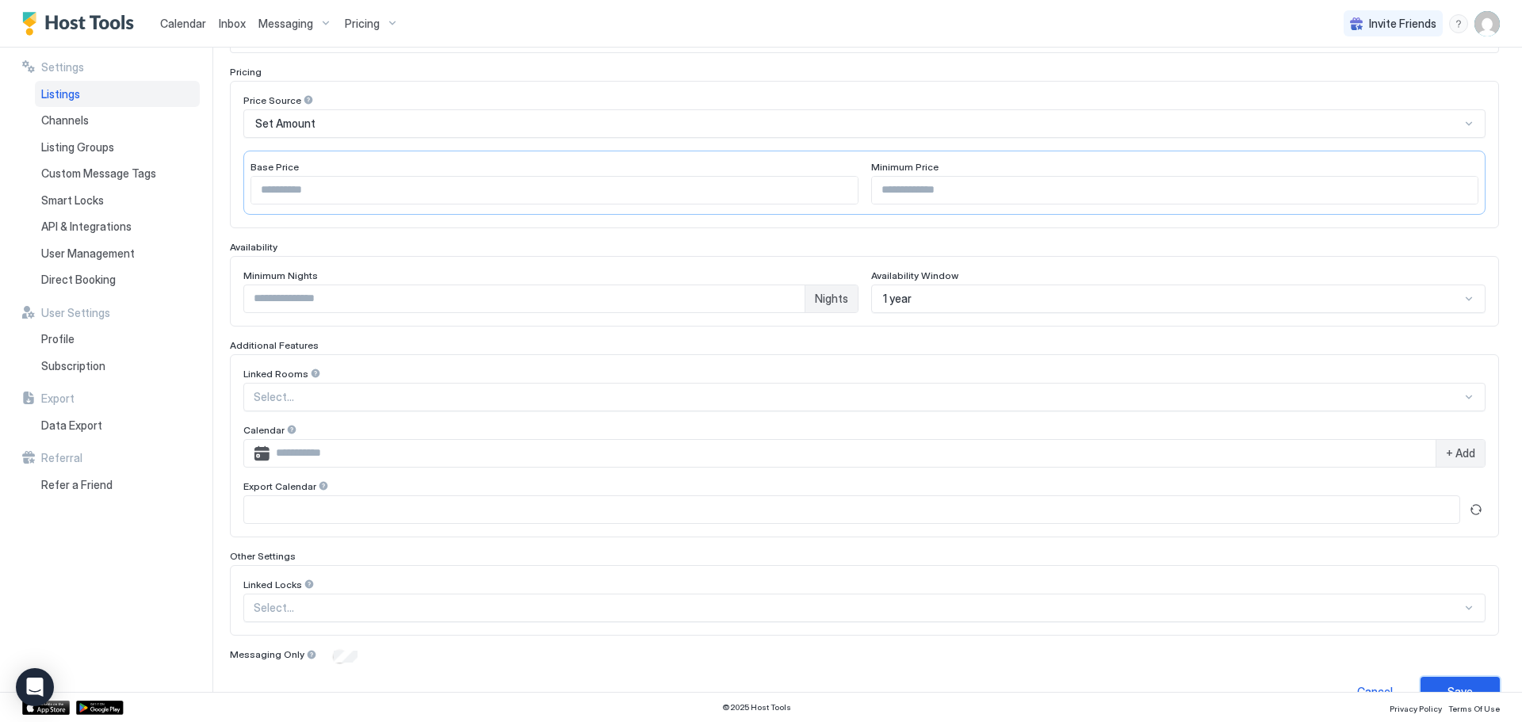
click at [1459, 689] on div "Save" at bounding box center [1460, 691] width 25 height 17
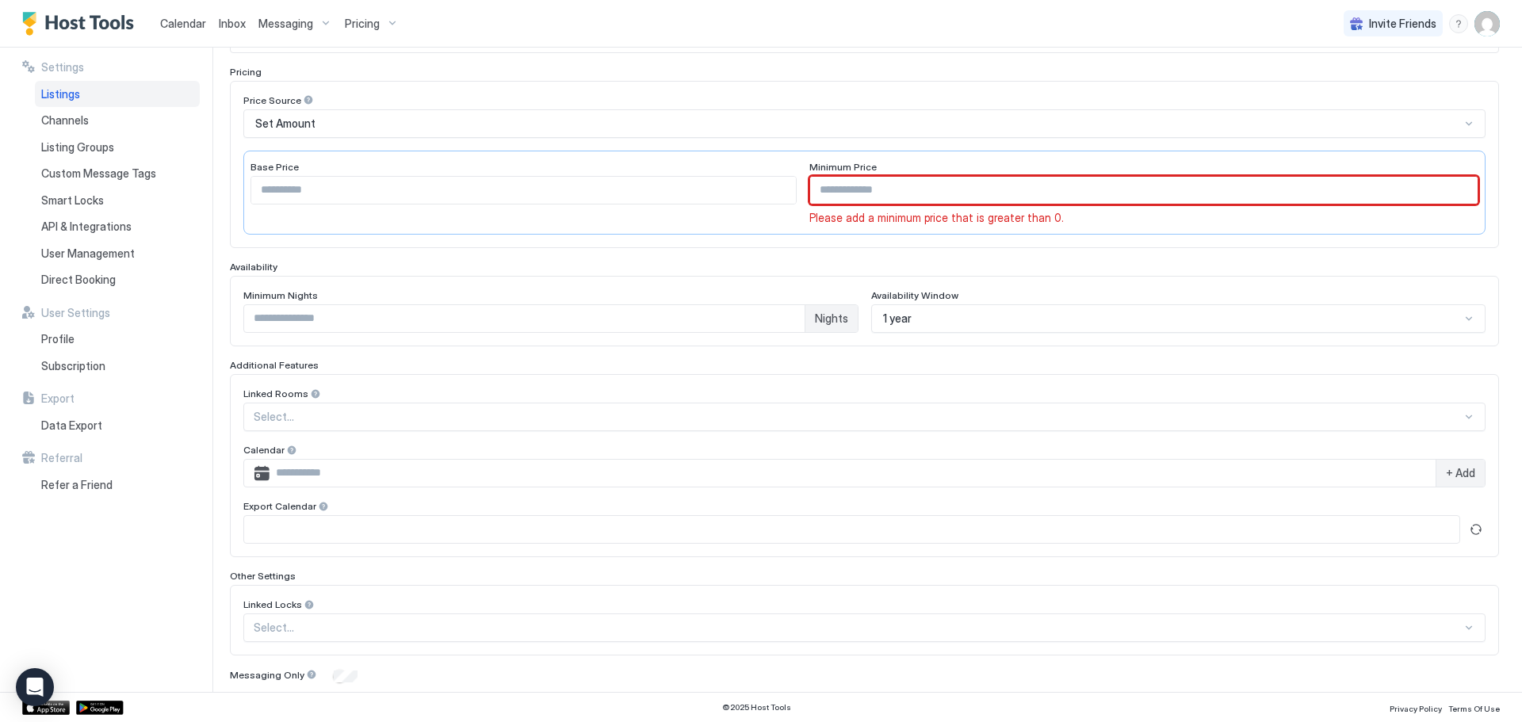
scroll to position [58, 0]
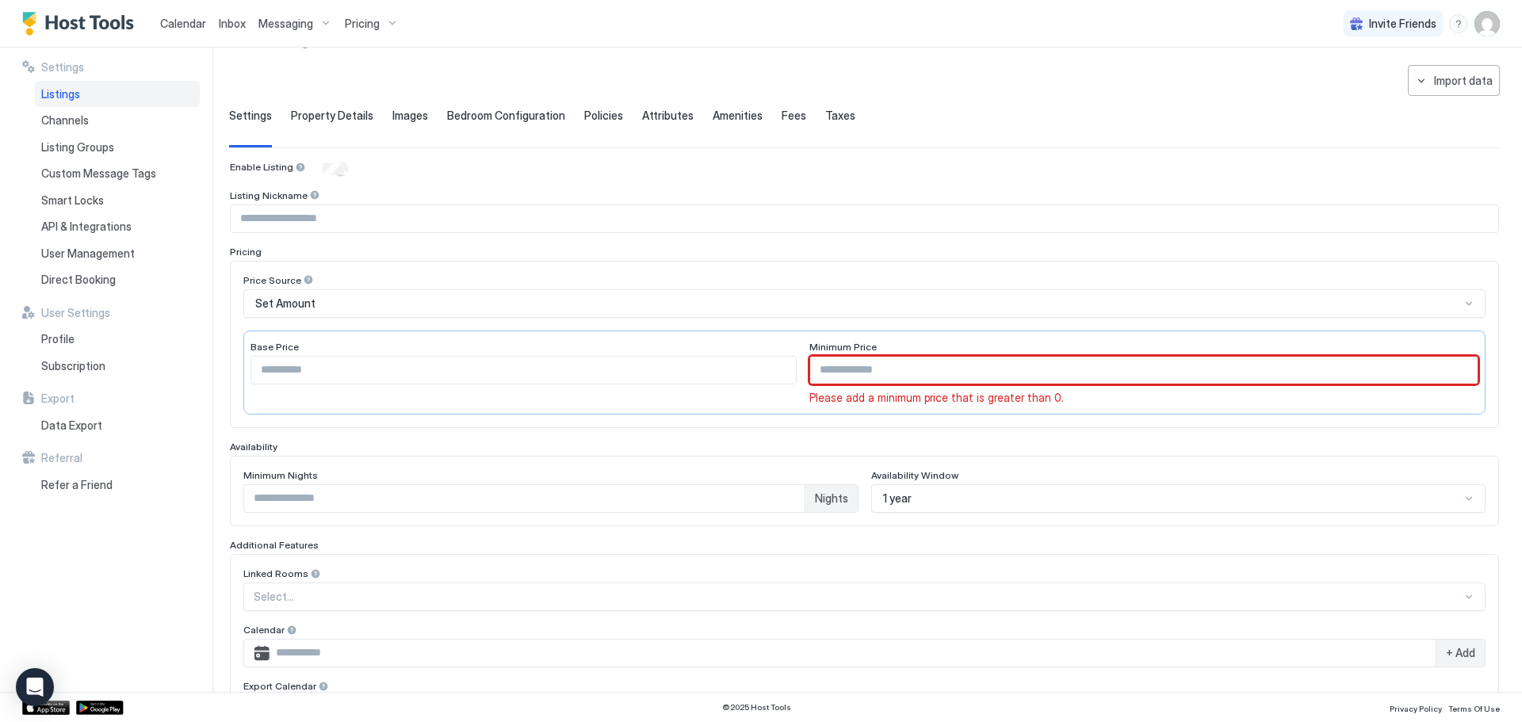
click at [890, 373] on input "Input Field" at bounding box center [1144, 370] width 668 height 27
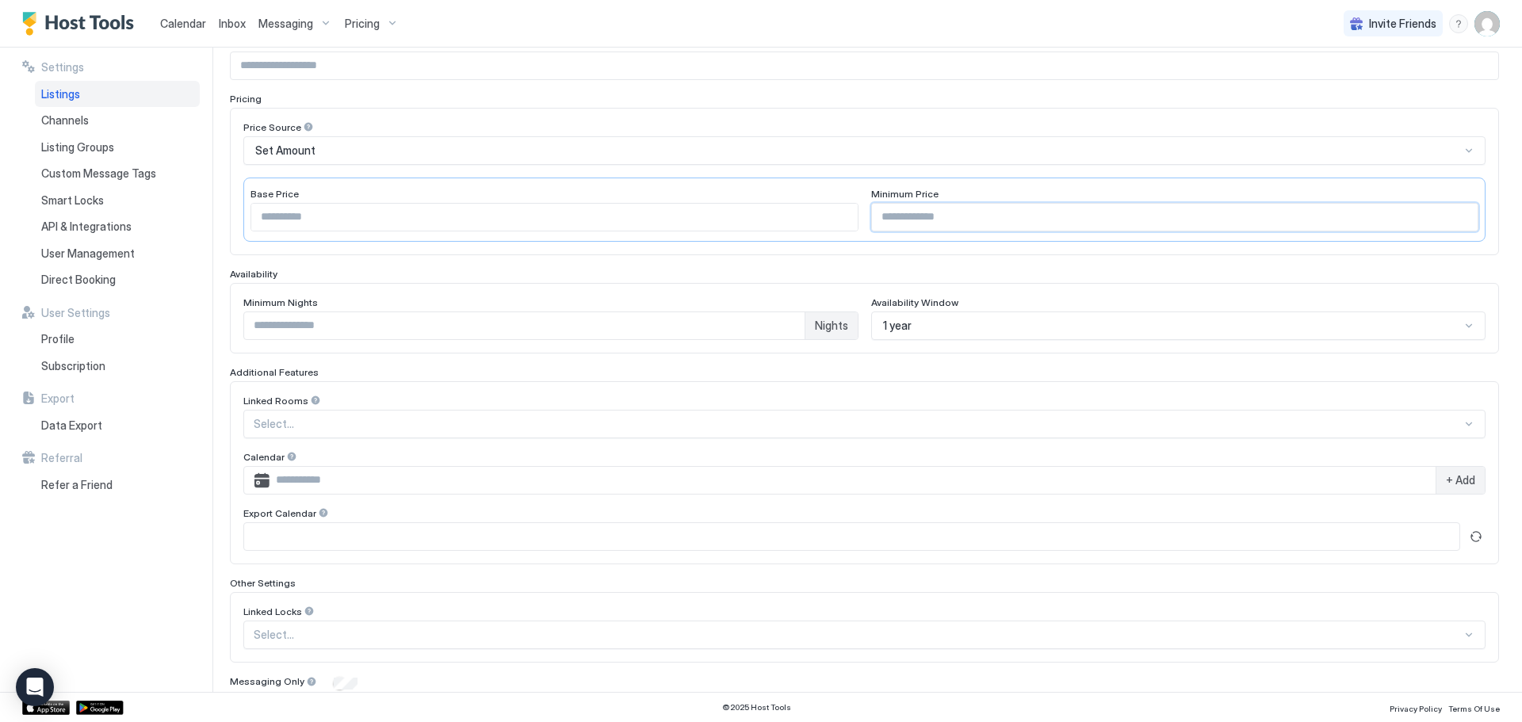
scroll to position [271, 0]
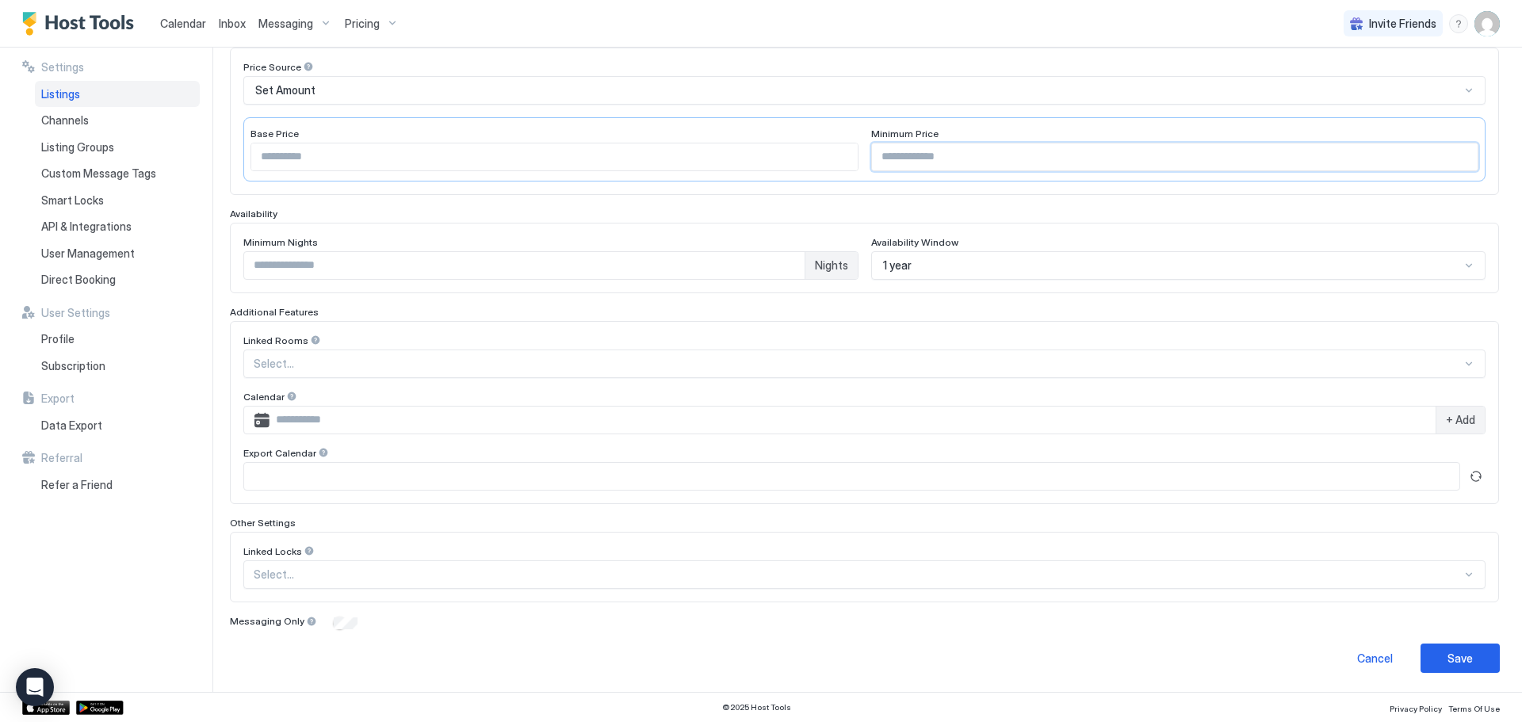
type input "***"
click at [1464, 656] on button "Save" at bounding box center [1460, 658] width 79 height 29
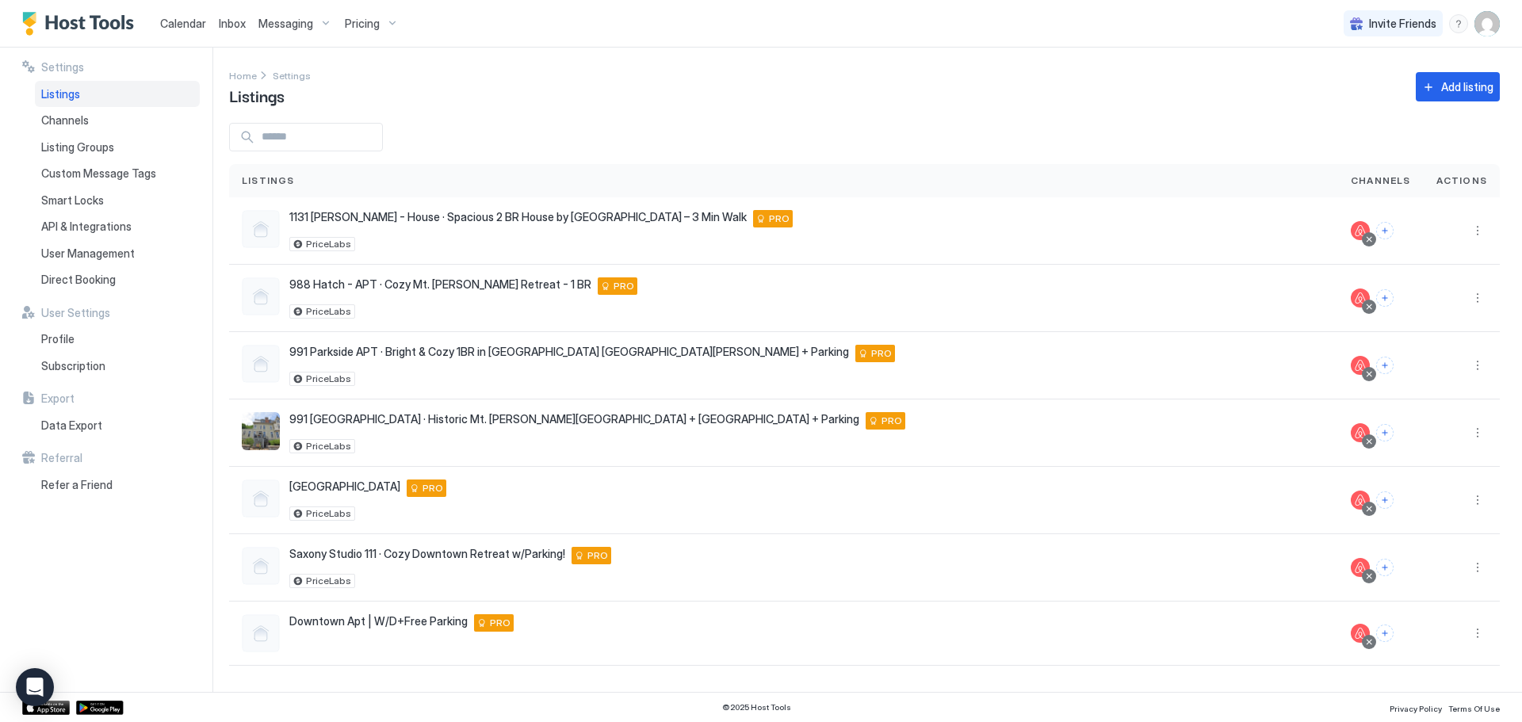
click at [182, 18] on span "Calendar" at bounding box center [183, 23] width 46 height 13
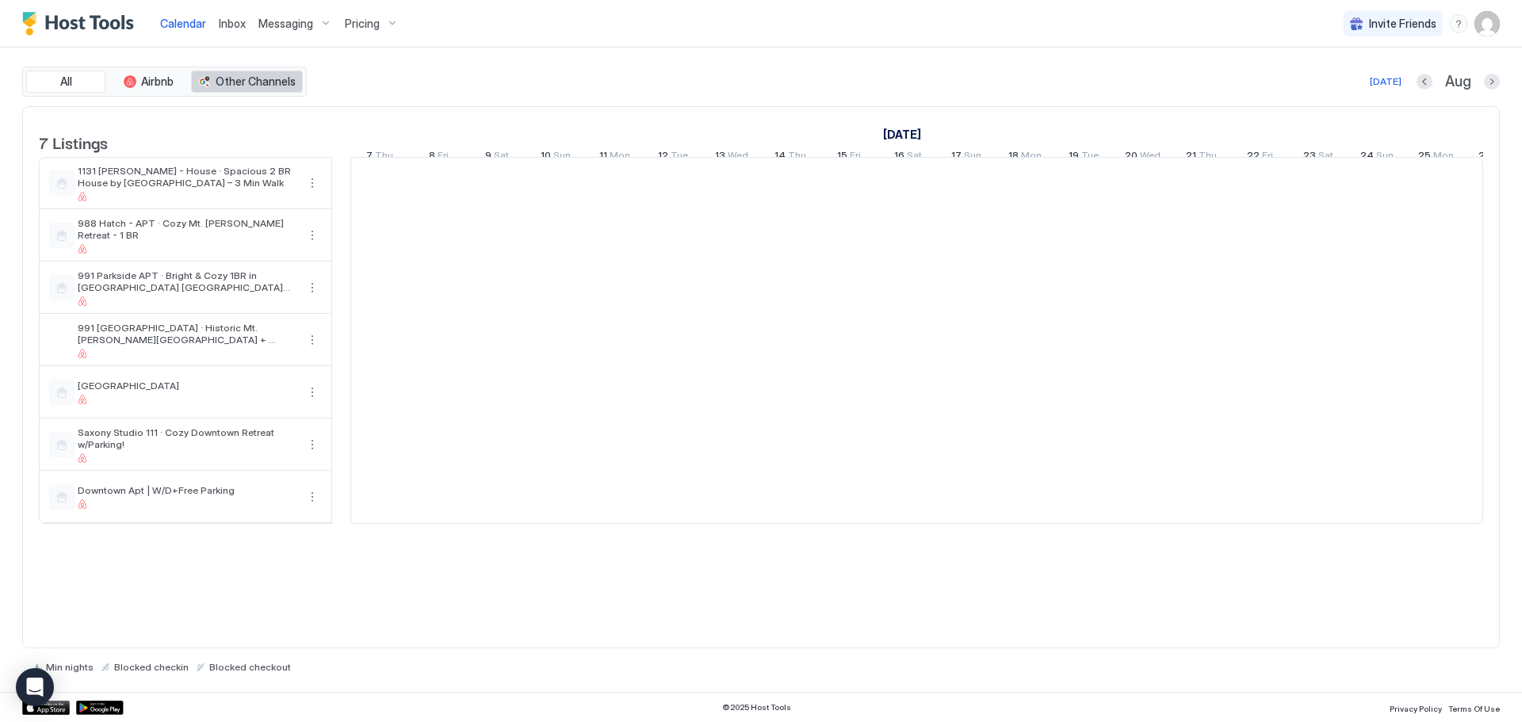
scroll to position [0, 881]
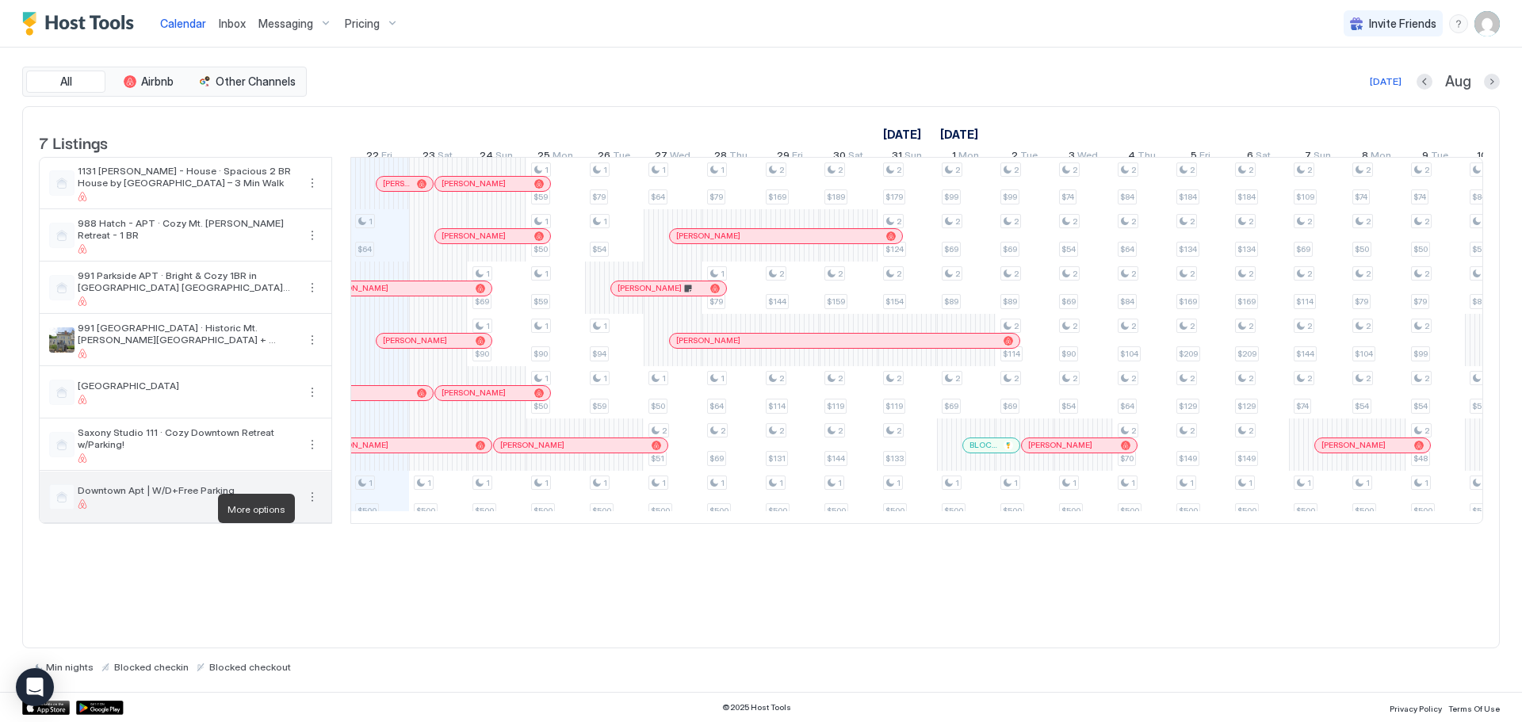
click at [312, 504] on button "More options" at bounding box center [312, 497] width 19 height 19
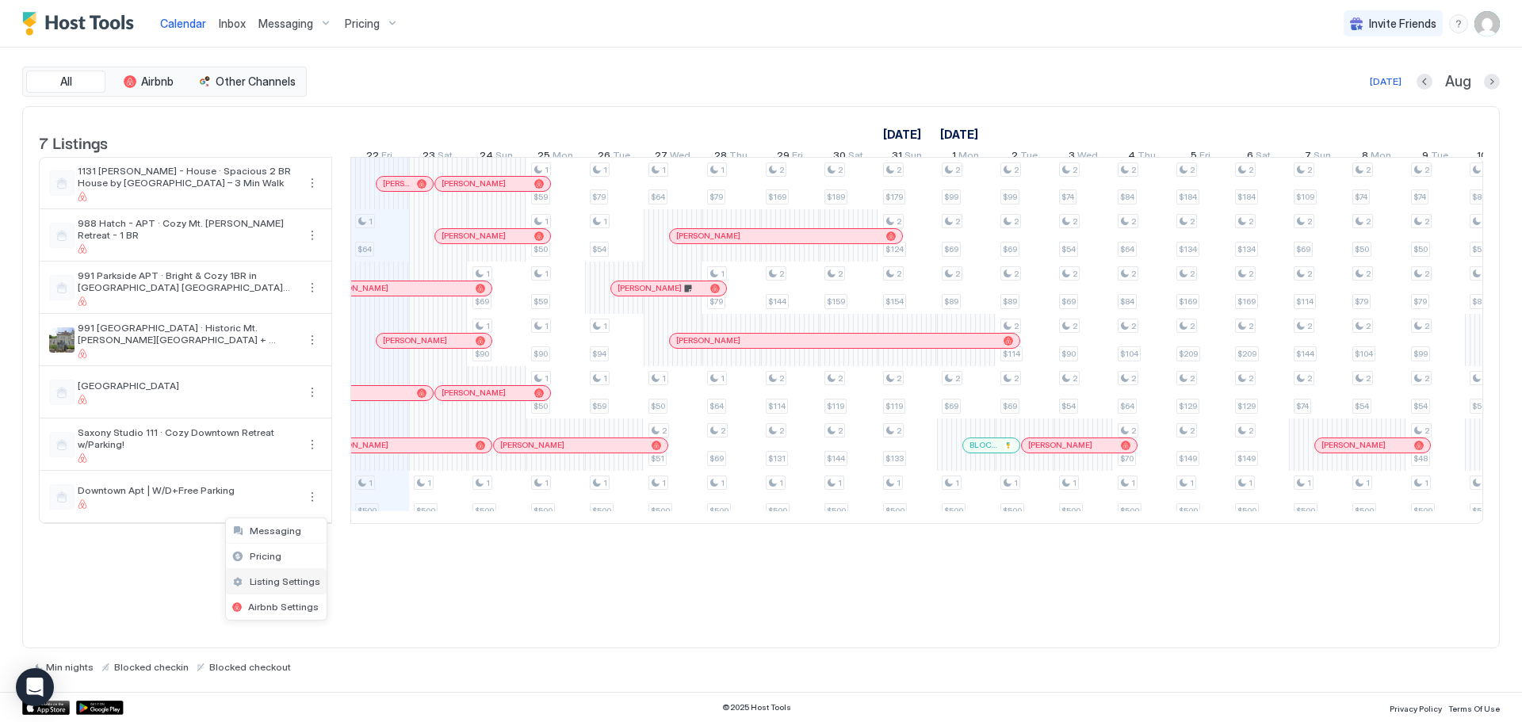
click at [280, 583] on span "Listing Settings" at bounding box center [285, 582] width 71 height 12
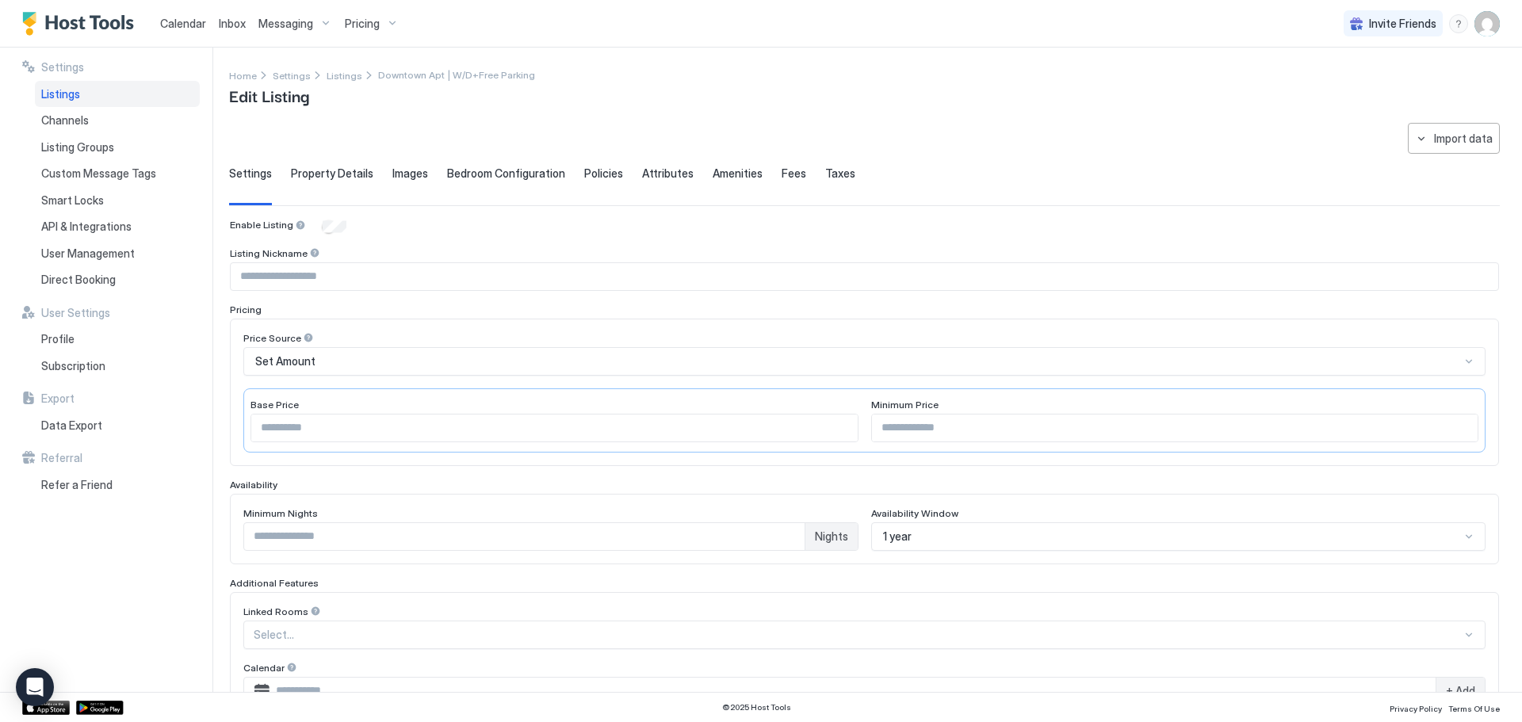
type input "***"
click at [295, 280] on input "Input Field" at bounding box center [865, 276] width 1268 height 27
click at [249, 280] on input "**********" at bounding box center [865, 276] width 1268 height 27
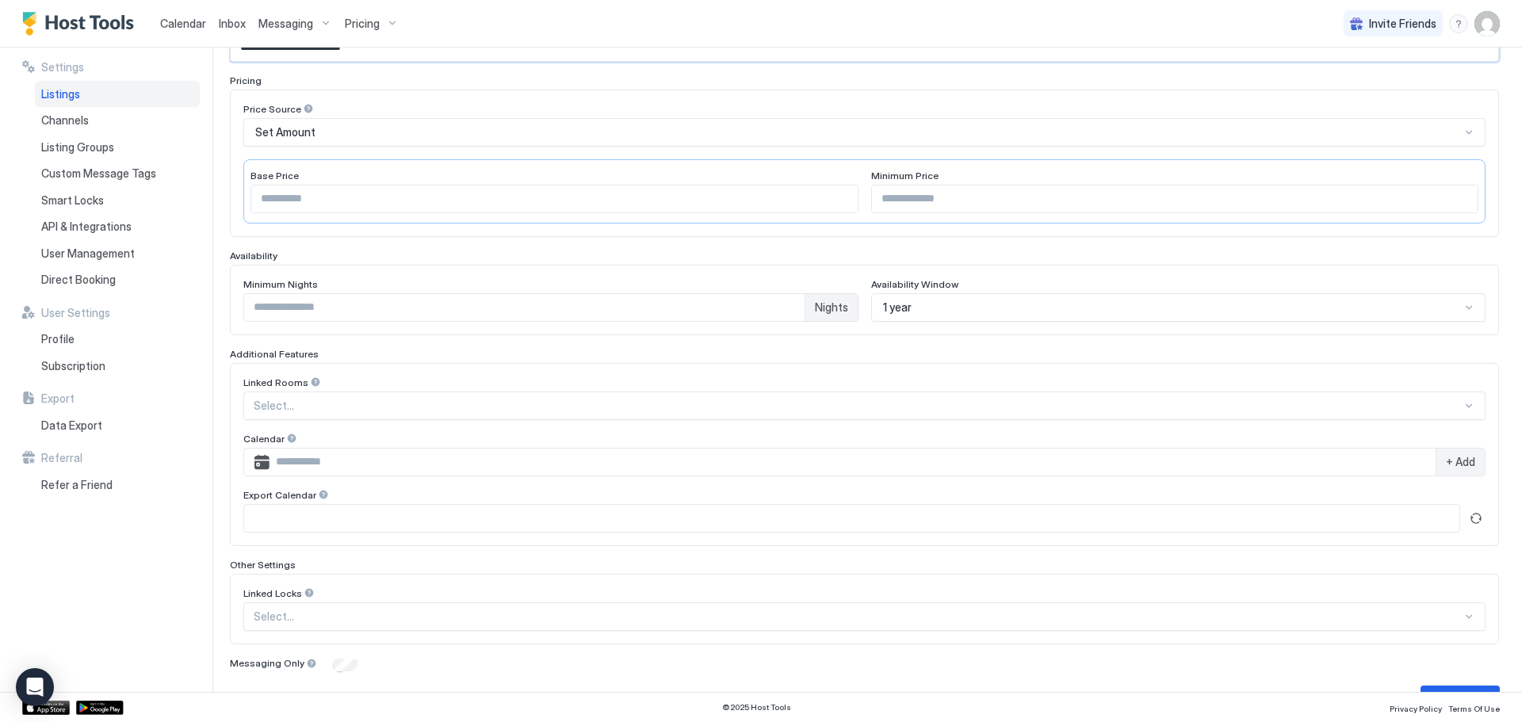
scroll to position [271, 0]
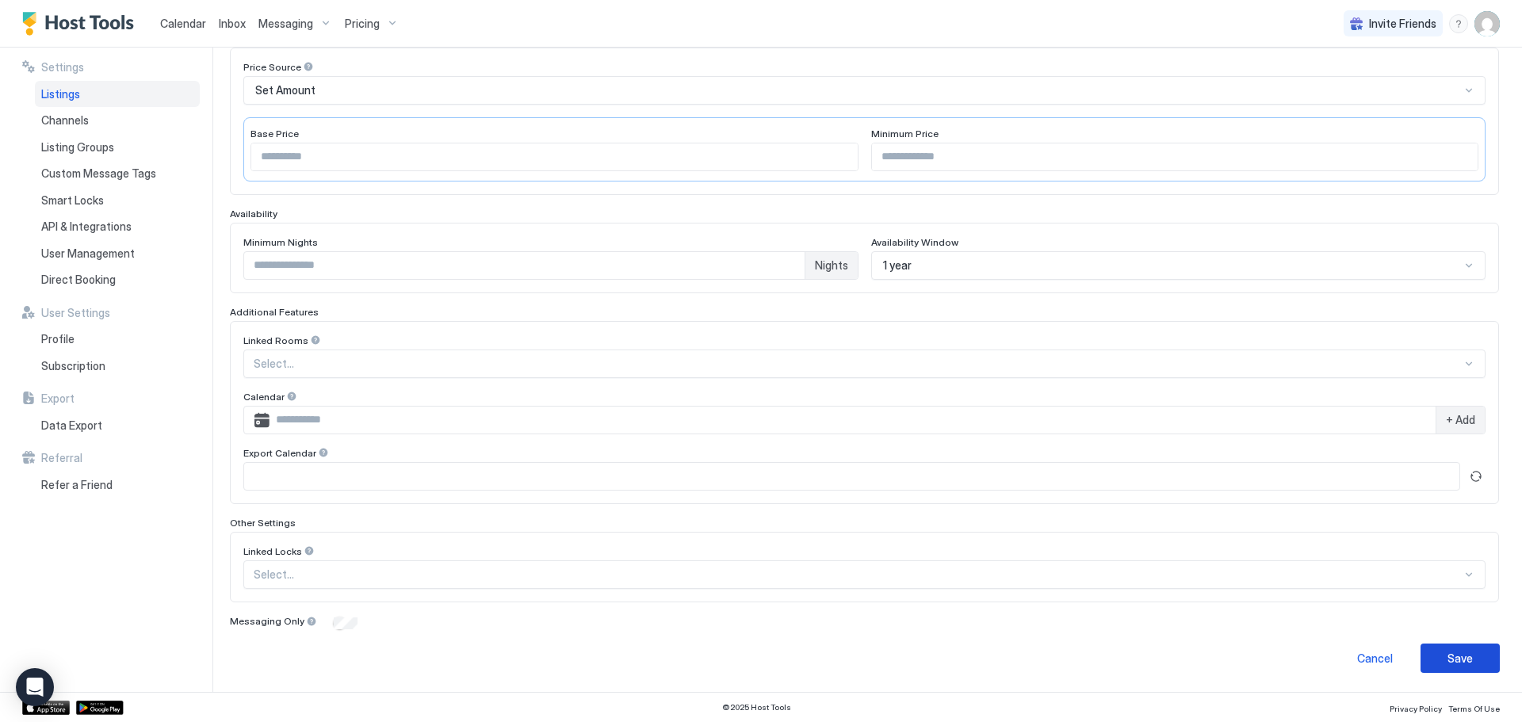
type input "**********"
click at [1448, 650] on div "Save" at bounding box center [1460, 658] width 25 height 17
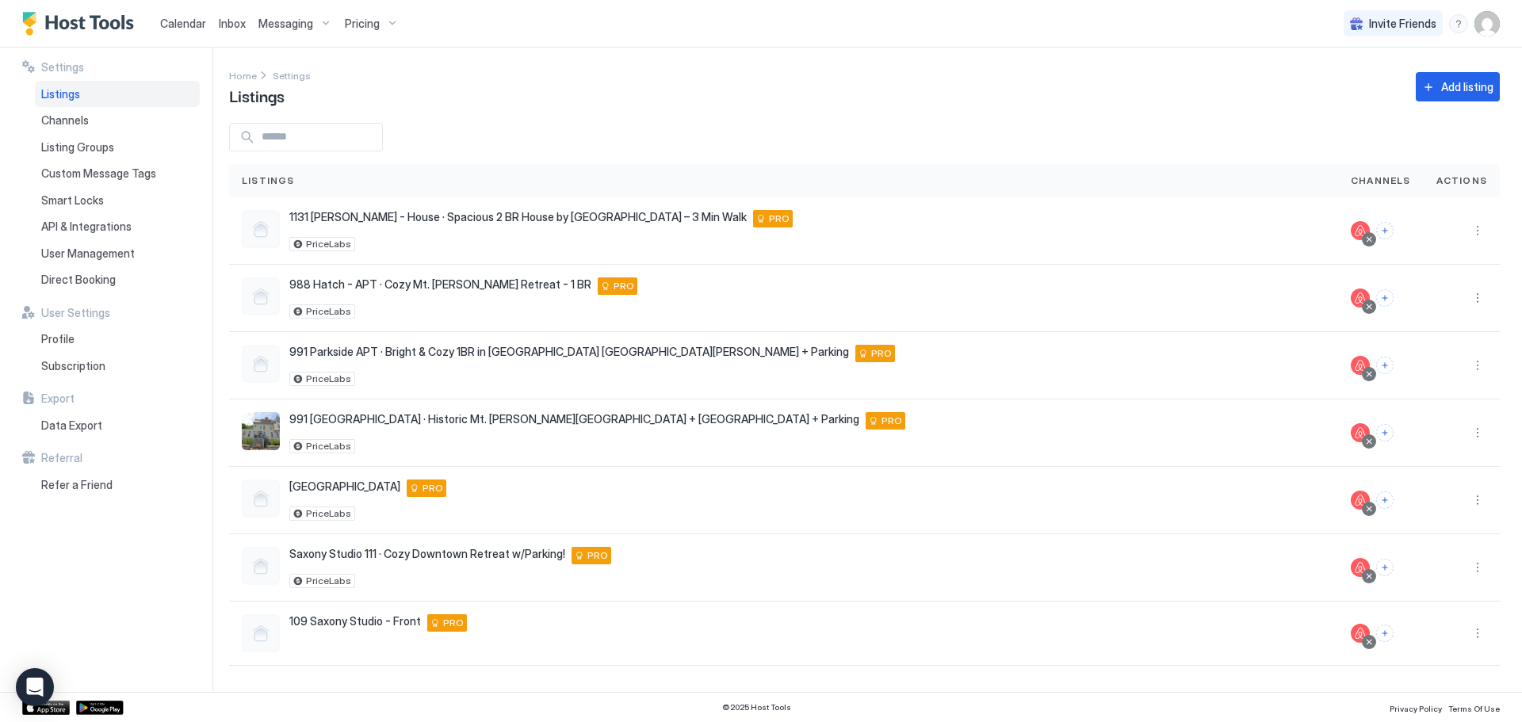
click at [293, 21] on span "Messaging" at bounding box center [285, 24] width 55 height 14
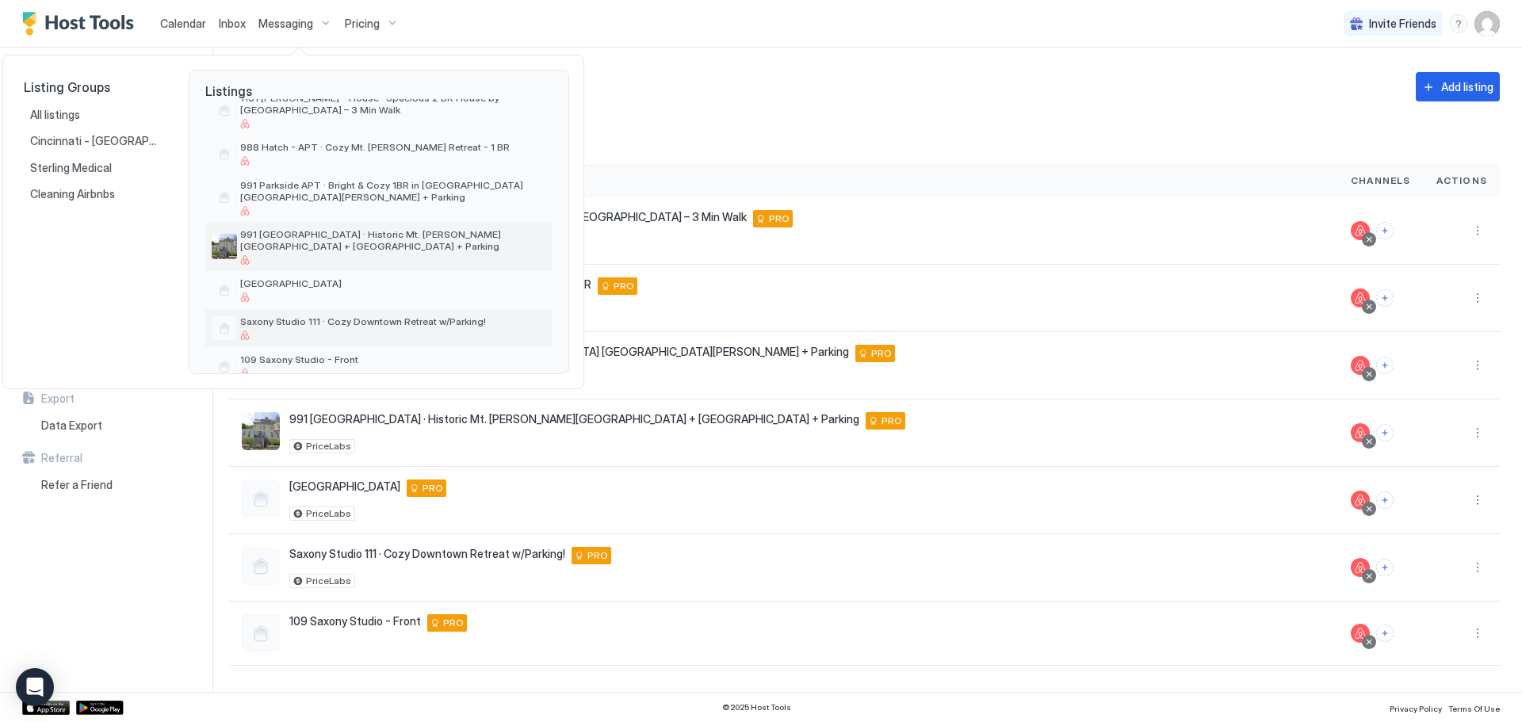
scroll to position [95, 0]
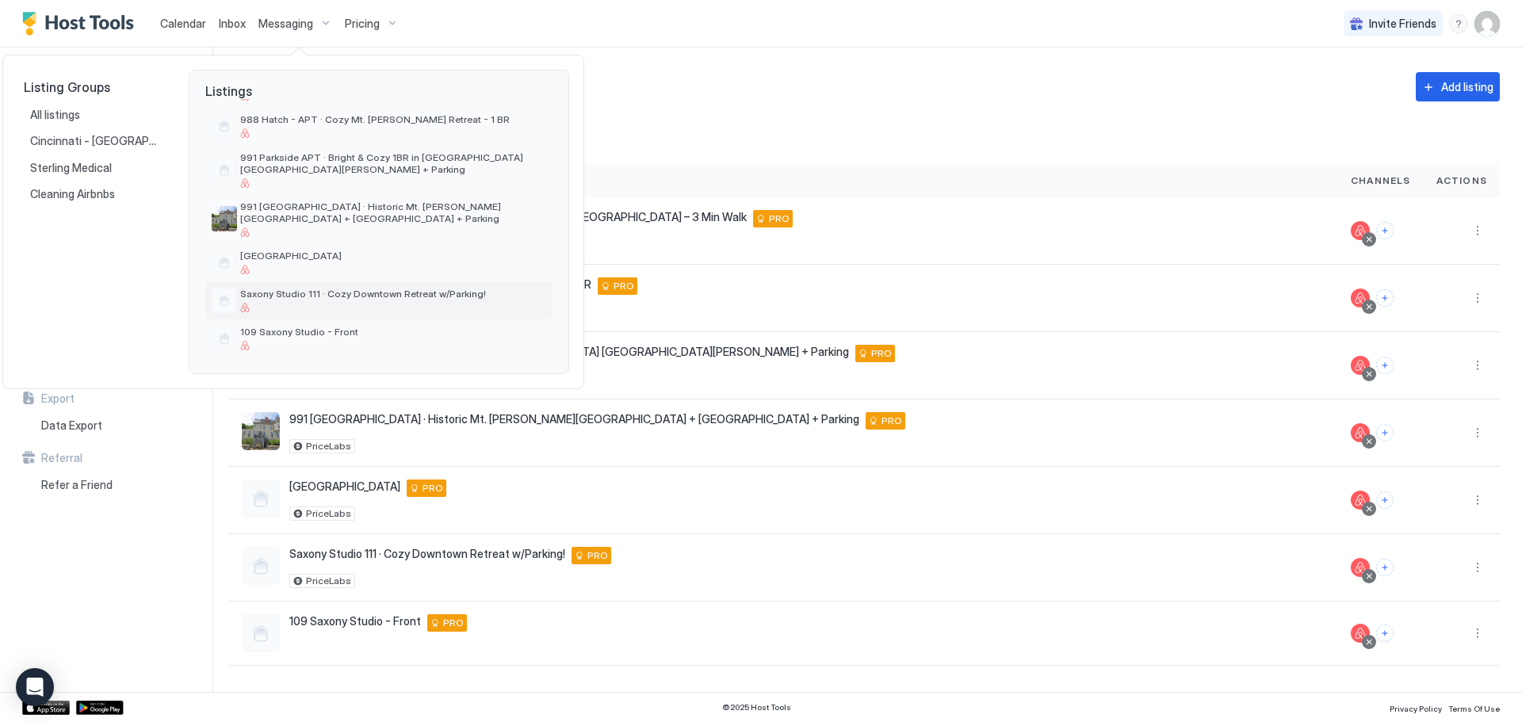
click at [332, 296] on span "Saxony Studio 111 · Cozy Downtown Retreat w/Parking!" at bounding box center [393, 294] width 306 height 12
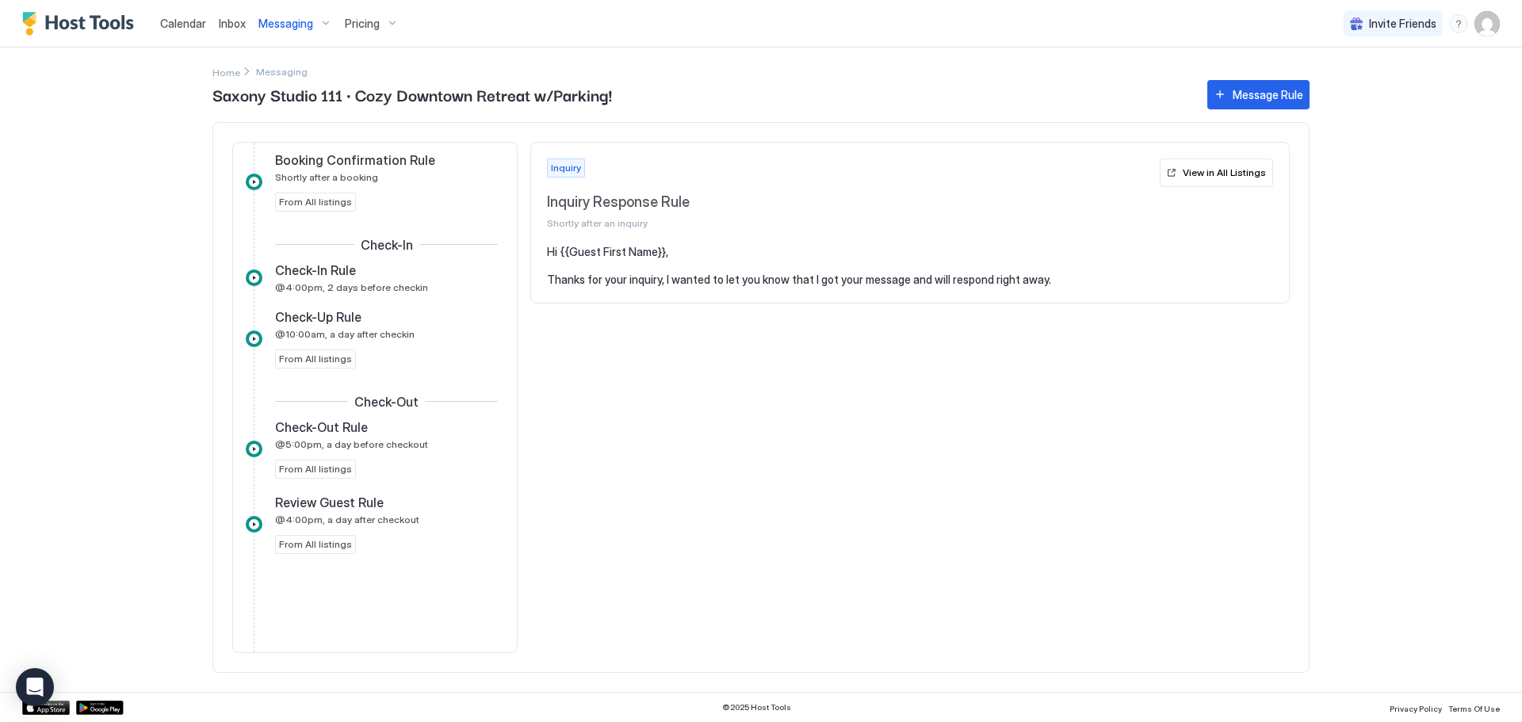
scroll to position [378, 0]
click at [370, 293] on div "Check-In Rule @4:00pm, 2 days before checkin" at bounding box center [386, 275] width 235 height 44
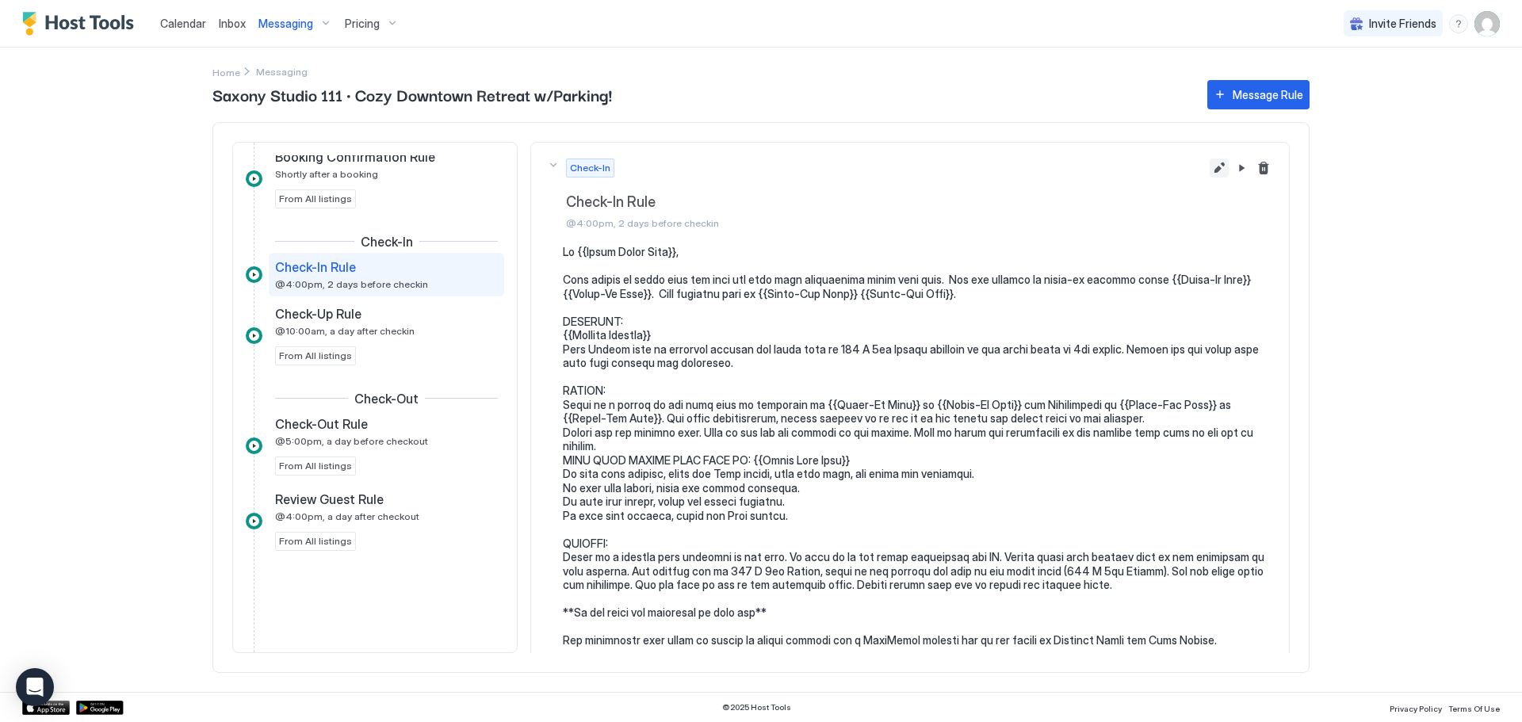
click at [1210, 165] on button "Edit message rule" at bounding box center [1219, 168] width 19 height 19
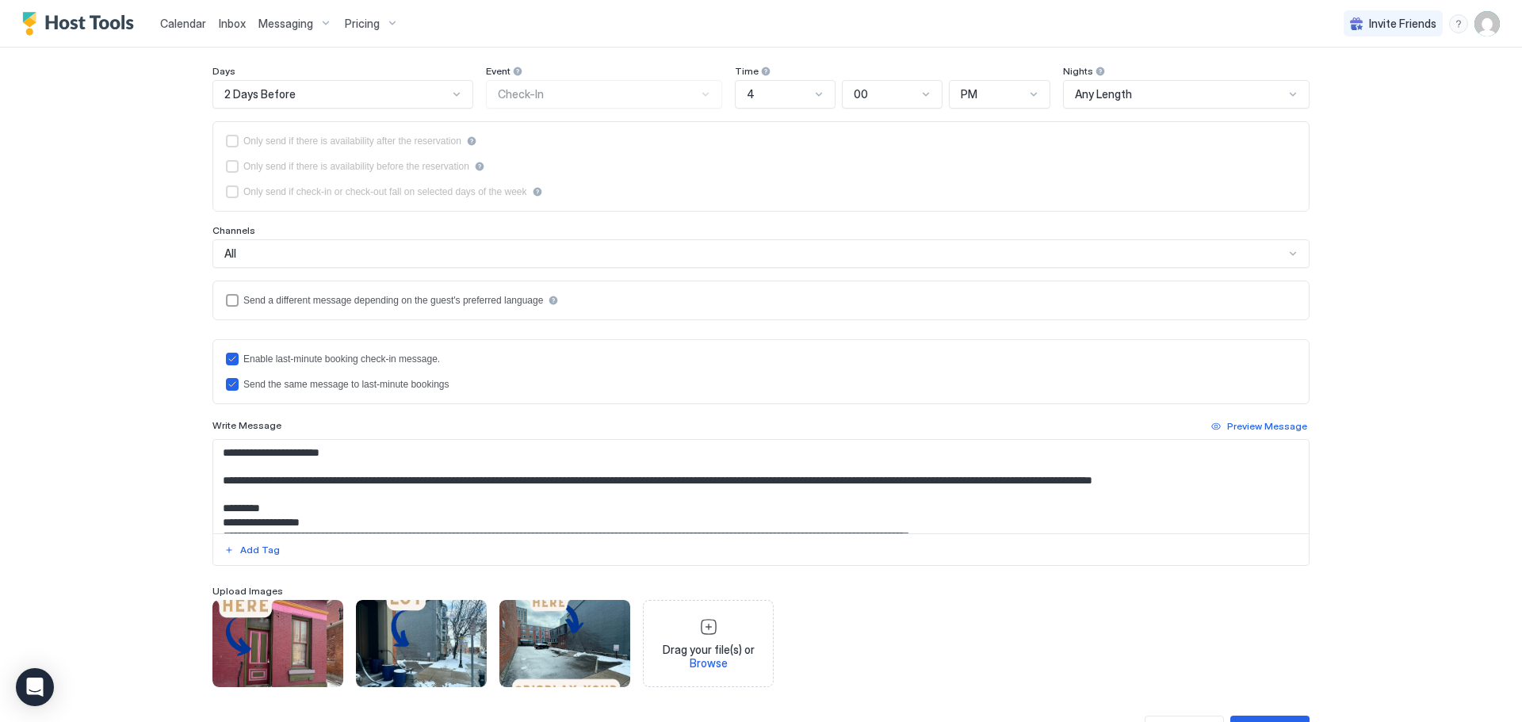
scroll to position [258, 0]
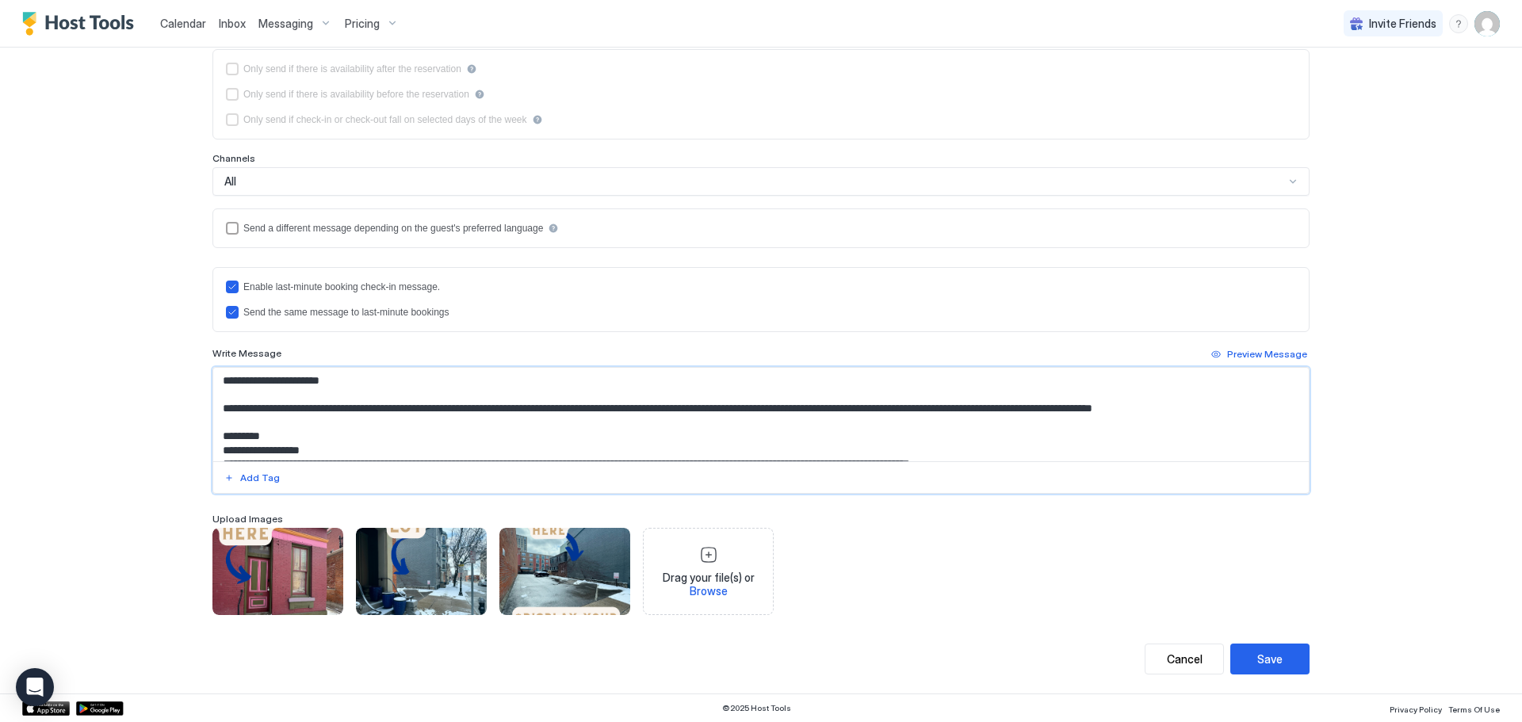
click at [492, 410] on textarea "Input Field" at bounding box center [761, 415] width 1096 height 94
click at [441, 594] on div "View image" at bounding box center [421, 571] width 131 height 87
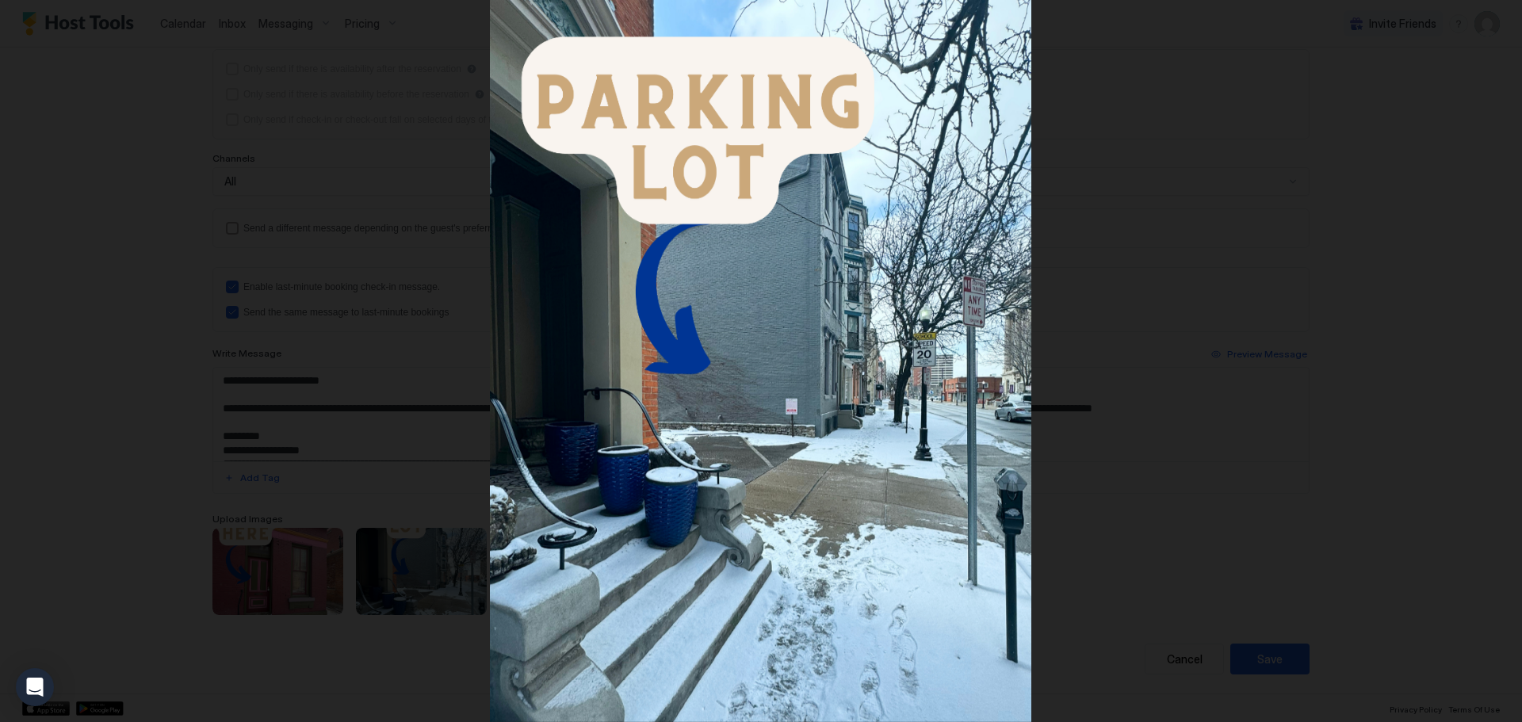
click at [1463, 314] on div at bounding box center [761, 361] width 1522 height 722
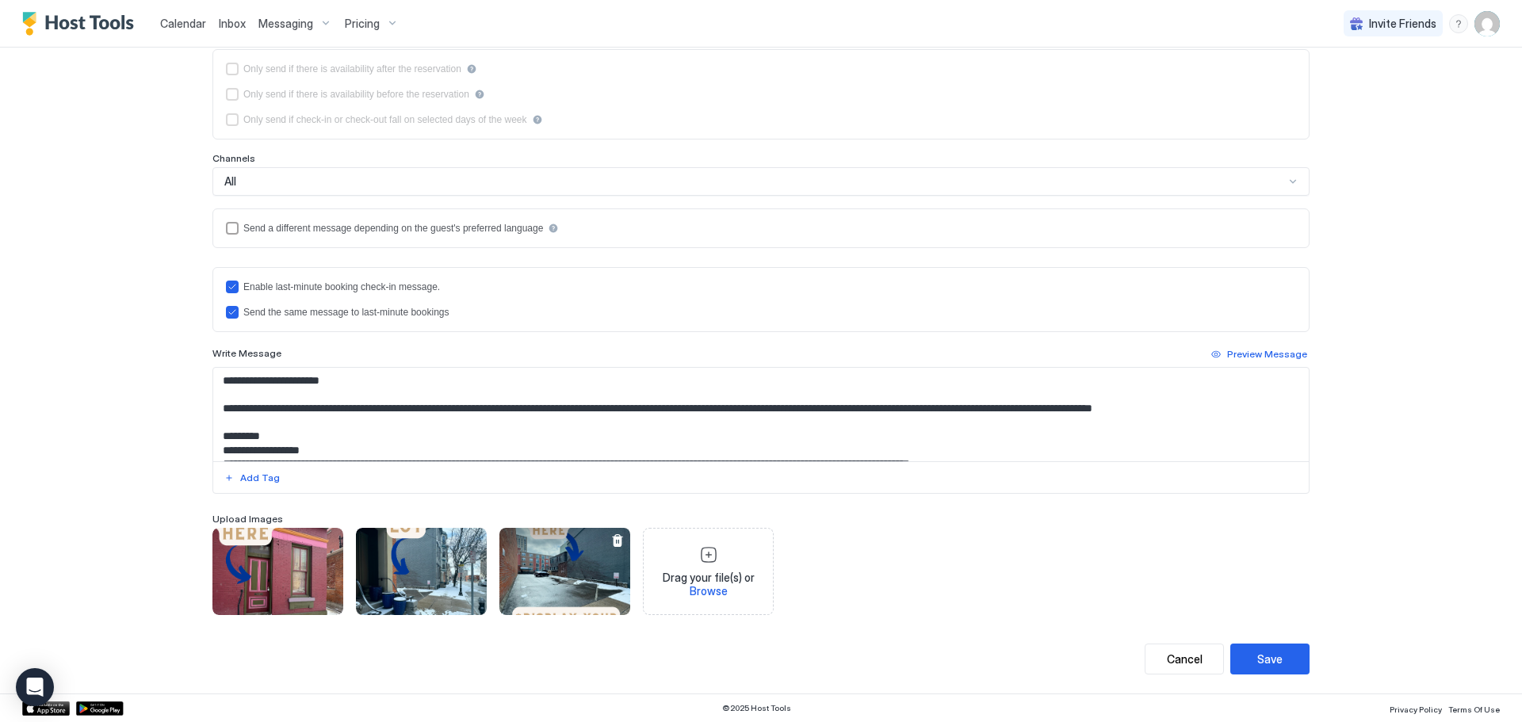
click at [572, 568] on div "View image" at bounding box center [565, 571] width 131 height 87
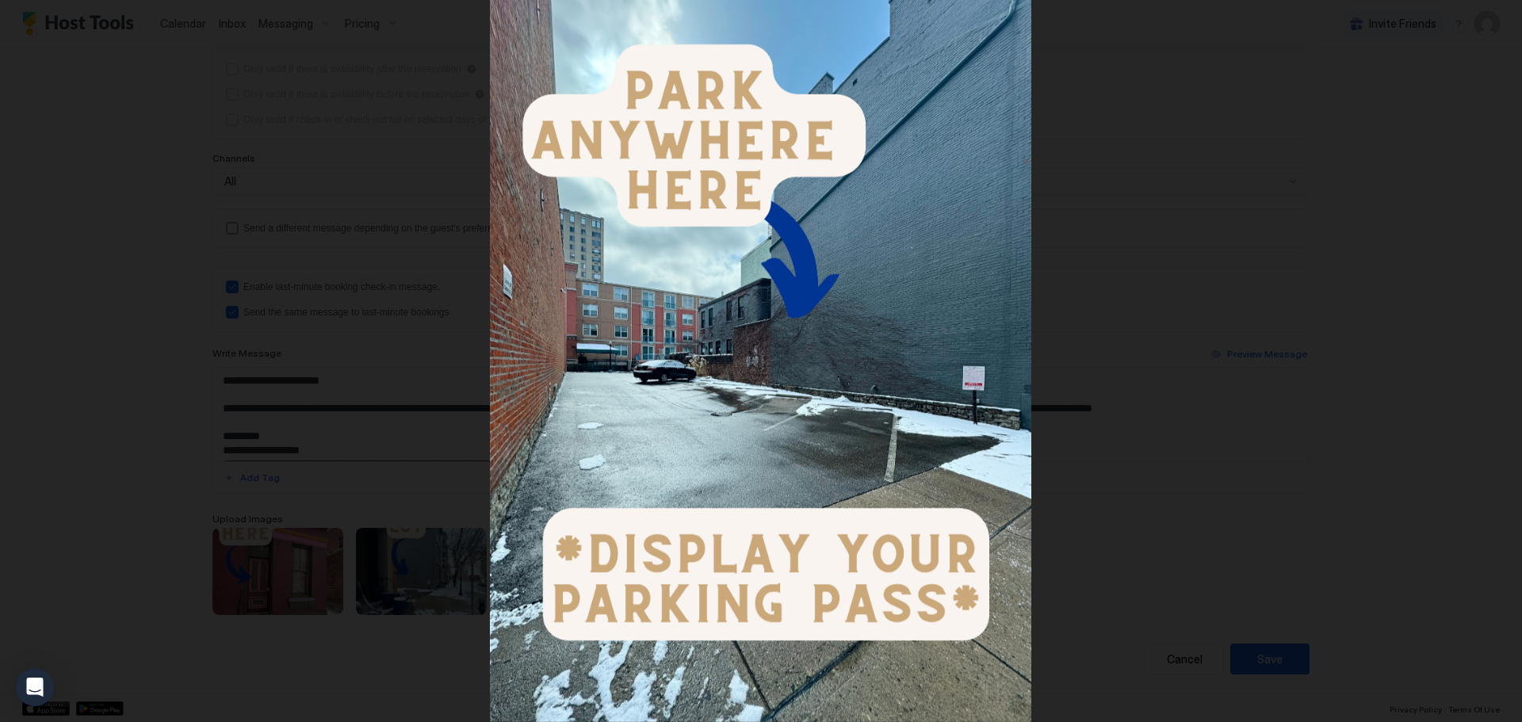
click at [1452, 296] on div at bounding box center [761, 361] width 1522 height 722
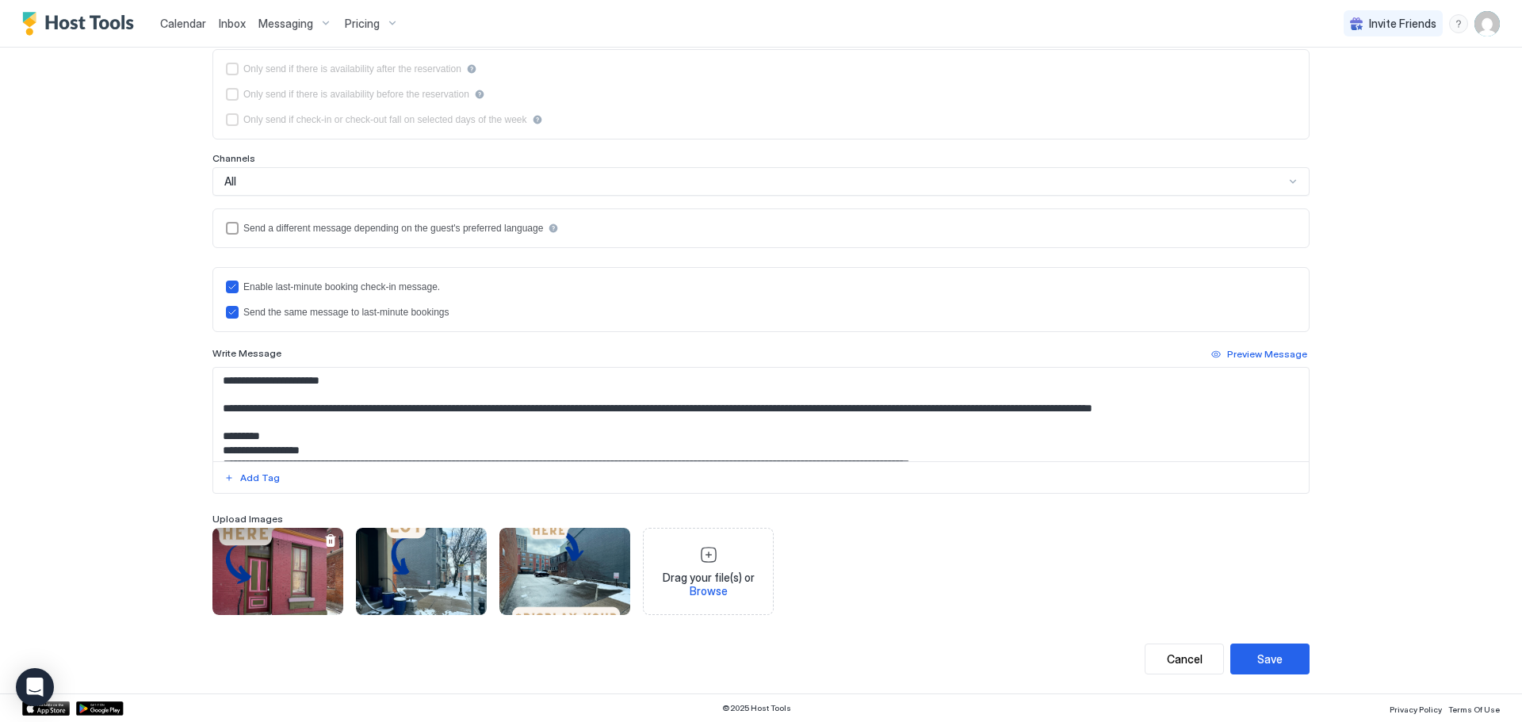
click at [250, 578] on div "View image" at bounding box center [277, 571] width 131 height 87
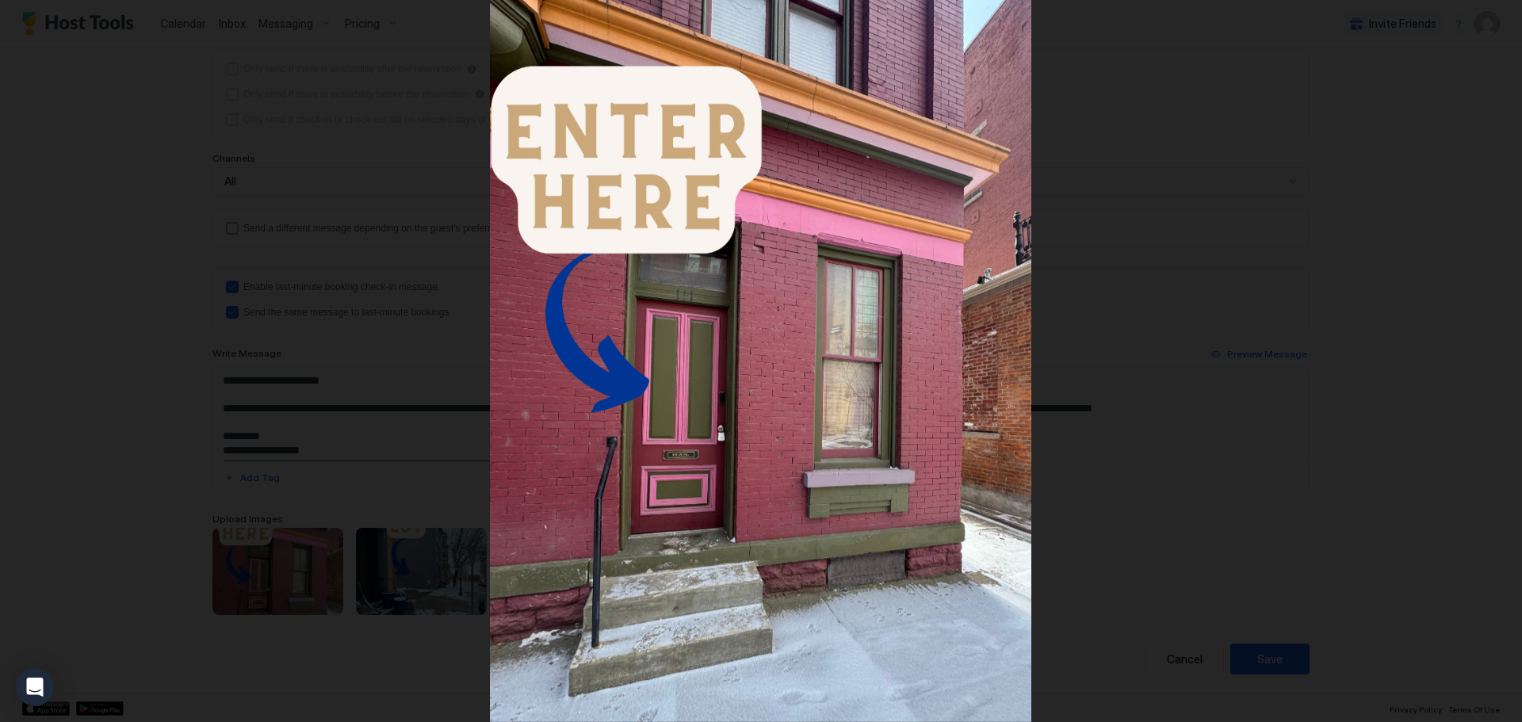
drag, startPoint x: 144, startPoint y: 339, endPoint x: 135, endPoint y: 339, distance: 9.5
click at [144, 340] on div at bounding box center [761, 361] width 1522 height 722
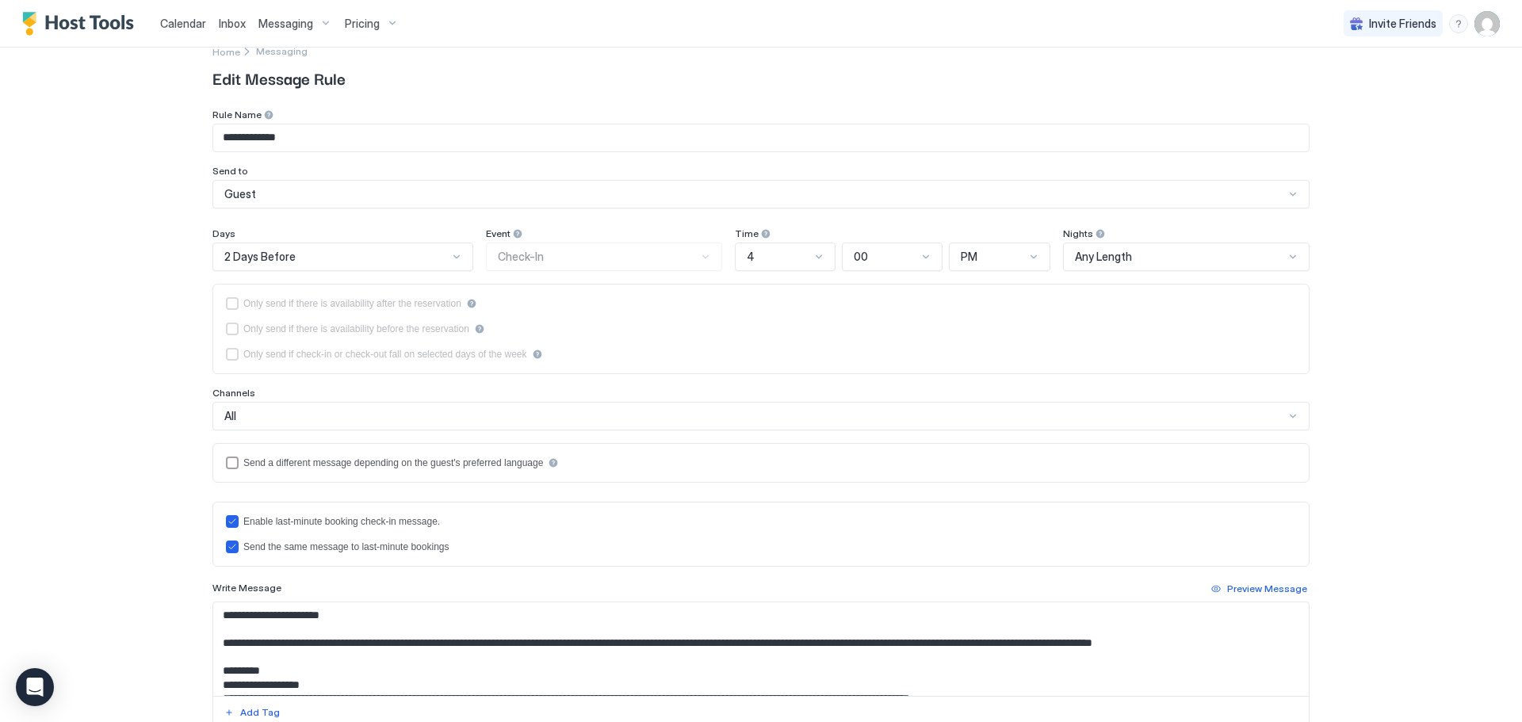
scroll to position [0, 0]
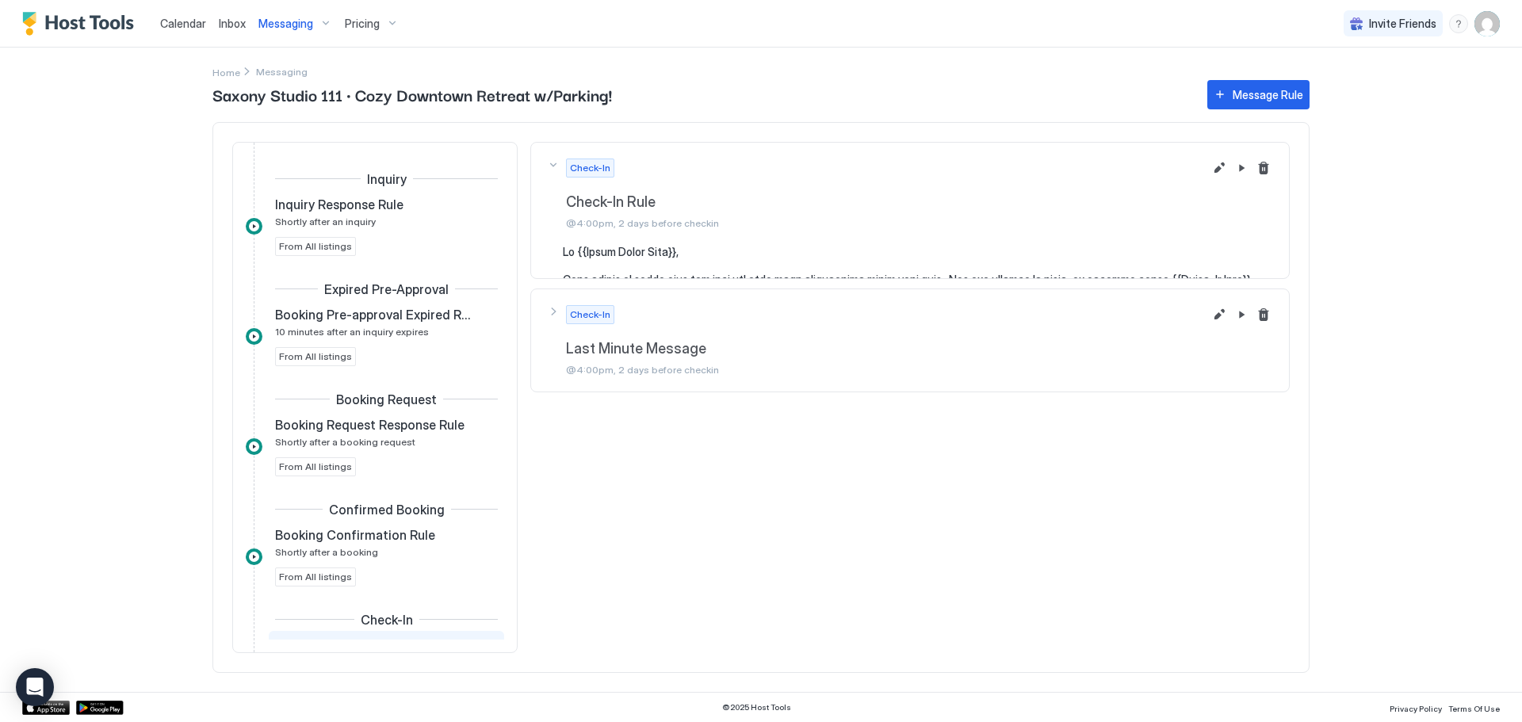
scroll to position [255, 0]
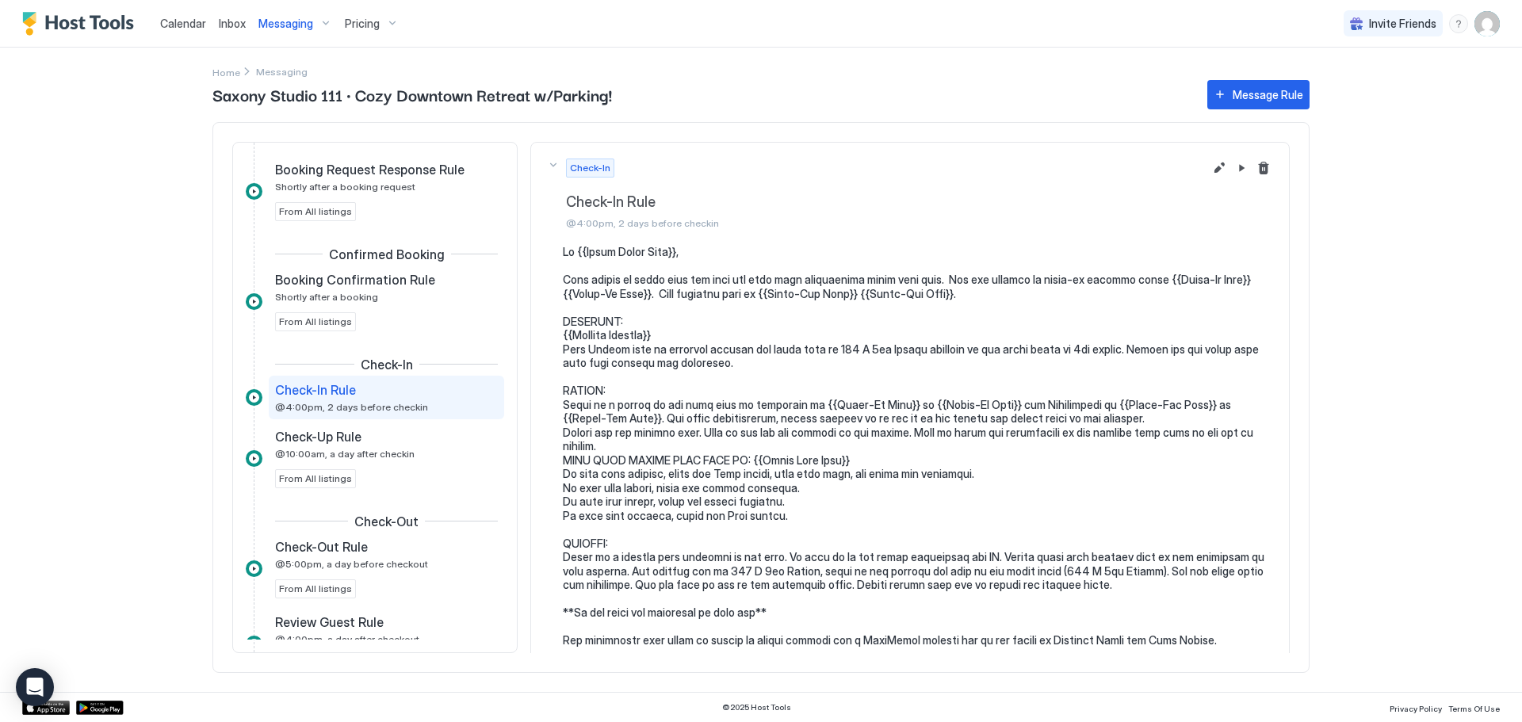
drag, startPoint x: 561, startPoint y: 244, endPoint x: 709, endPoint y: 270, distance: 150.4
click at [703, 269] on div "Check-In Check-In Rule @4:00pm, 2 days before checkin" at bounding box center [910, 533] width 760 height 783
click at [1210, 171] on button "Edit message rule" at bounding box center [1219, 168] width 19 height 19
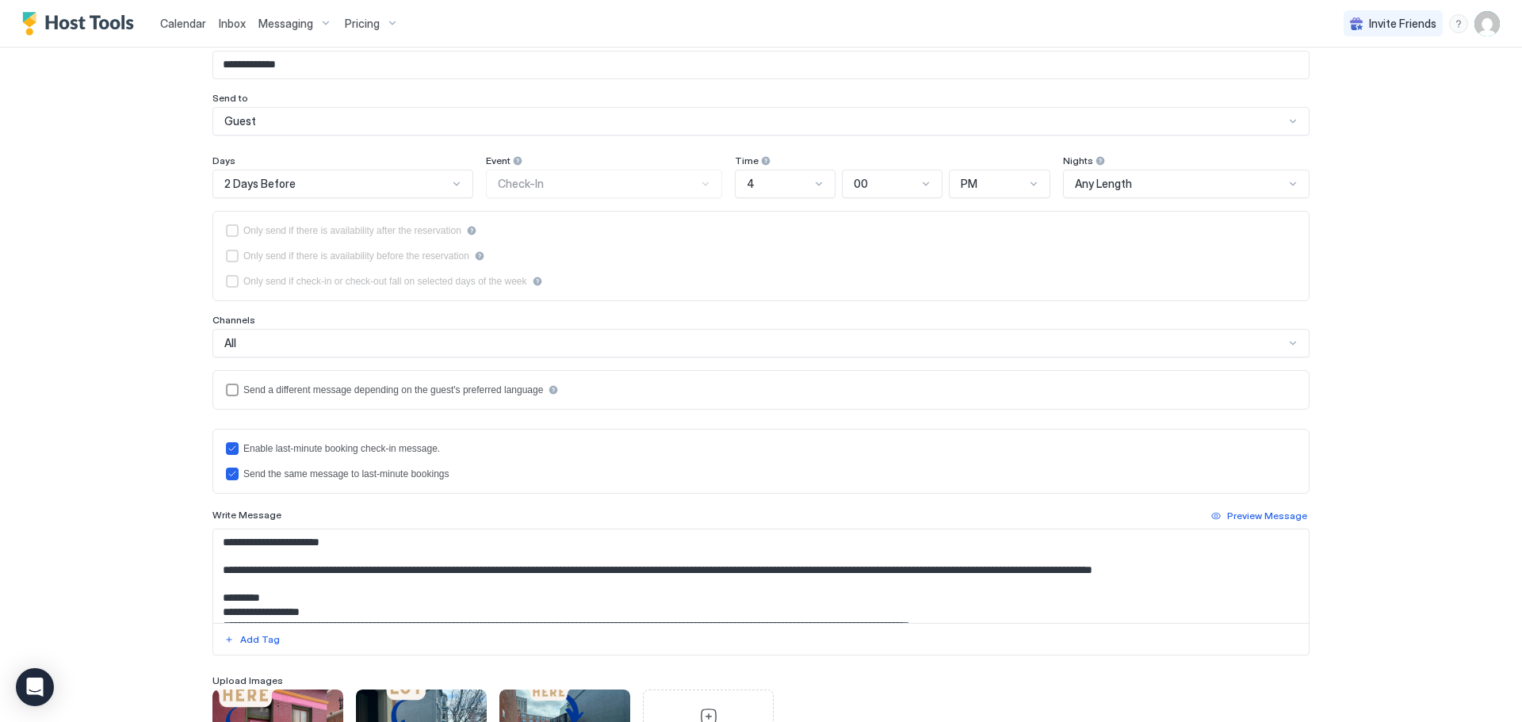
scroll to position [159, 0]
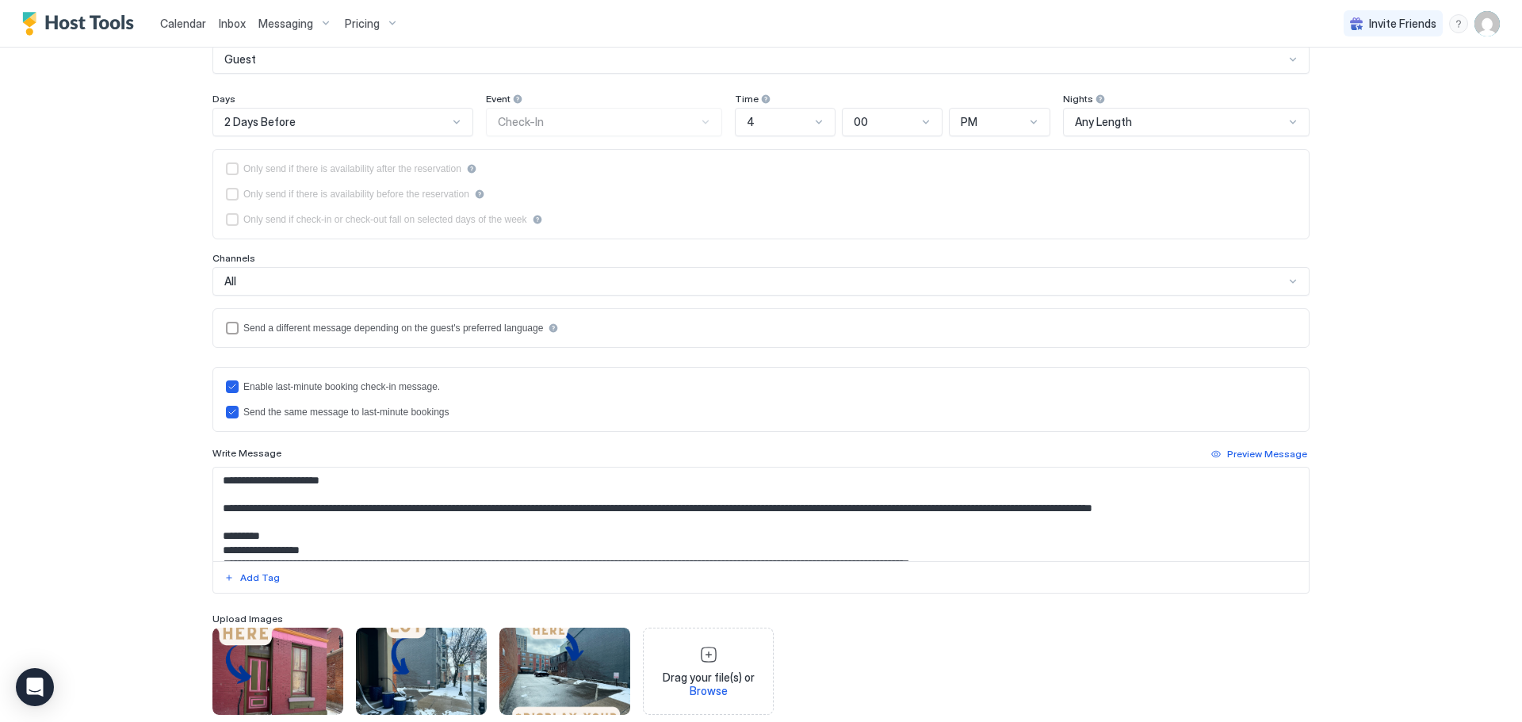
click at [633, 519] on textarea "Input Field" at bounding box center [761, 515] width 1096 height 94
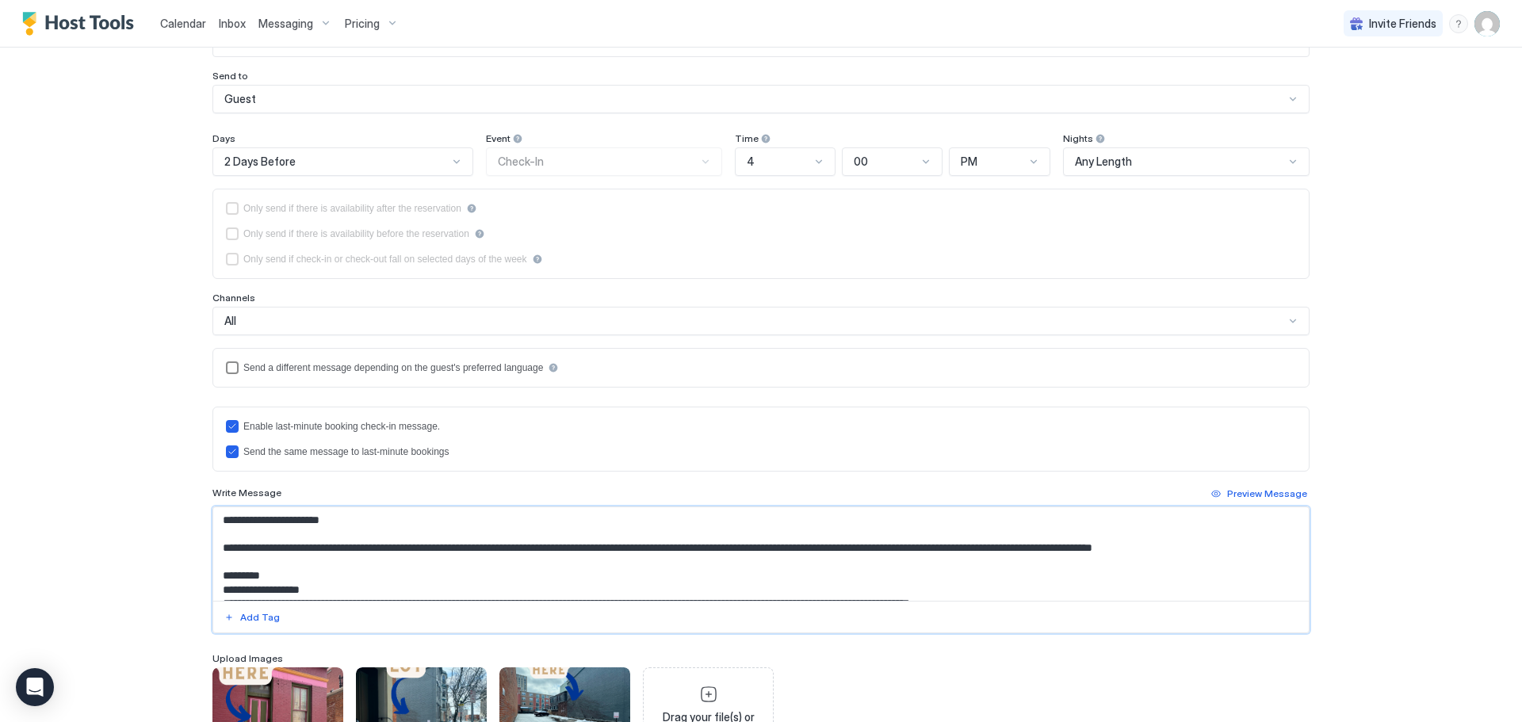
scroll to position [0, 0]
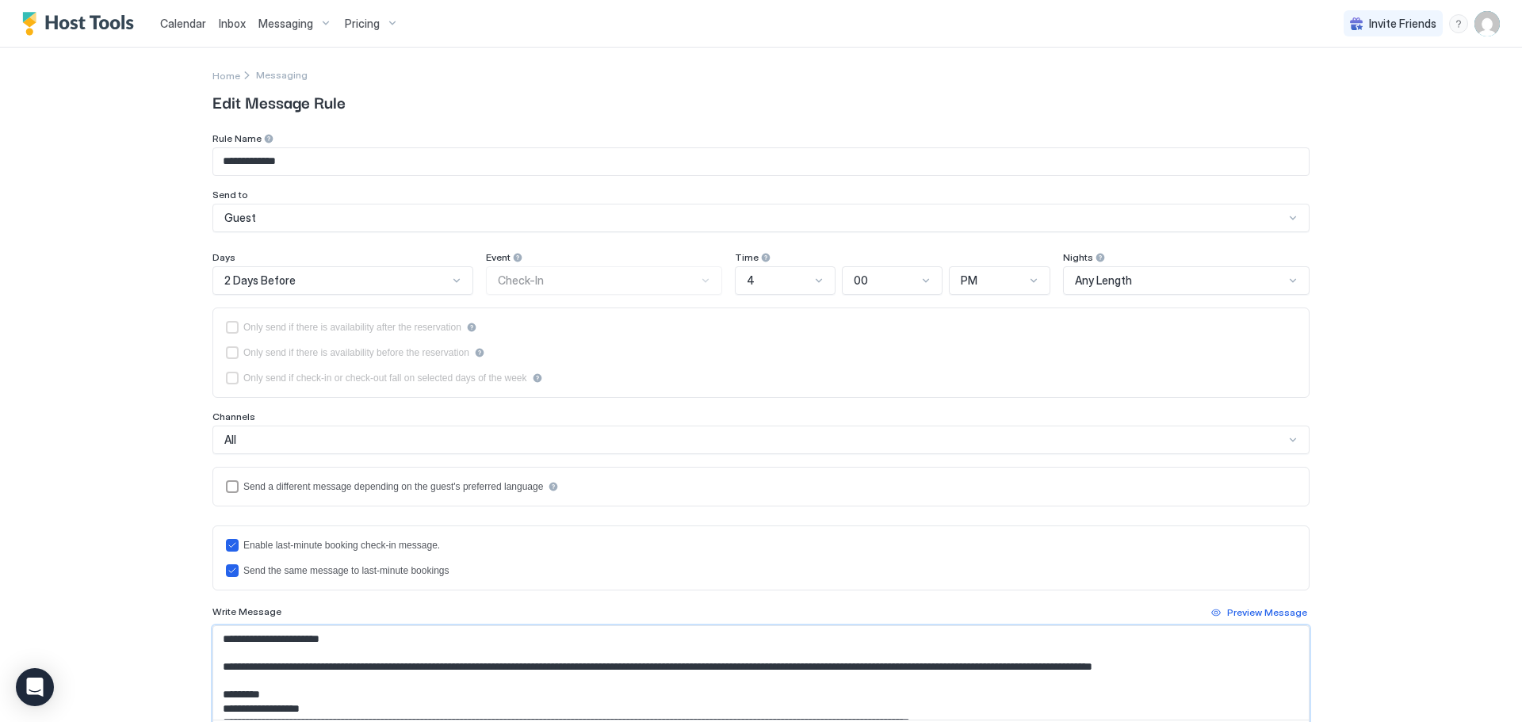
click at [285, 67] on div "Messaging" at bounding box center [282, 75] width 52 height 17
click at [275, 83] on div "**********" at bounding box center [760, 500] width 1097 height 905
click at [277, 75] on span "Messaging" at bounding box center [282, 75] width 52 height 12
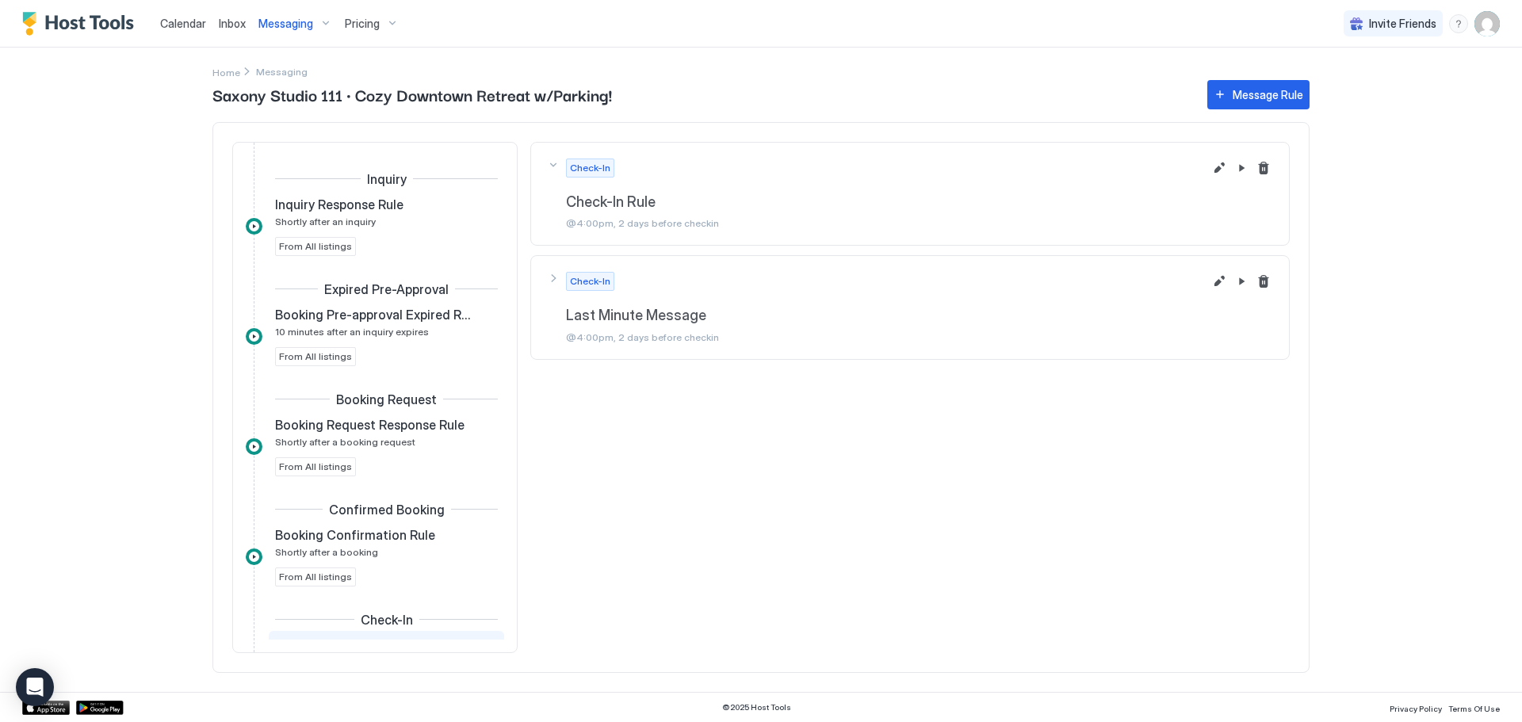
scroll to position [255, 0]
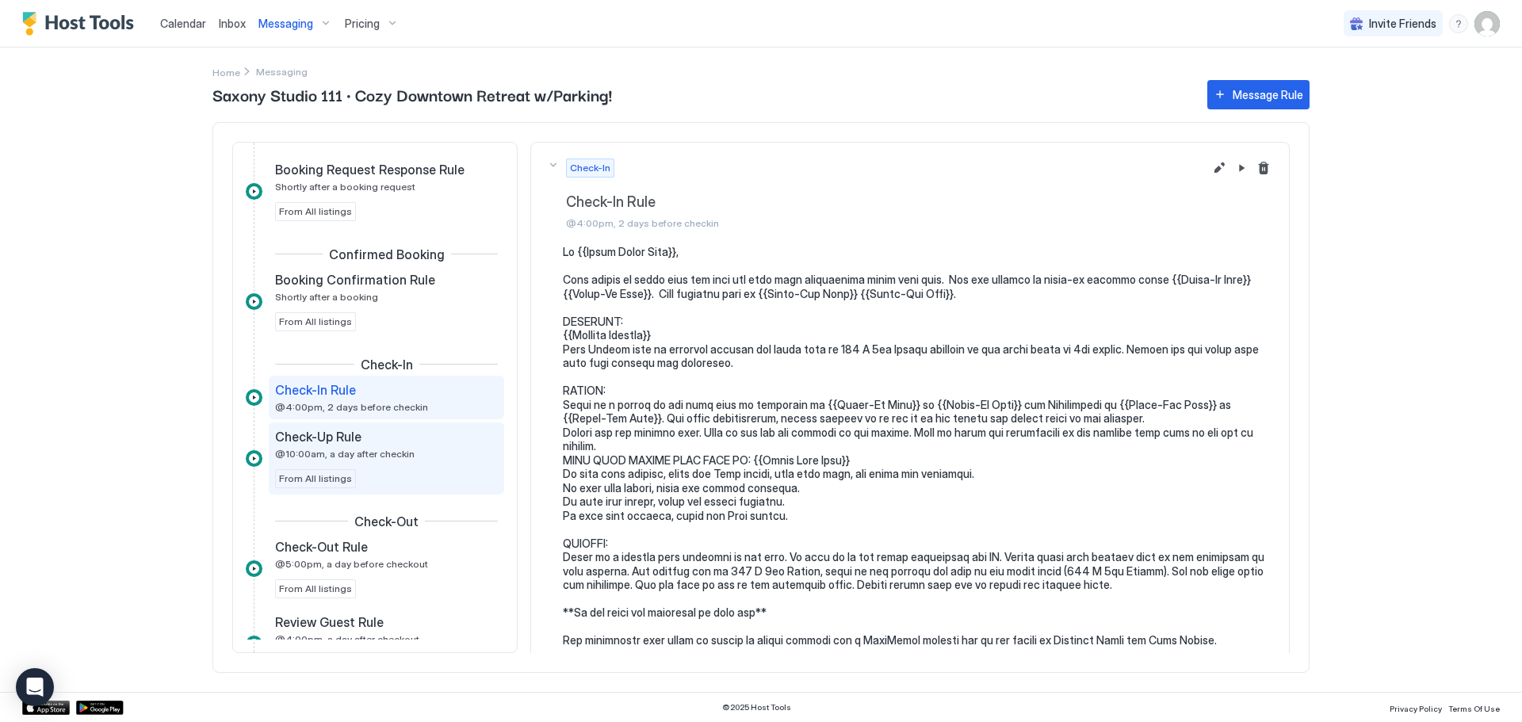
click at [381, 442] on div "Check-Up Rule" at bounding box center [375, 437] width 201 height 16
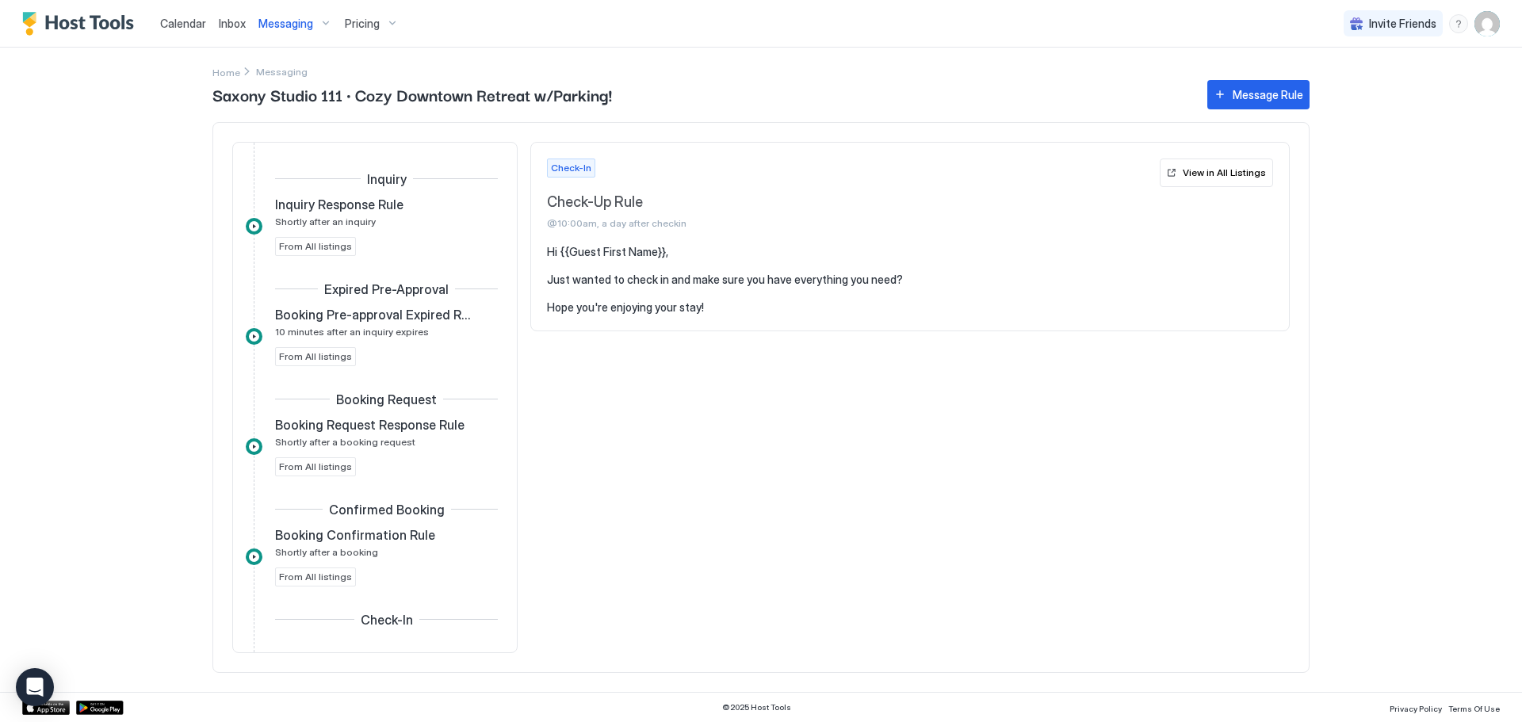
click at [179, 17] on span "Calendar" at bounding box center [183, 23] width 46 height 13
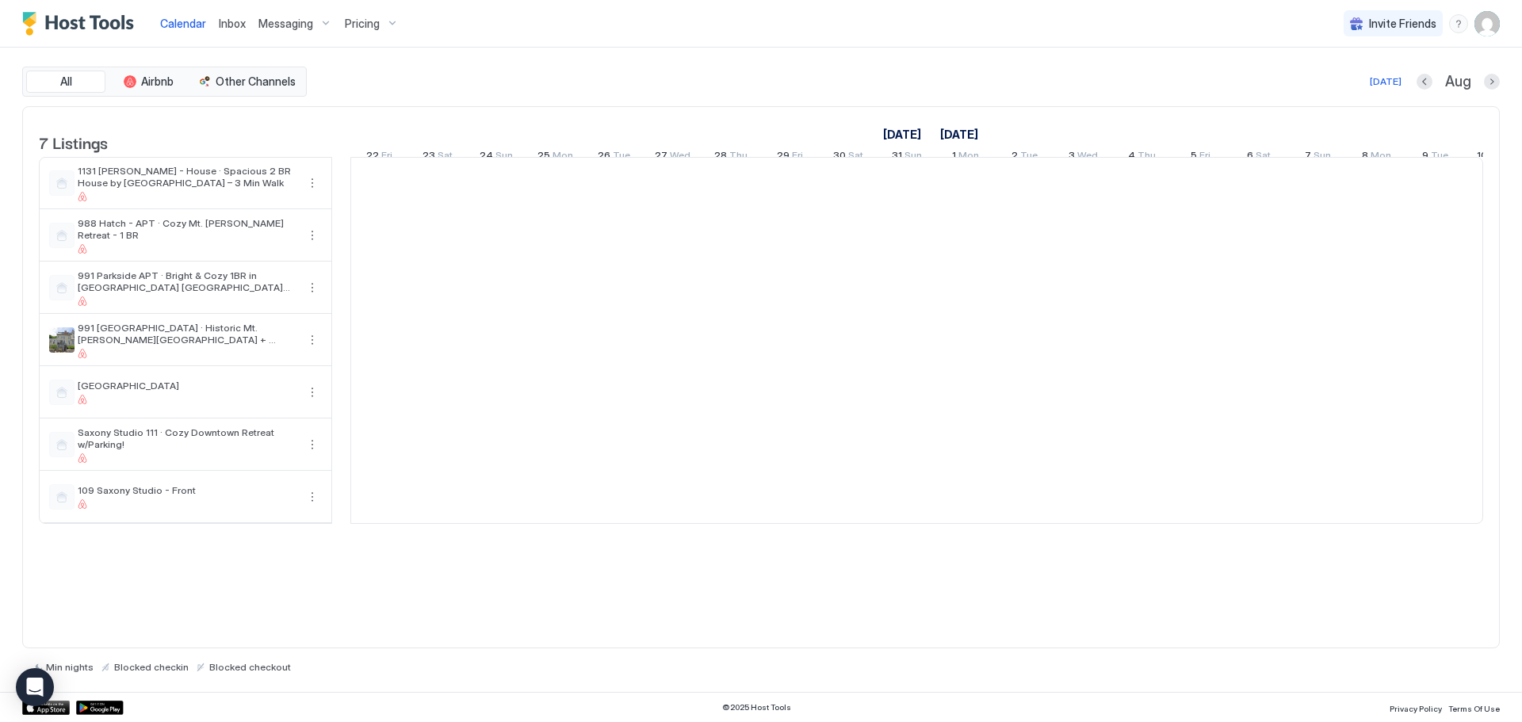
scroll to position [0, 881]
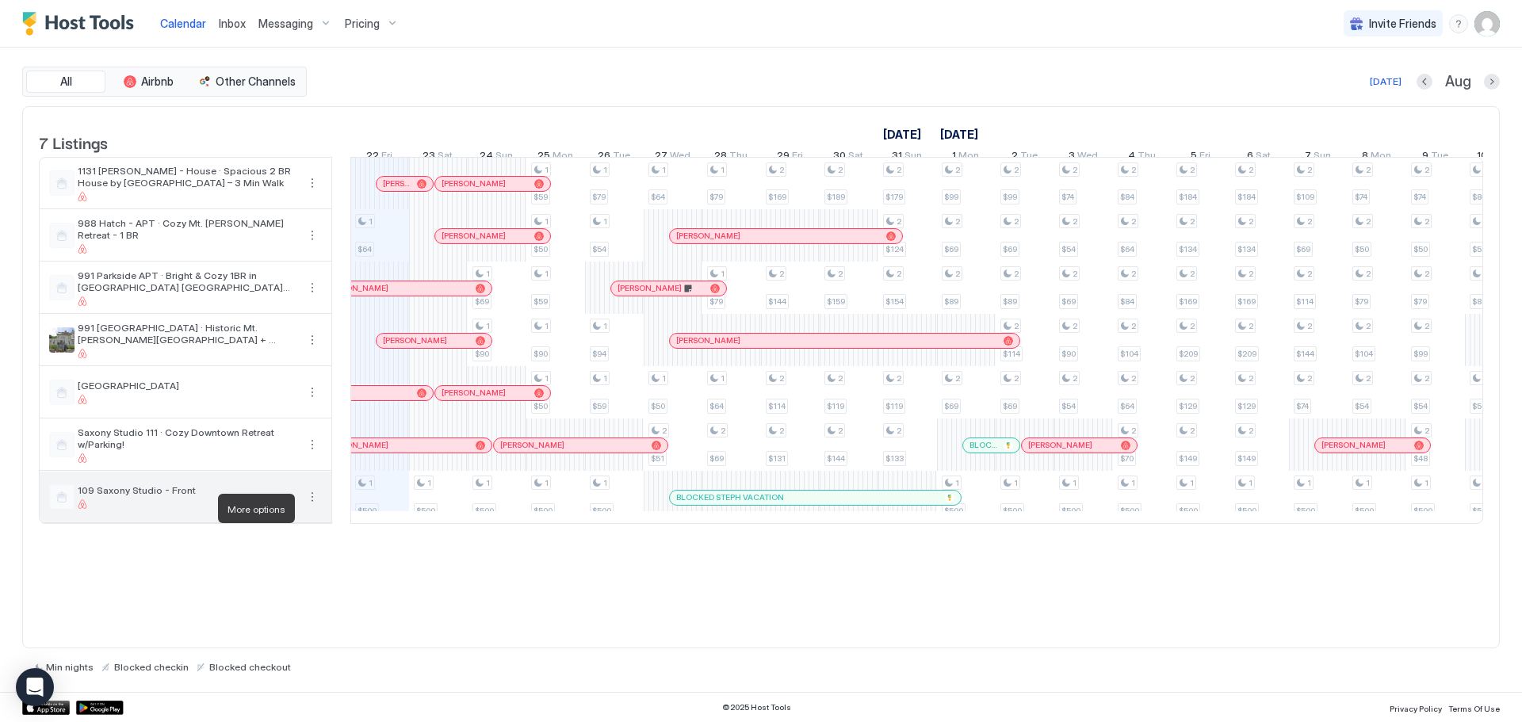
click at [310, 507] on button "More options" at bounding box center [312, 497] width 19 height 19
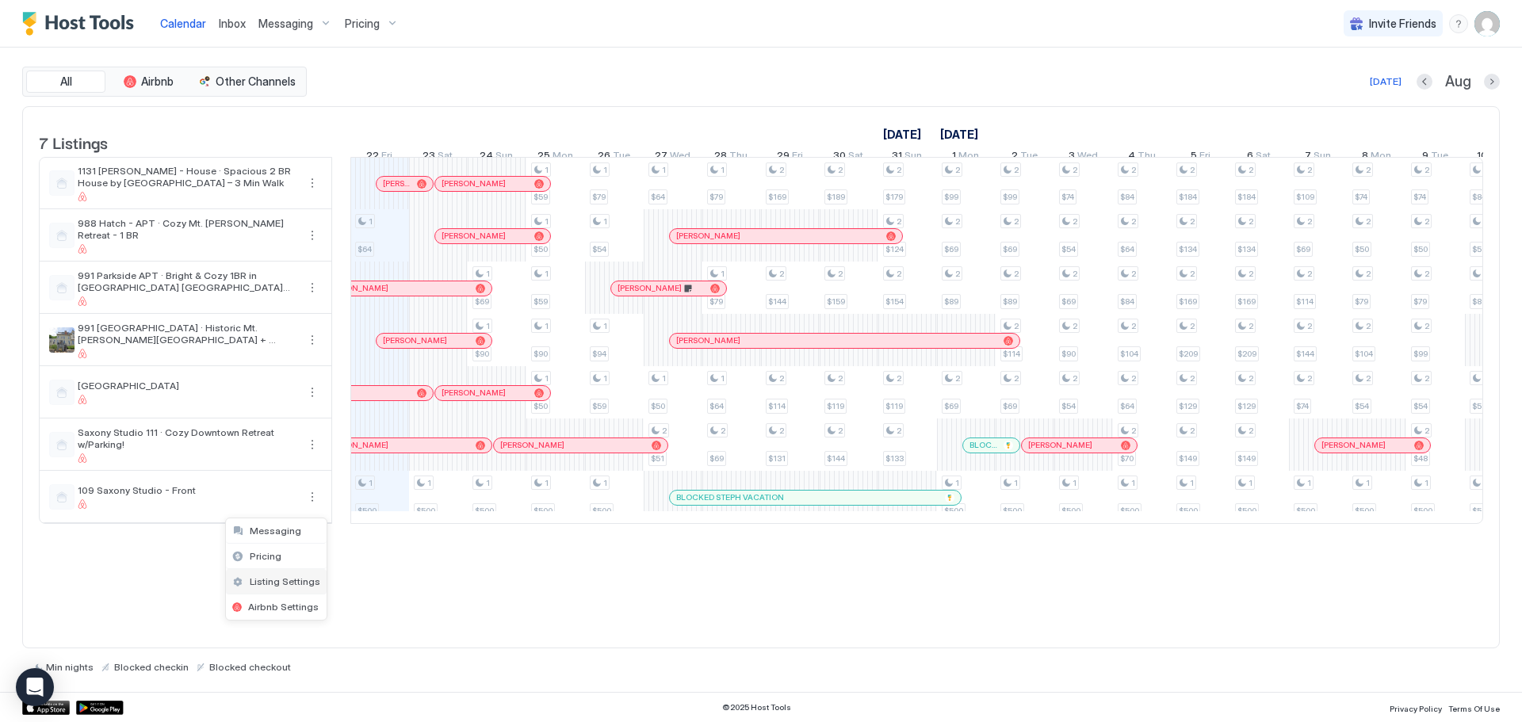
click at [281, 584] on span "Listing Settings" at bounding box center [285, 582] width 71 height 12
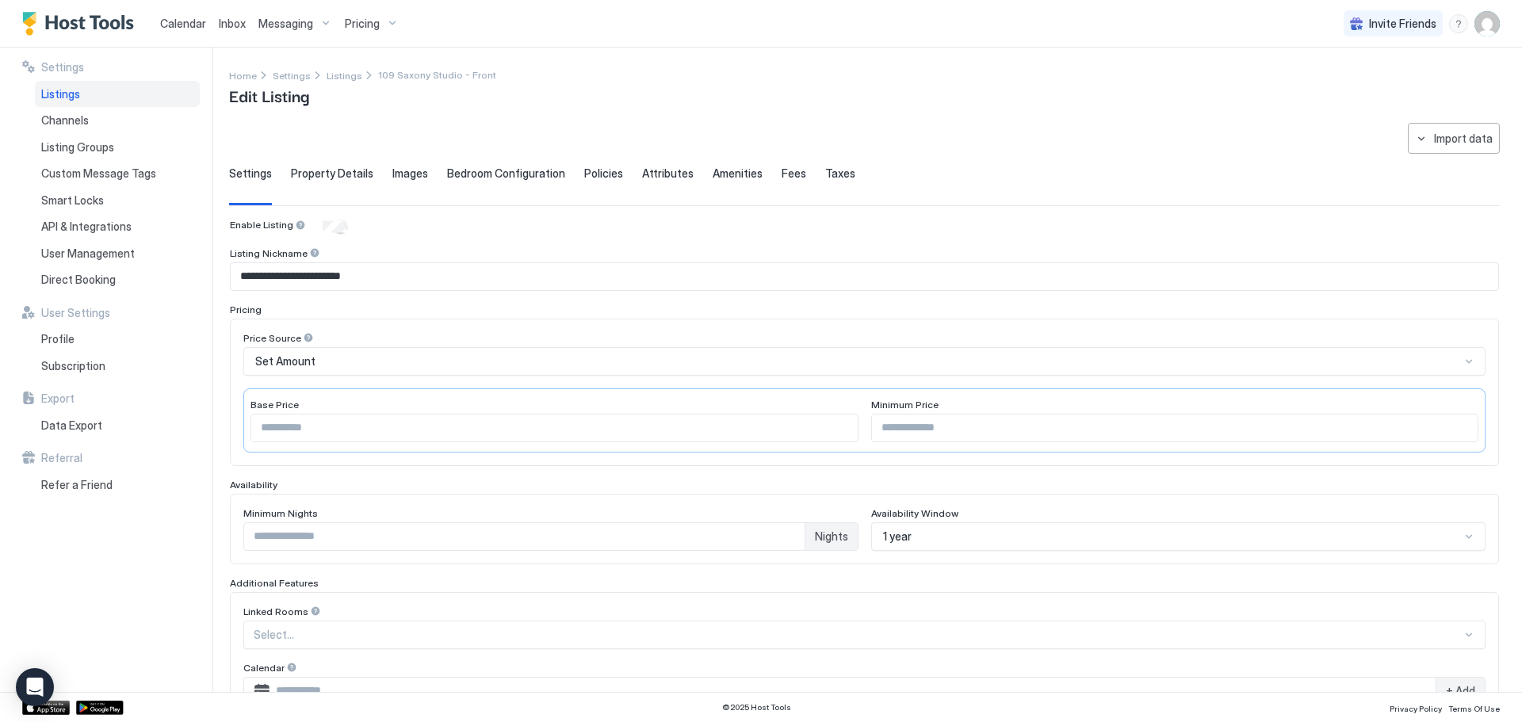
click at [1496, 27] on img "User profile" at bounding box center [1487, 23] width 25 height 25
click at [1346, 88] on span "Settings" at bounding box center [1344, 89] width 43 height 14
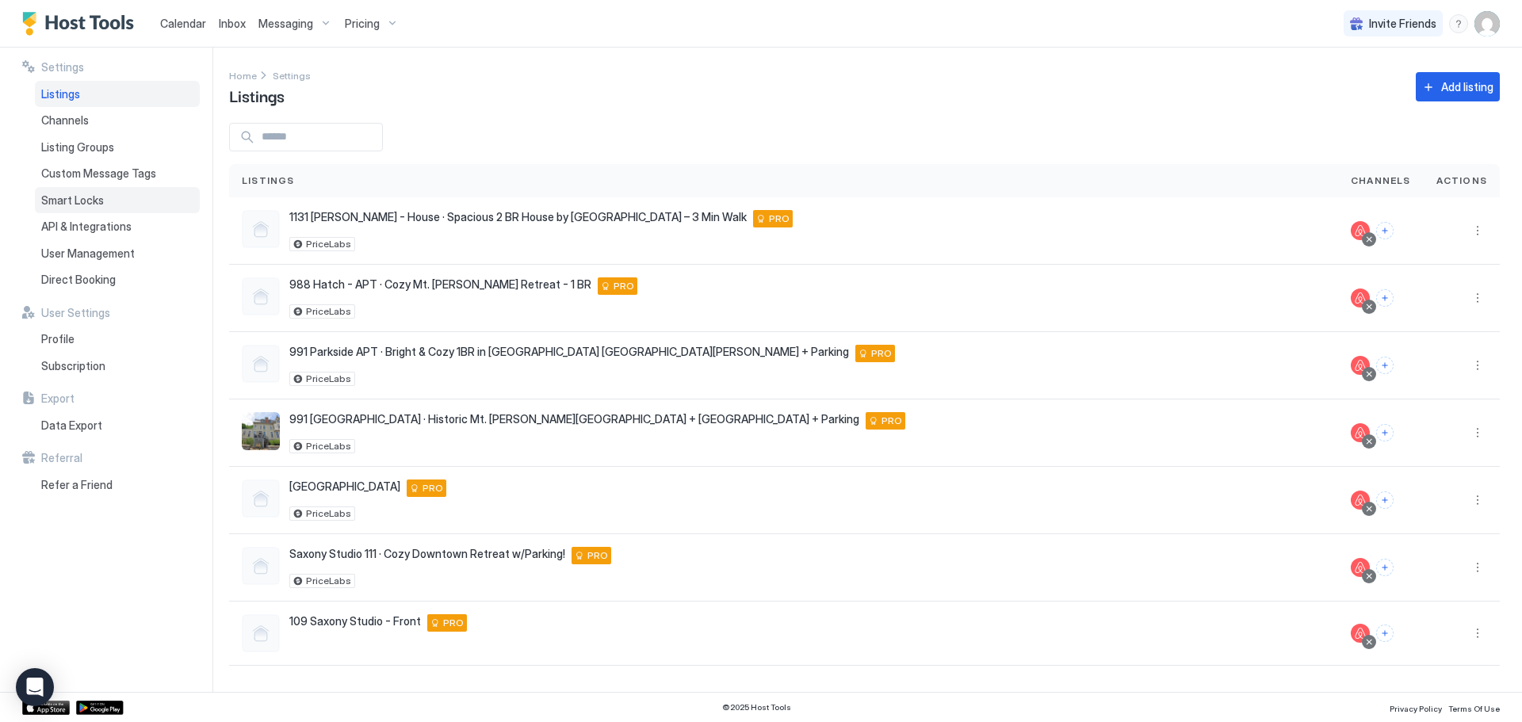
click at [63, 205] on span "Smart Locks" at bounding box center [72, 200] width 63 height 14
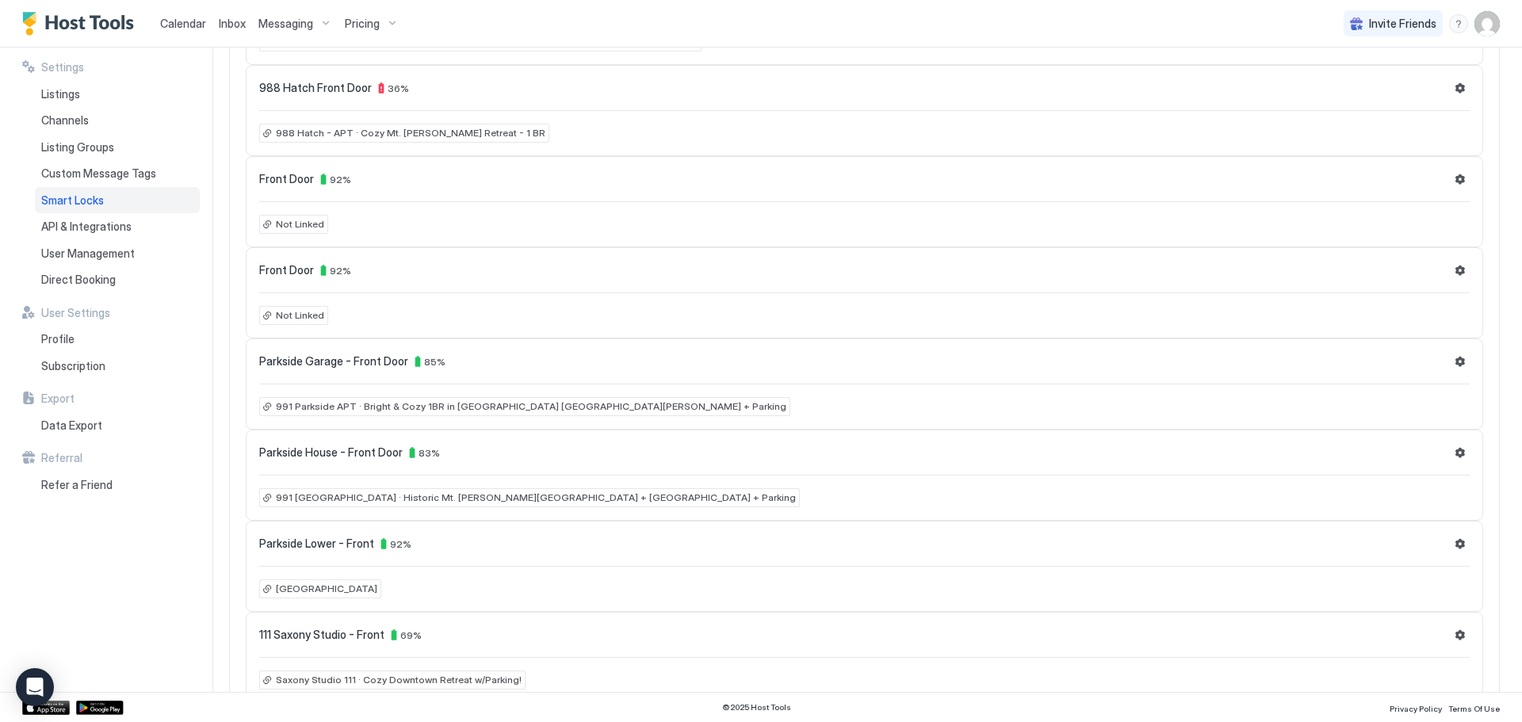
scroll to position [98, 0]
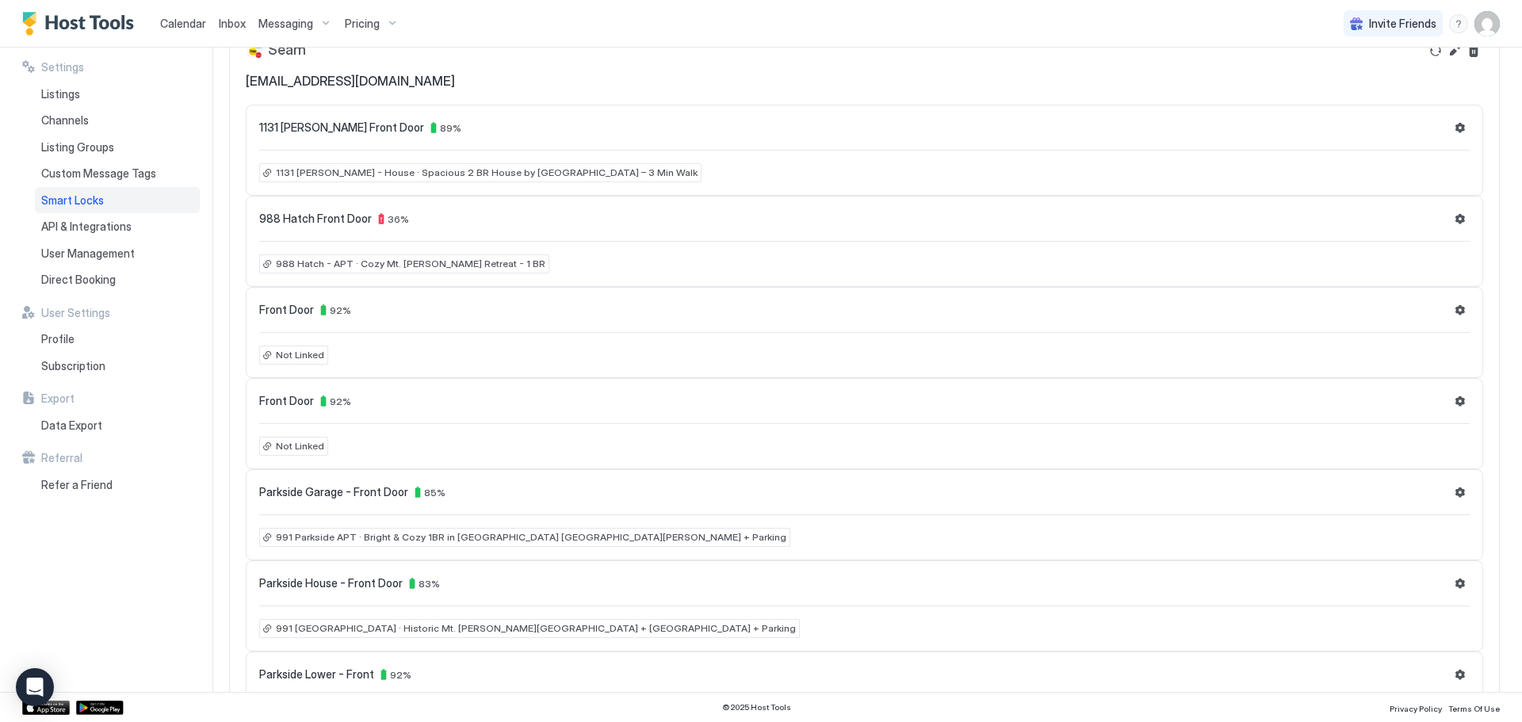
click at [294, 360] on span "Not Linked" at bounding box center [300, 355] width 48 height 14
click at [1454, 316] on button "Settings" at bounding box center [1460, 310] width 19 height 19
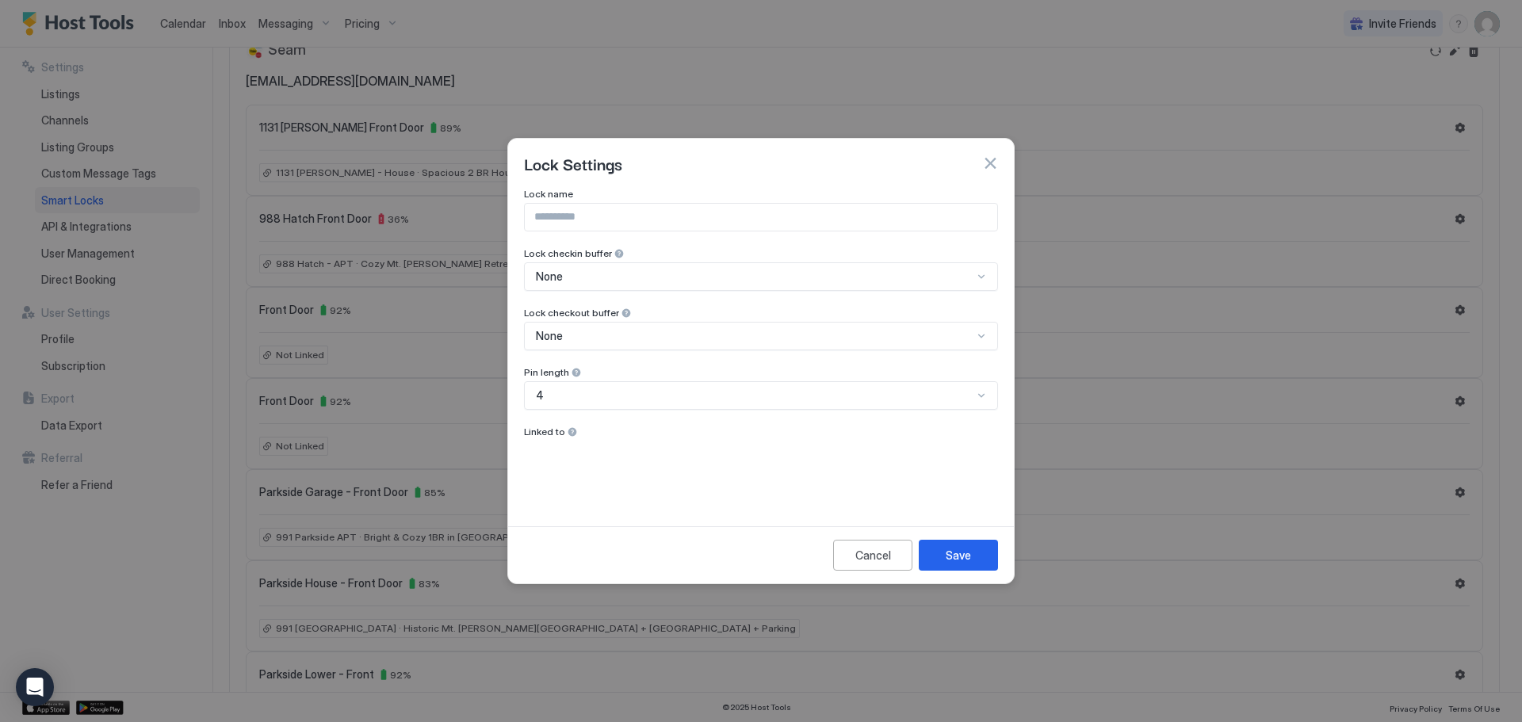
click at [1375, 310] on div at bounding box center [761, 361] width 1522 height 722
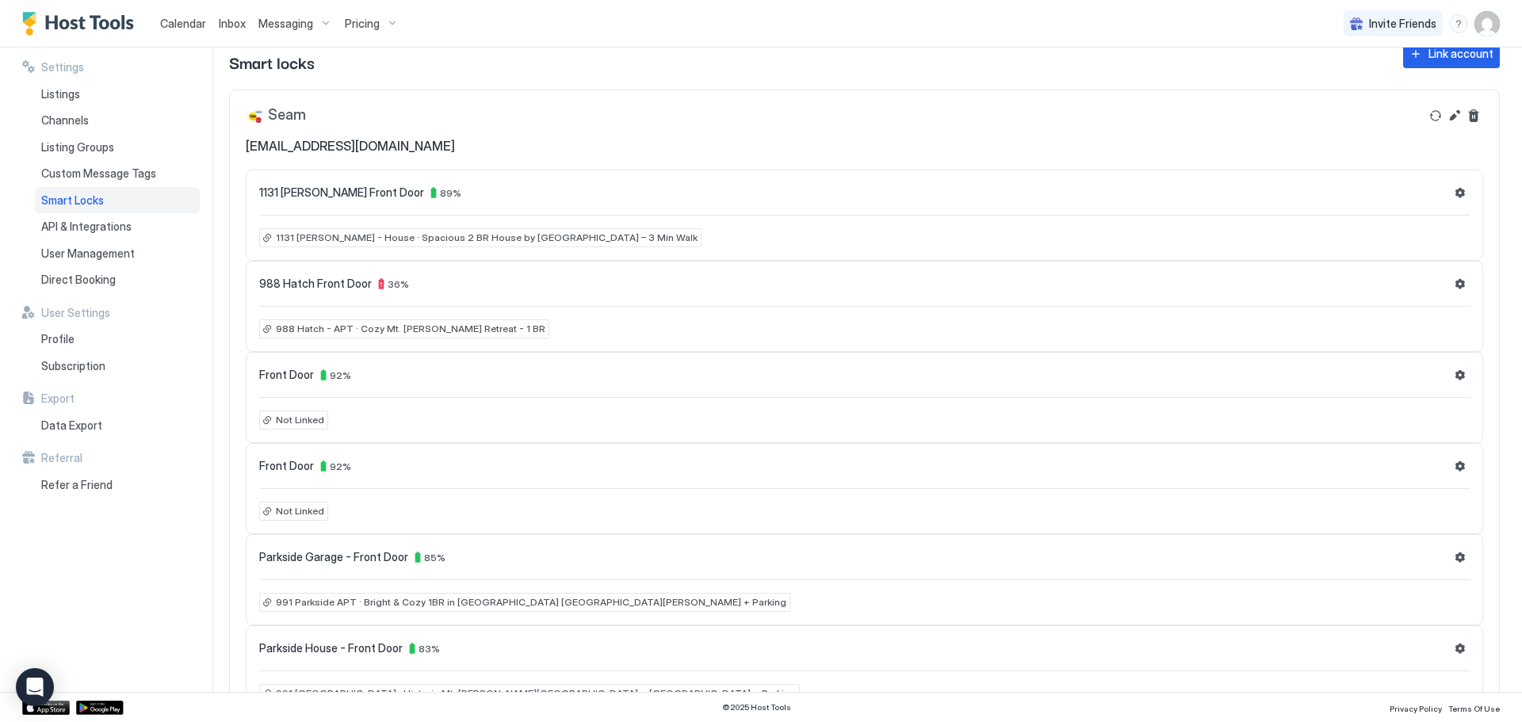
scroll to position [0, 0]
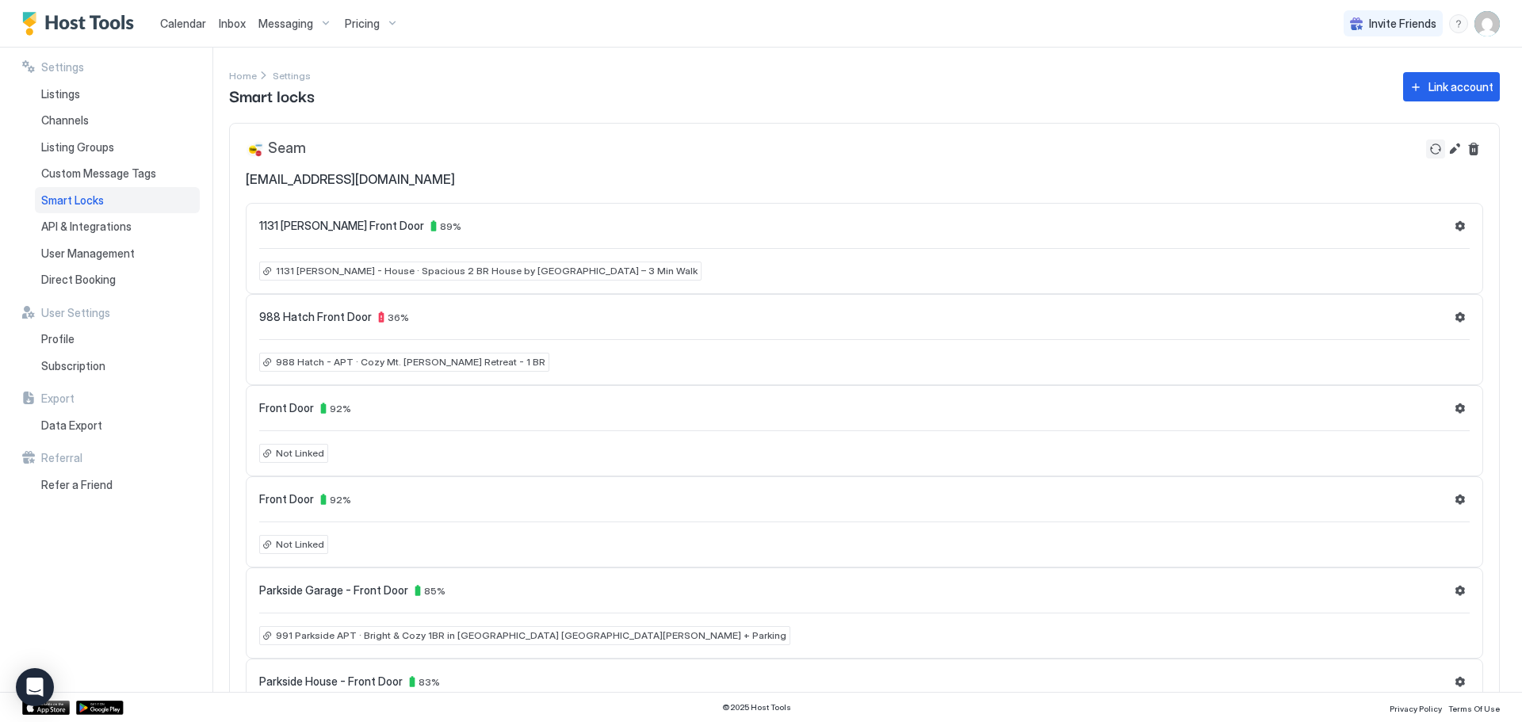
click at [1429, 156] on button "Refresh" at bounding box center [1435, 149] width 19 height 19
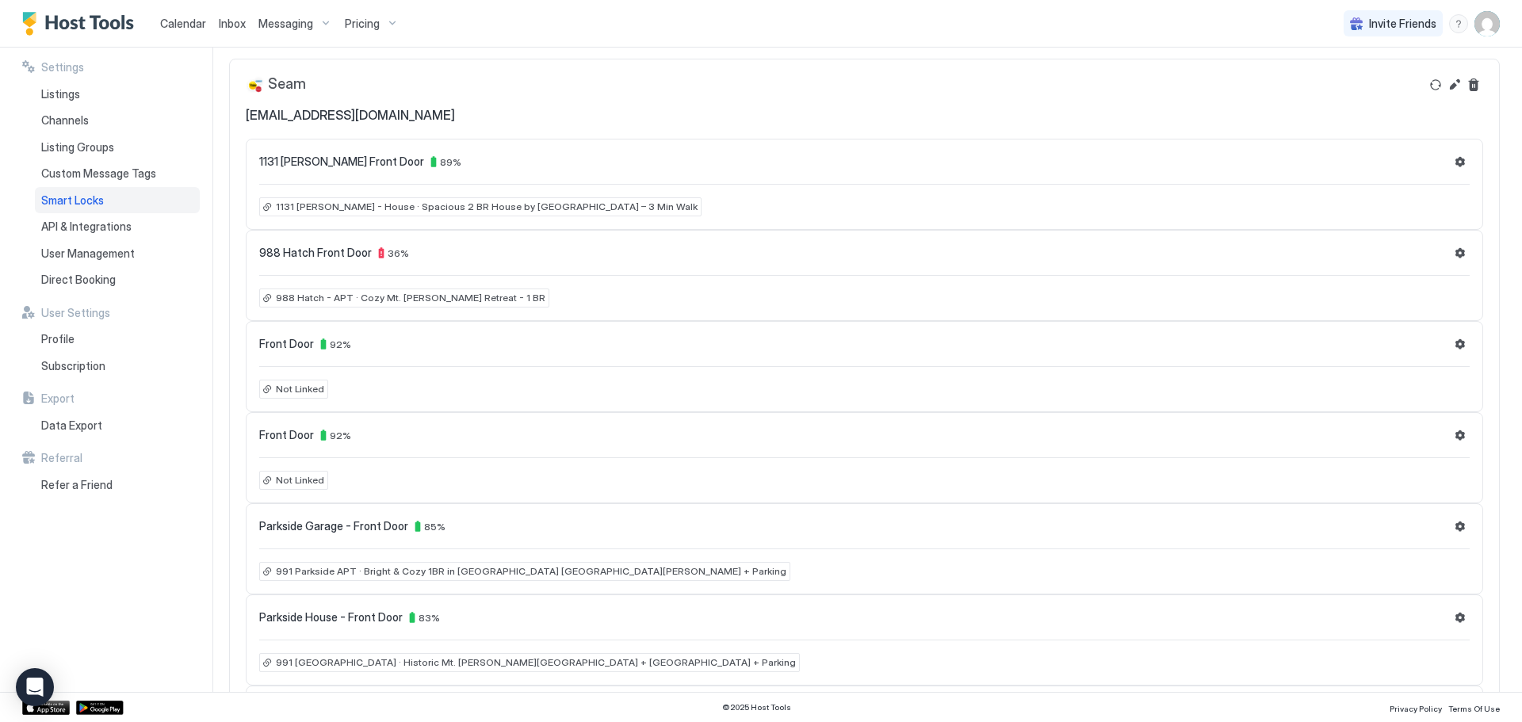
scroll to position [79, 0]
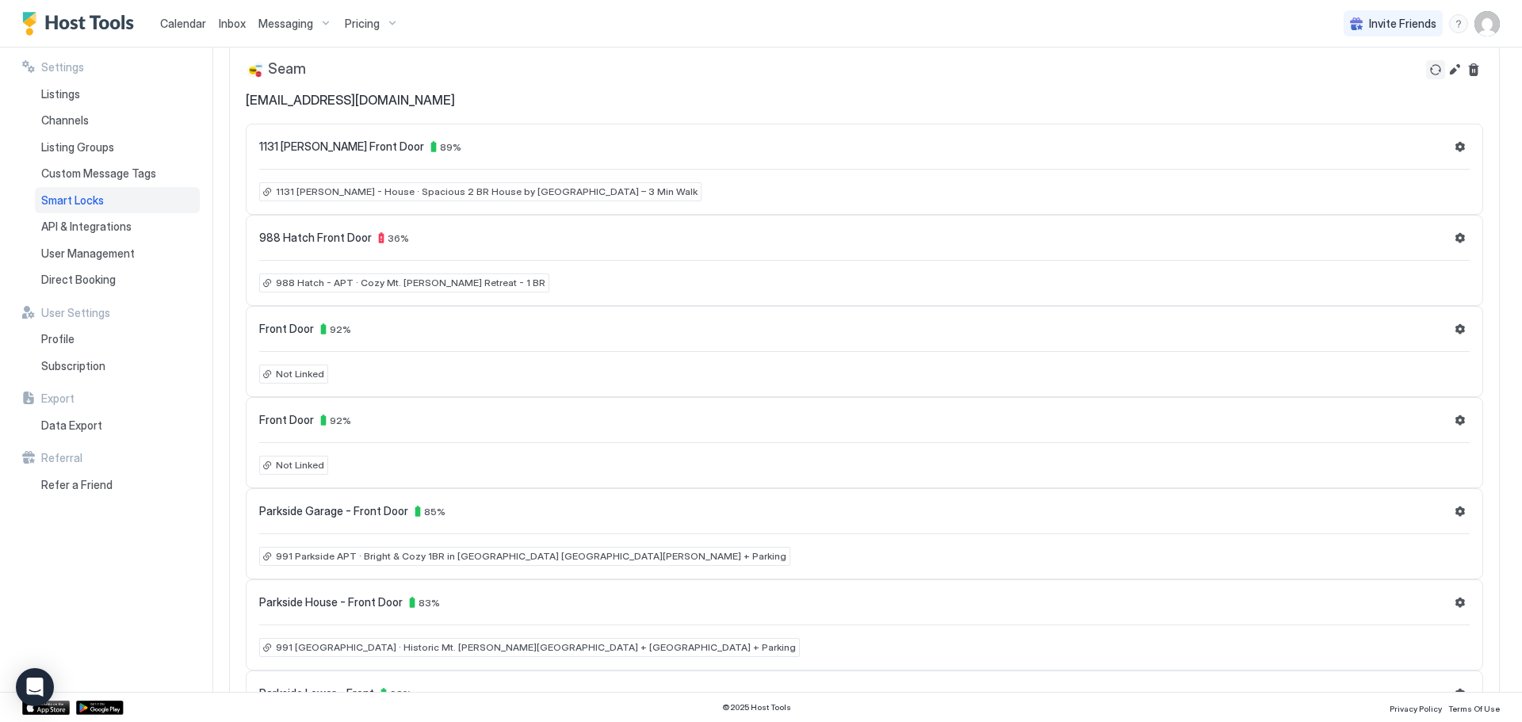
click at [1426, 69] on button "Refresh" at bounding box center [1435, 69] width 19 height 19
click at [1445, 74] on button "Edit" at bounding box center [1454, 69] width 19 height 19
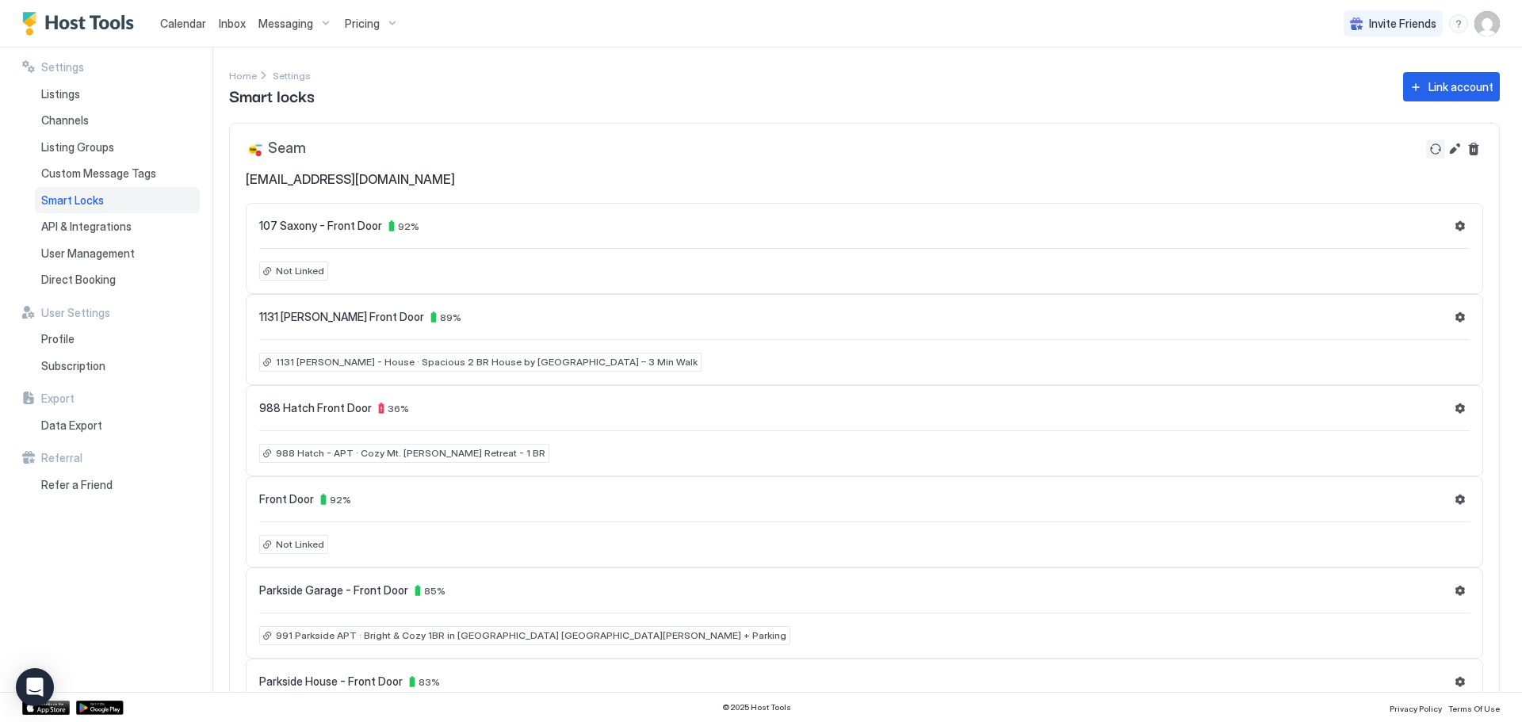
click at [1426, 146] on button "Refresh" at bounding box center [1435, 149] width 19 height 19
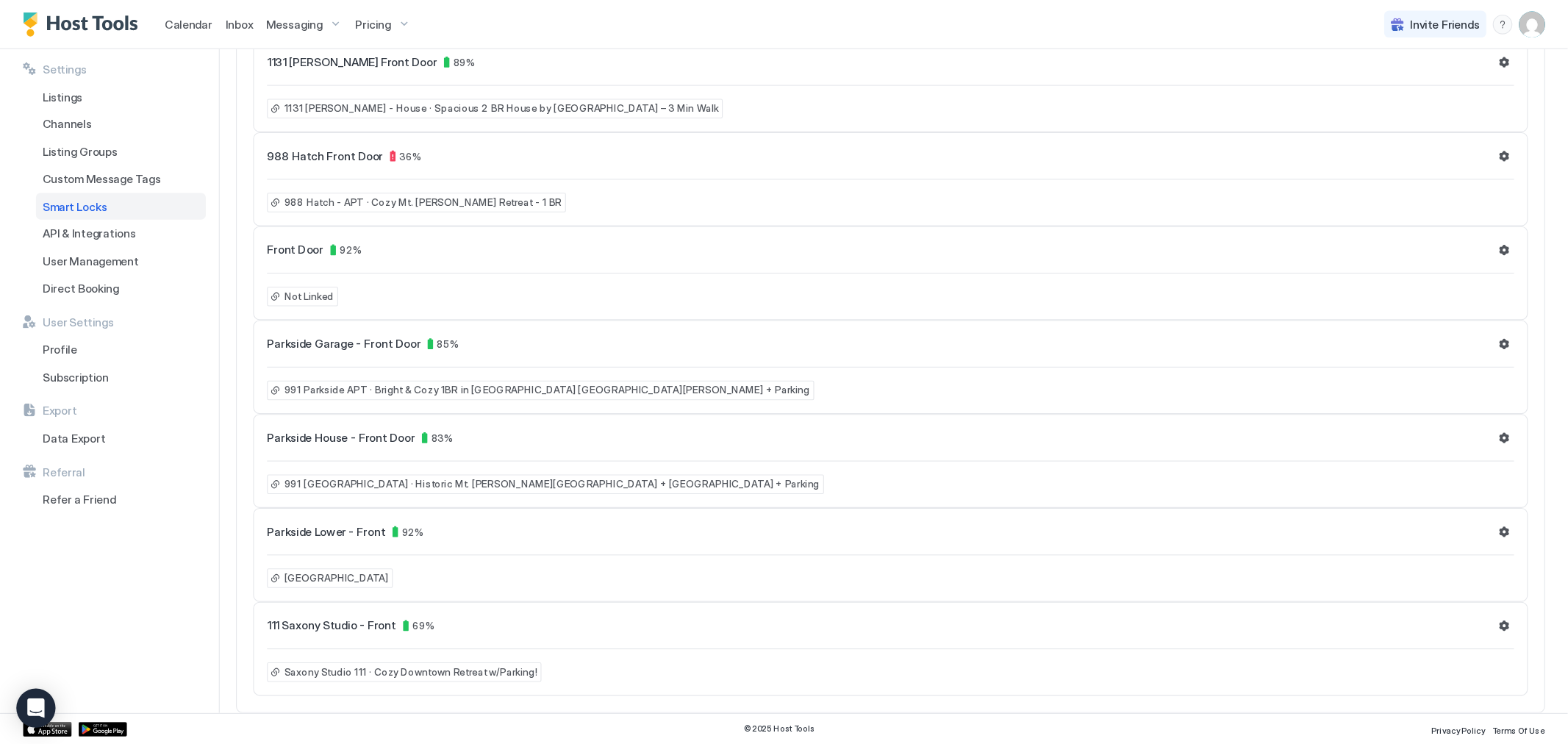
scroll to position [91, 0]
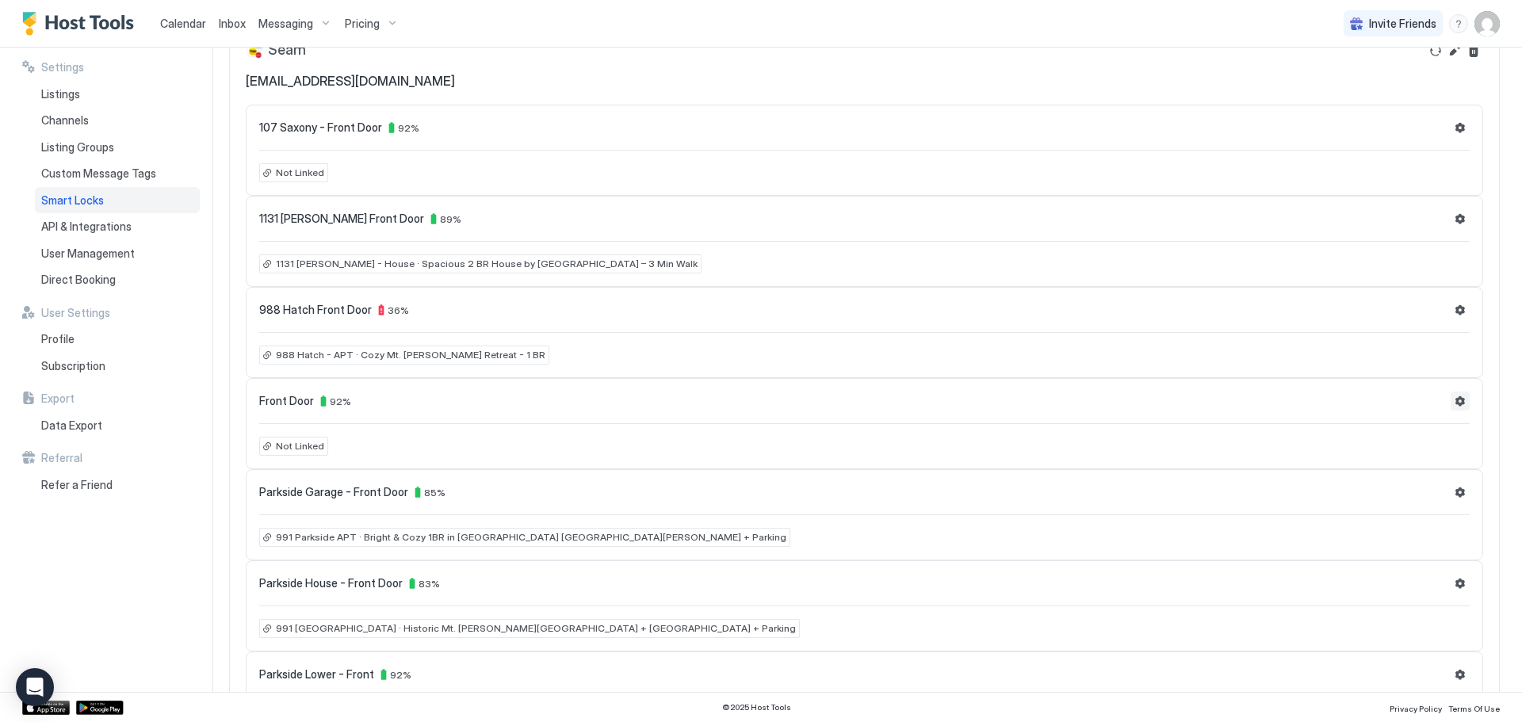
click at [1451, 405] on button "Settings" at bounding box center [1460, 401] width 19 height 19
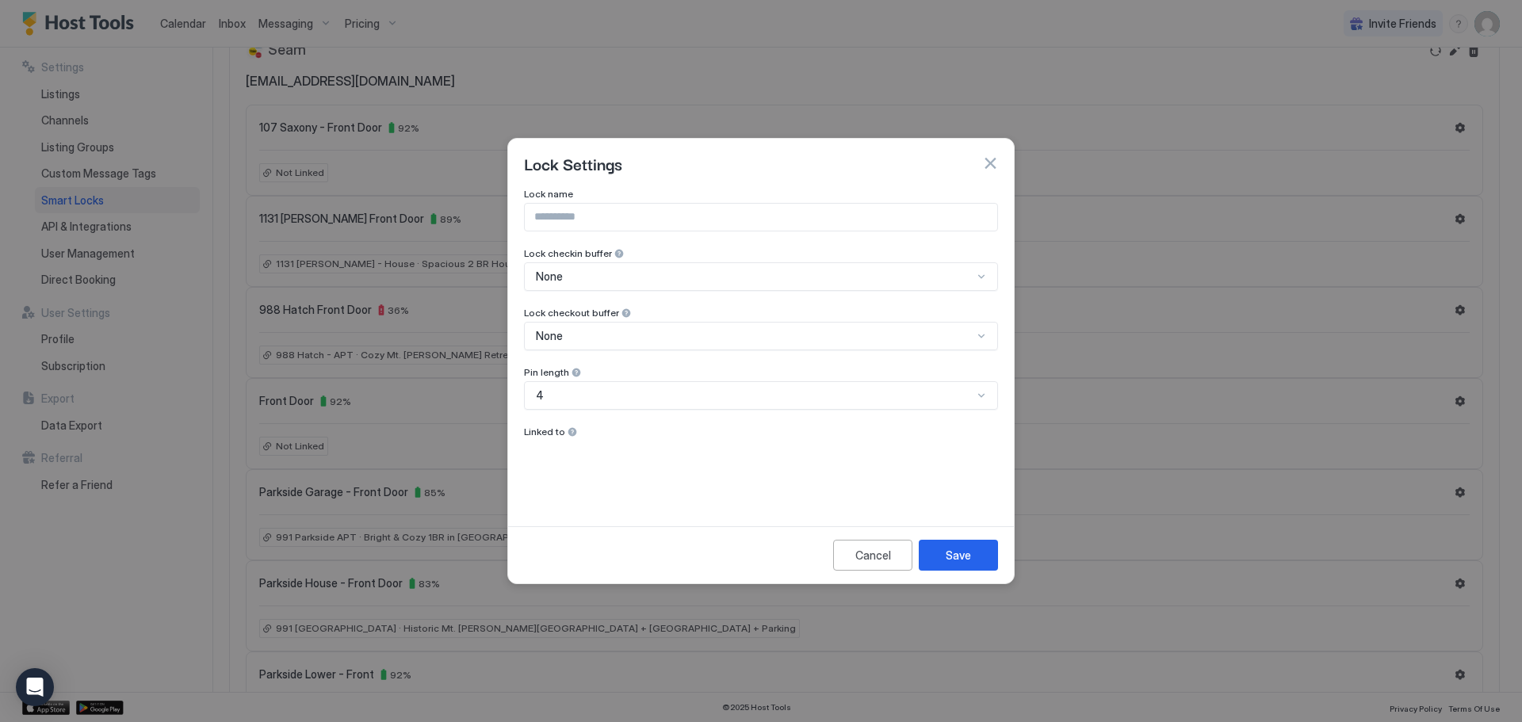
click at [614, 259] on div at bounding box center [619, 253] width 11 height 11
click at [850, 546] on button "Cancel" at bounding box center [872, 555] width 79 height 31
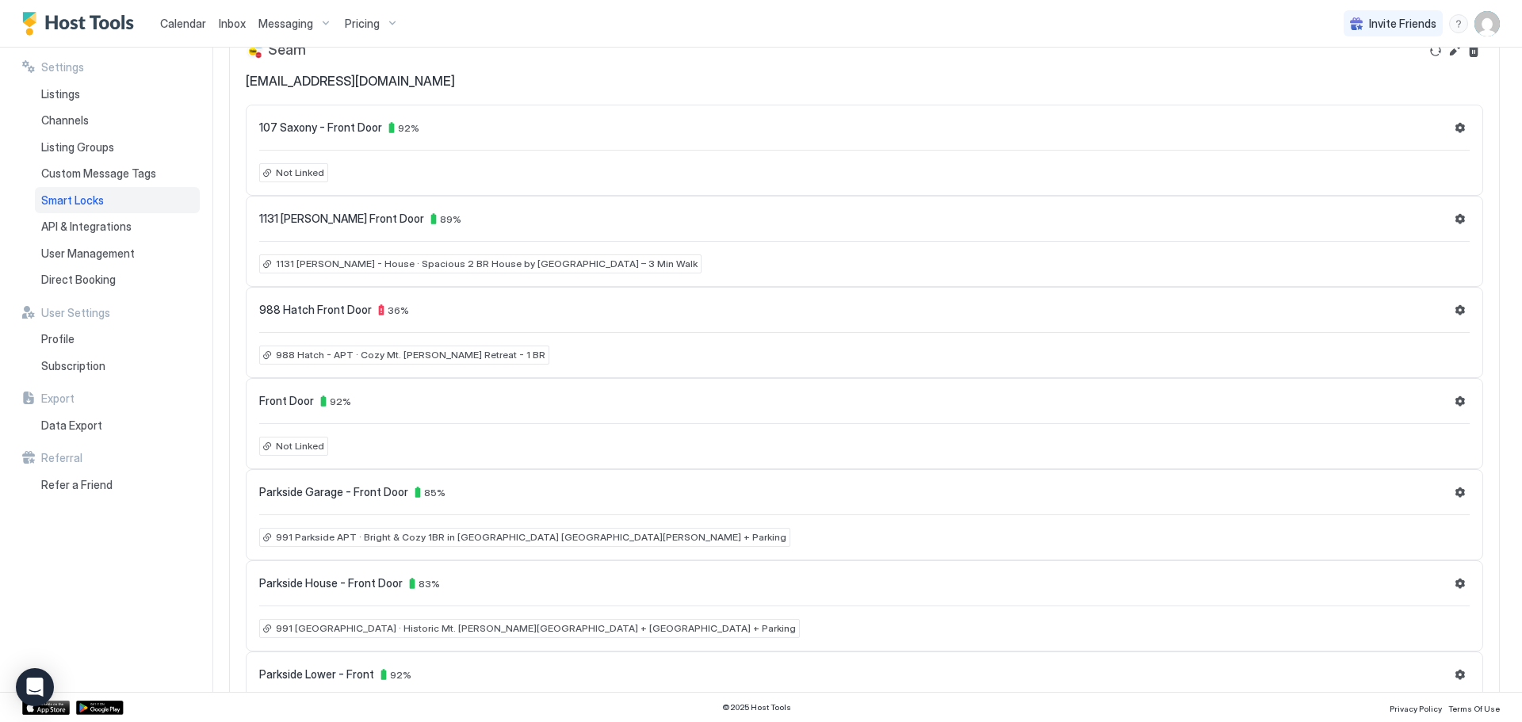
click at [297, 447] on span "Not Linked" at bounding box center [300, 446] width 48 height 14
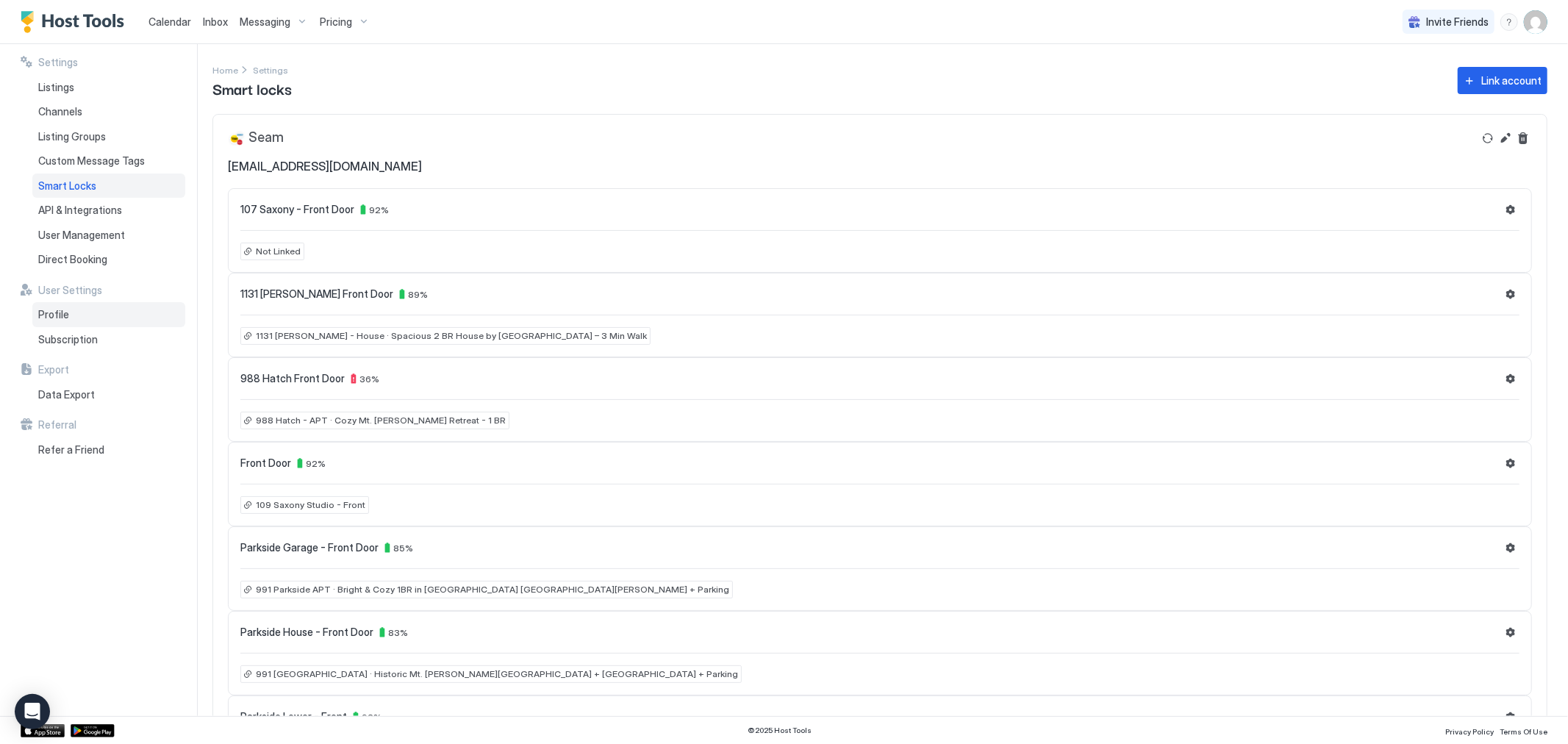
click at [83, 317] on div "Profile" at bounding box center [108, 314] width 153 height 25
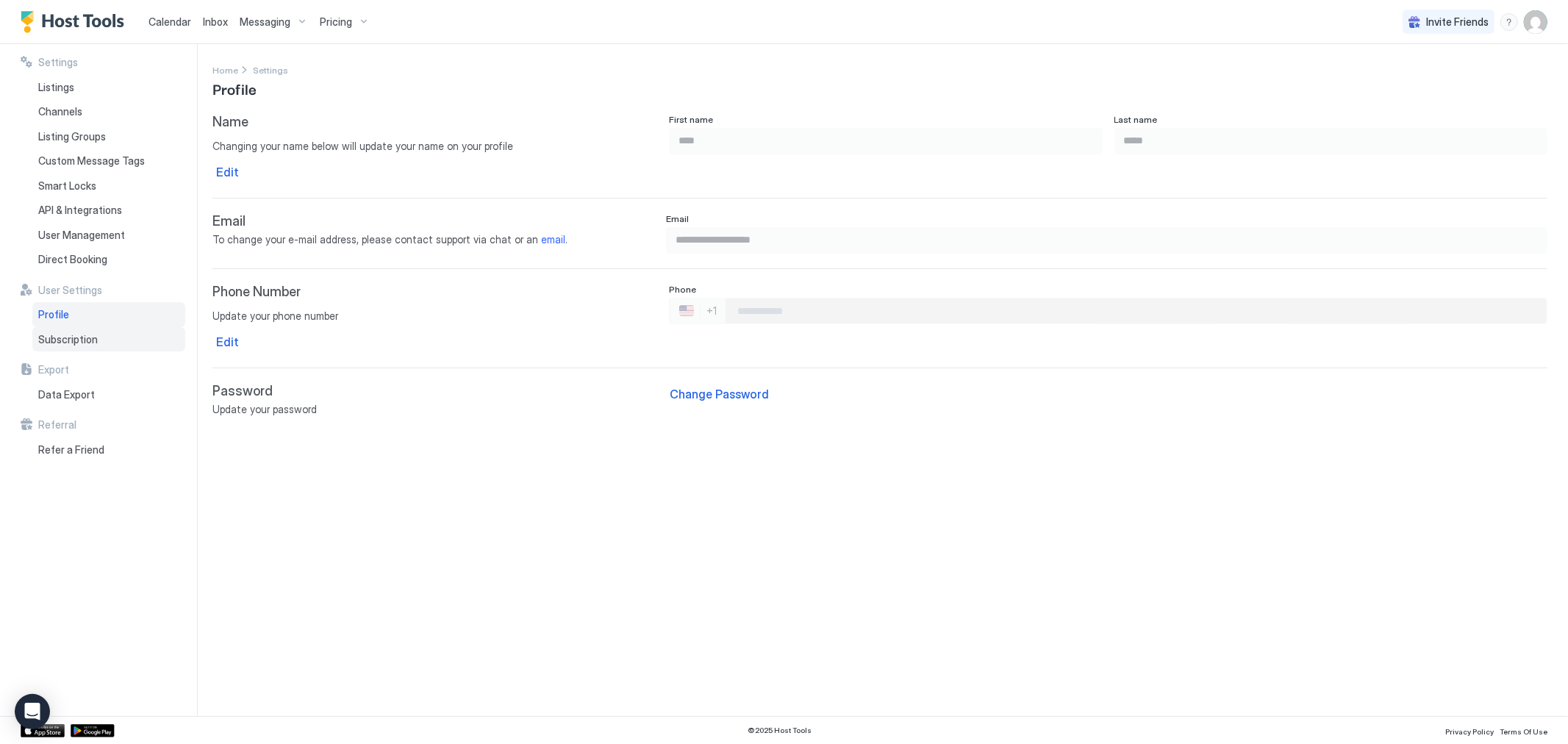
click at [94, 340] on span "Subscription" at bounding box center [68, 340] width 59 height 13
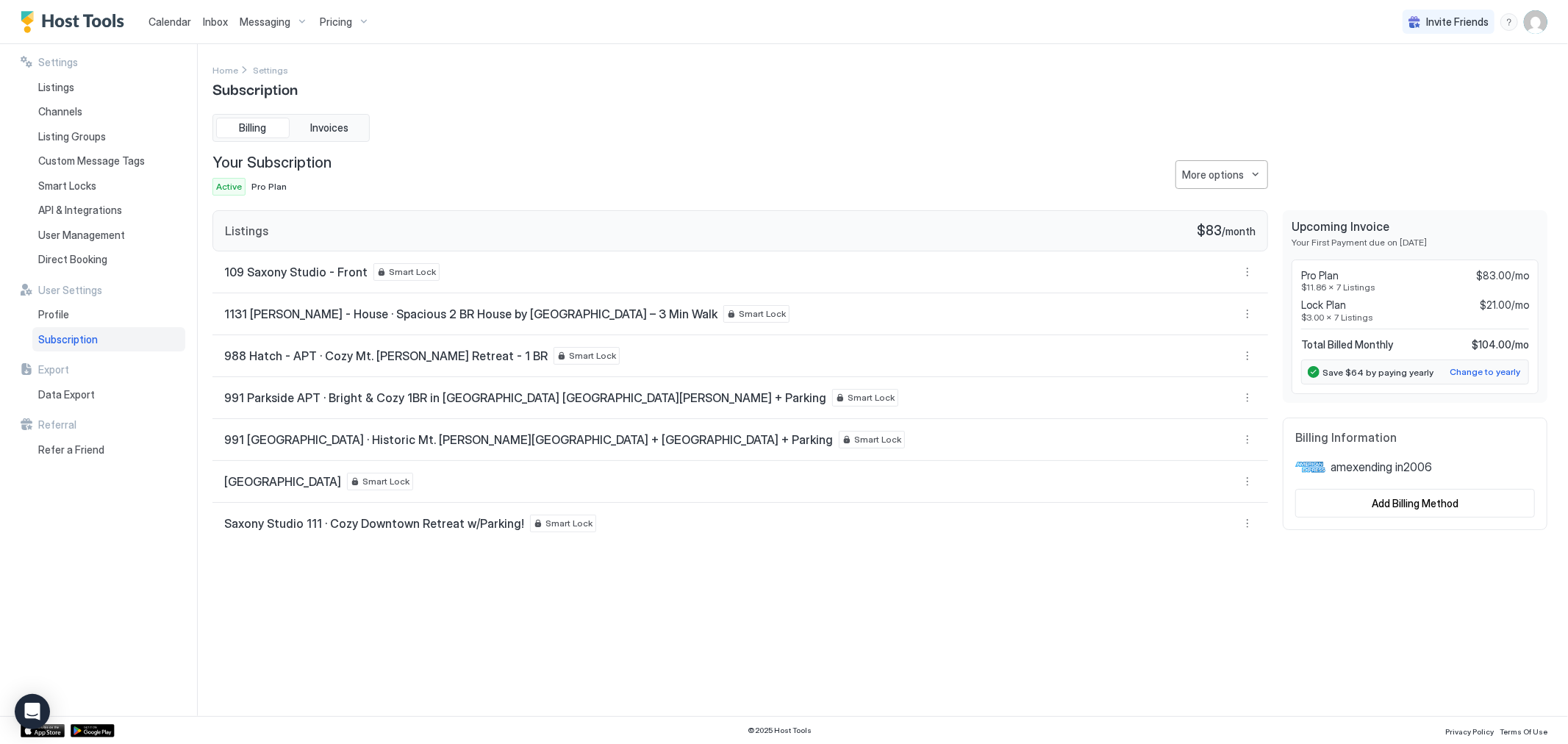
click at [155, 23] on span "Calendar" at bounding box center [170, 21] width 43 height 12
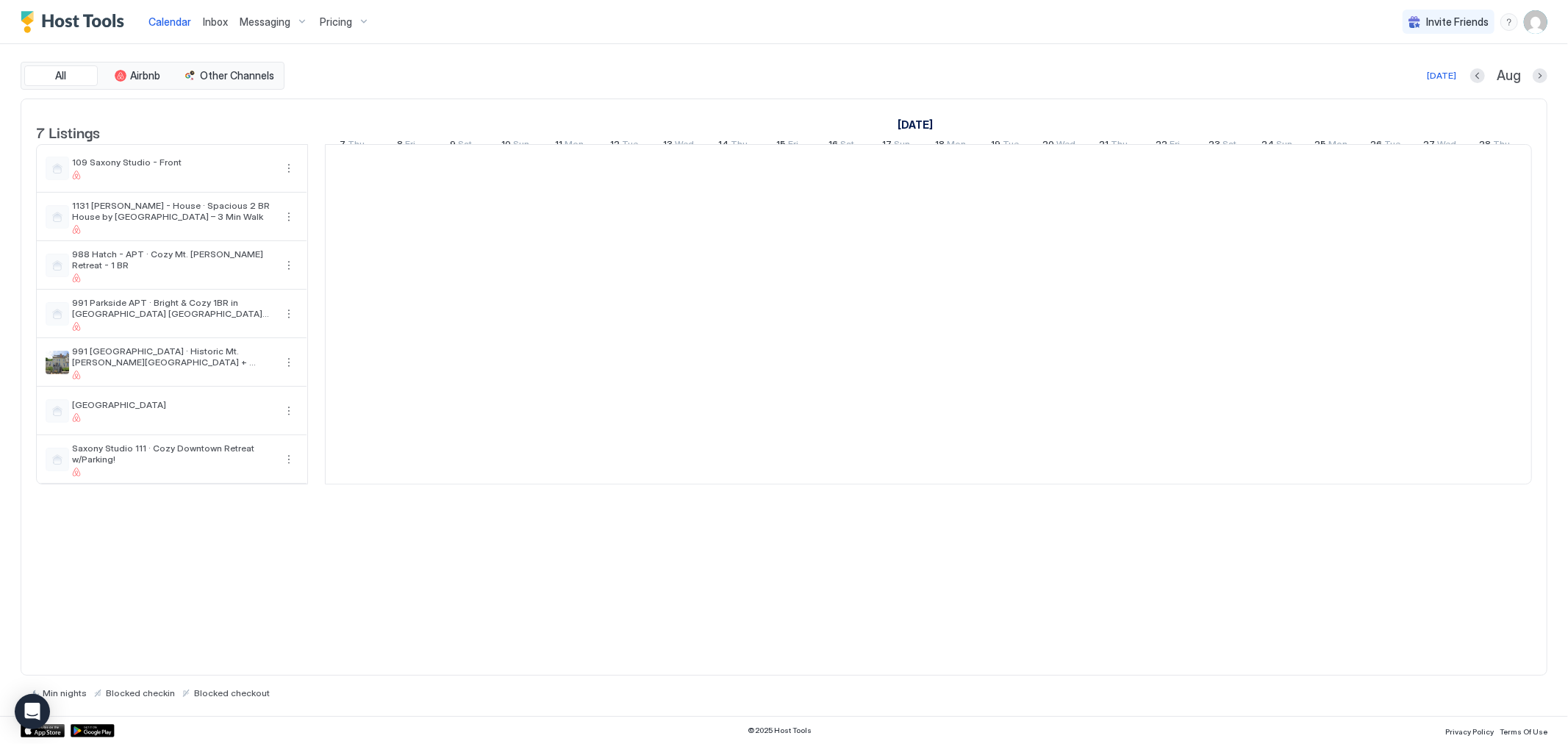
scroll to position [0, 817]
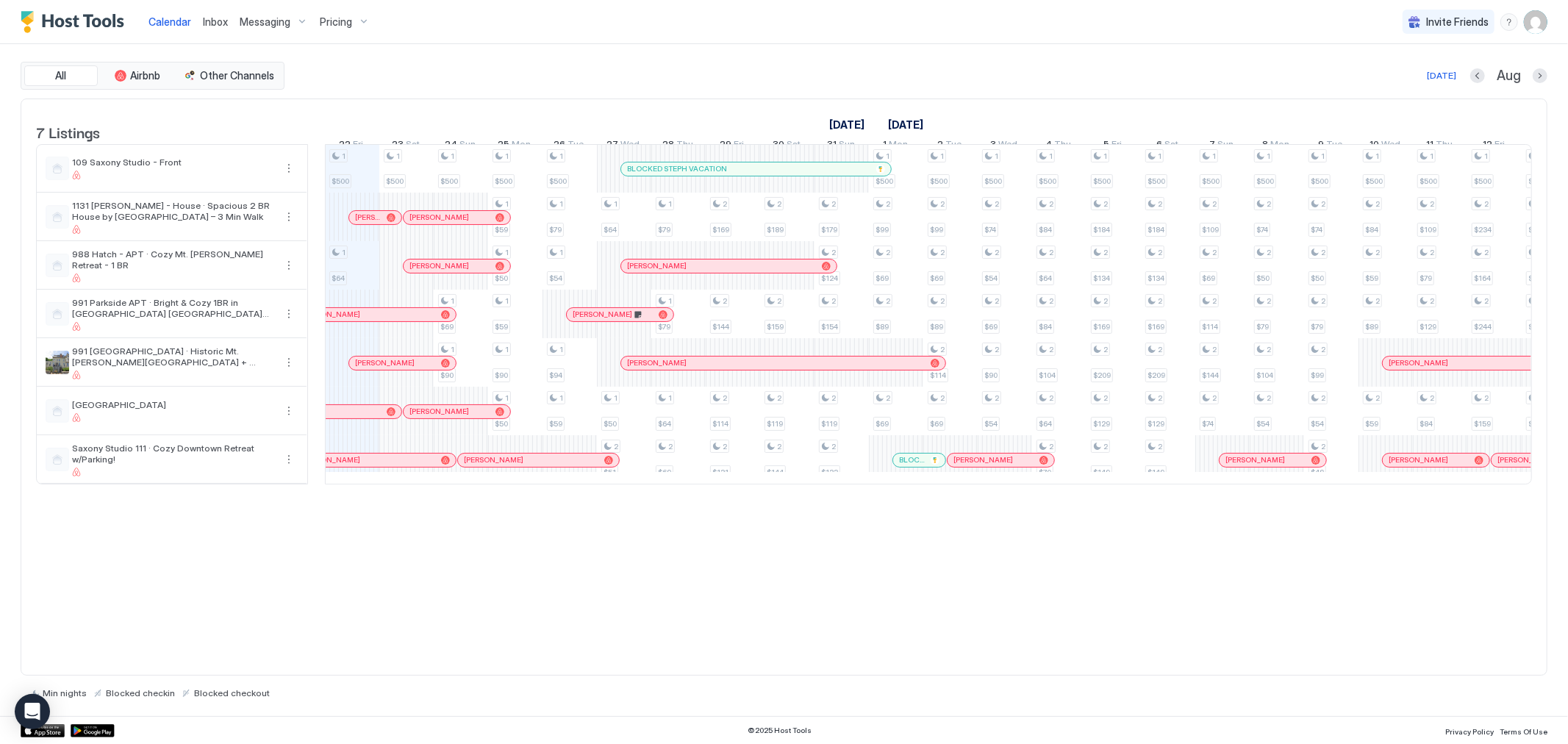
click at [1547, 31] on div "Calendar Inbox Messaging Pricing Invite Friends CB" at bounding box center [784, 22] width 1568 height 45
click at [1542, 26] on img "User profile" at bounding box center [1536, 21] width 23 height 23
click at [1407, 70] on div "Settings" at bounding box center [1453, 83] width 186 height 26
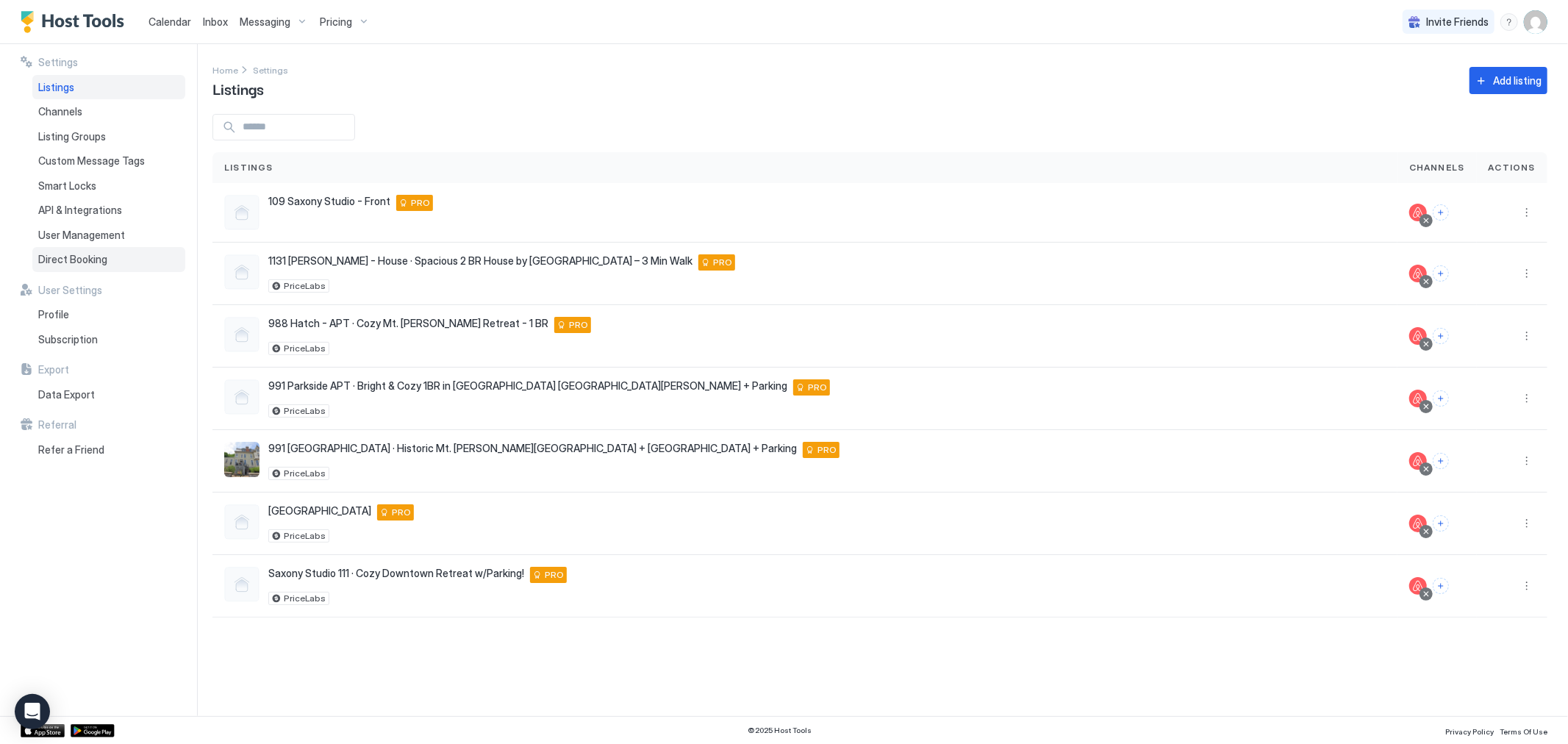
click at [82, 263] on span "Direct Booking" at bounding box center [72, 260] width 70 height 13
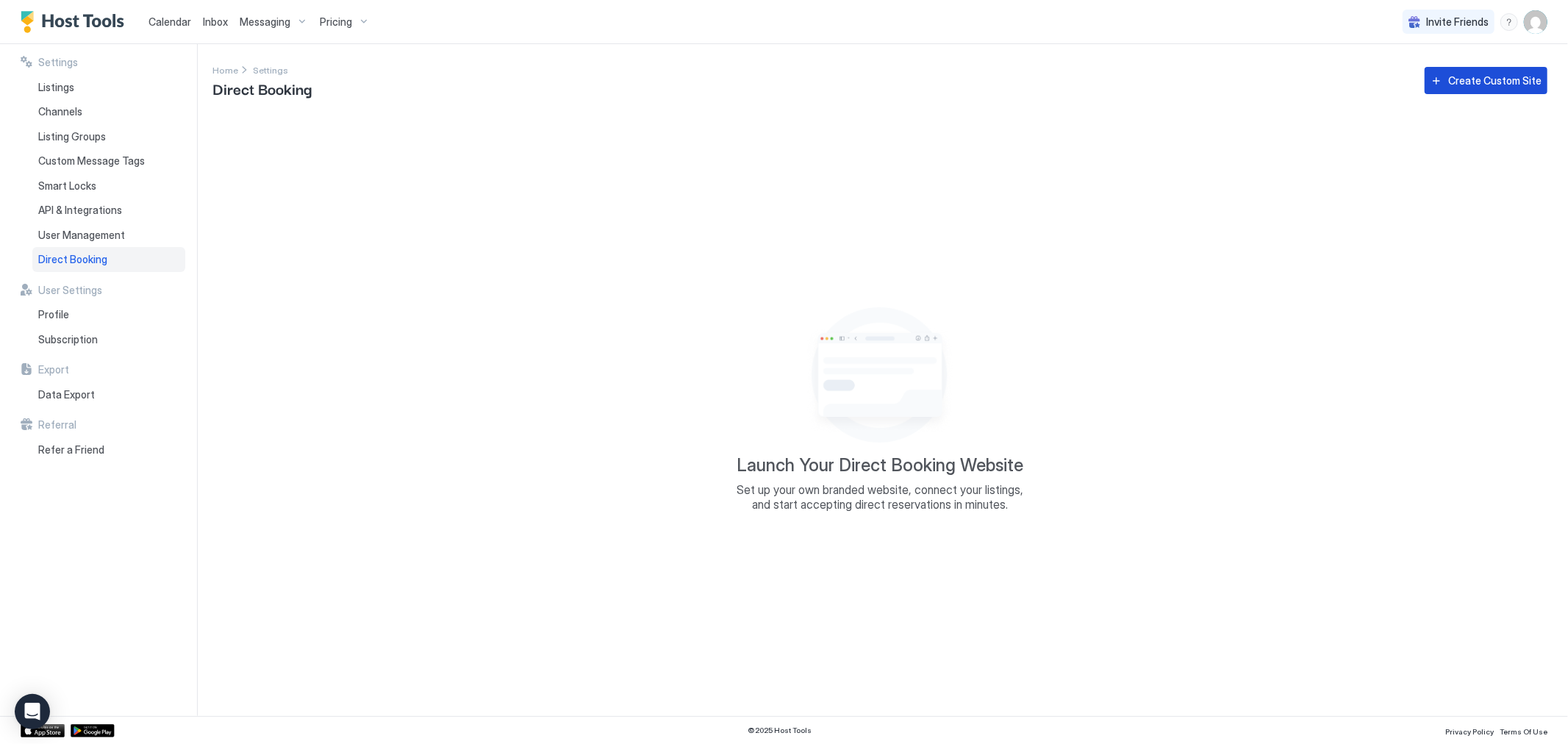
click at [1478, 91] on button "Create Custom Site" at bounding box center [1486, 80] width 122 height 27
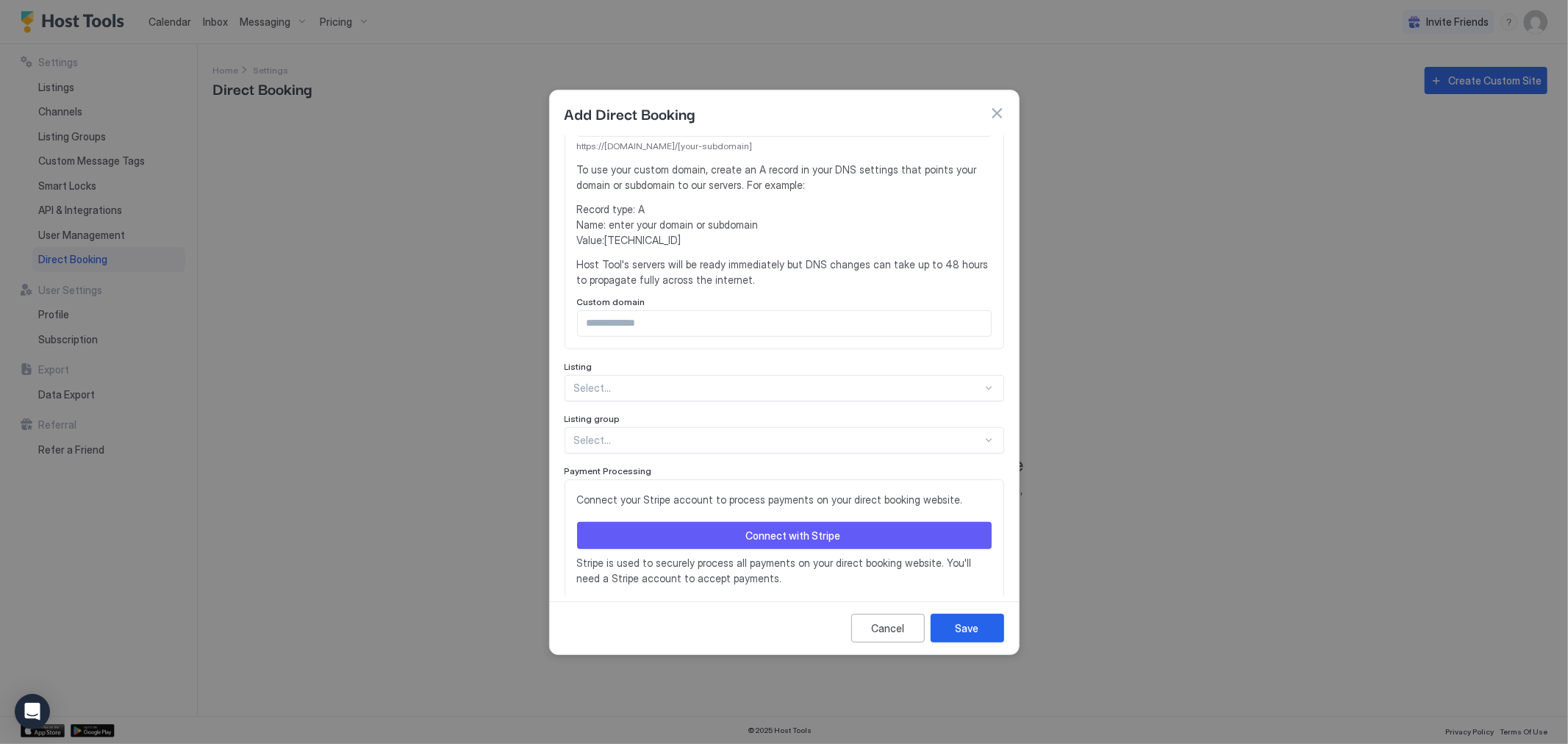
scroll to position [289, 0]
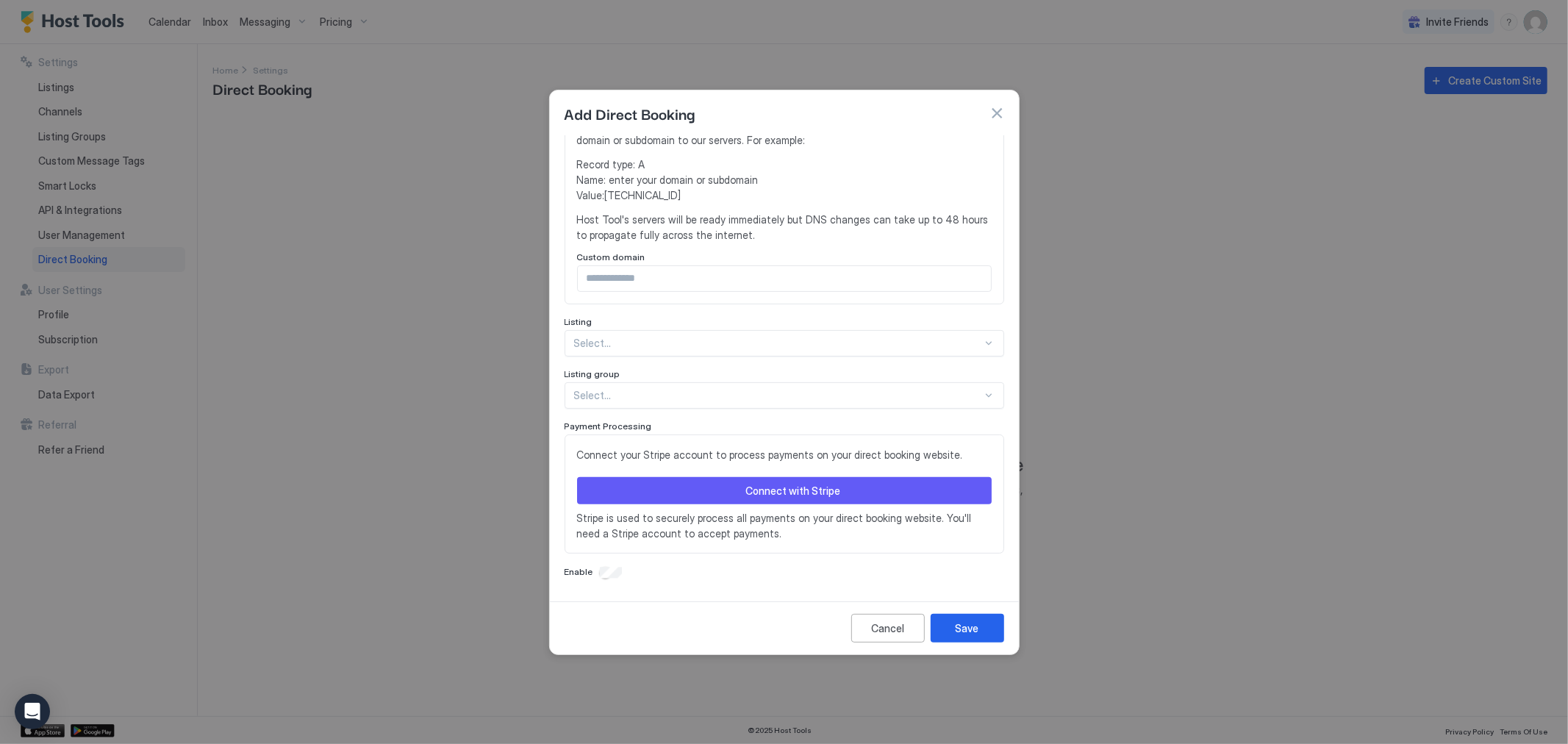
click at [732, 357] on div "Select..." at bounding box center [784, 343] width 440 height 27
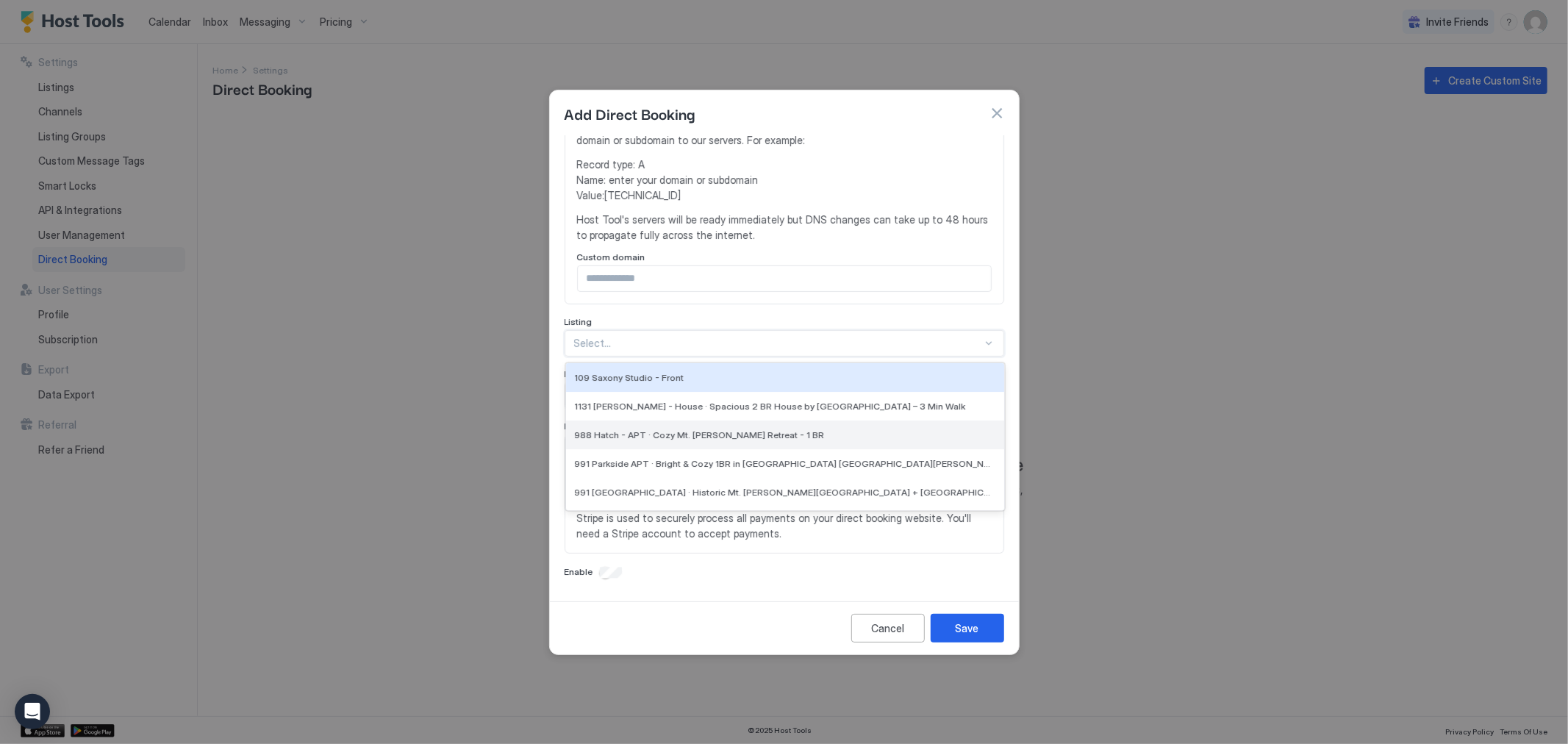
scroll to position [54, 0]
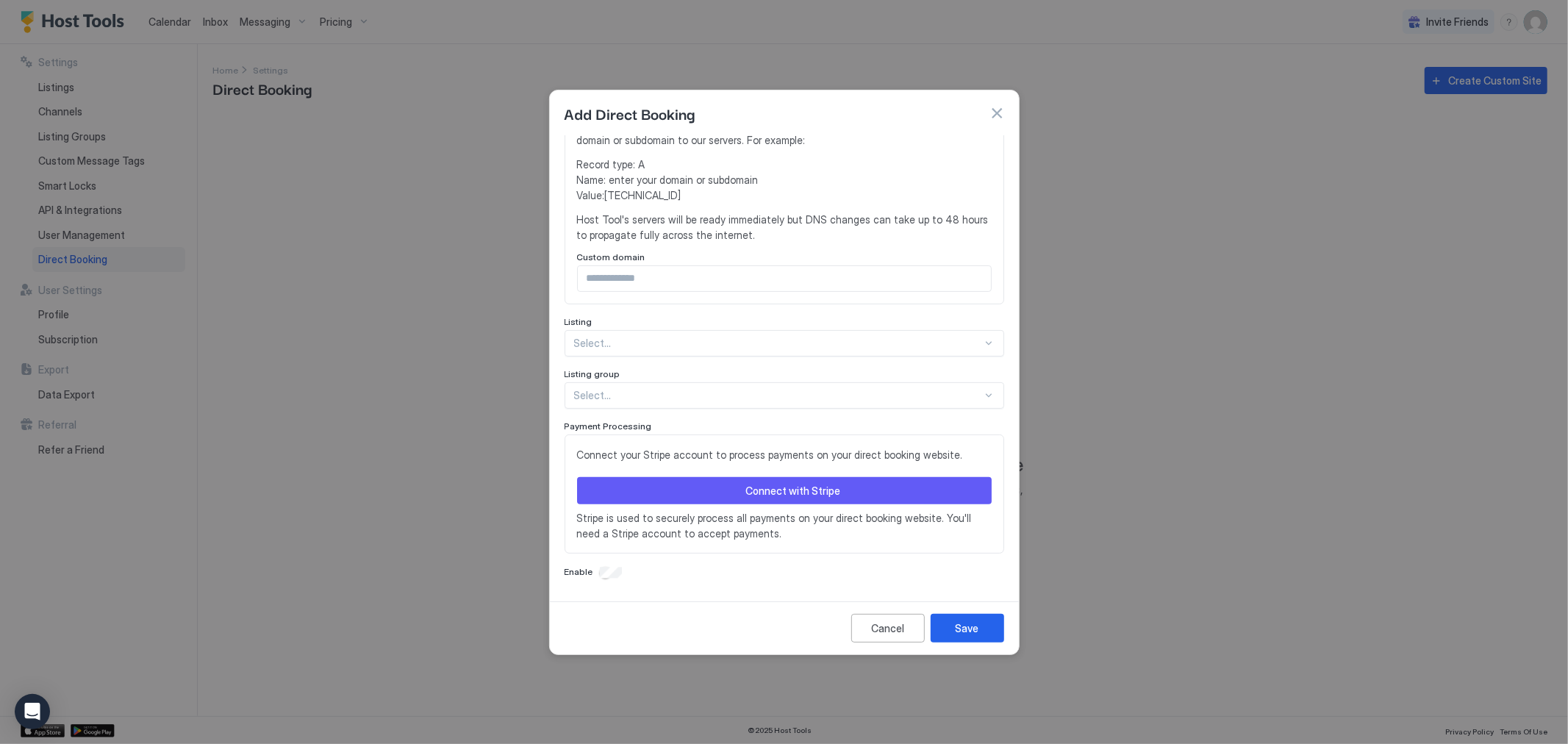
click at [906, 303] on div "Configure a custom domain for your direct booking website or use our provided s…" at bounding box center [784, 151] width 440 height 305
click at [751, 404] on div "Select..." at bounding box center [784, 395] width 440 height 27
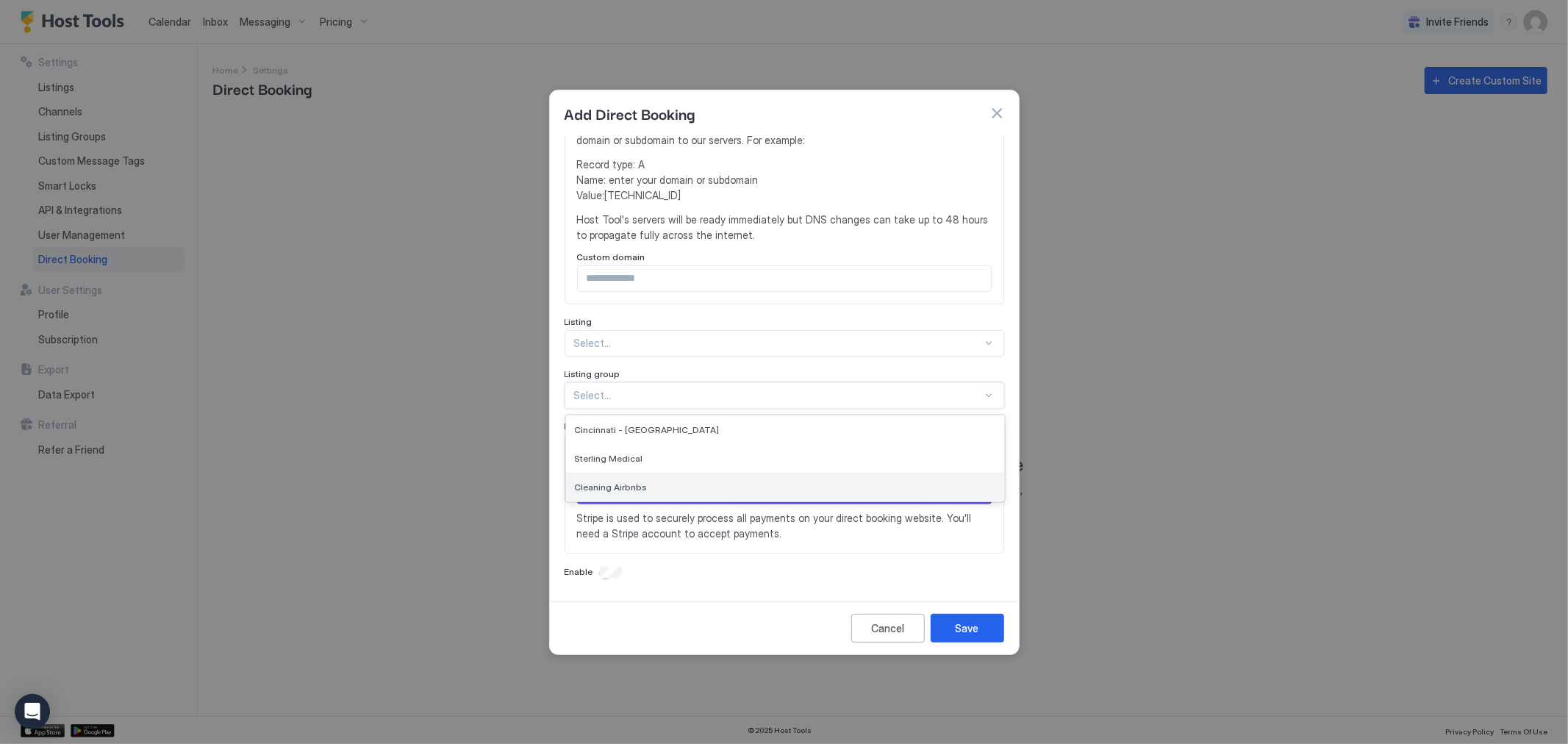
click at [652, 483] on div "Cleaning Airbnbs" at bounding box center [785, 487] width 421 height 11
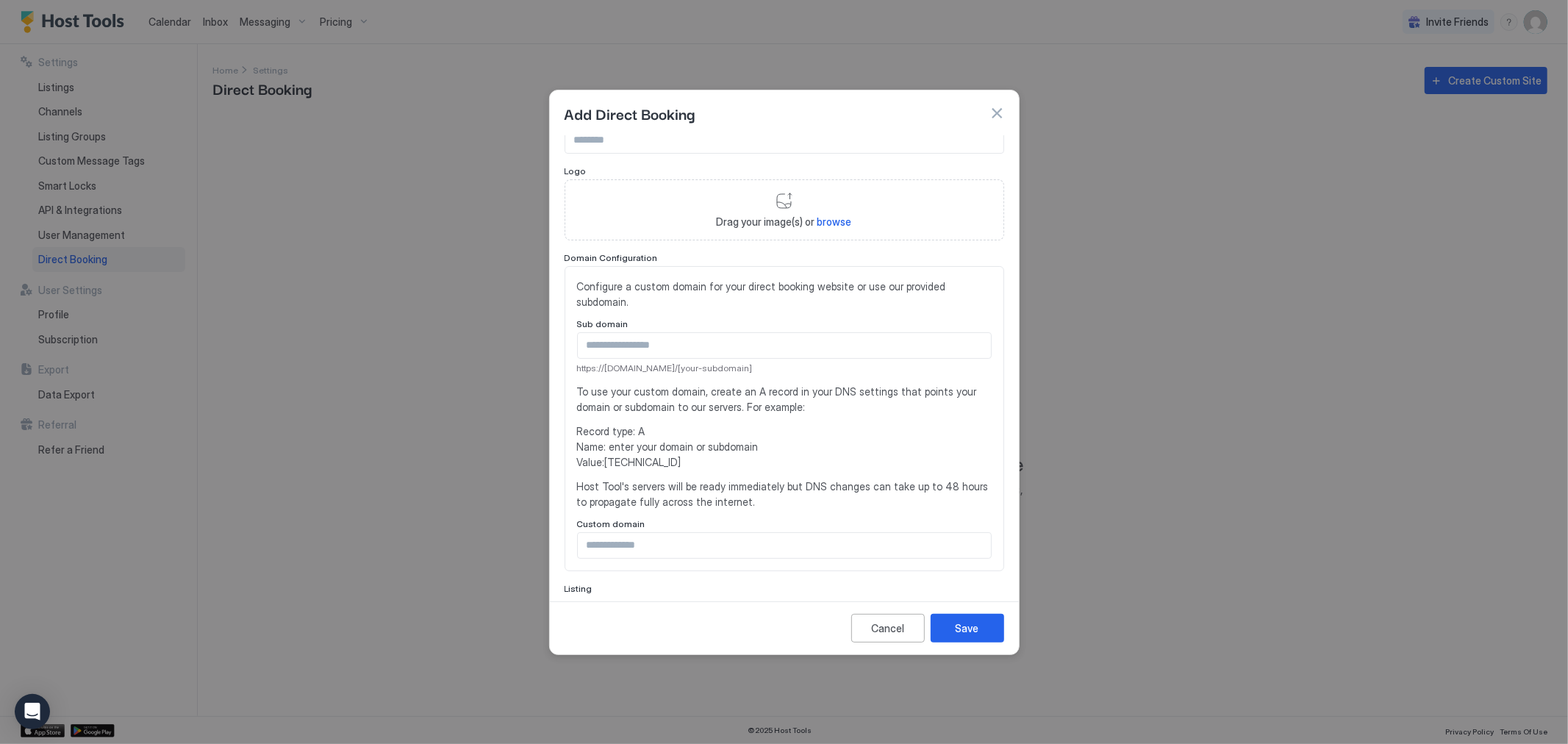
scroll to position [82, 0]
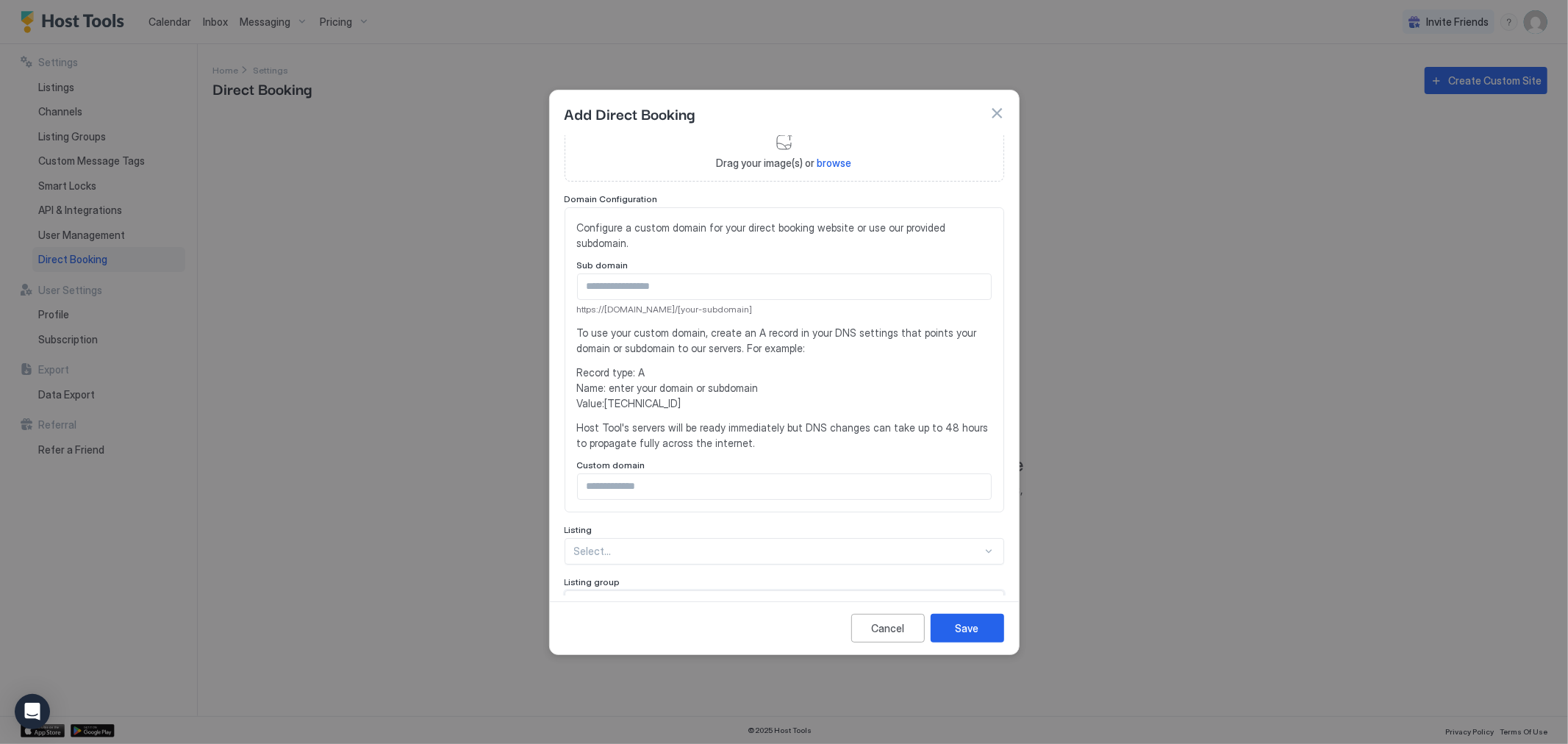
click at [660, 493] on input "Input Field" at bounding box center [784, 486] width 414 height 25
click at [620, 392] on span "Record type: A Name: enter your domain or subdomain Value: [TECHNICAL_ID]" at bounding box center [784, 388] width 414 height 46
drag, startPoint x: 620, startPoint y: 392, endPoint x: 743, endPoint y: 391, distance: 123.0
click at [743, 391] on span "Record type: A Name: enter your domain or subdomain Value: [TECHNICAL_ID]" at bounding box center [784, 388] width 414 height 46
click at [616, 404] on span "Record type: A Name: enter your domain or subdomain Value: [TECHNICAL_ID]" at bounding box center [784, 388] width 414 height 46
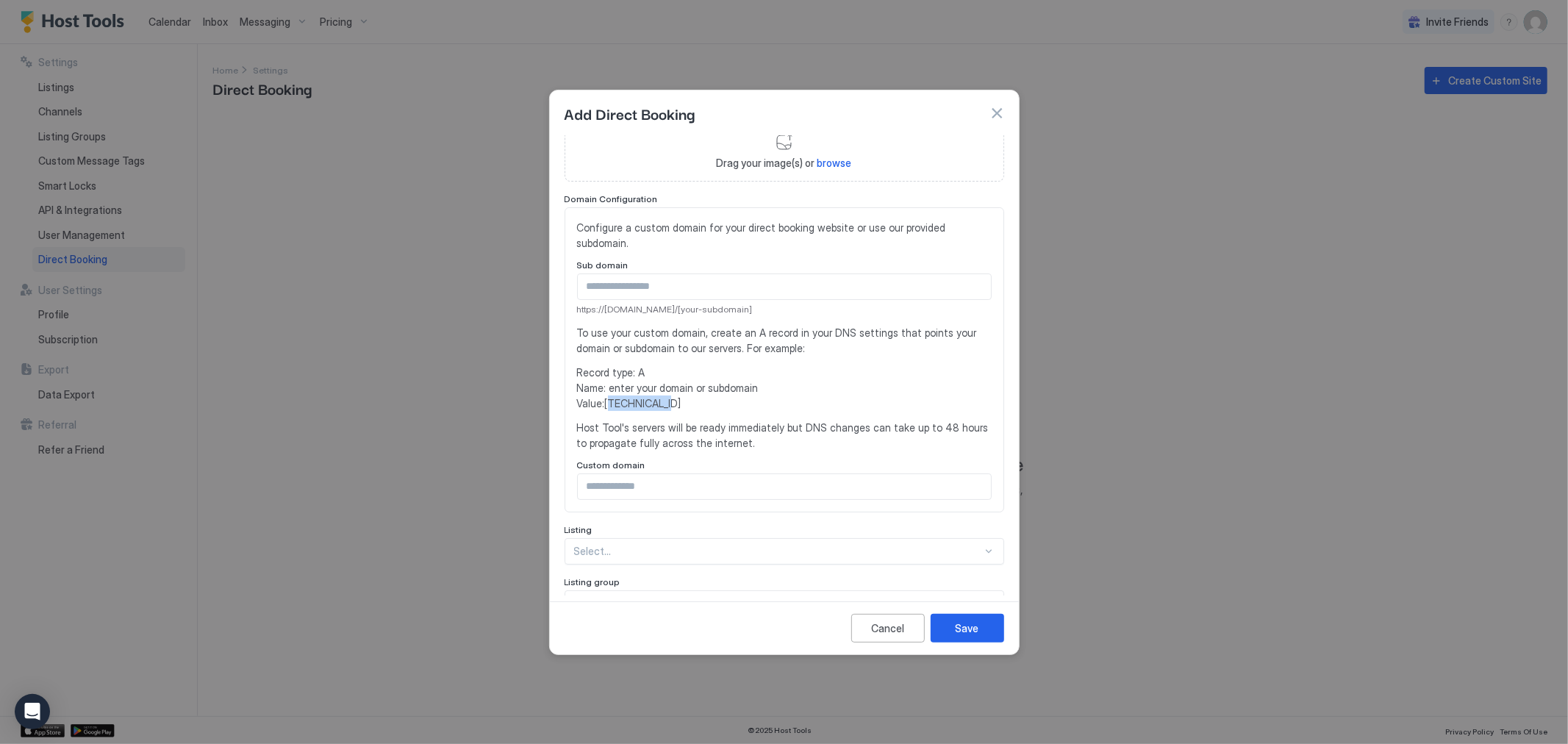
drag, startPoint x: 621, startPoint y: 403, endPoint x: 680, endPoint y: 405, distance: 59.0
click at [678, 405] on span "Record type: A Name: enter your domain or subdomain Value: [TECHNICAL_ID]" at bounding box center [784, 388] width 414 height 46
click at [756, 414] on div "Configure a custom domain for your direct booking website or use our provided s…" at bounding box center [784, 360] width 414 height 280
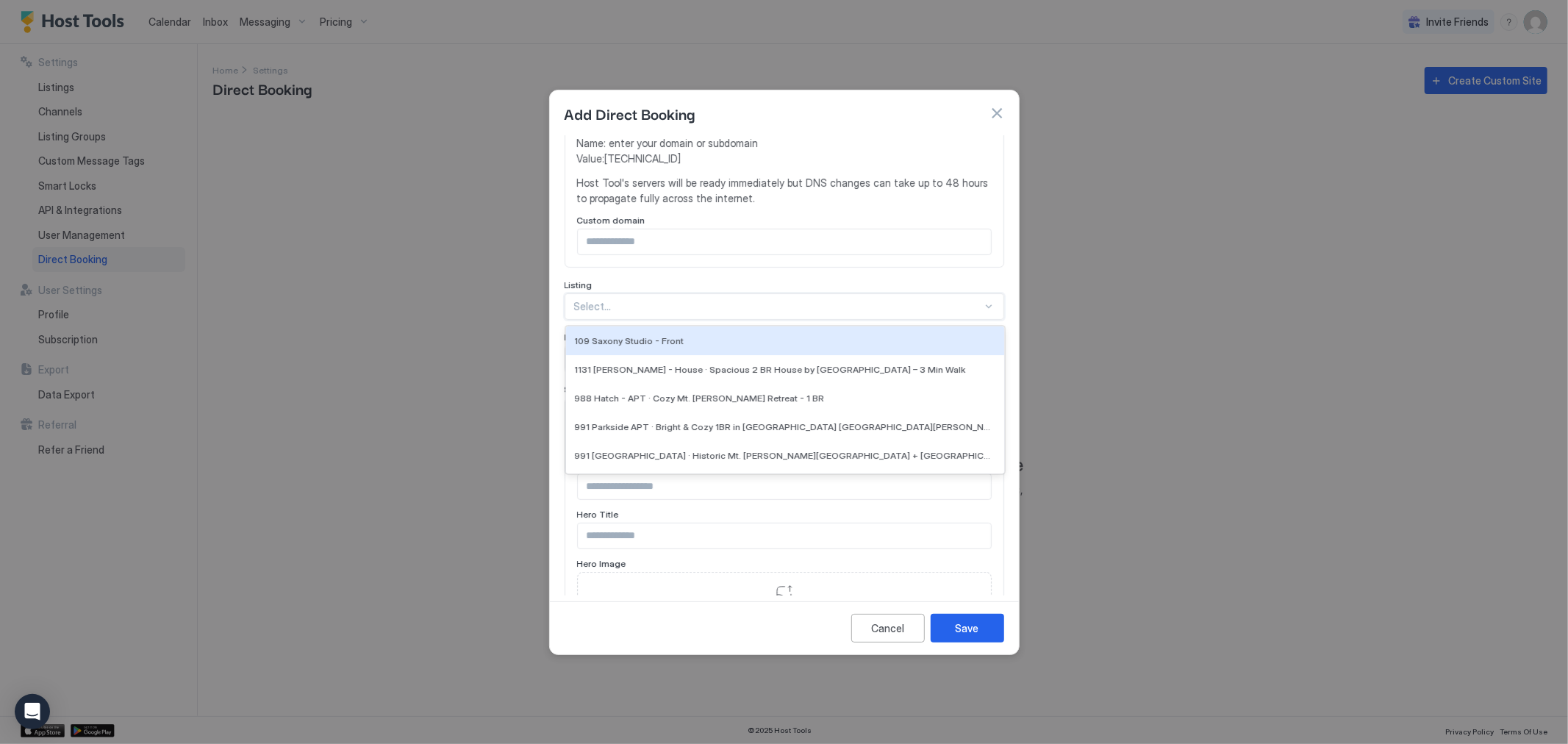
scroll to position [347, 0]
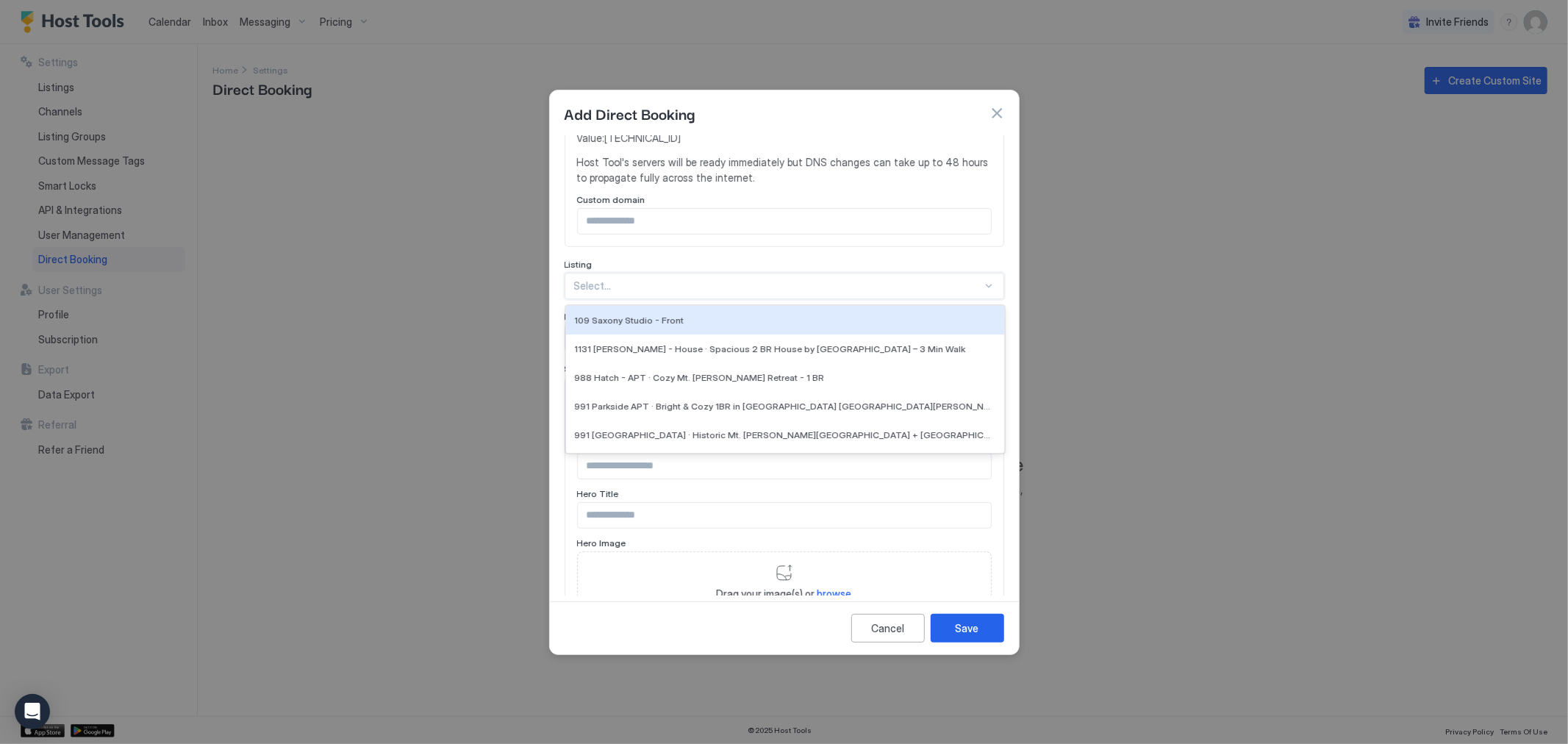
click at [785, 300] on div "7 results available. Use Up and Down to choose options, press Enter to select t…" at bounding box center [784, 286] width 440 height 27
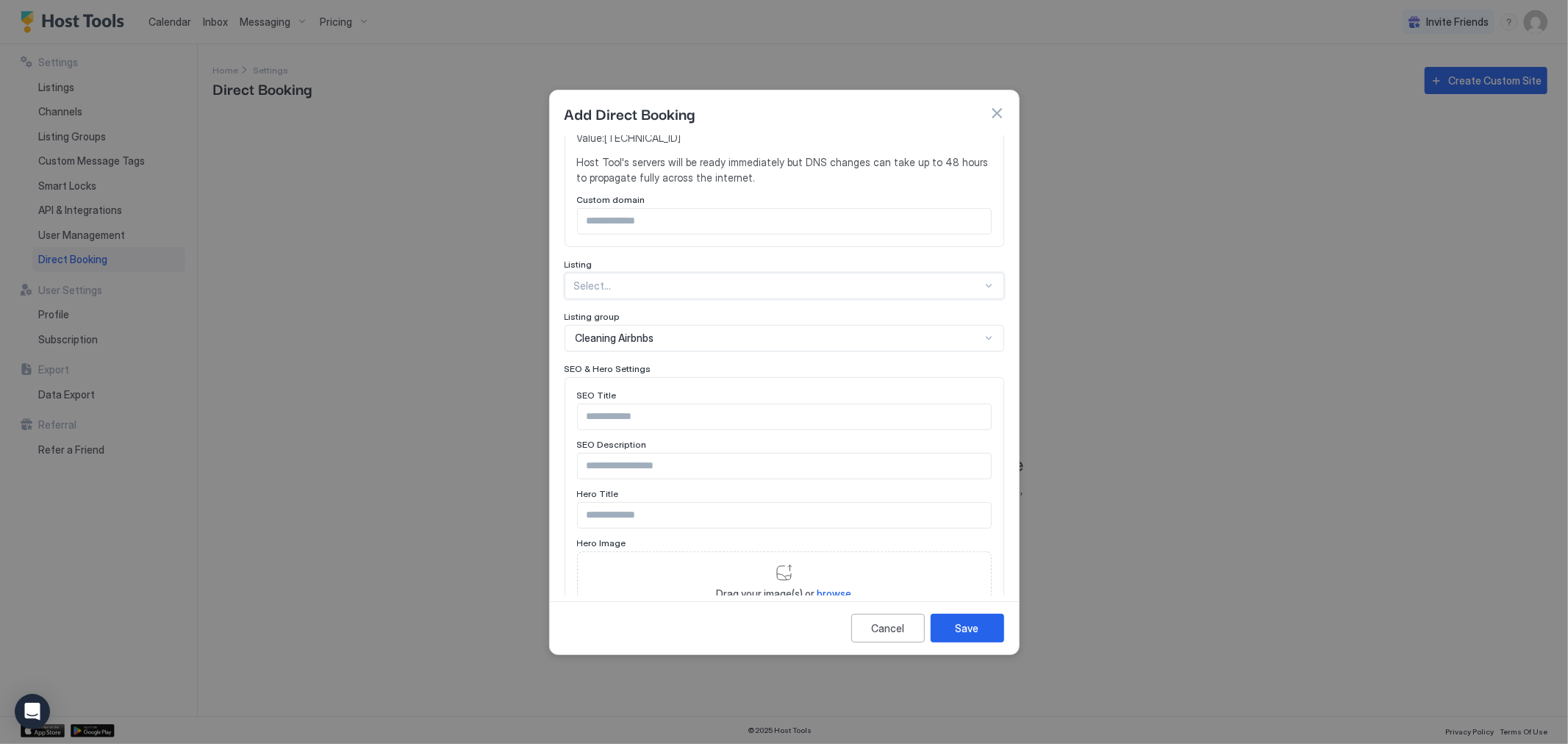
click at [846, 280] on div at bounding box center [778, 286] width 408 height 13
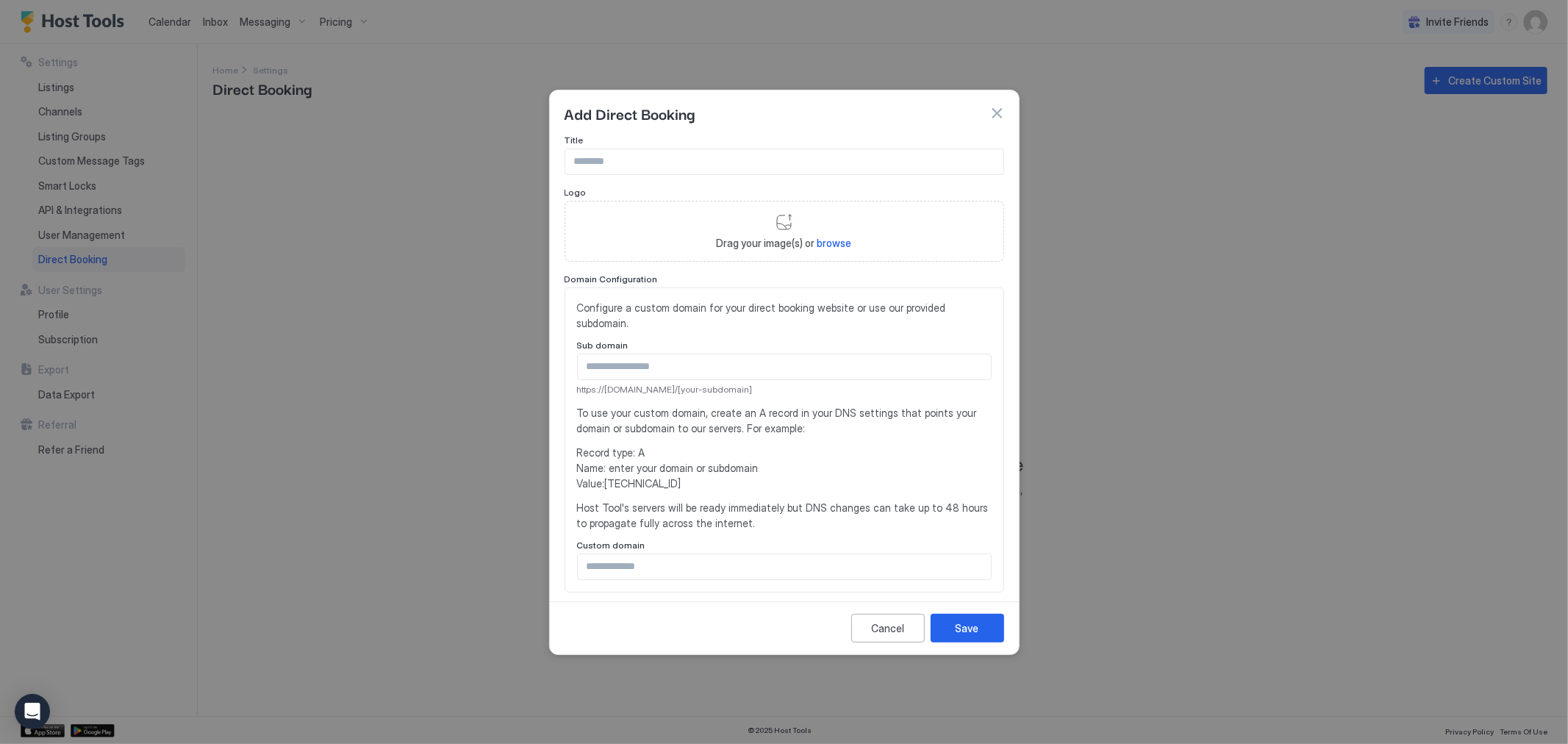
scroll to position [0, 0]
